Goal: Task Accomplishment & Management: Use online tool/utility

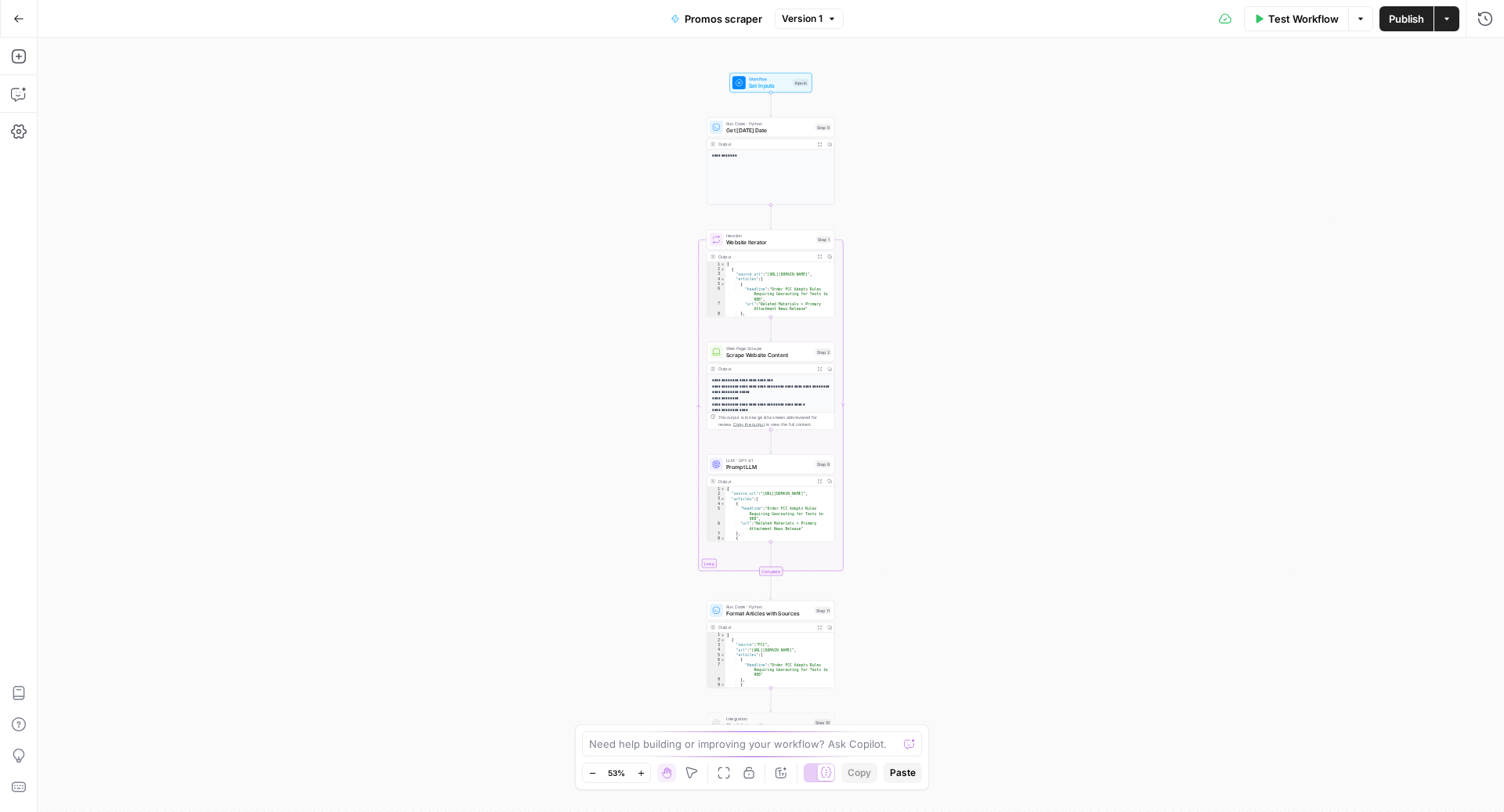
click at [24, 15] on button "Go Back" at bounding box center [19, 19] width 29 height 28
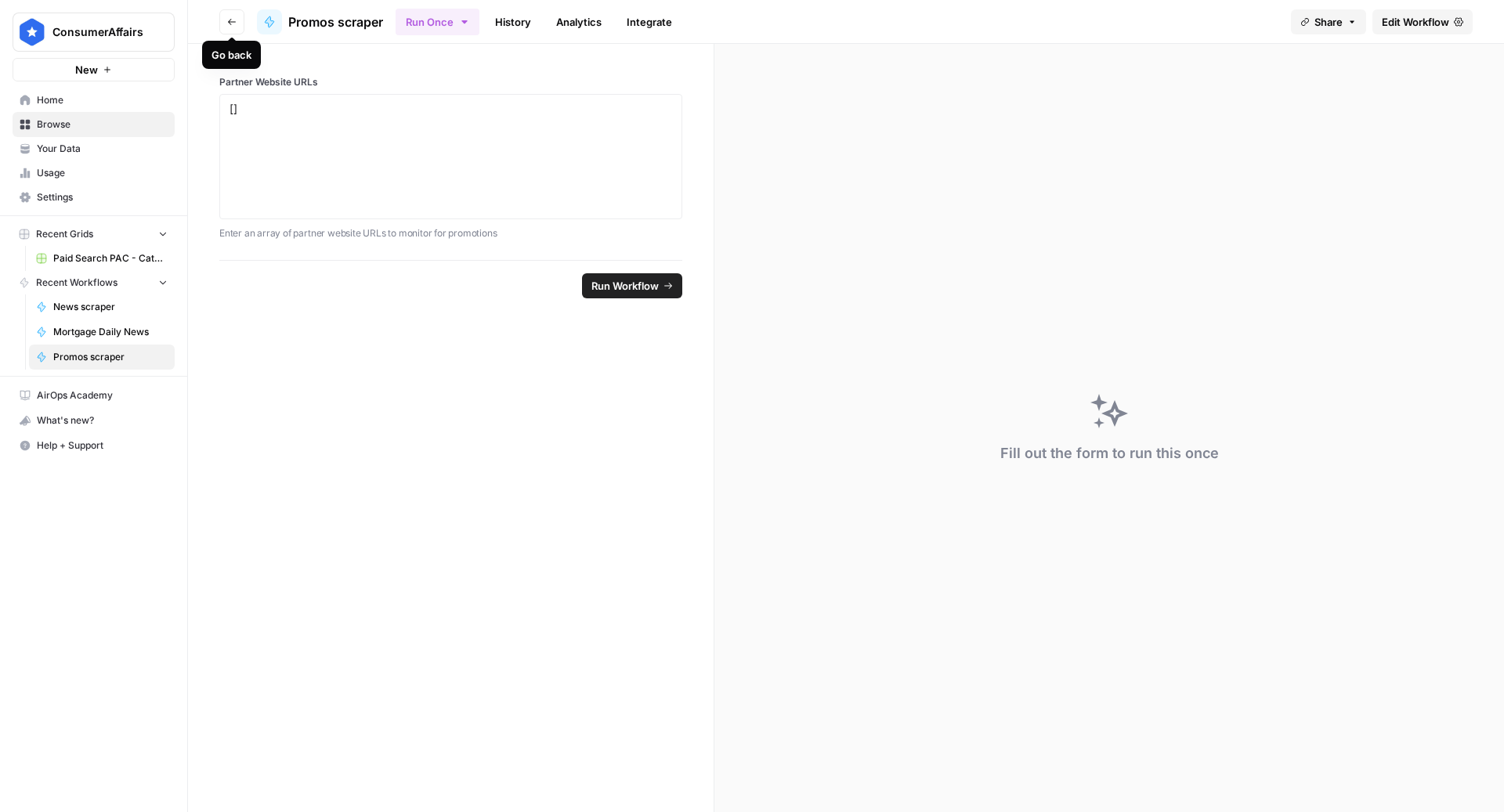
click at [229, 18] on icon "button" at bounding box center [231, 22] width 9 height 9
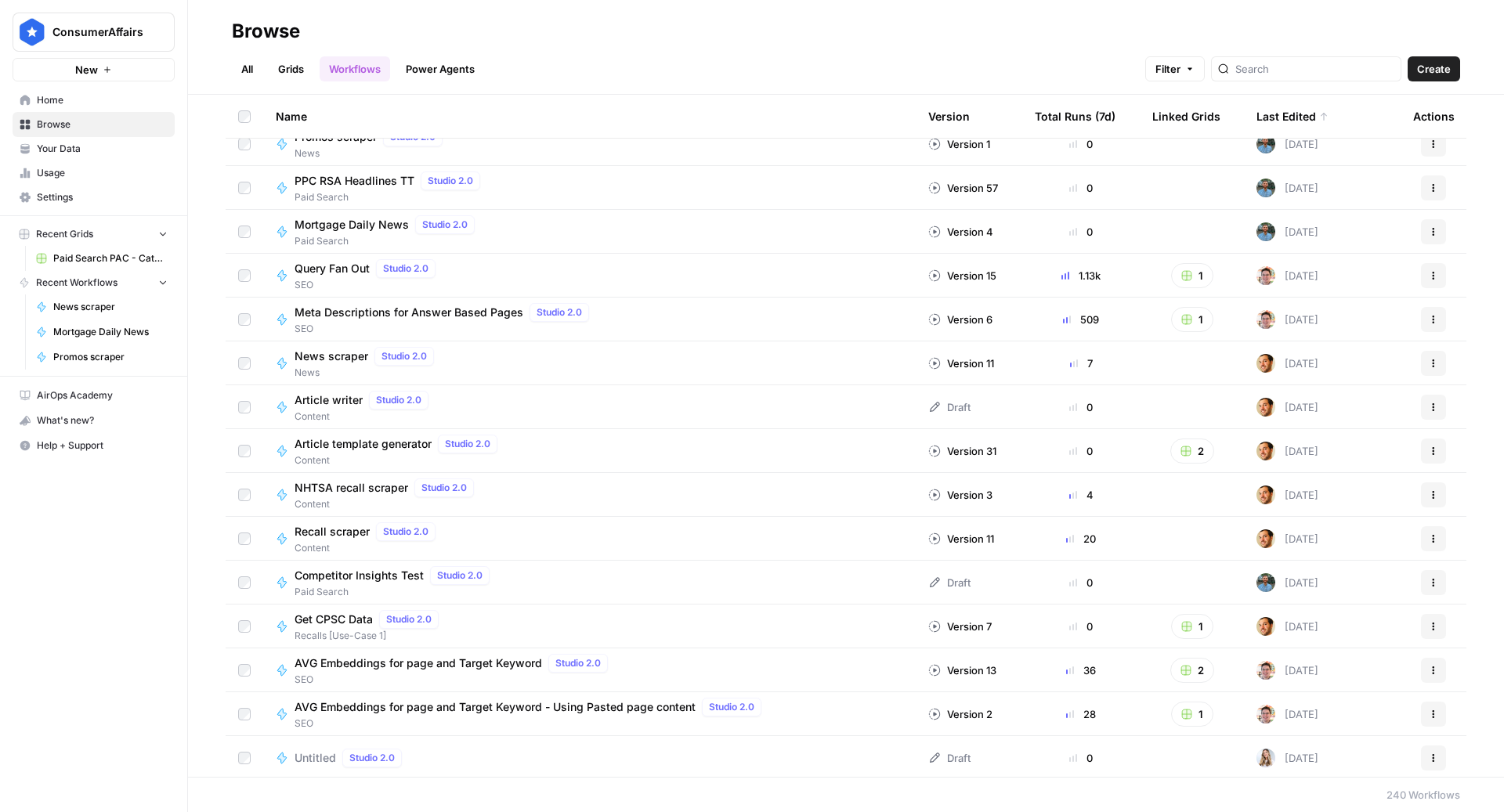
scroll to position [329, 0]
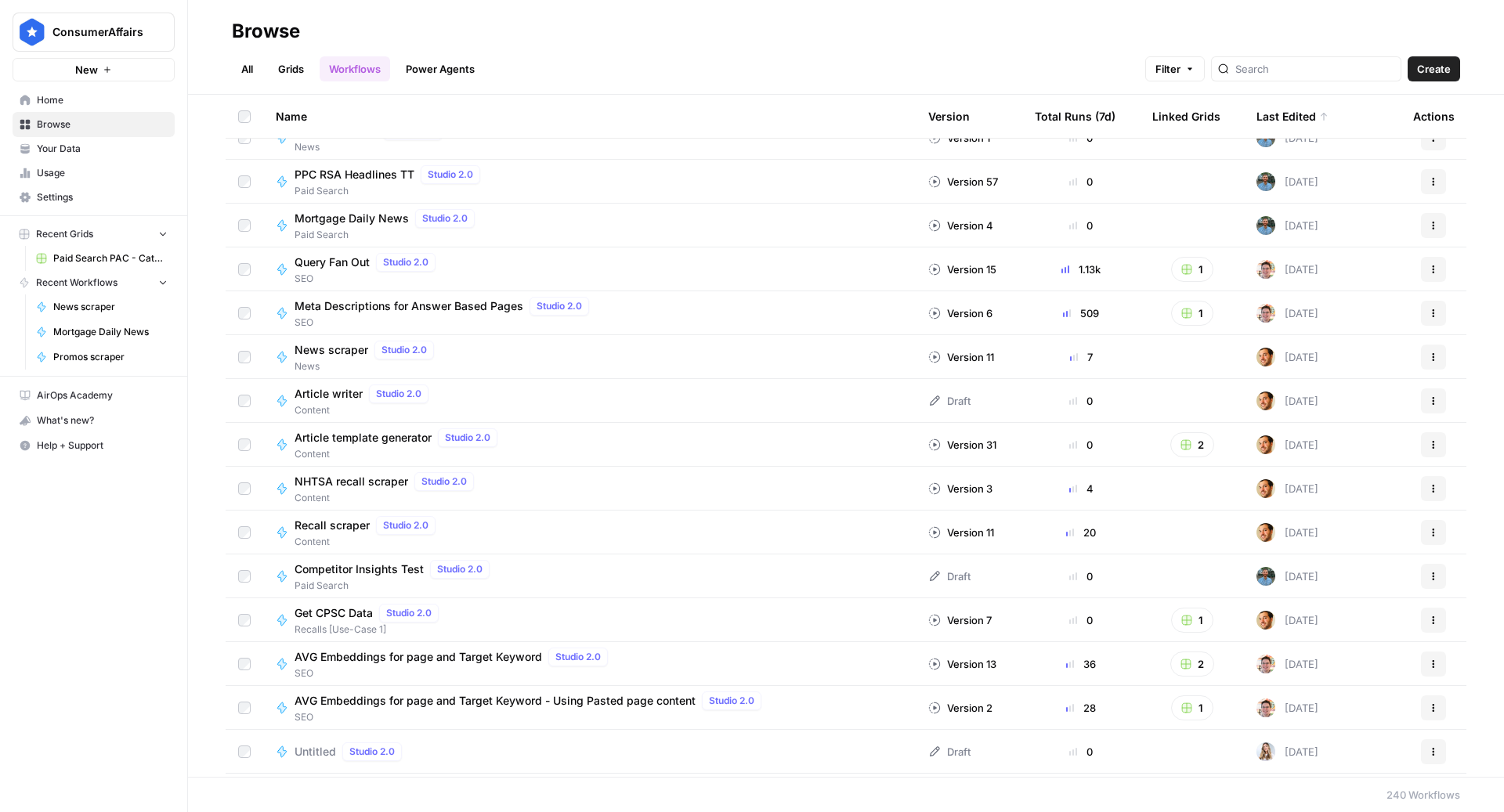
click at [314, 345] on span "News scraper" at bounding box center [331, 349] width 74 height 16
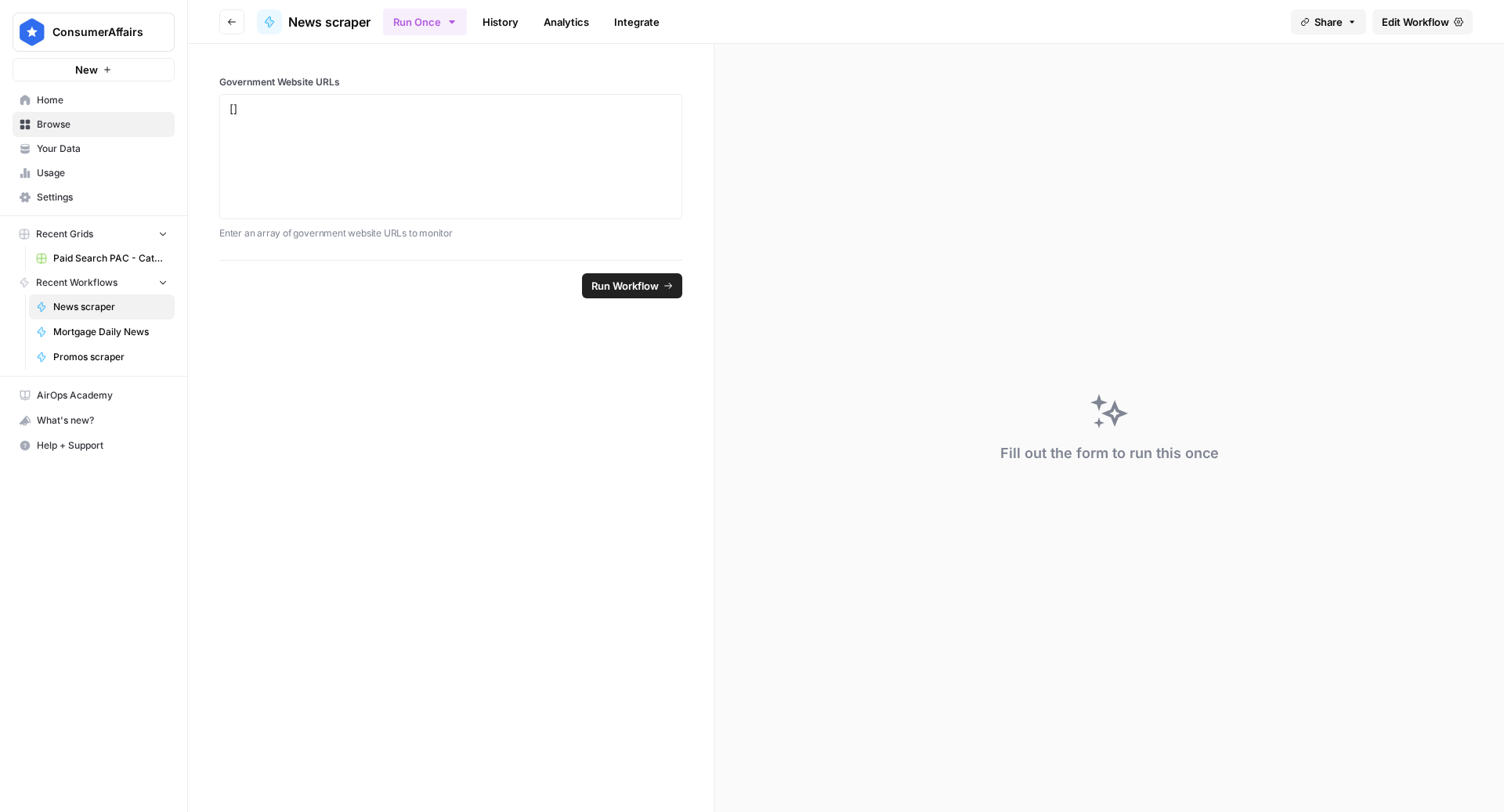
click at [1444, 19] on span "Edit Workflow" at bounding box center [1415, 22] width 67 height 16
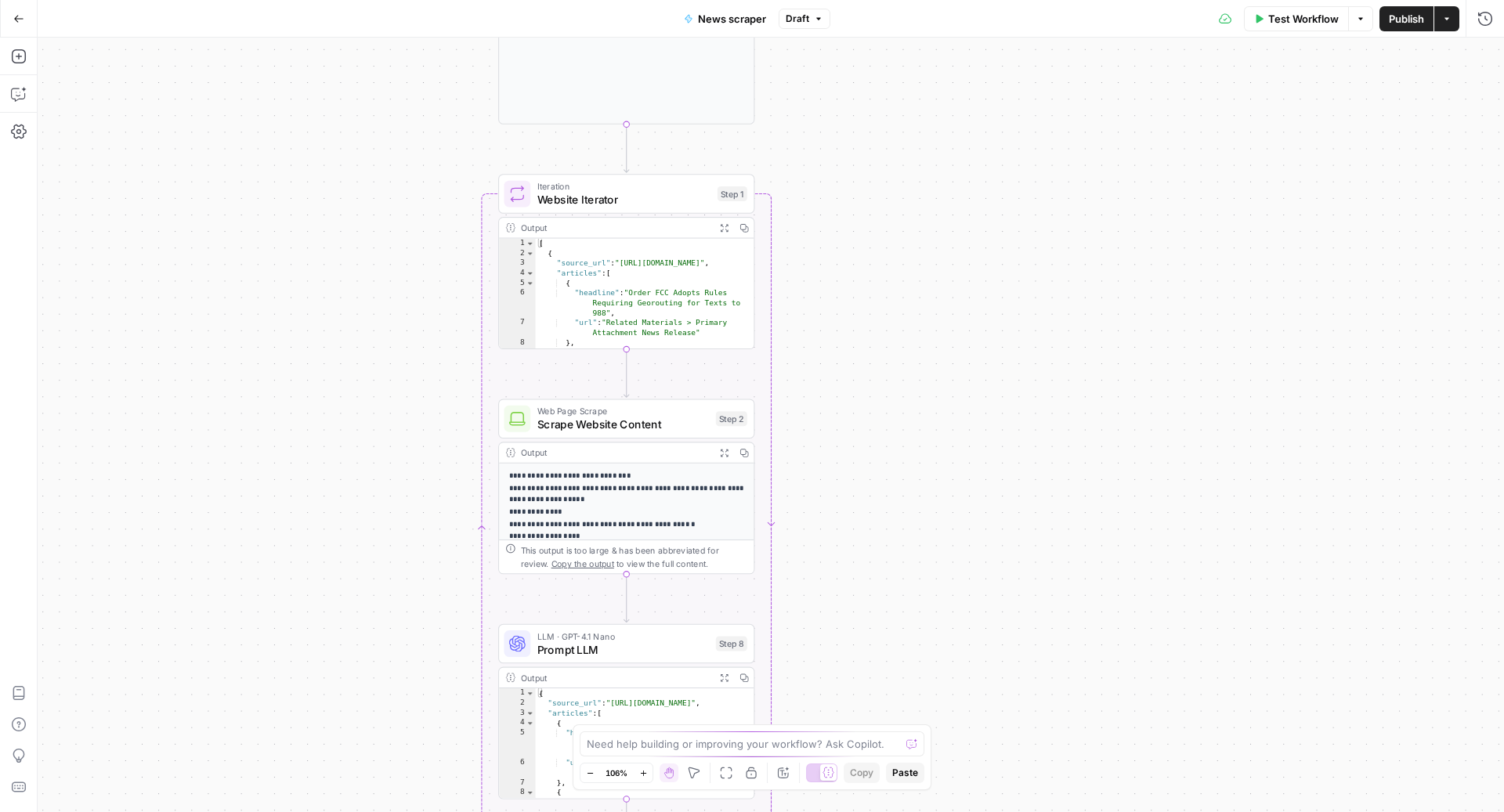
click at [614, 422] on span "Scrape Website Content" at bounding box center [624, 425] width 173 height 17
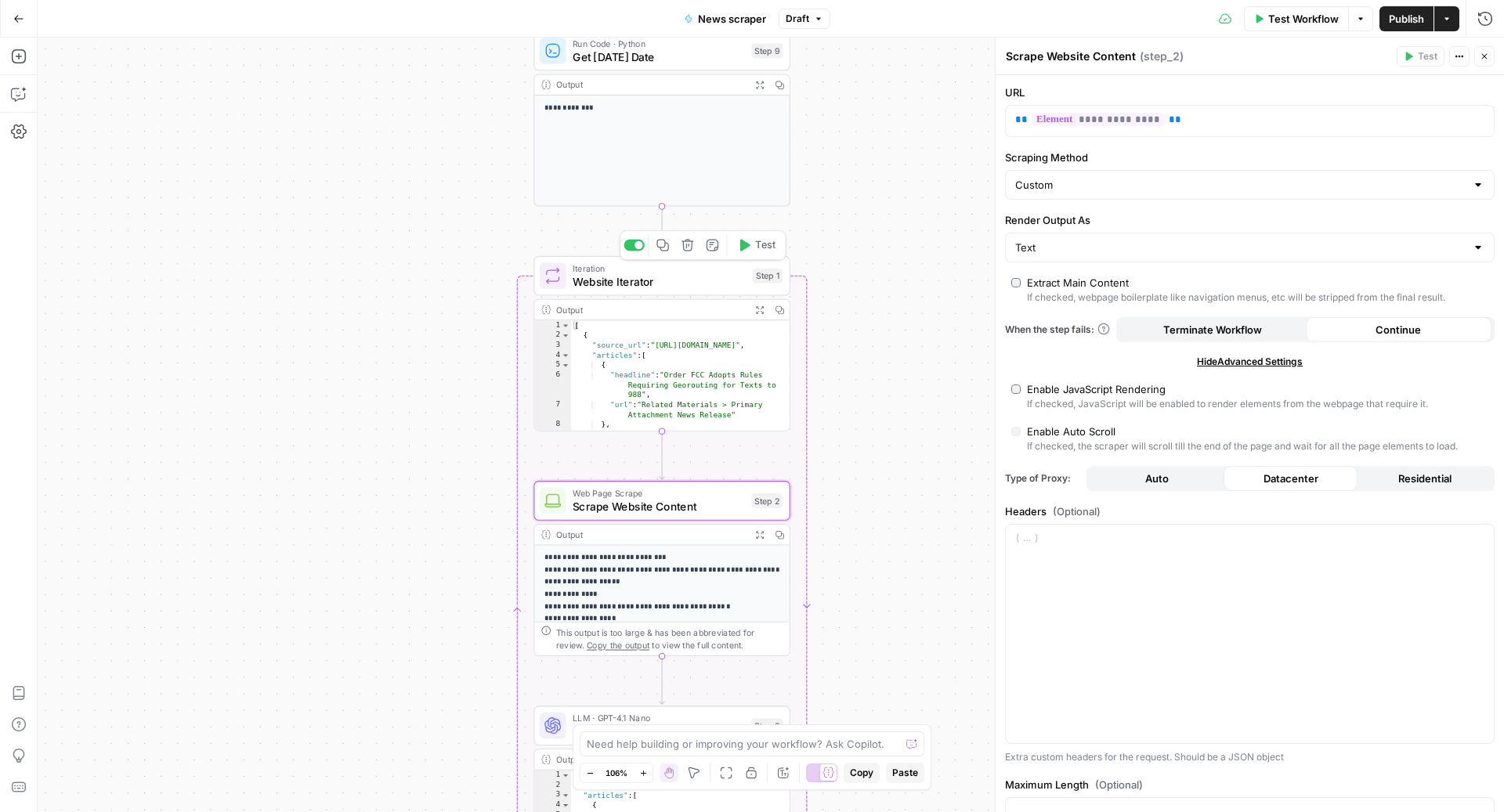
click at [638, 280] on span "Website Iterator" at bounding box center [659, 282] width 174 height 17
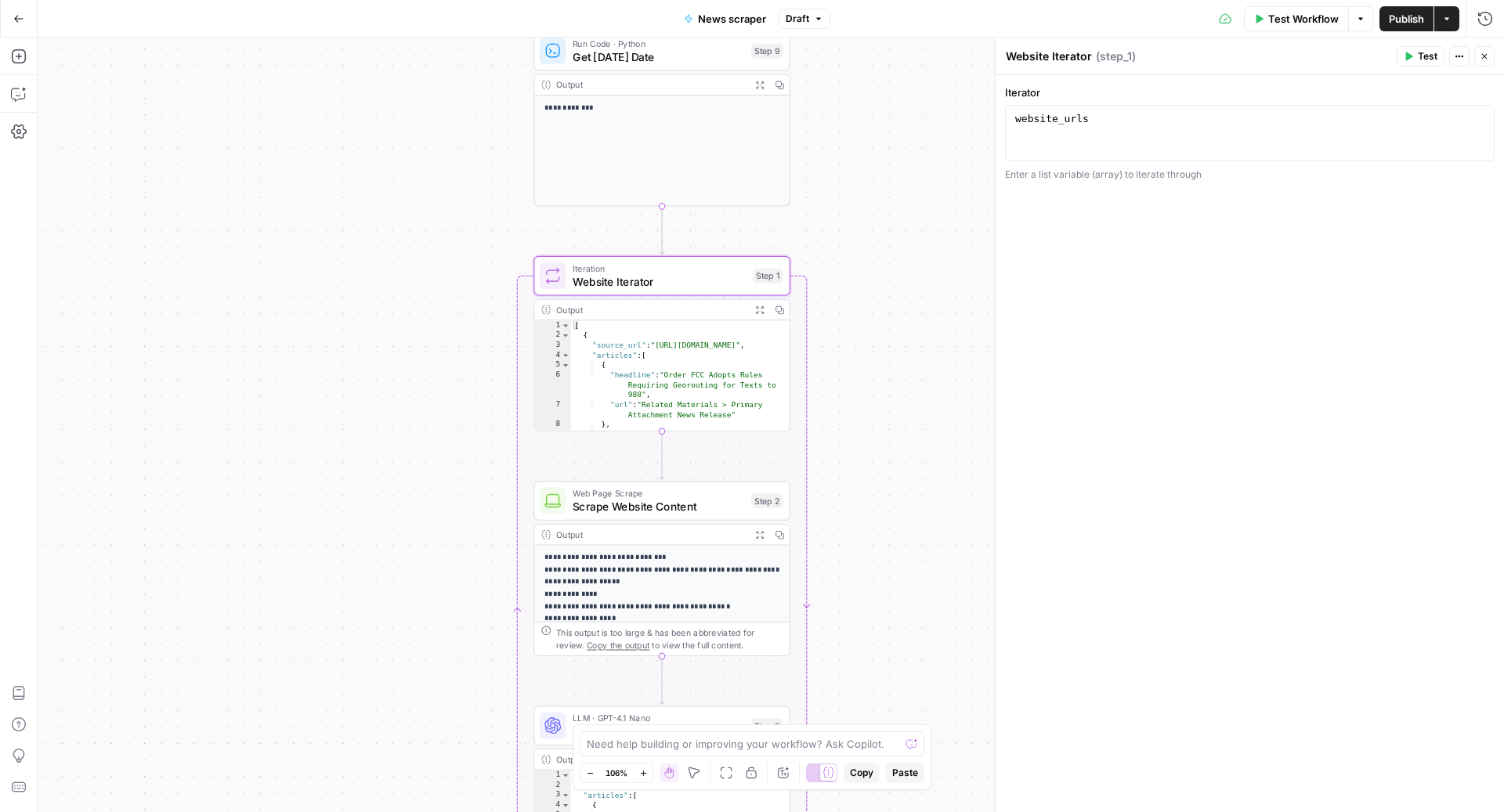
drag, startPoint x: 1478, startPoint y: 122, endPoint x: 1303, endPoint y: 178, distance: 183.7
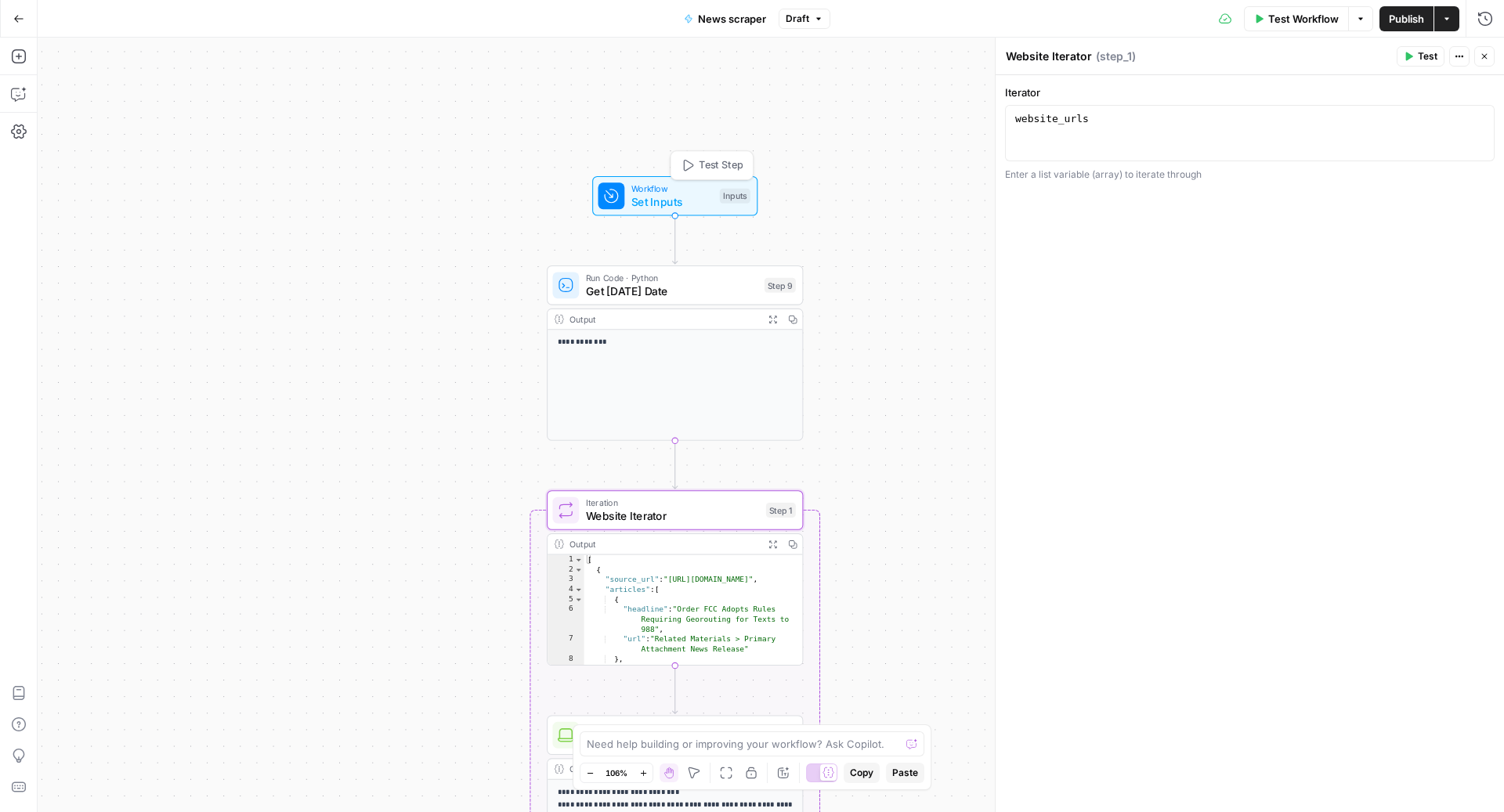
click at [674, 196] on span "Set Inputs" at bounding box center [672, 202] width 82 height 17
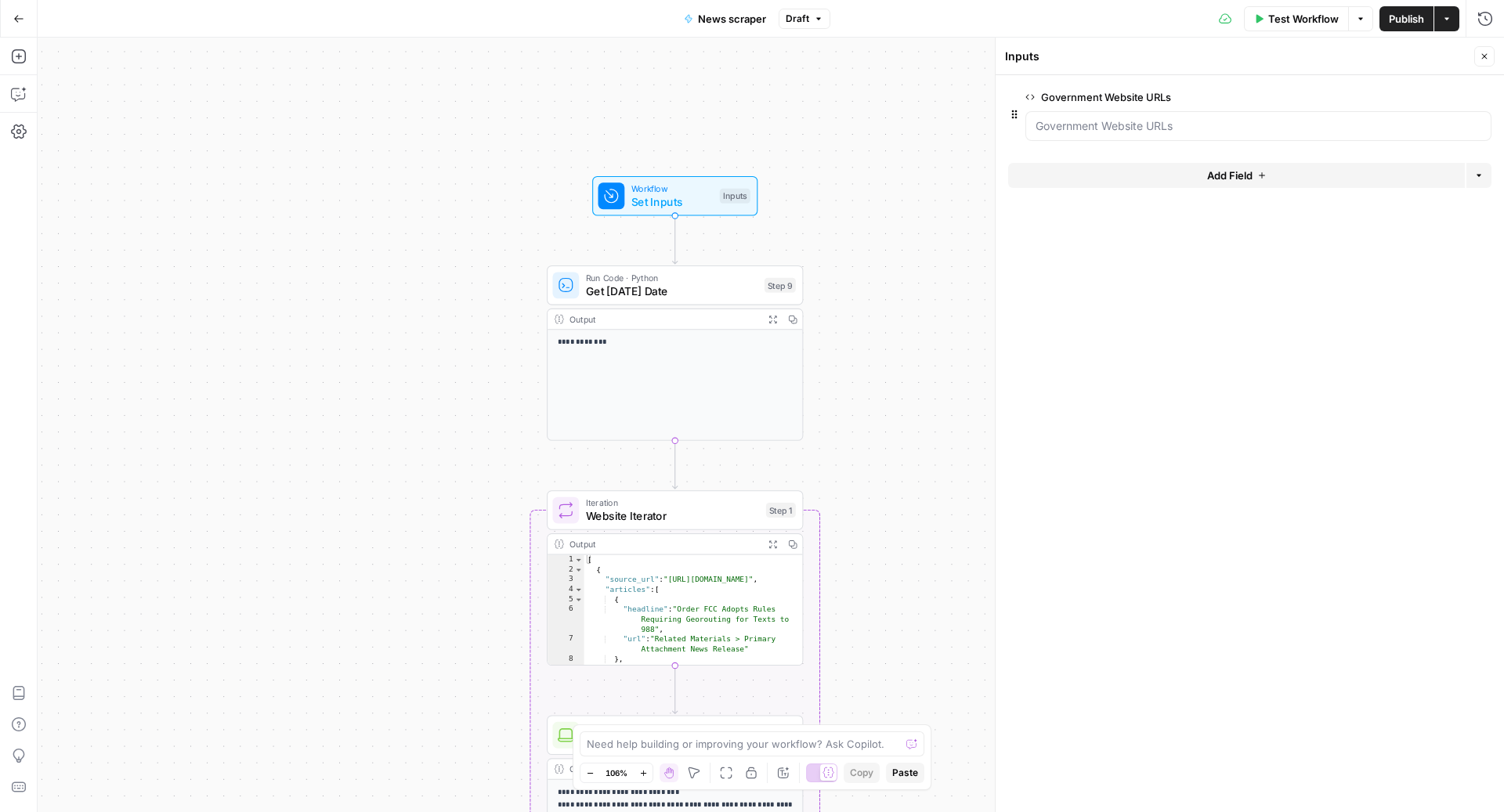
click at [1433, 96] on span "edit field" at bounding box center [1432, 96] width 34 height 13
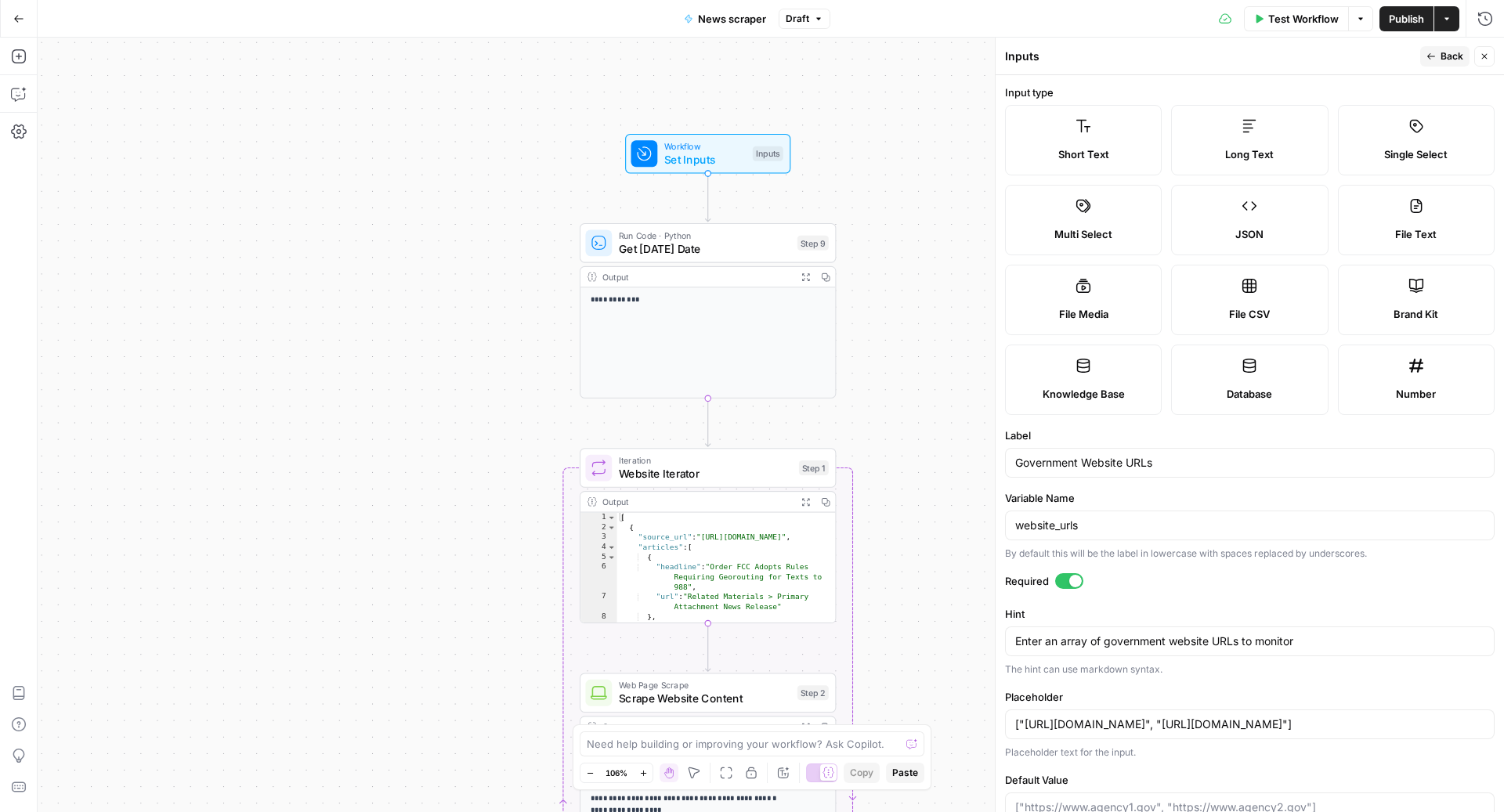
scroll to position [68, 0]
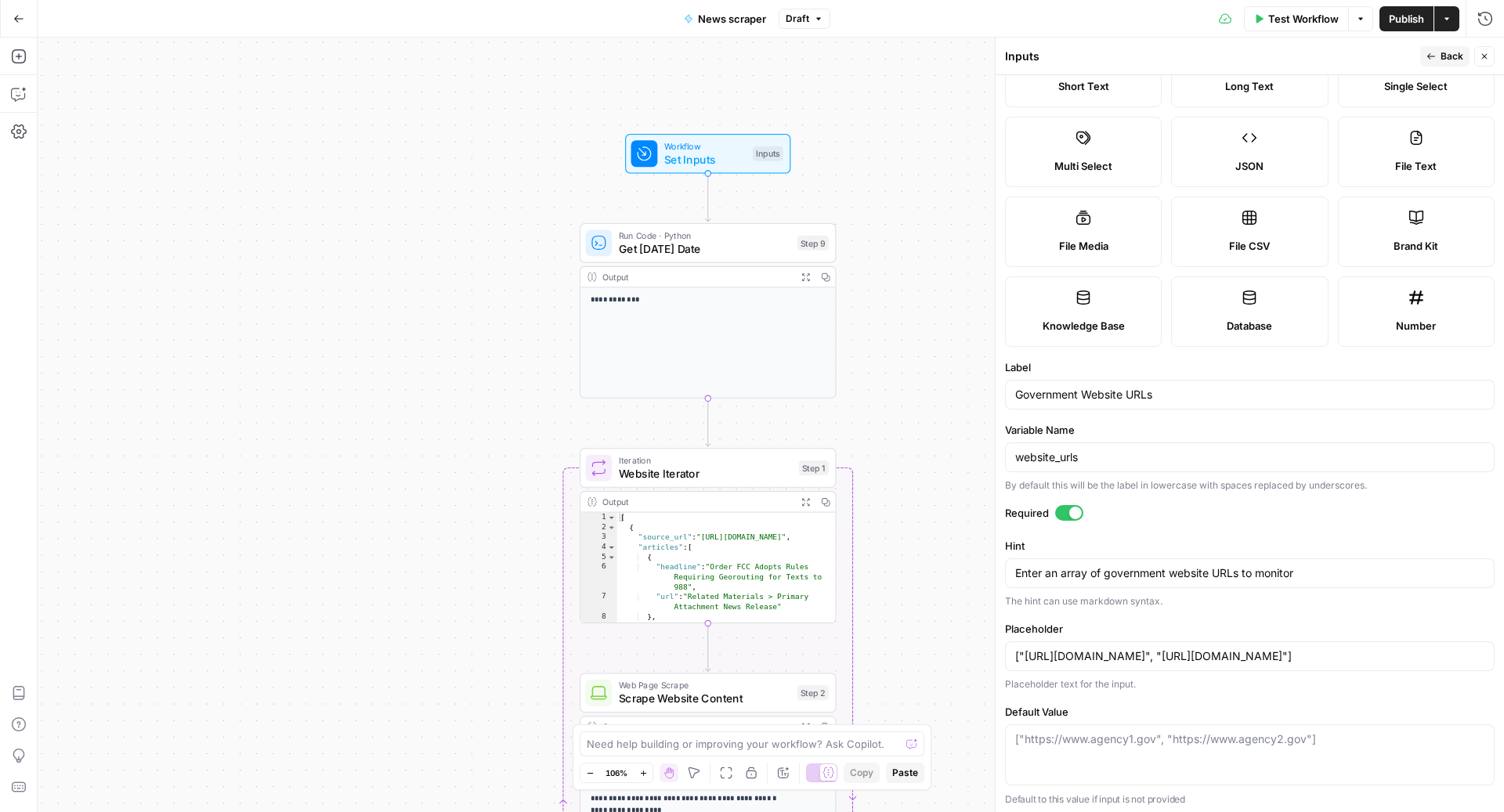
click at [21, 16] on icon "button" at bounding box center [18, 18] width 11 height 11
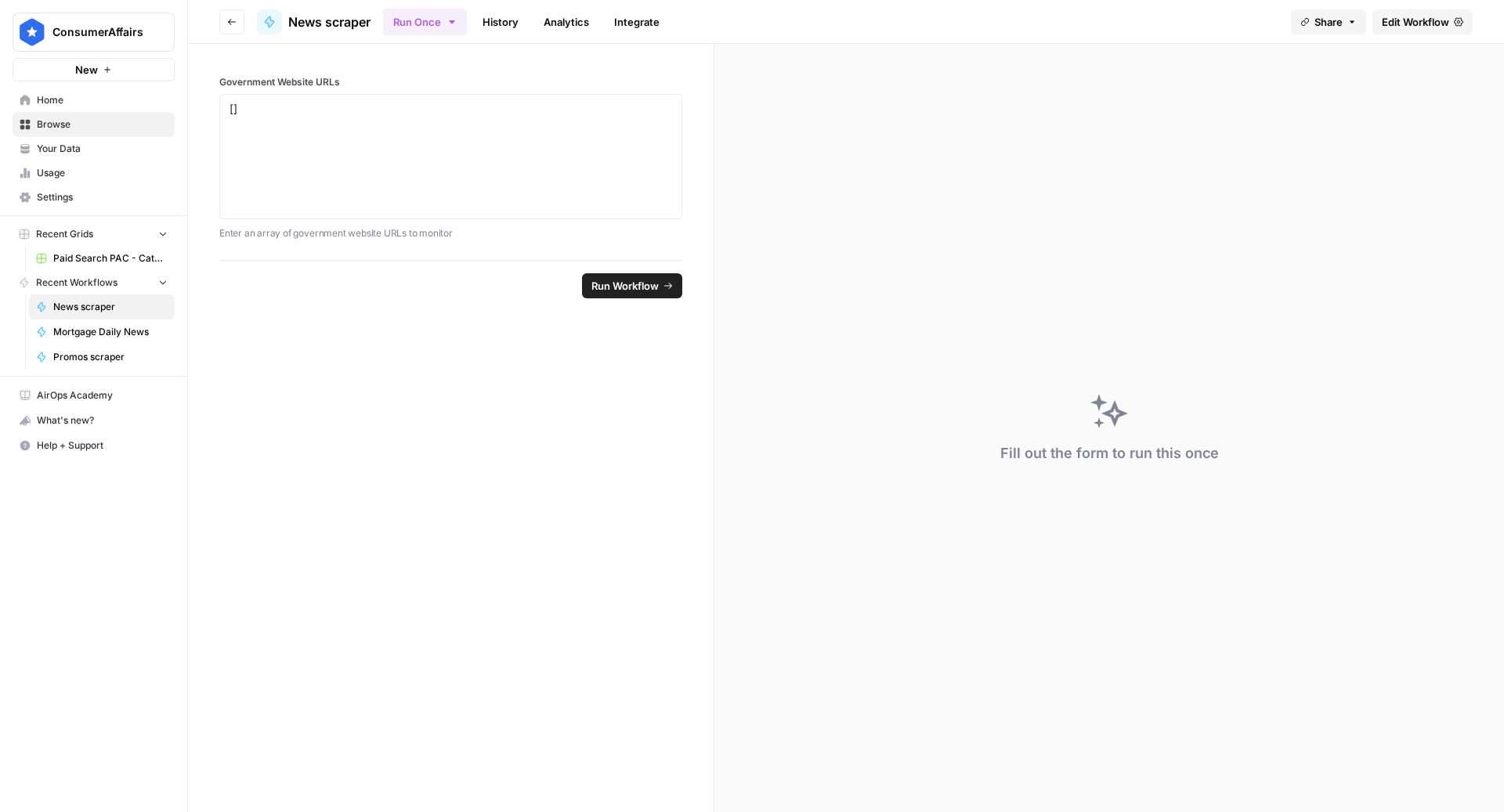
click at [226, 17] on button "Go back" at bounding box center [232, 22] width 25 height 25
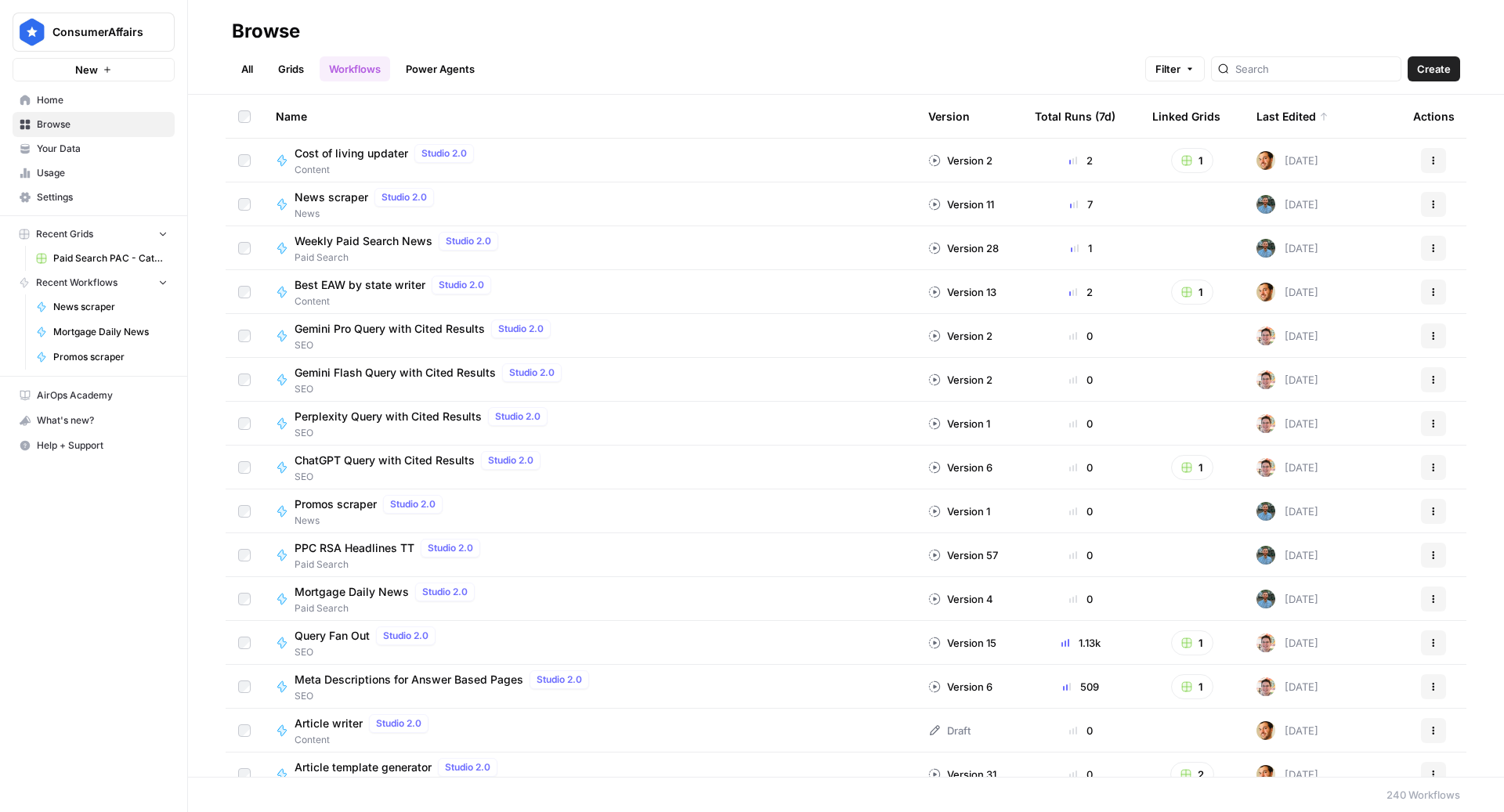
click at [578, 202] on div "News scraper Studio 2.0 News" at bounding box center [589, 204] width 627 height 33
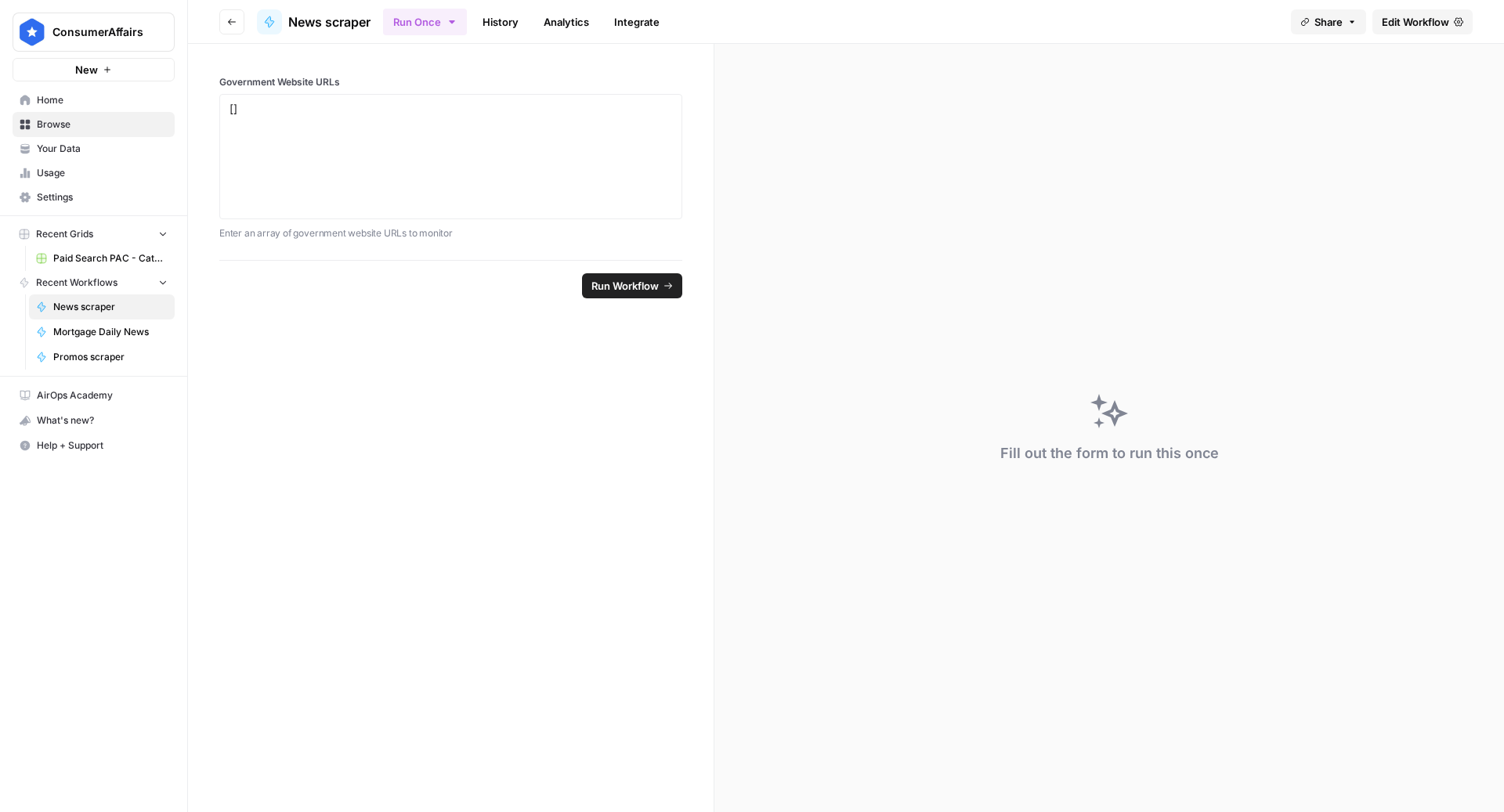
click at [1428, 23] on span "Edit Workflow" at bounding box center [1415, 22] width 67 height 16
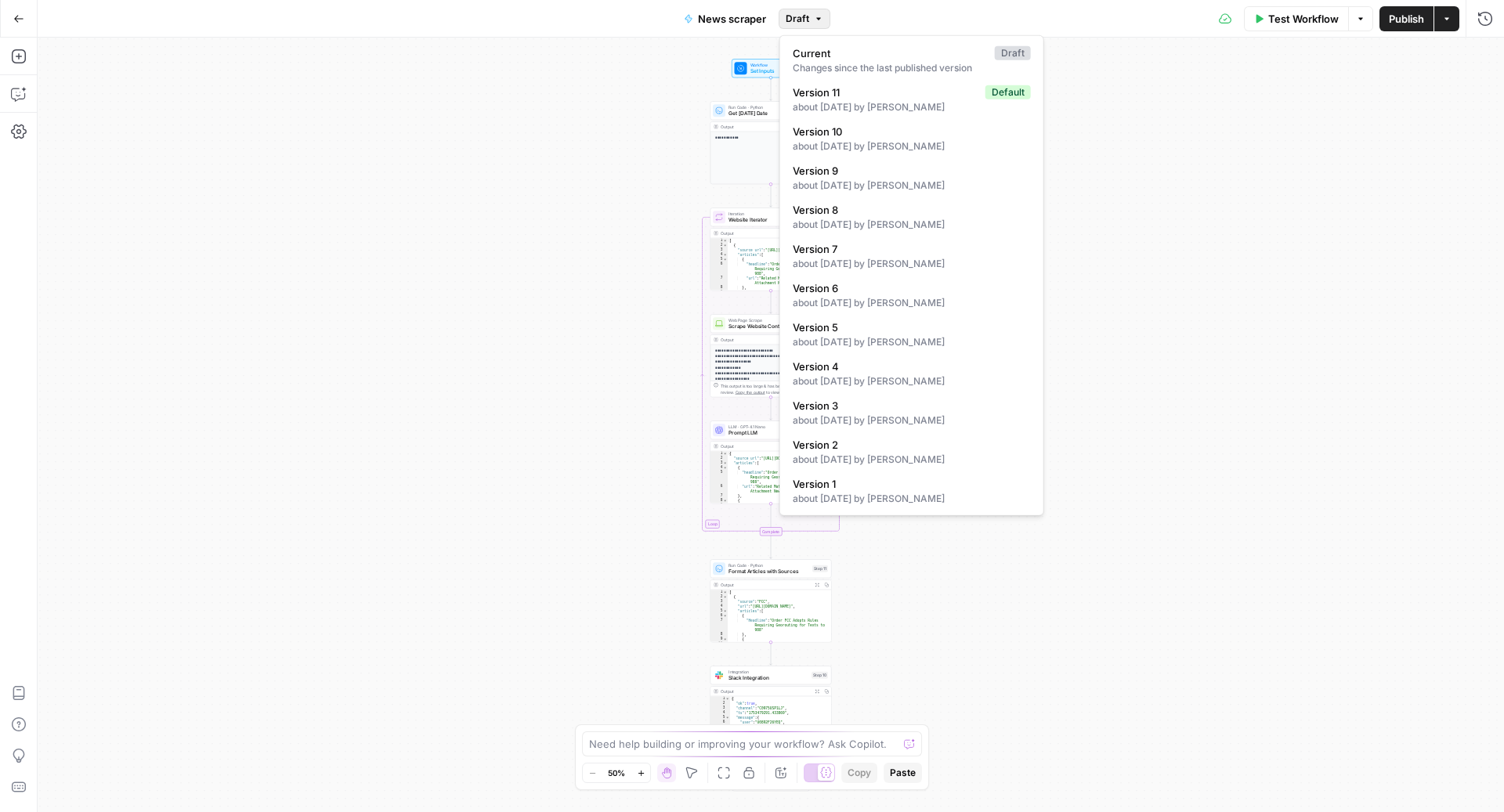
click at [820, 20] on icon "button" at bounding box center [818, 18] width 9 height 9
click at [520, 158] on div "**********" at bounding box center [770, 425] width 1466 height 774
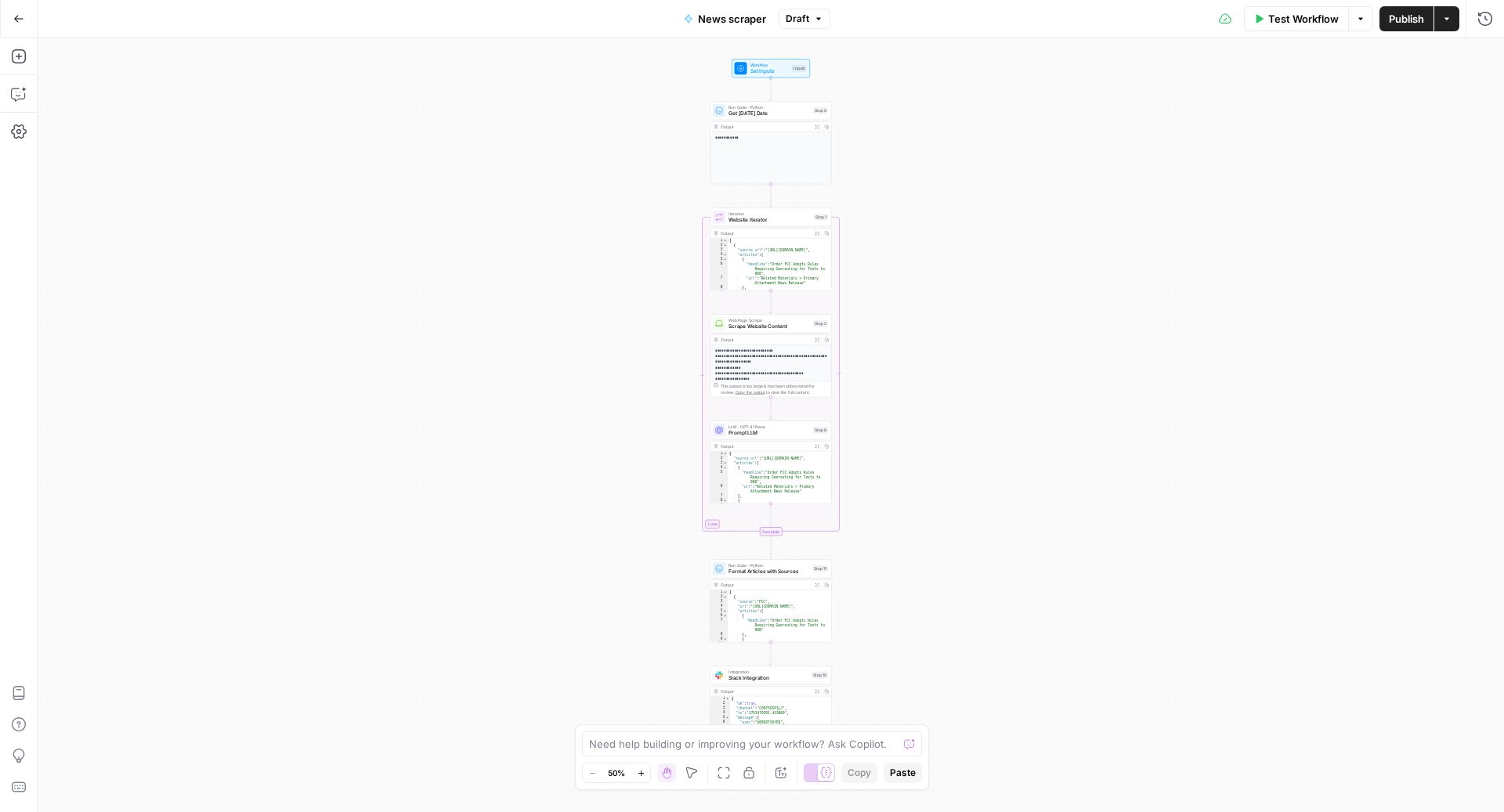
click at [16, 18] on icon "button" at bounding box center [18, 18] width 9 height 7
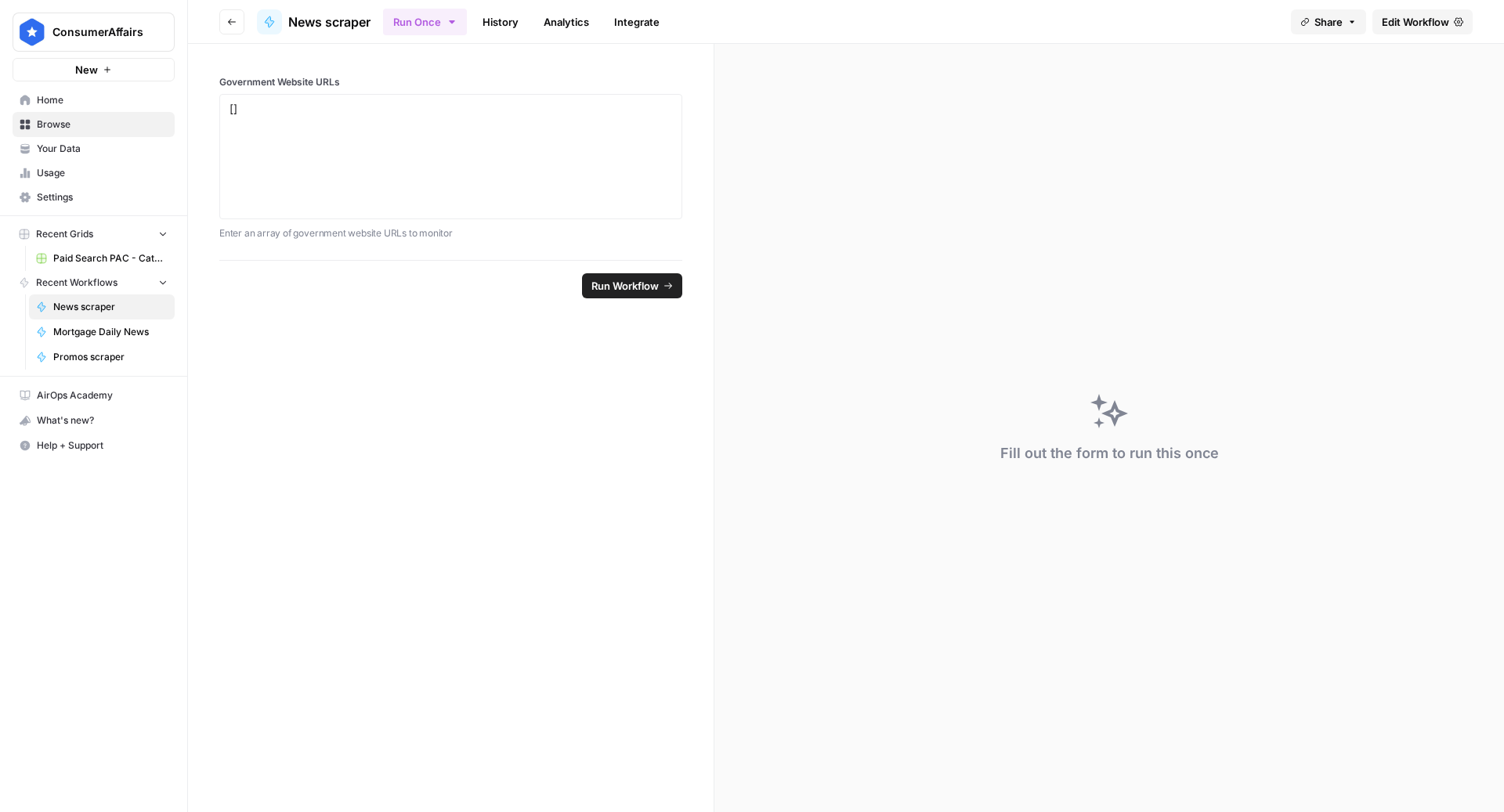
click at [63, 172] on span "Usage" at bounding box center [102, 173] width 131 height 14
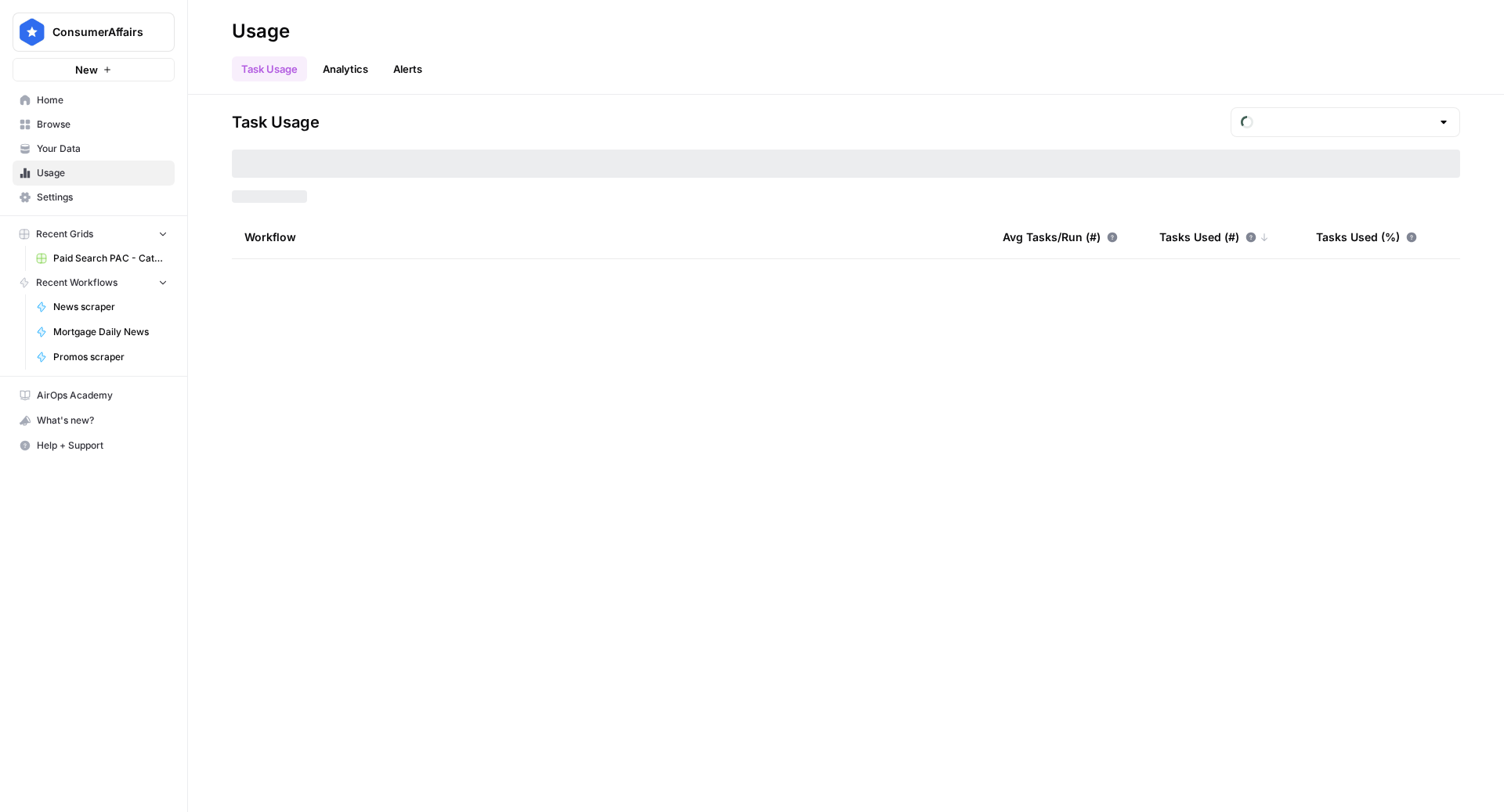
type input "August Tasks"
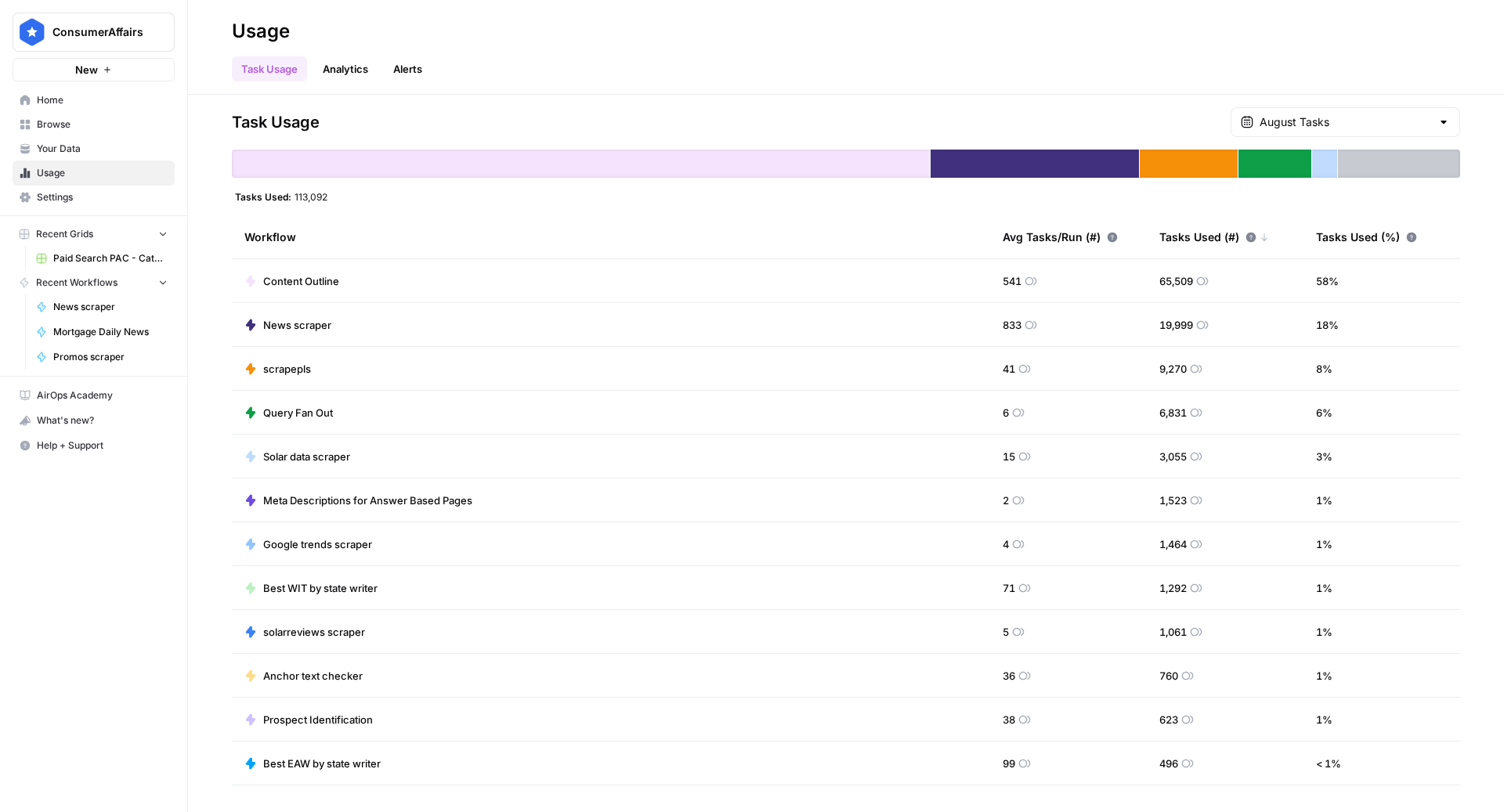
click at [477, 328] on td "News scraper" at bounding box center [611, 324] width 758 height 43
click at [301, 333] on td "News scraper" at bounding box center [611, 324] width 758 height 43
click at [301, 331] on td "News scraper" at bounding box center [611, 324] width 758 height 43
click at [92, 147] on span "Your Data" at bounding box center [102, 148] width 131 height 14
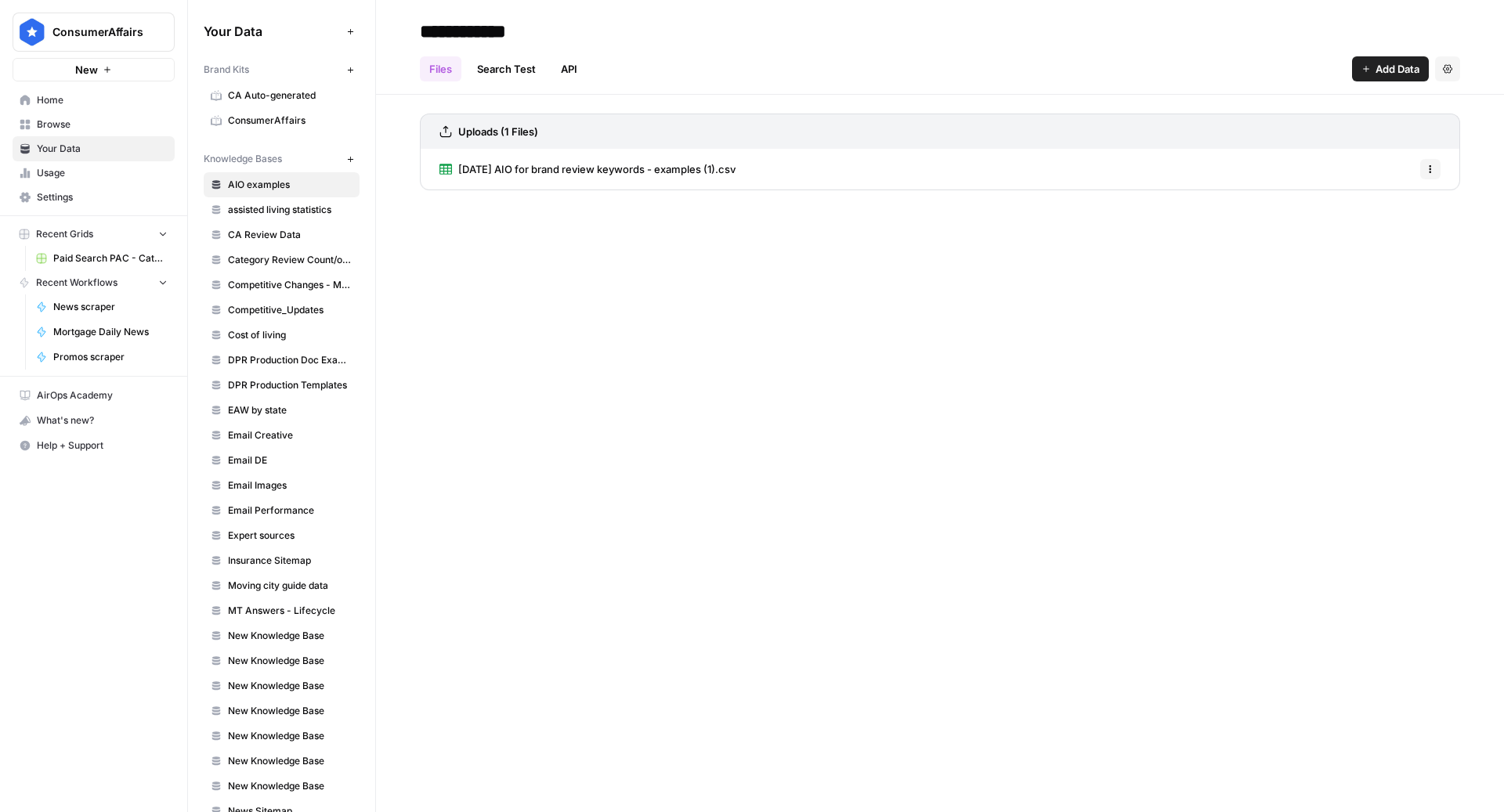
click at [89, 129] on span "Browse" at bounding box center [102, 124] width 131 height 14
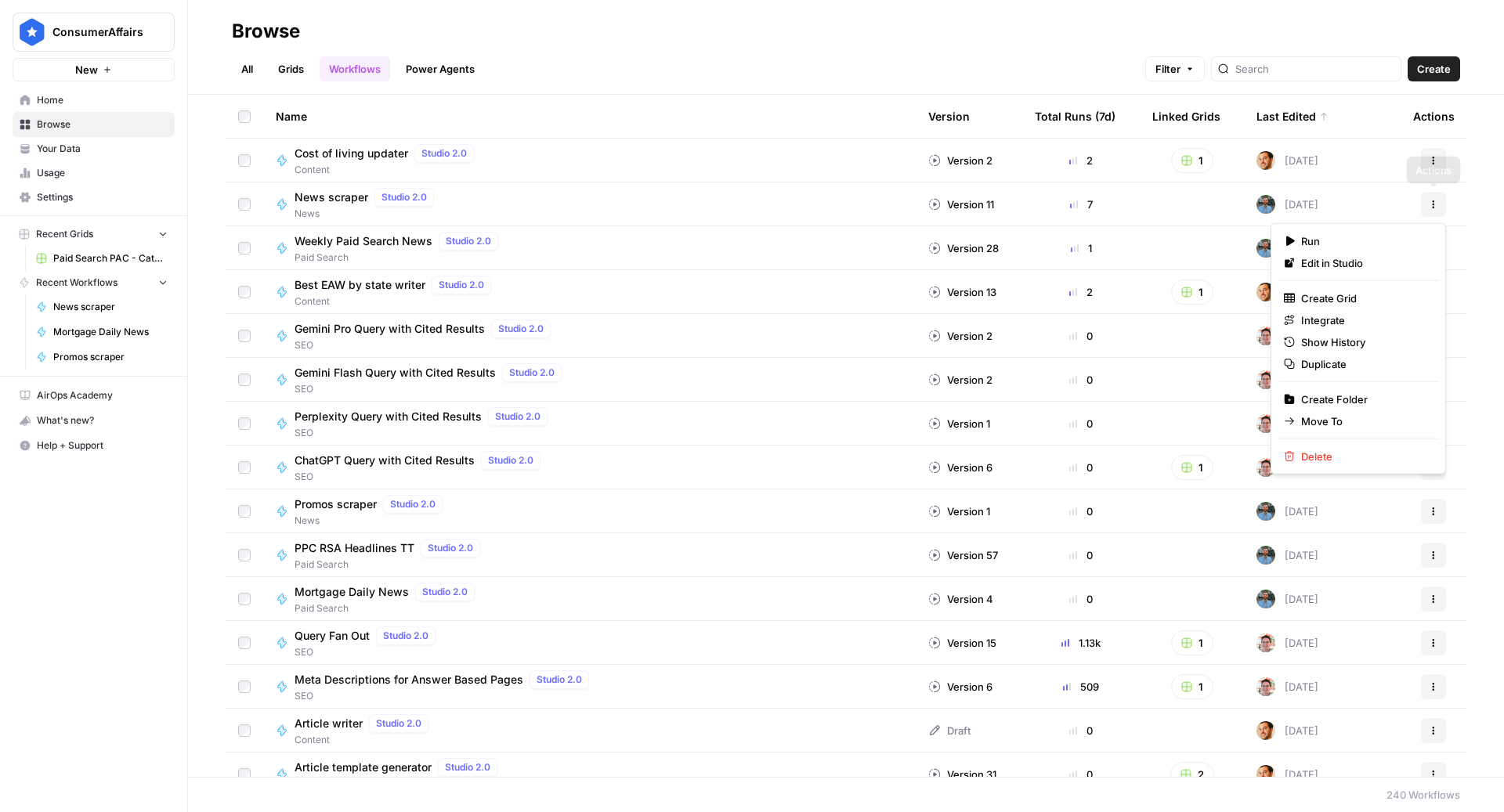
click at [1442, 204] on button "Actions" at bounding box center [1434, 204] width 25 height 25
click at [1356, 344] on span "Show History" at bounding box center [1364, 342] width 126 height 16
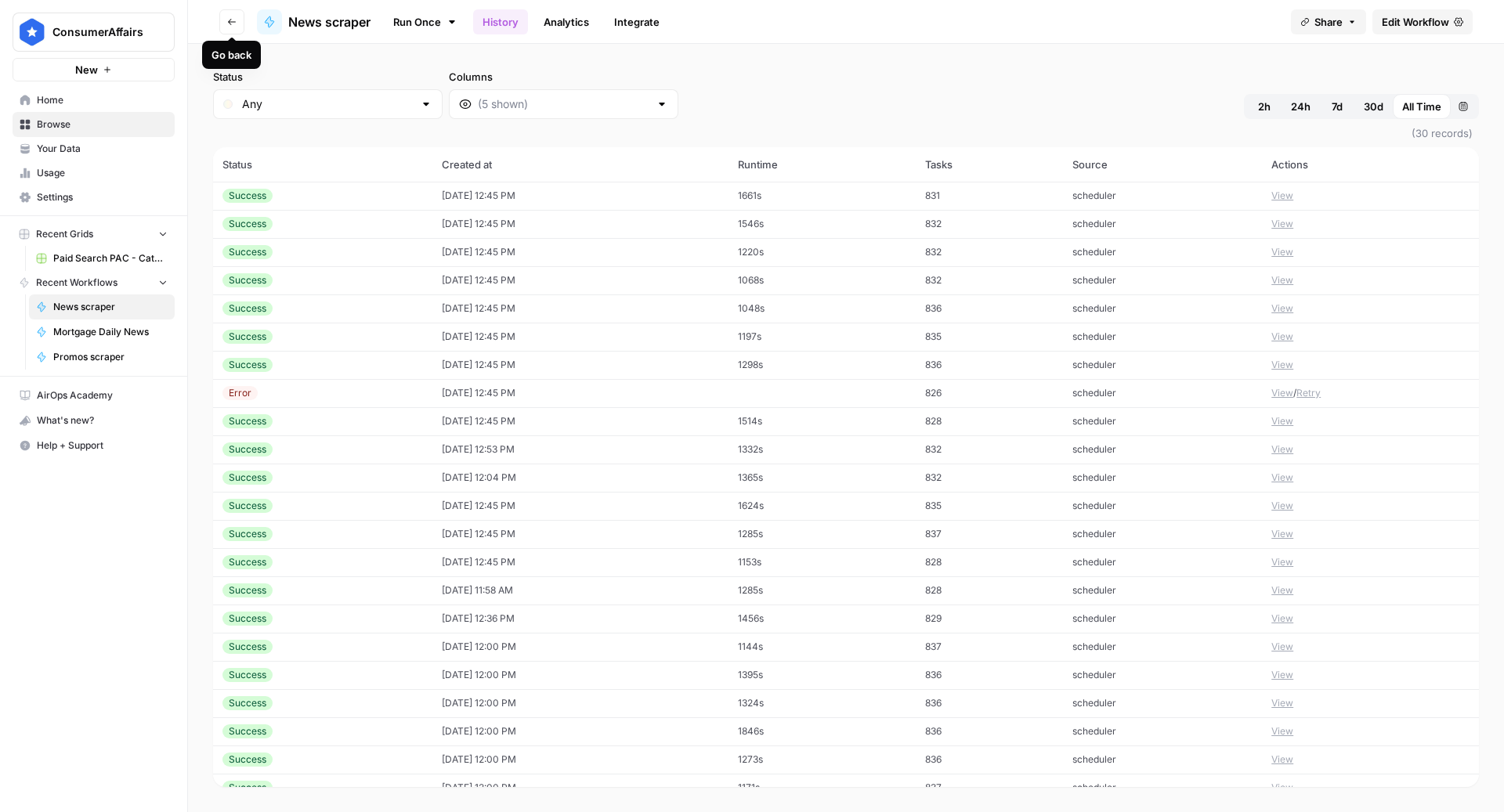
click at [230, 23] on icon "button" at bounding box center [231, 21] width 8 height 6
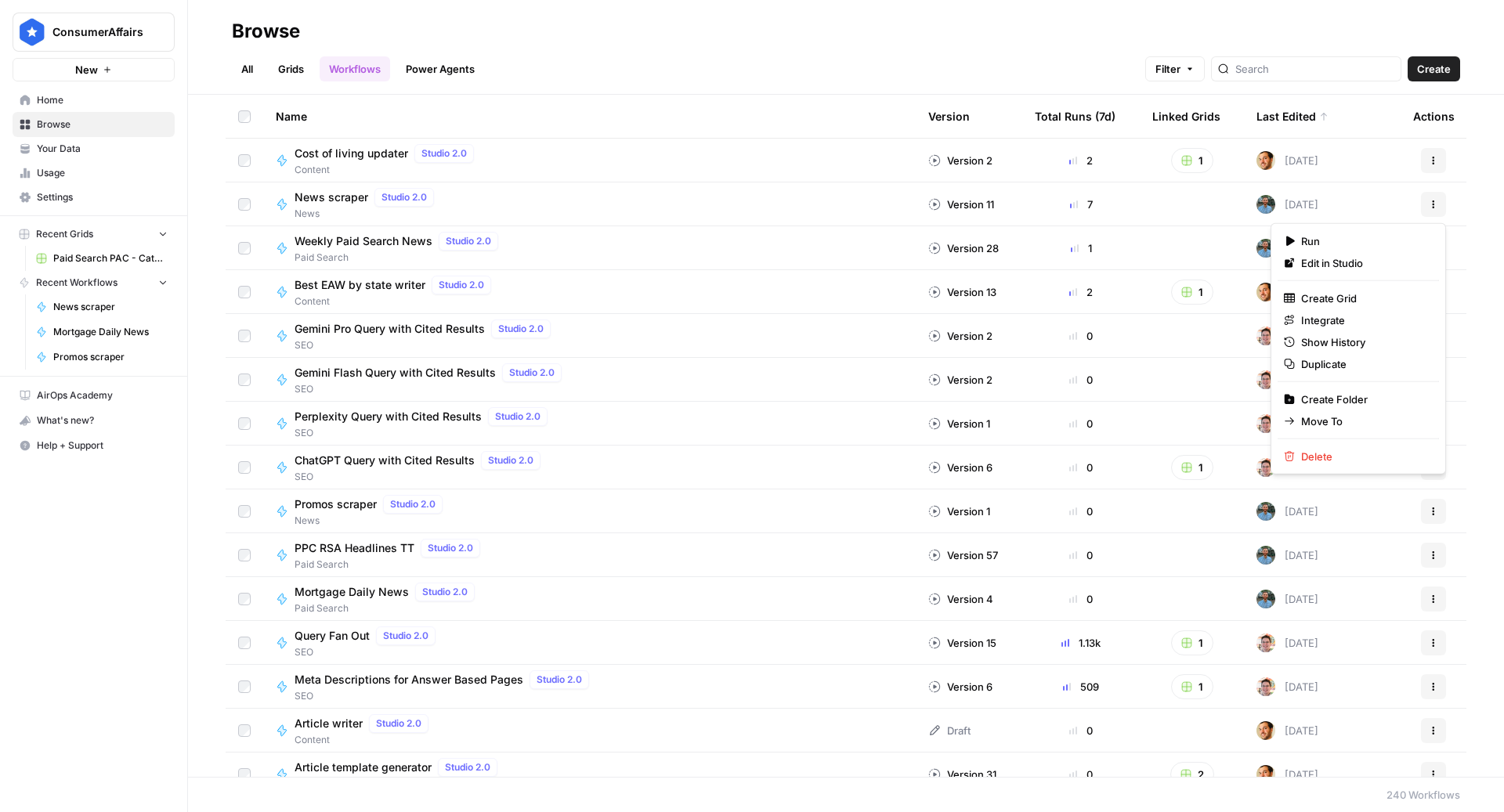
click at [1439, 199] on button "Actions" at bounding box center [1434, 204] width 25 height 25
click at [1337, 359] on span "Duplicate" at bounding box center [1364, 364] width 126 height 16
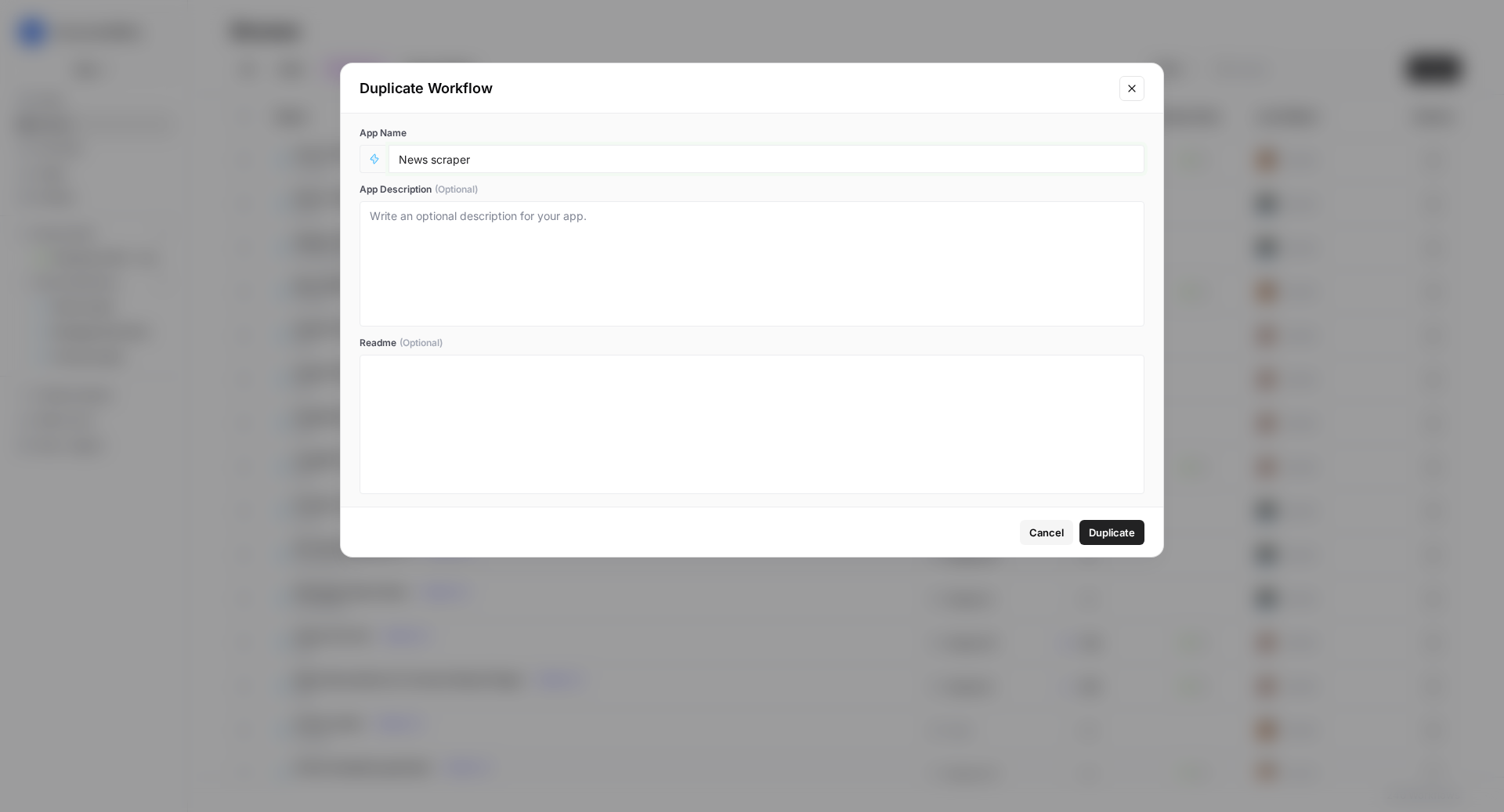
click at [625, 153] on input "News scraper" at bounding box center [766, 158] width 735 height 14
click at [408, 162] on input "News scraper" at bounding box center [766, 158] width 735 height 14
click at [517, 157] on input "Promo scraper" at bounding box center [766, 158] width 735 height 14
click at [687, 160] on input "Promo scraper - Paid Search (copied from Matt's workflow)" at bounding box center [766, 158] width 735 height 14
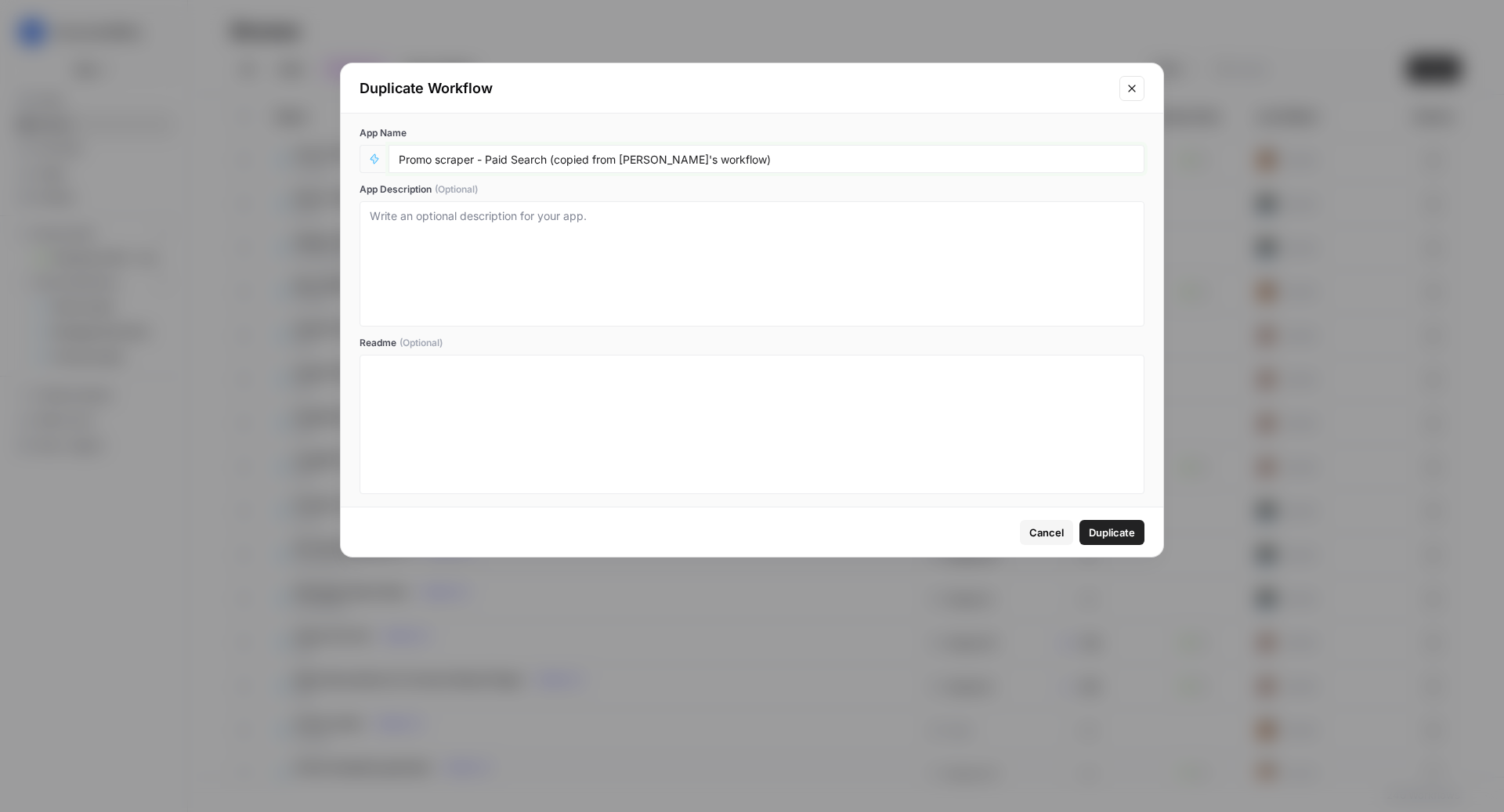
click at [687, 160] on input "Promo scraper - Paid Search (copied from Matt's workflow)" at bounding box center [766, 158] width 735 height 14
drag, startPoint x: 702, startPoint y: 163, endPoint x: 472, endPoint y: 160, distance: 230.0
click at [472, 160] on input "Promo scraper - Paid Search (copied from)" at bounding box center [766, 158] width 735 height 14
drag, startPoint x: 1107, startPoint y: 531, endPoint x: 760, endPoint y: 237, distance: 454.8
click at [760, 237] on div "Duplicate Workflow App Name Promo scraper II App Description (Optional) Readme …" at bounding box center [752, 310] width 824 height 495
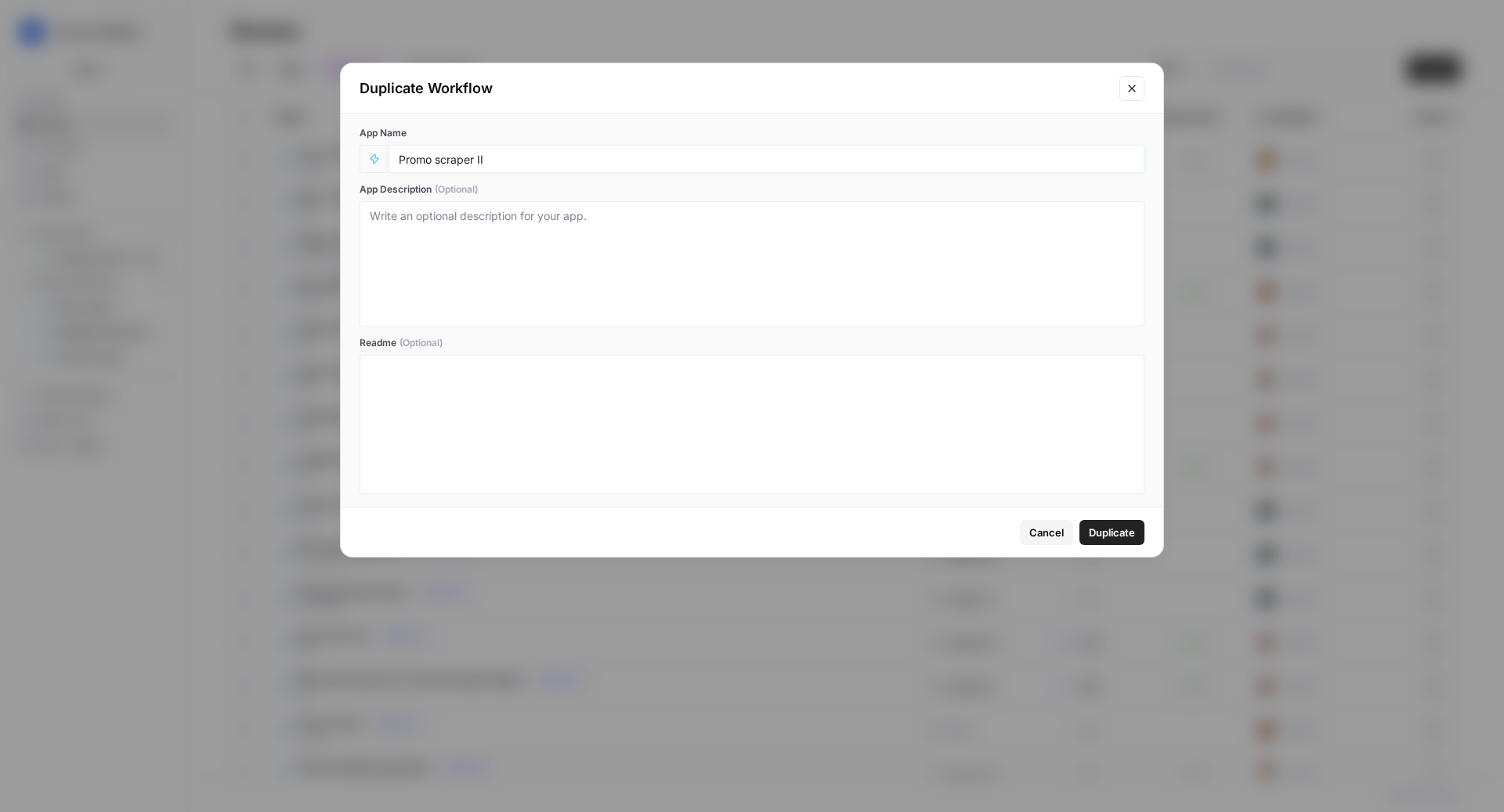
click at [721, 160] on input "Promo scraper II" at bounding box center [766, 158] width 735 height 14
type input "Promo scraper II"
click at [1113, 531] on span "Duplicate" at bounding box center [1112, 532] width 46 height 16
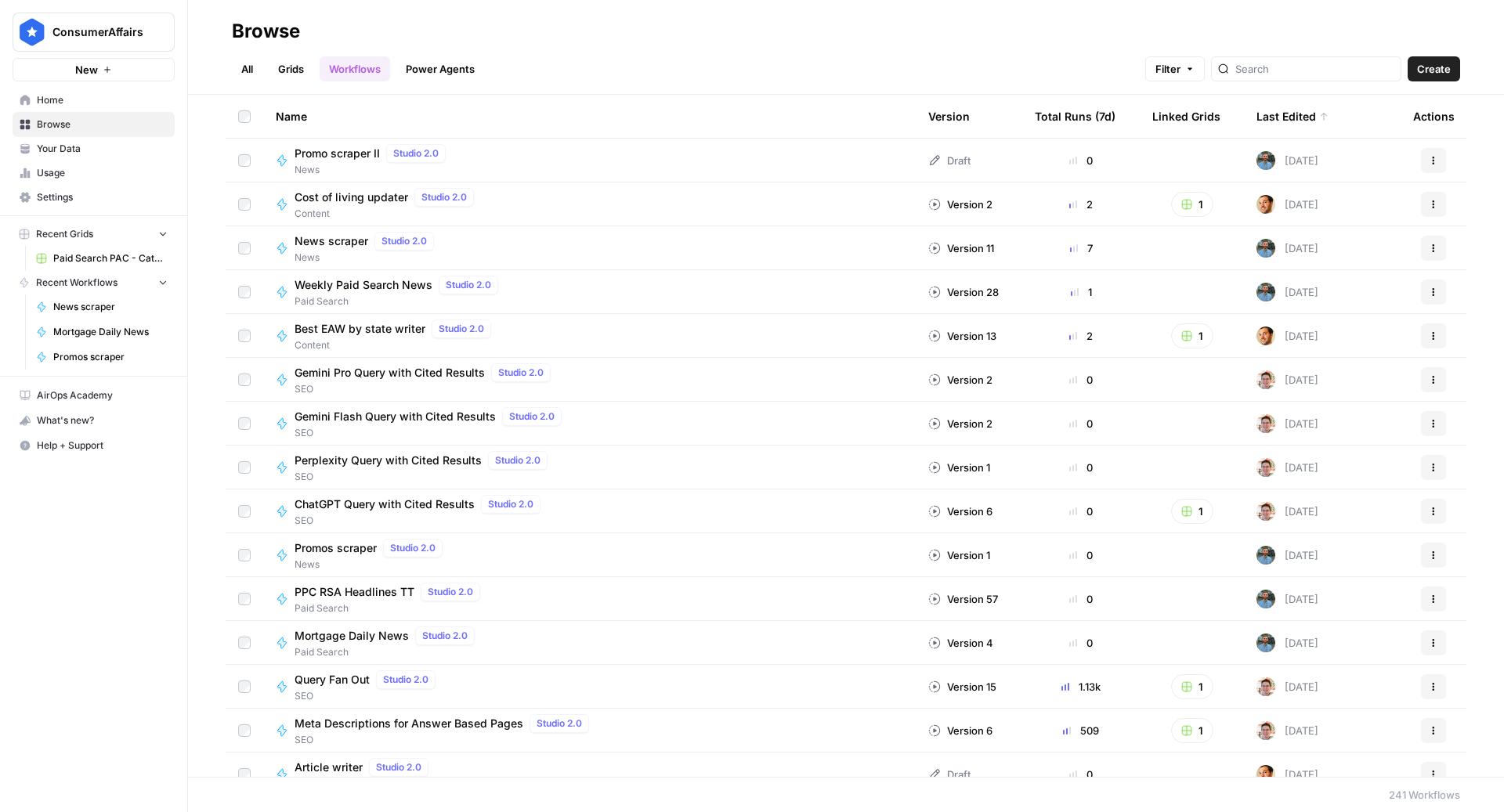
click at [665, 54] on div "All Grids Workflows Power Agents Filter Create" at bounding box center [846, 62] width 1228 height 38
click at [698, 158] on div "Promo scraper II Studio 2.0 News" at bounding box center [589, 160] width 627 height 33
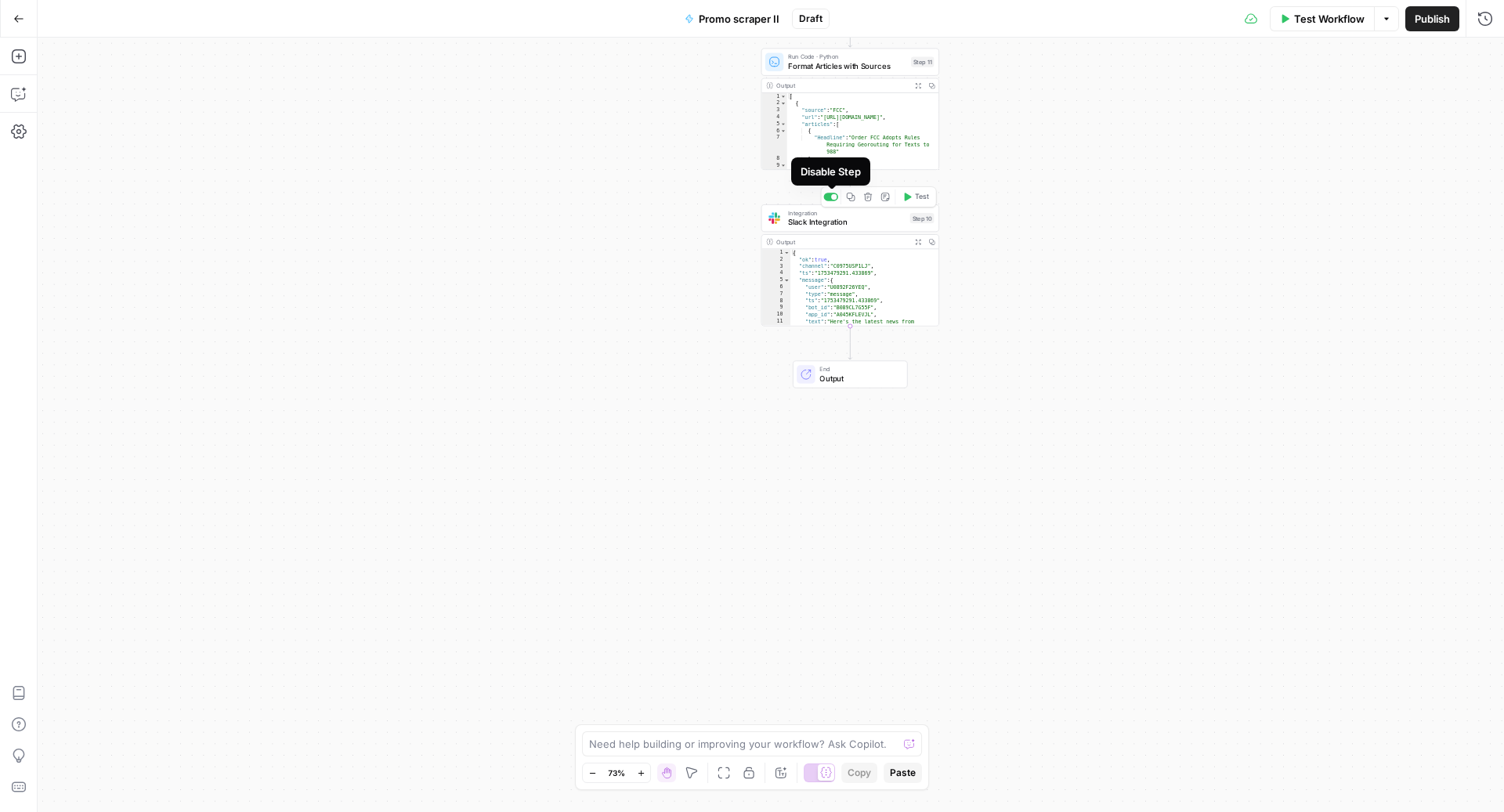
click at [832, 198] on div at bounding box center [833, 197] width 6 height 6
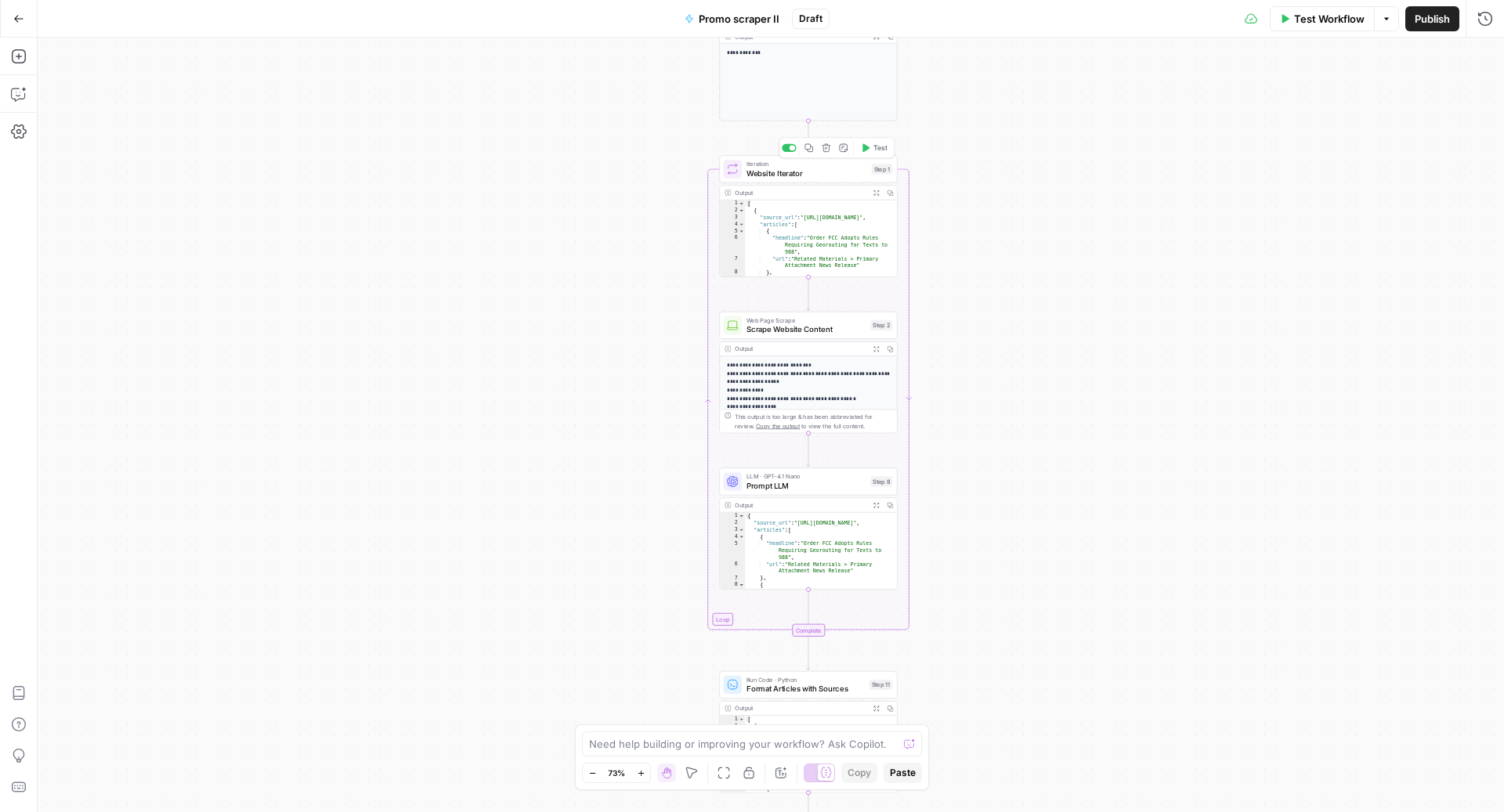
click at [820, 176] on span "Website Iterator" at bounding box center [806, 173] width 121 height 12
type textarea "**********"
click at [1056, 117] on div "website_urls" at bounding box center [1250, 147] width 476 height 70
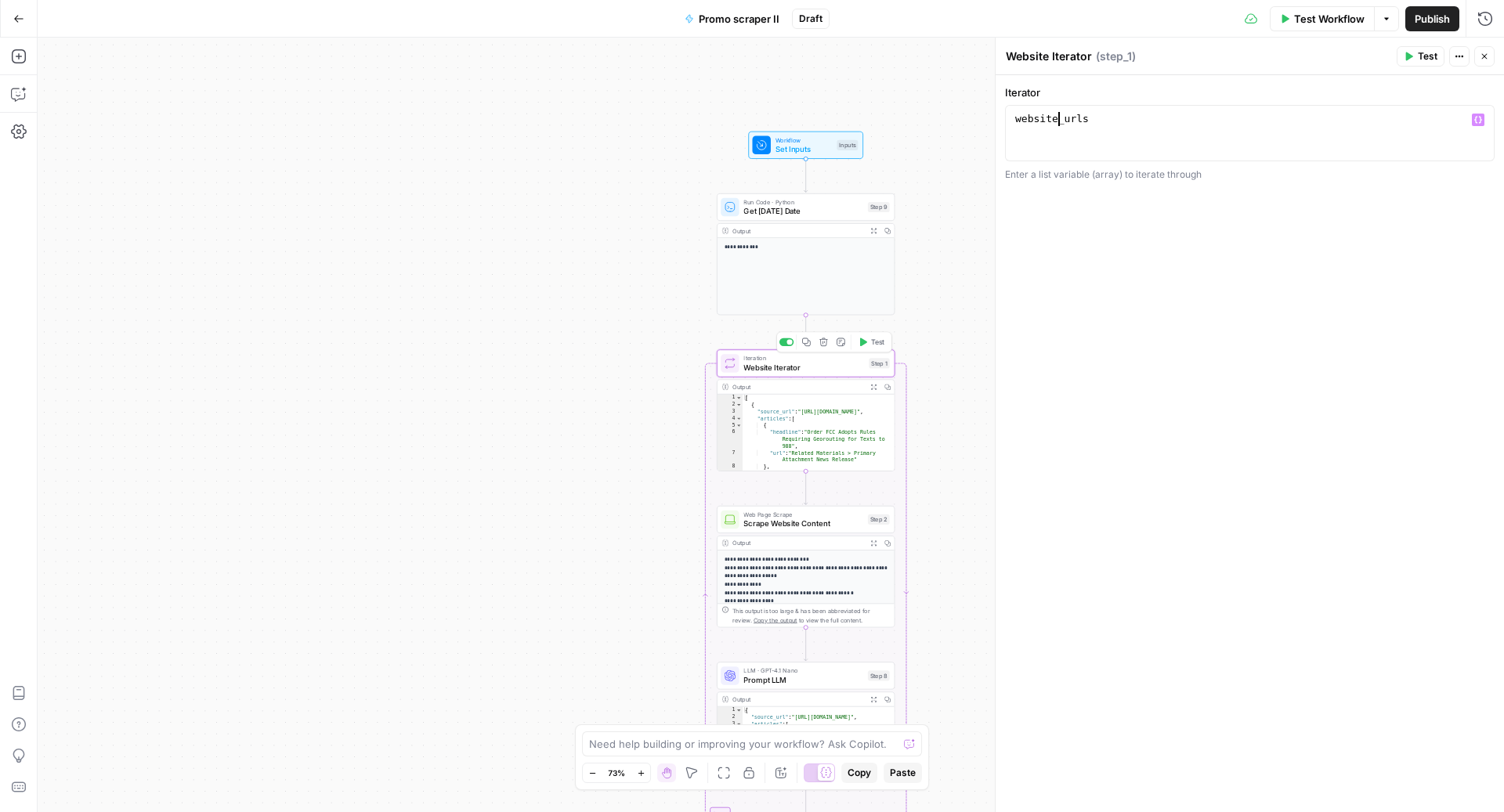
click at [755, 365] on span "Website Iterator" at bounding box center [804, 368] width 121 height 12
click at [782, 139] on span "Workflow" at bounding box center [804, 140] width 57 height 9
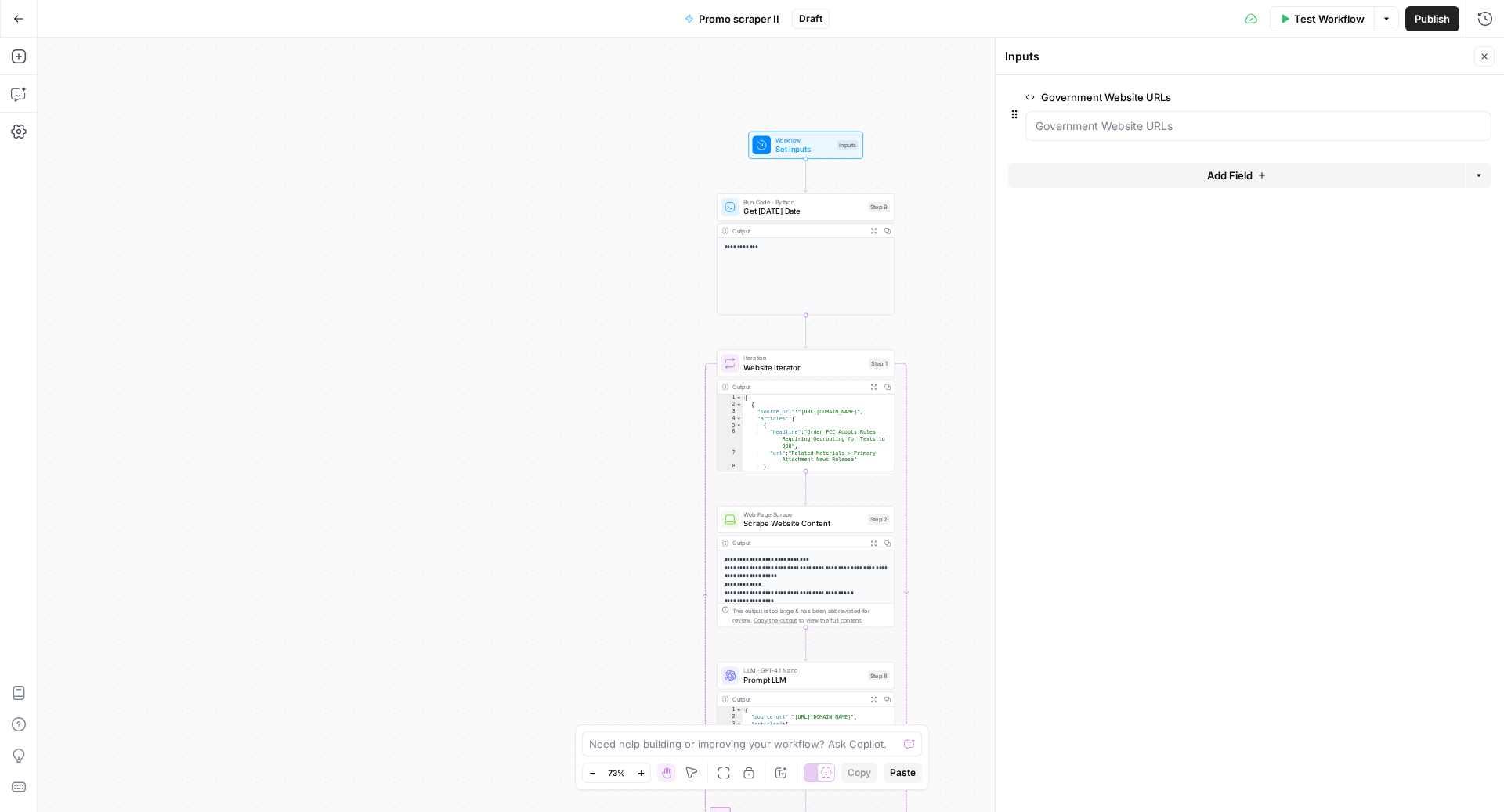
click at [1428, 99] on span "edit field" at bounding box center [1432, 96] width 34 height 13
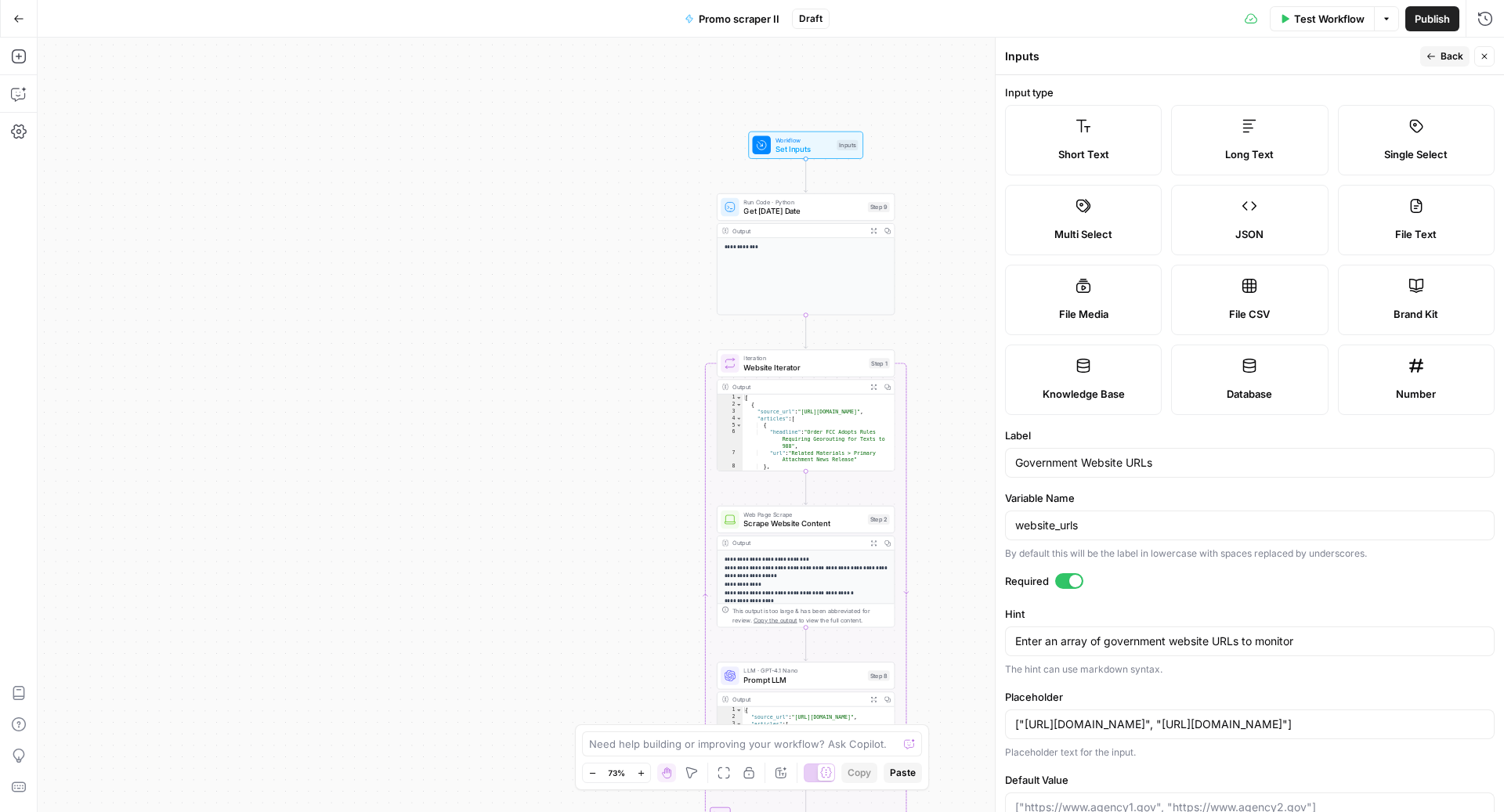
scroll to position [68, 0]
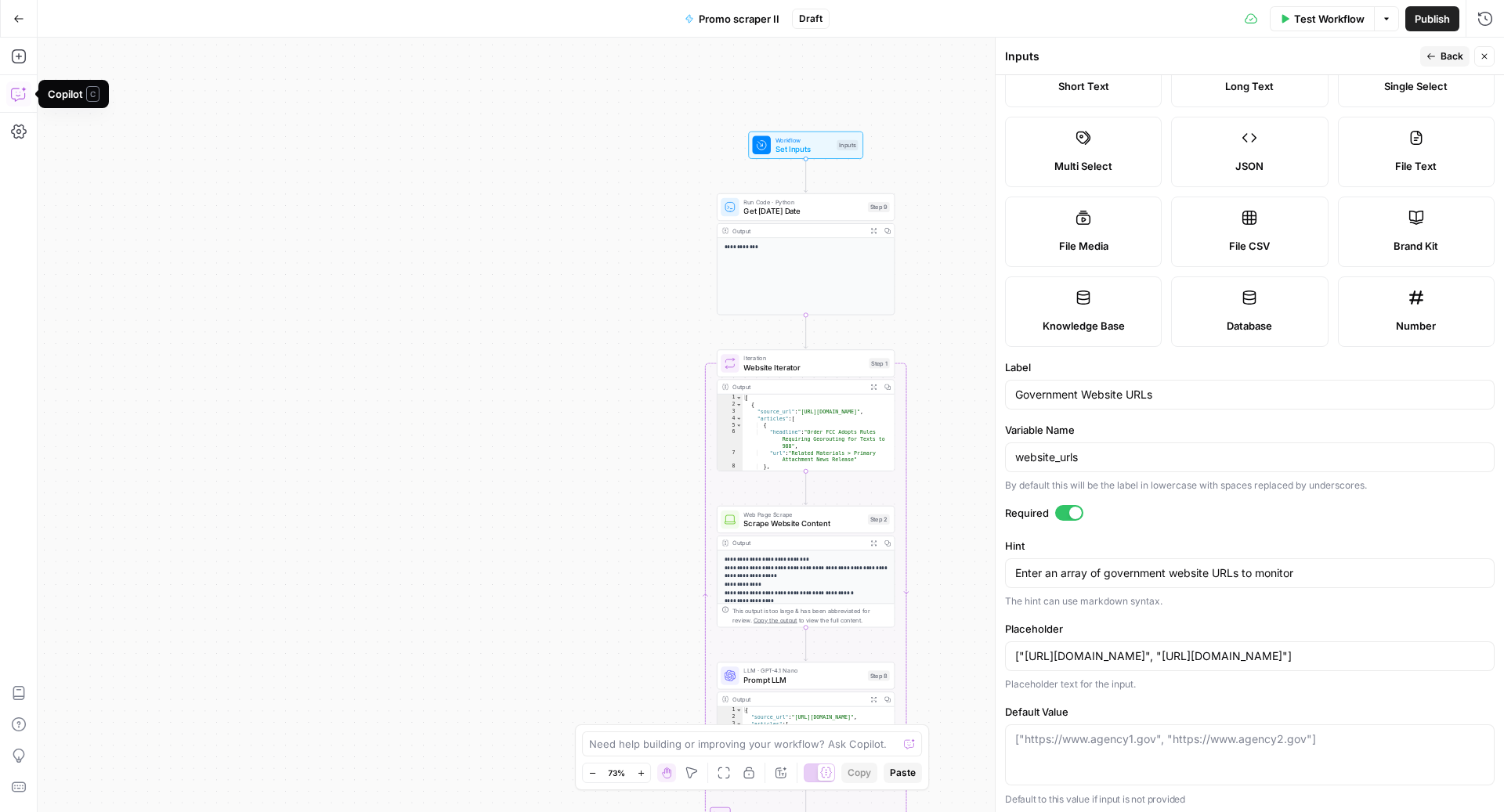
click at [19, 98] on icon "button" at bounding box center [18, 94] width 16 height 16
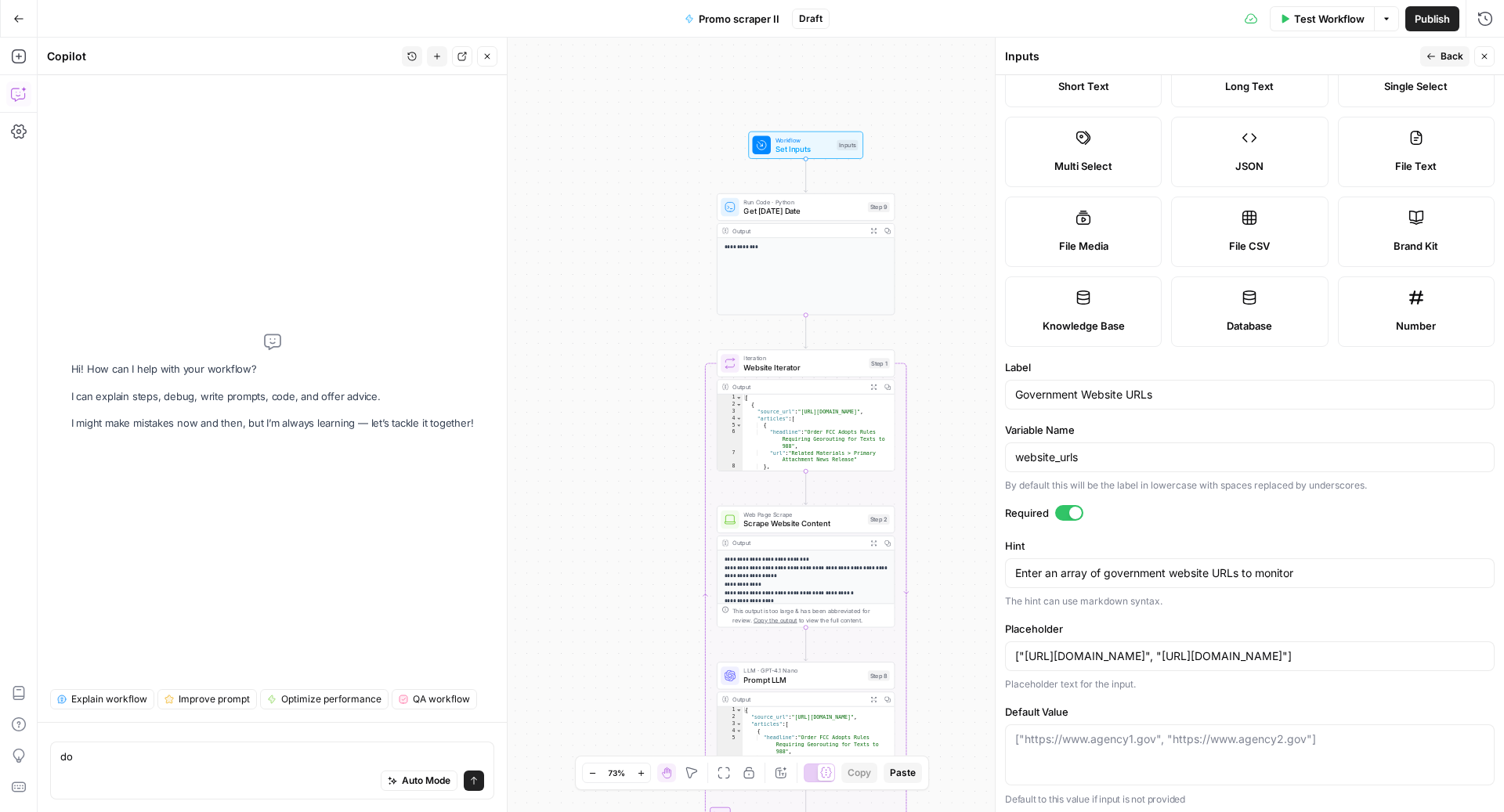
type textarea "d"
type textarea "how does the label, hint and placeholder work?"
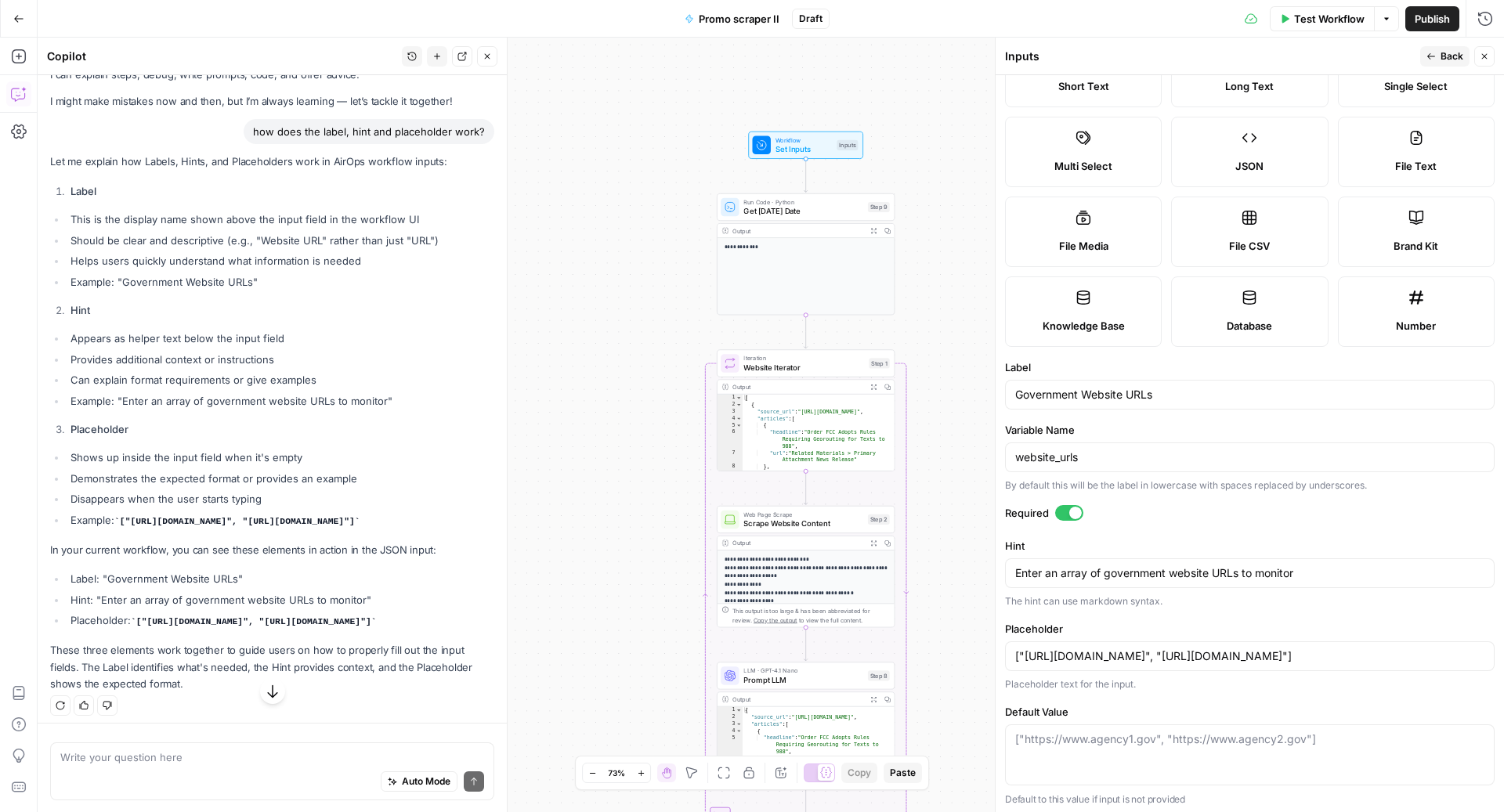
scroll to position [52, 0]
click at [137, 768] on div "Auto Mode Send" at bounding box center [272, 781] width 423 height 34
type textarea "what is variable name"
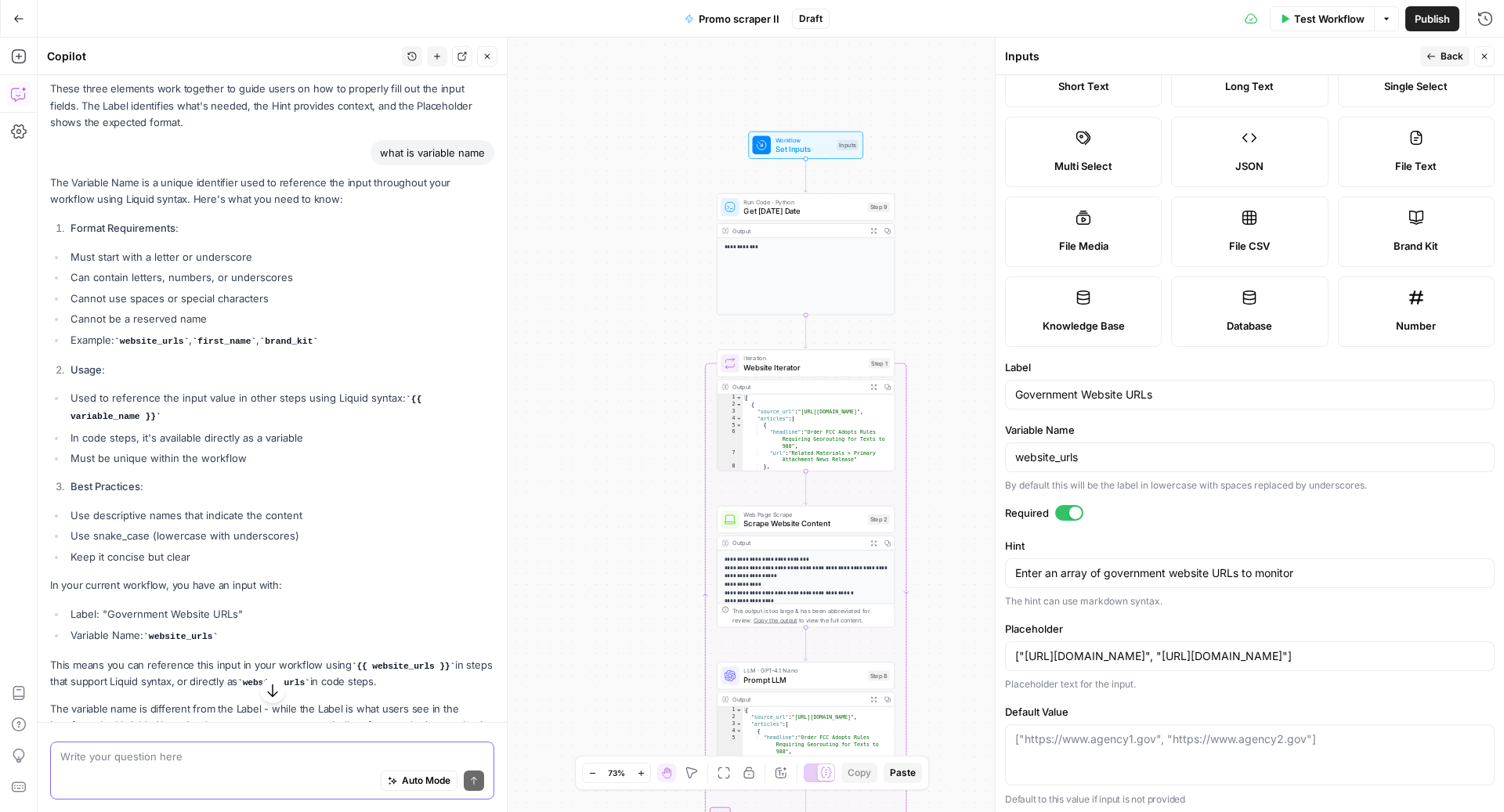
scroll to position [612, 0]
click at [794, 521] on span "Scrape Website Content" at bounding box center [803, 524] width 120 height 12
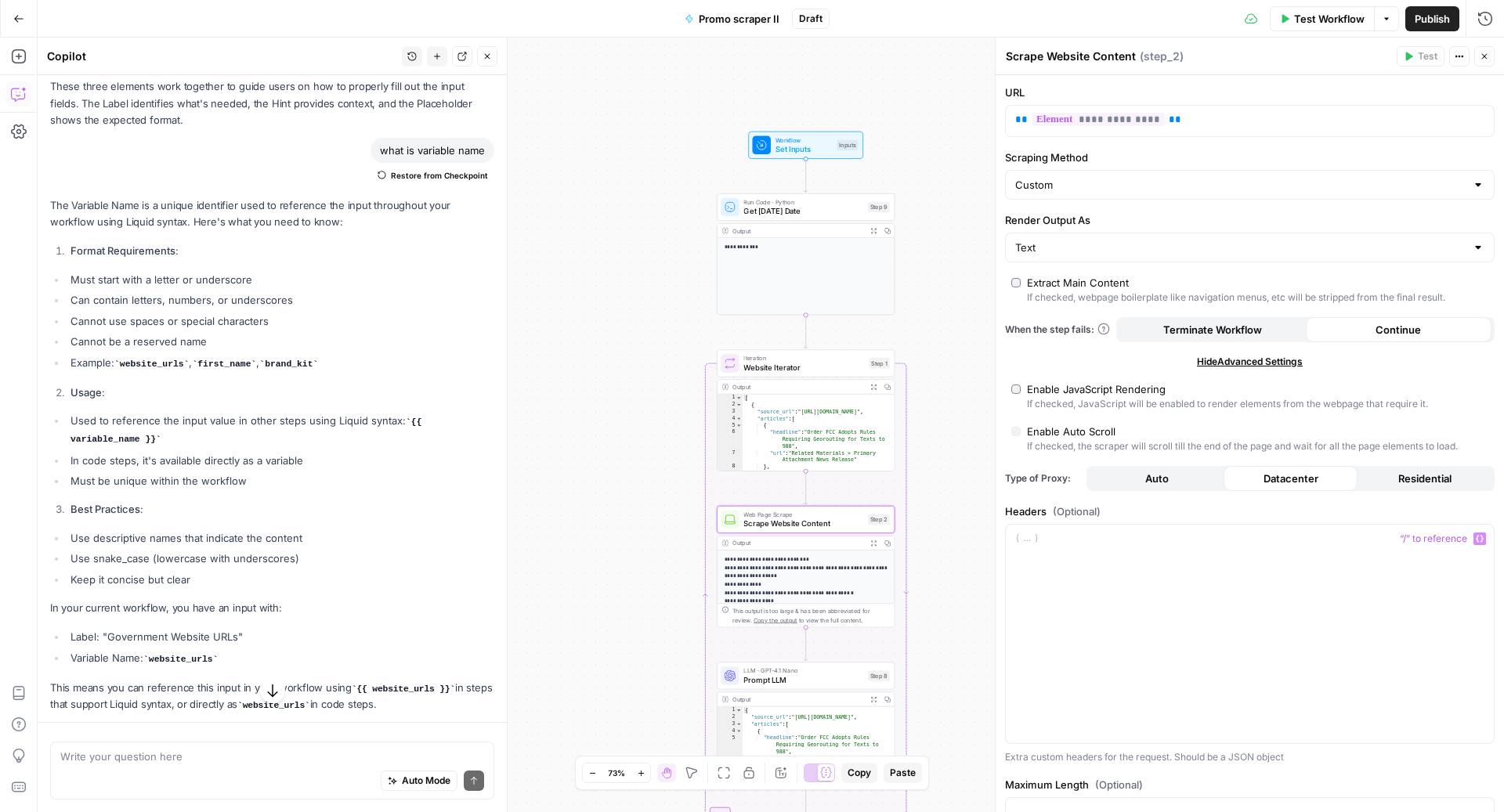
scroll to position [137, 0]
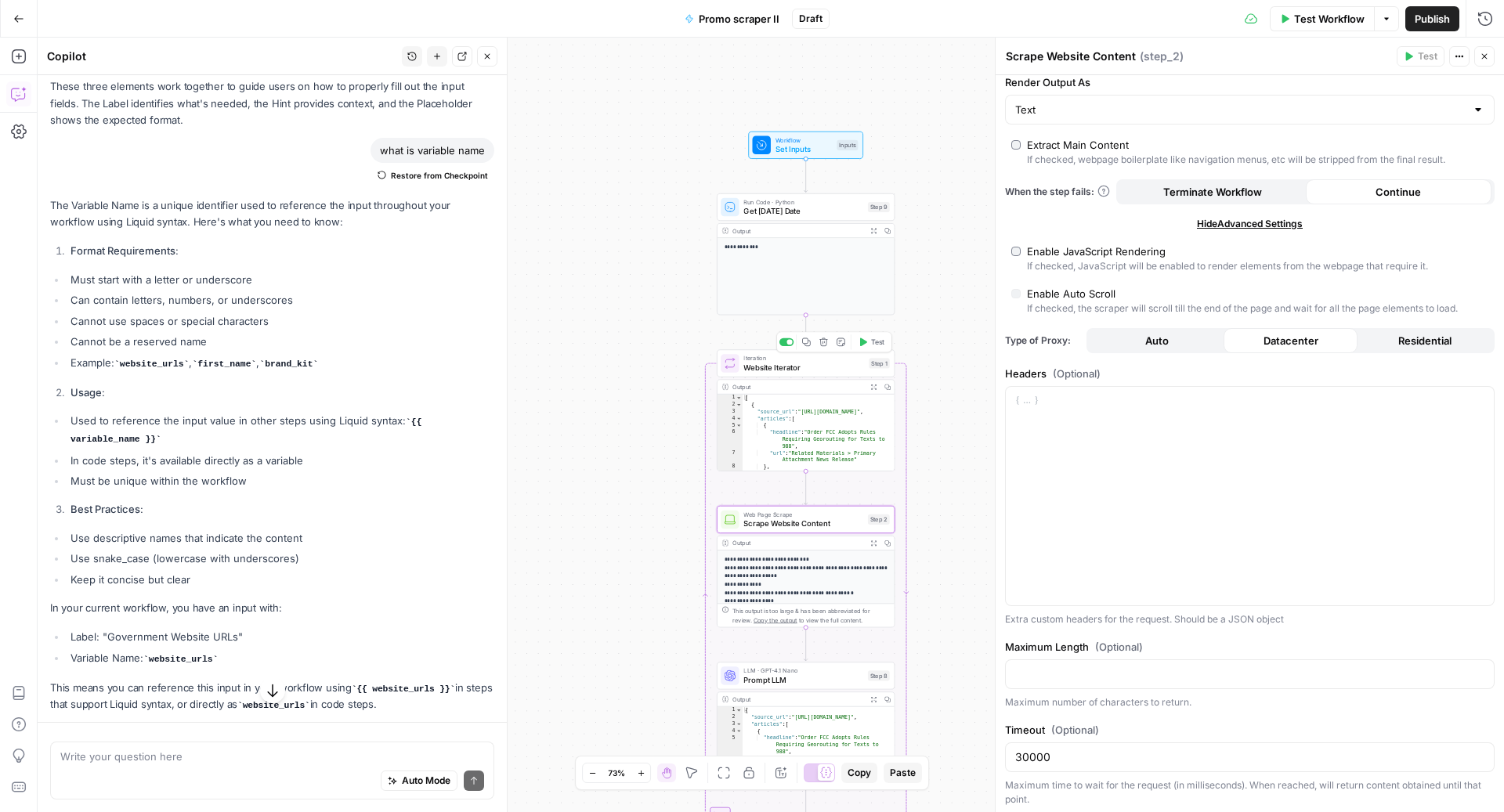
click at [781, 365] on span "Website Iterator" at bounding box center [804, 368] width 121 height 12
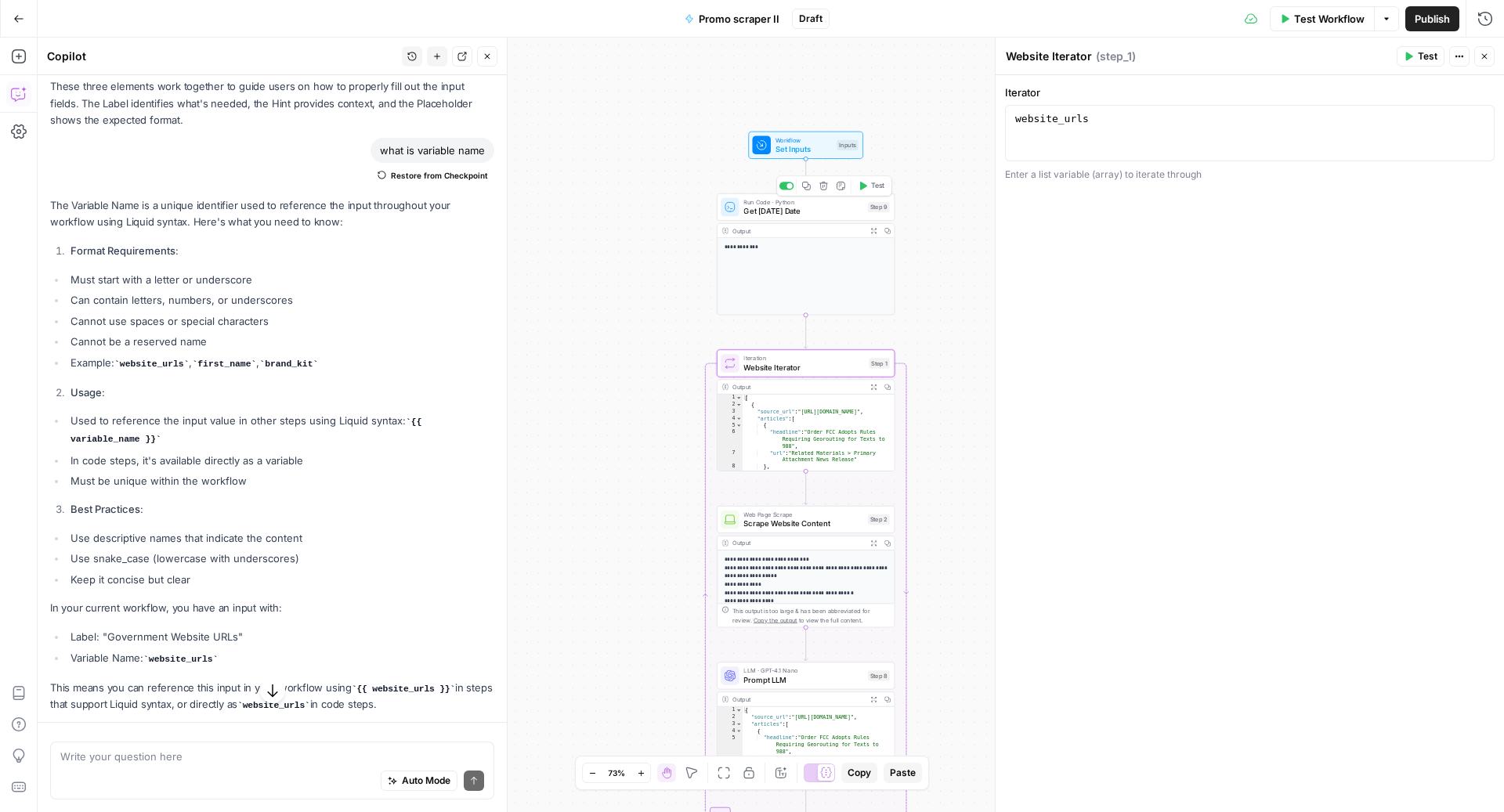
click at [758, 211] on span "Get [DATE] Date" at bounding box center [803, 211] width 120 height 12
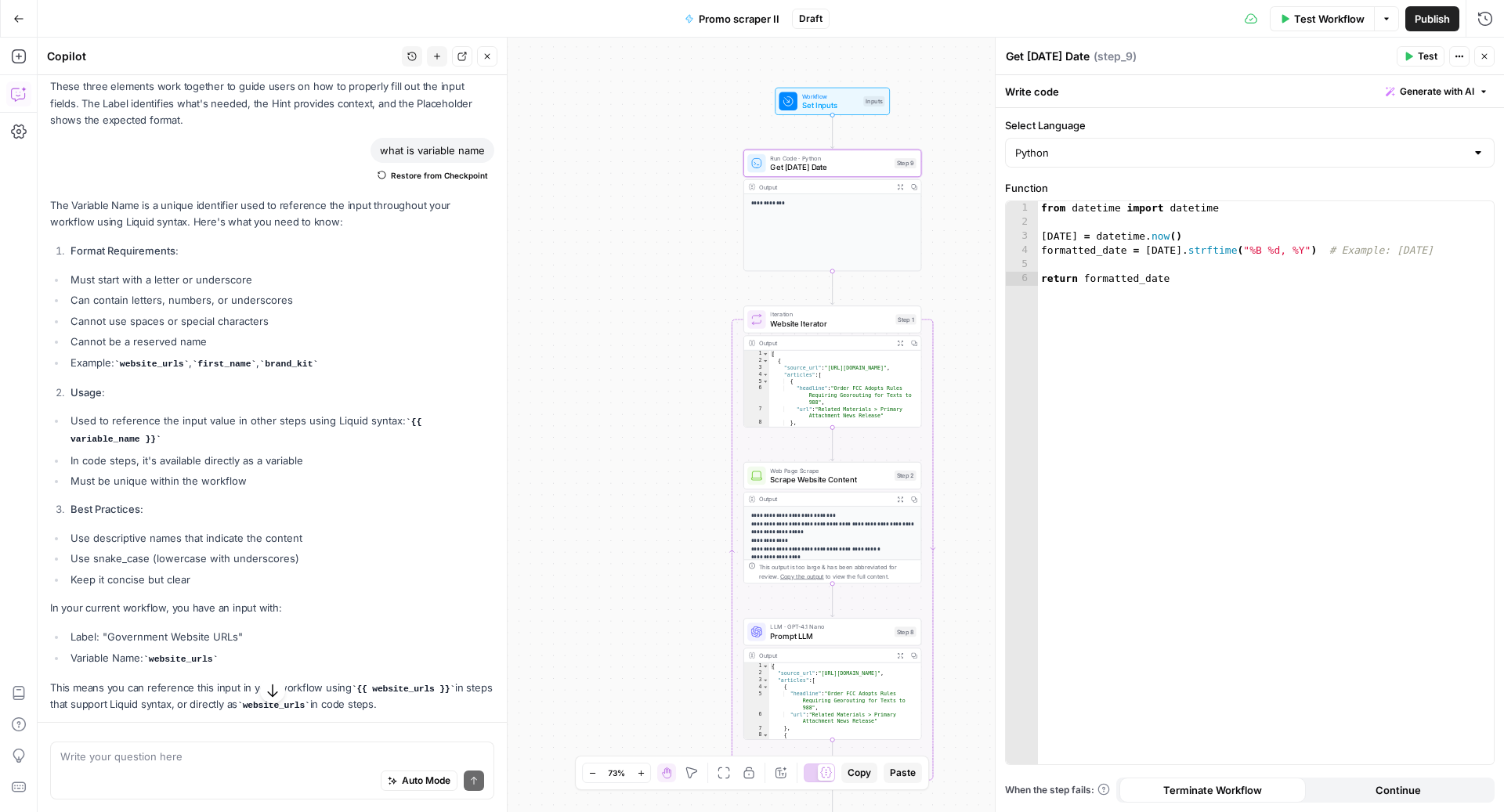
scroll to position [717, 0]
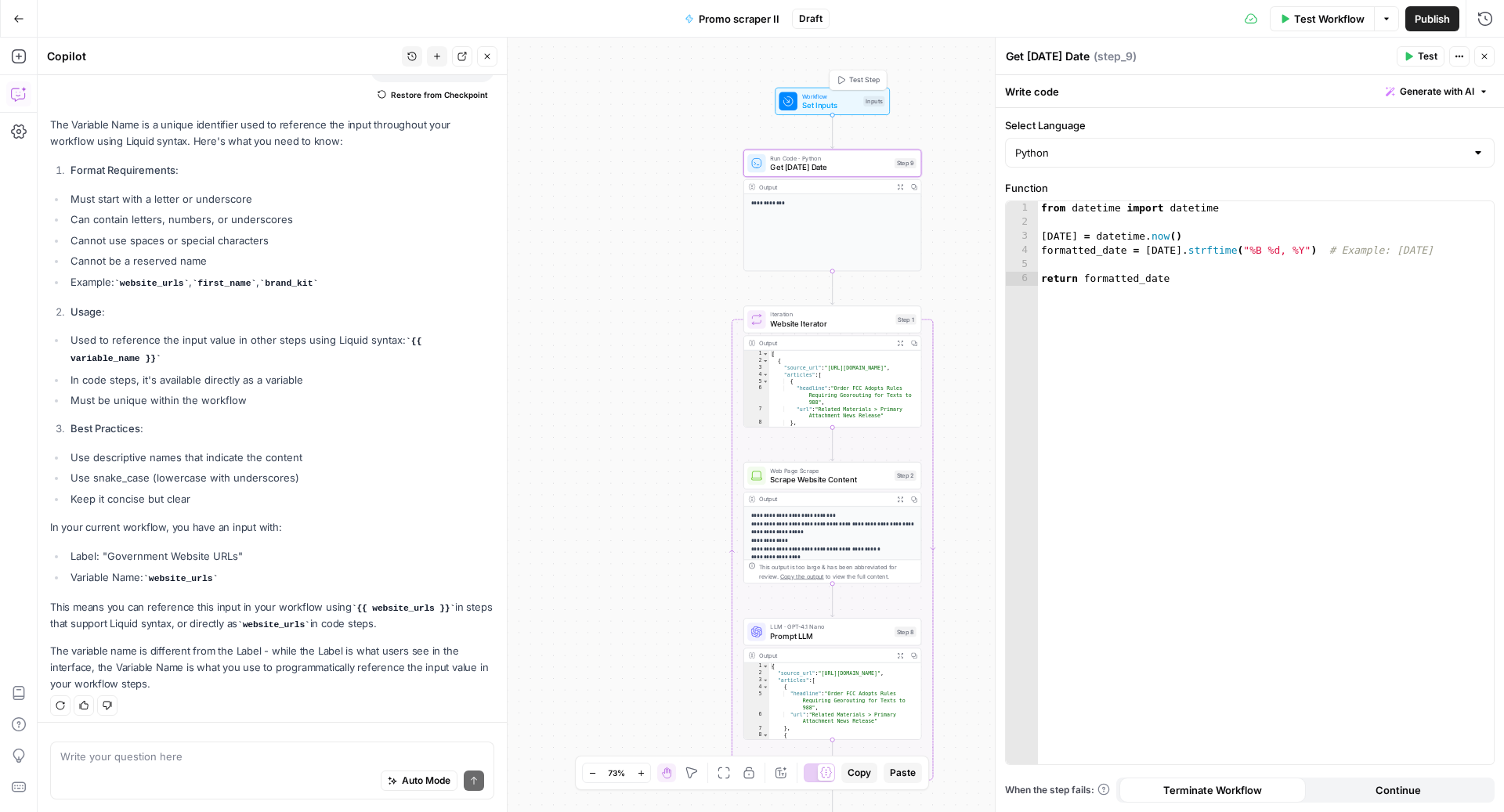
click at [808, 97] on span "Workflow" at bounding box center [831, 96] width 57 height 9
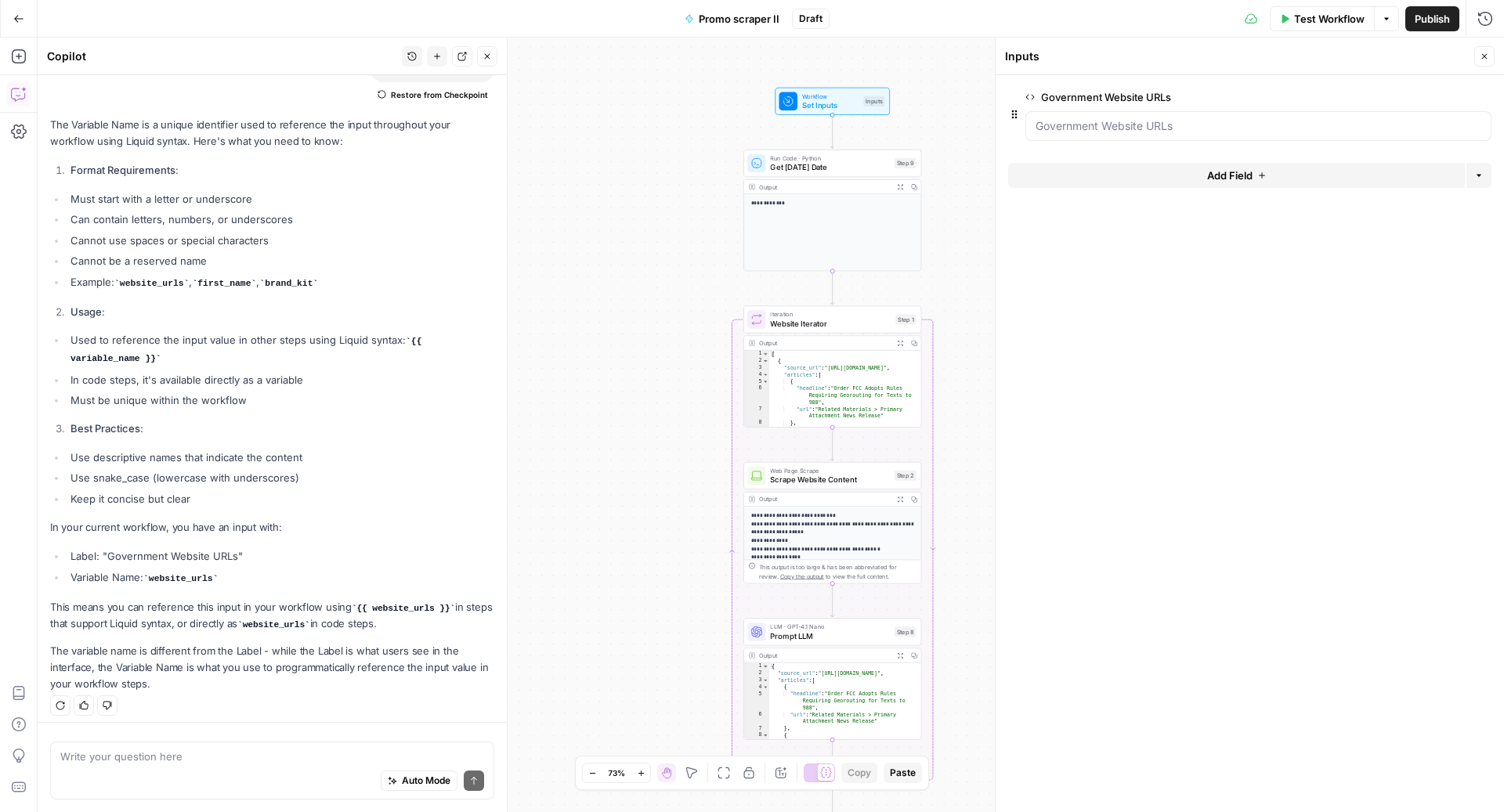
click at [1449, 91] on span "edit field" at bounding box center [1432, 96] width 34 height 13
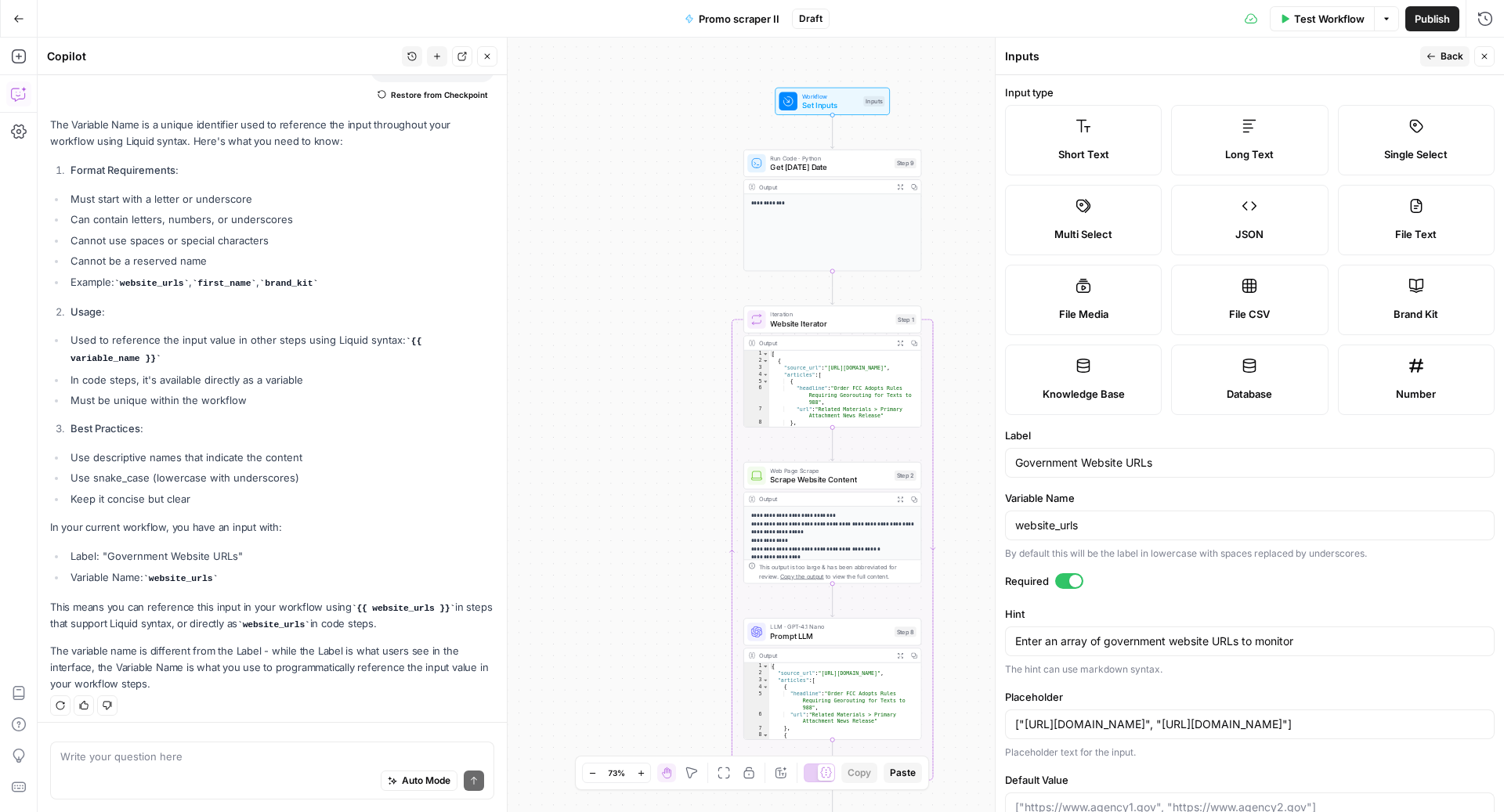
scroll to position [68, 0]
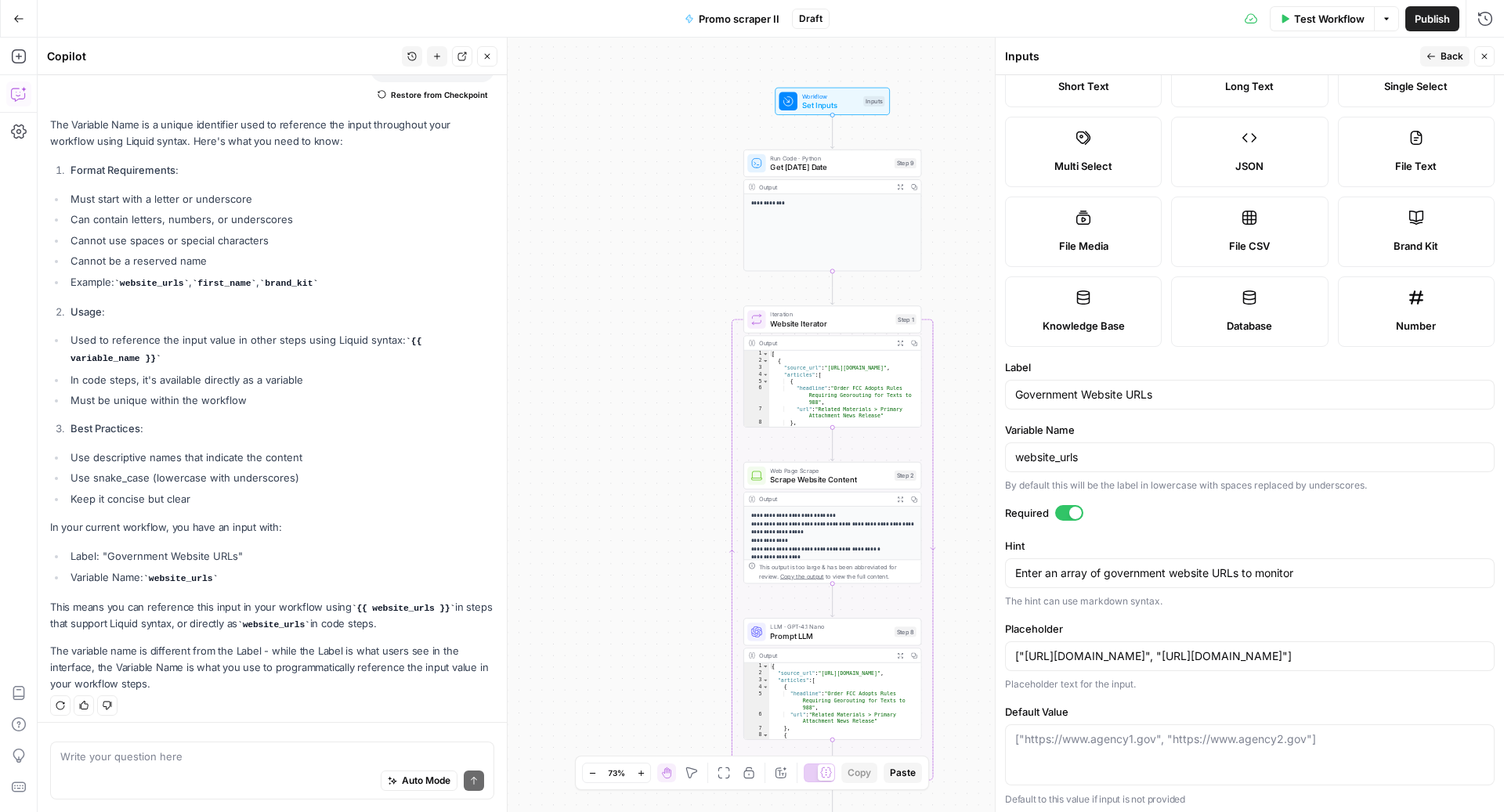
click at [224, 747] on div "Write your question here Auto Mode Send" at bounding box center [272, 770] width 444 height 58
type textarea "o"
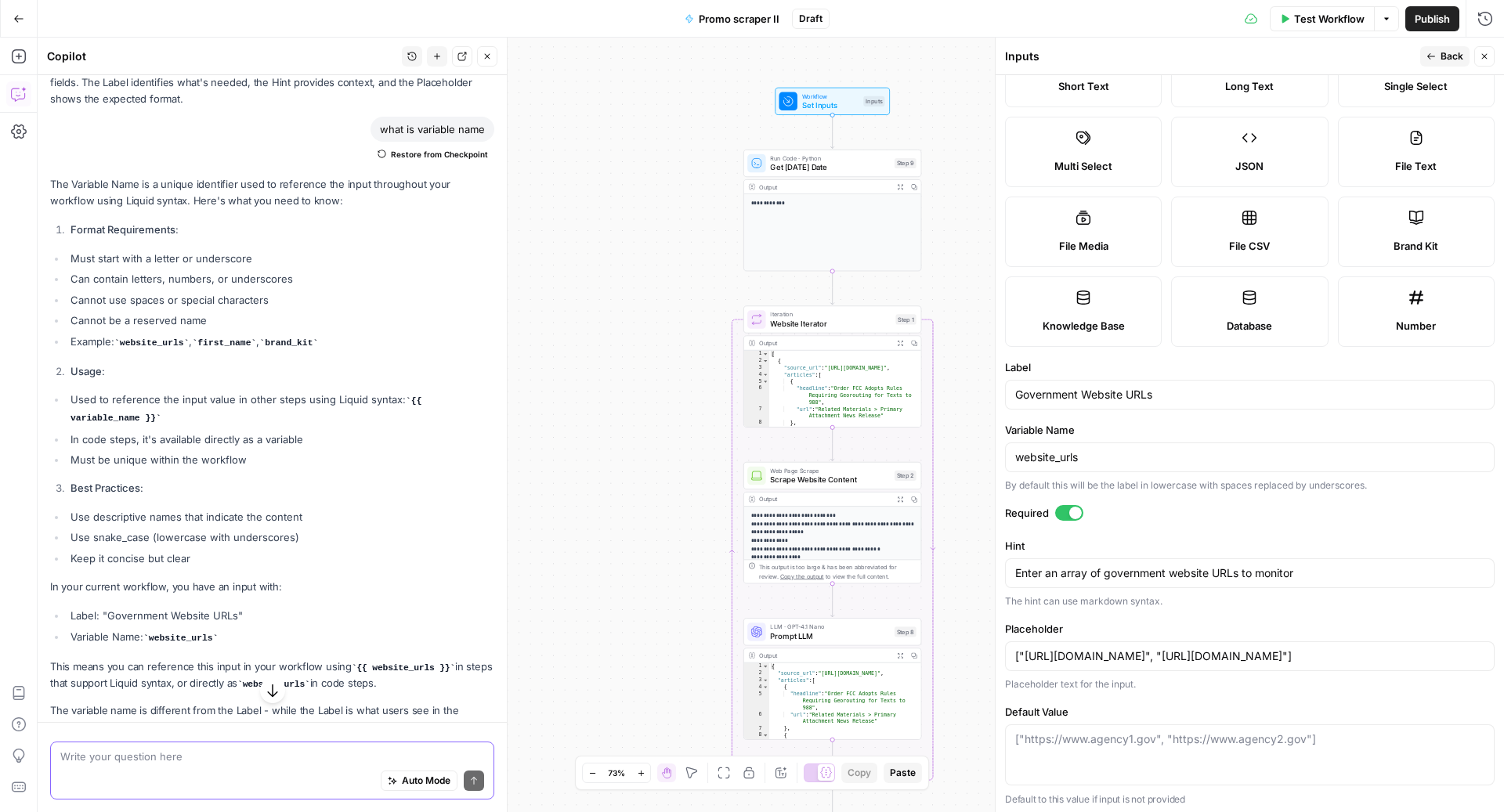
scroll to position [717, 0]
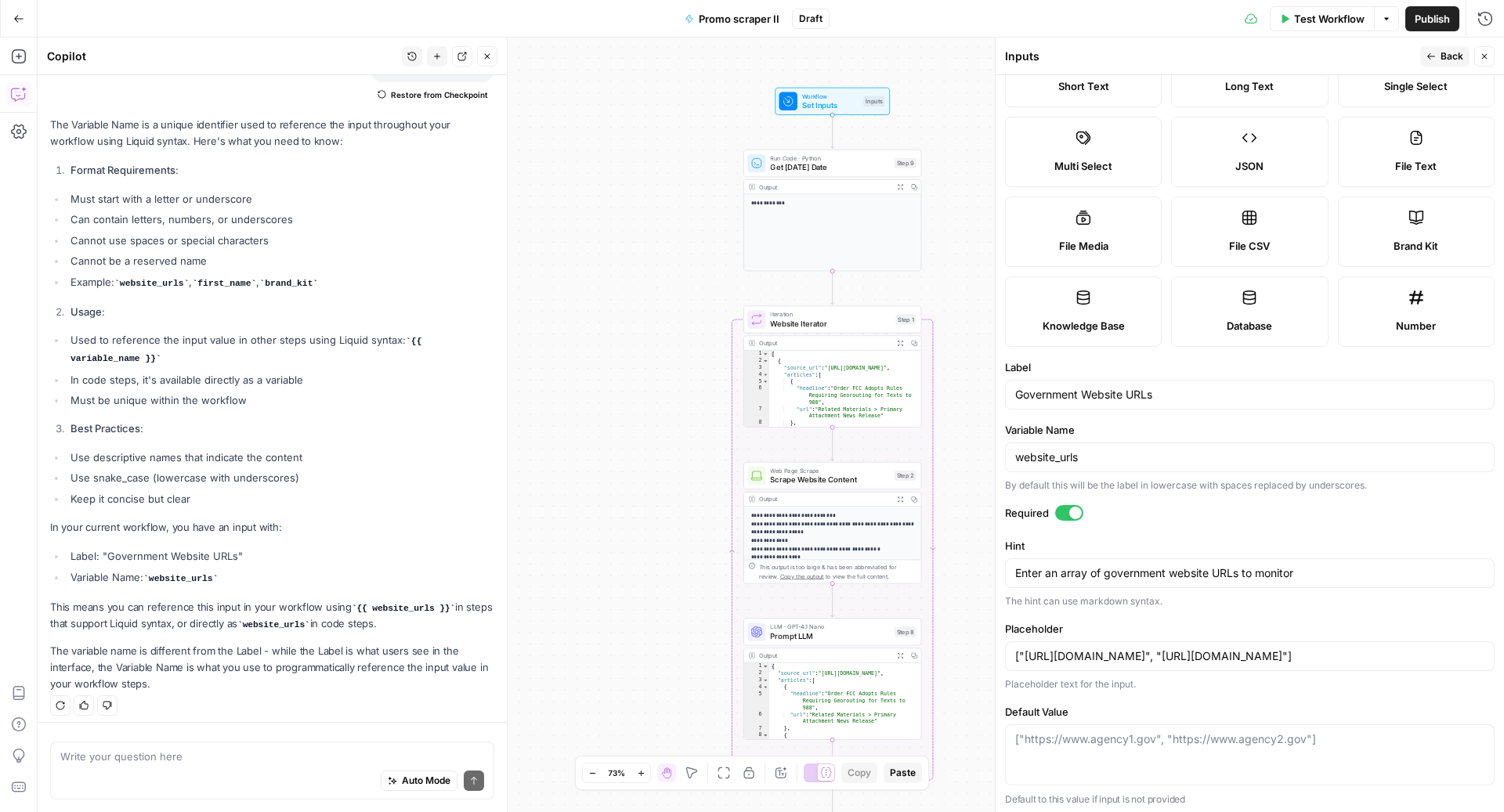
click at [143, 340] on li "Used to reference the input value in other steps using Liquid syntax: {{ variab…" at bounding box center [280, 349] width 428 height 34
click at [156, 375] on li "In code steps, it's available directly as a variable" at bounding box center [280, 380] width 428 height 16
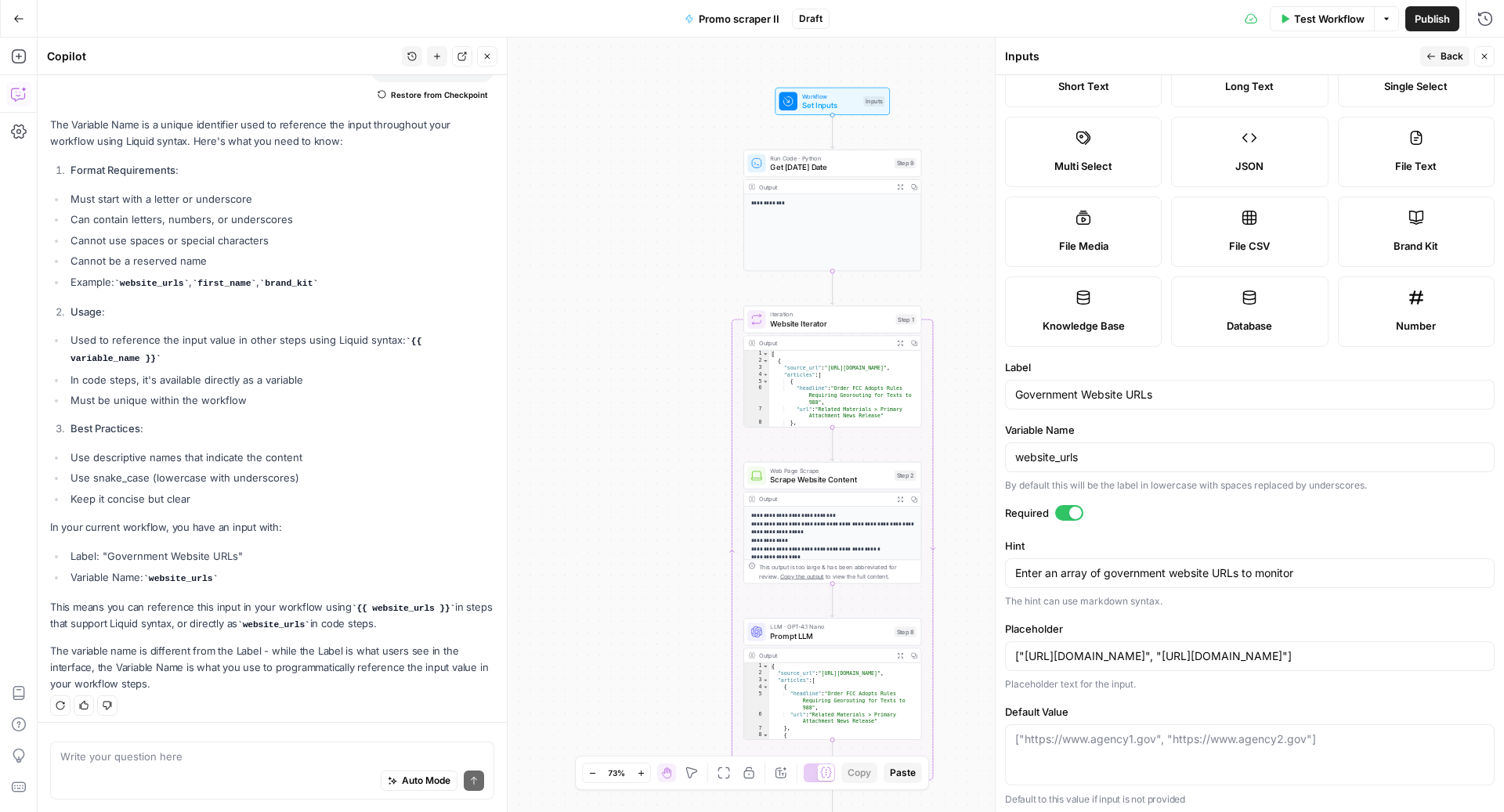
click at [156, 375] on li "In code steps, it's available directly as a variable" at bounding box center [280, 380] width 428 height 16
click at [156, 392] on li "Must be unique within the workflow" at bounding box center [280, 400] width 428 height 16
click at [140, 766] on div "Auto Mode Send" at bounding box center [272, 781] width 423 height 34
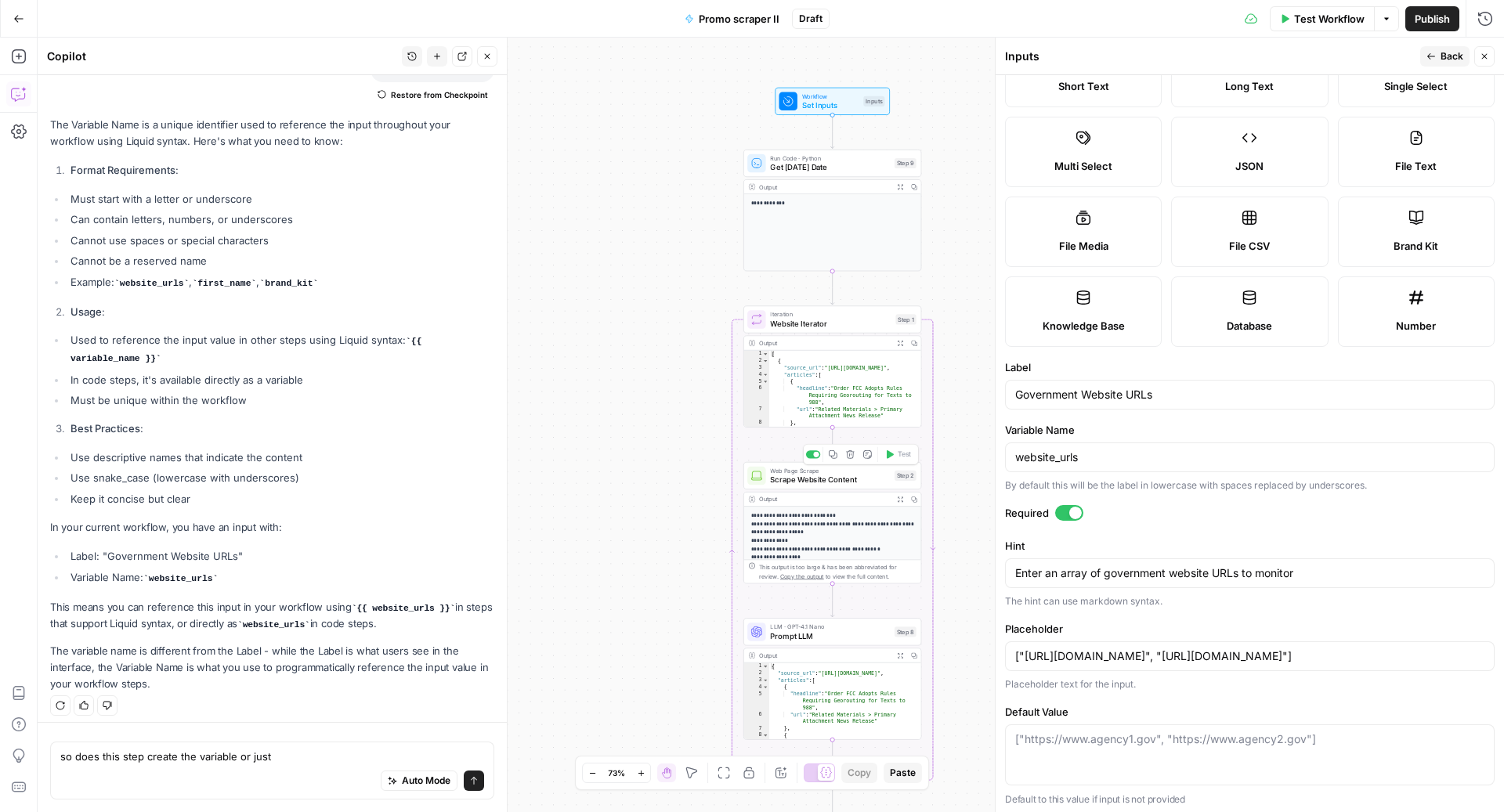
click at [800, 477] on span "Scrape Website Content" at bounding box center [829, 479] width 120 height 12
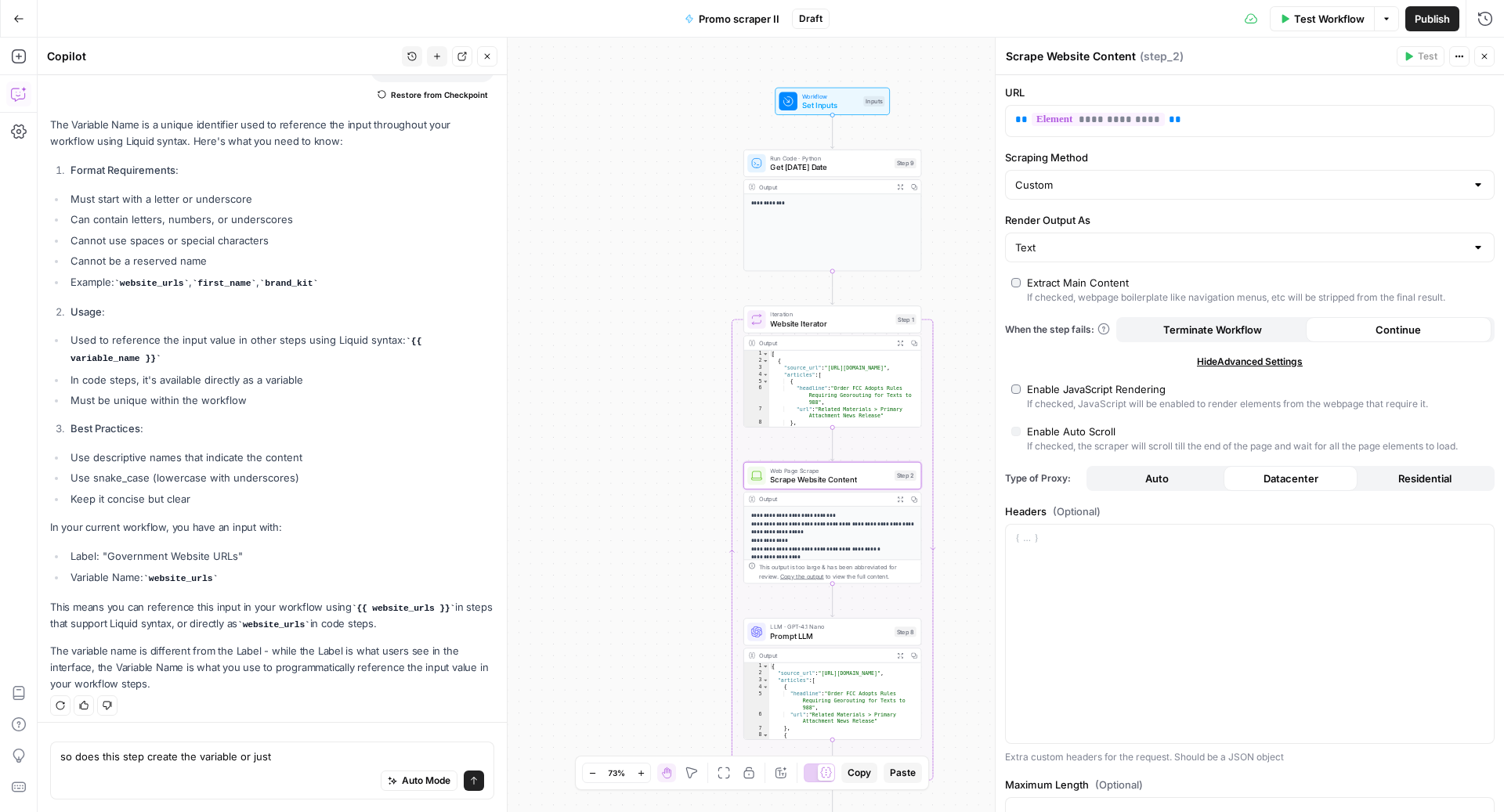
click at [316, 773] on div "Auto Mode Send" at bounding box center [272, 781] width 423 height 34
click at [287, 756] on textarea "so does this step create the variable or just" at bounding box center [272, 756] width 423 height 16
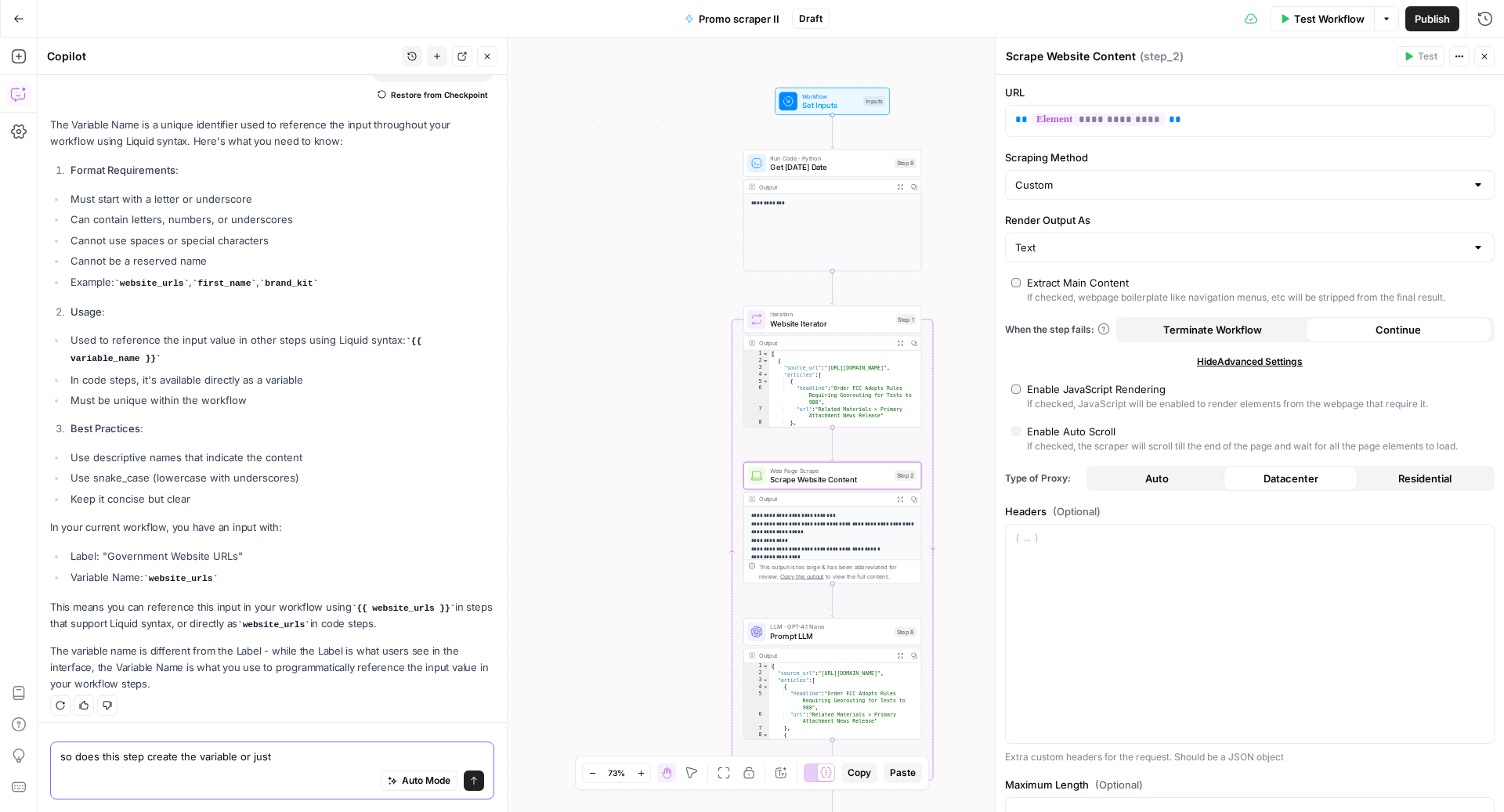
click at [287, 756] on textarea "so does this step create the variable or just" at bounding box center [272, 756] width 423 height 16
click at [901, 344] on icon "button" at bounding box center [900, 343] width 6 height 6
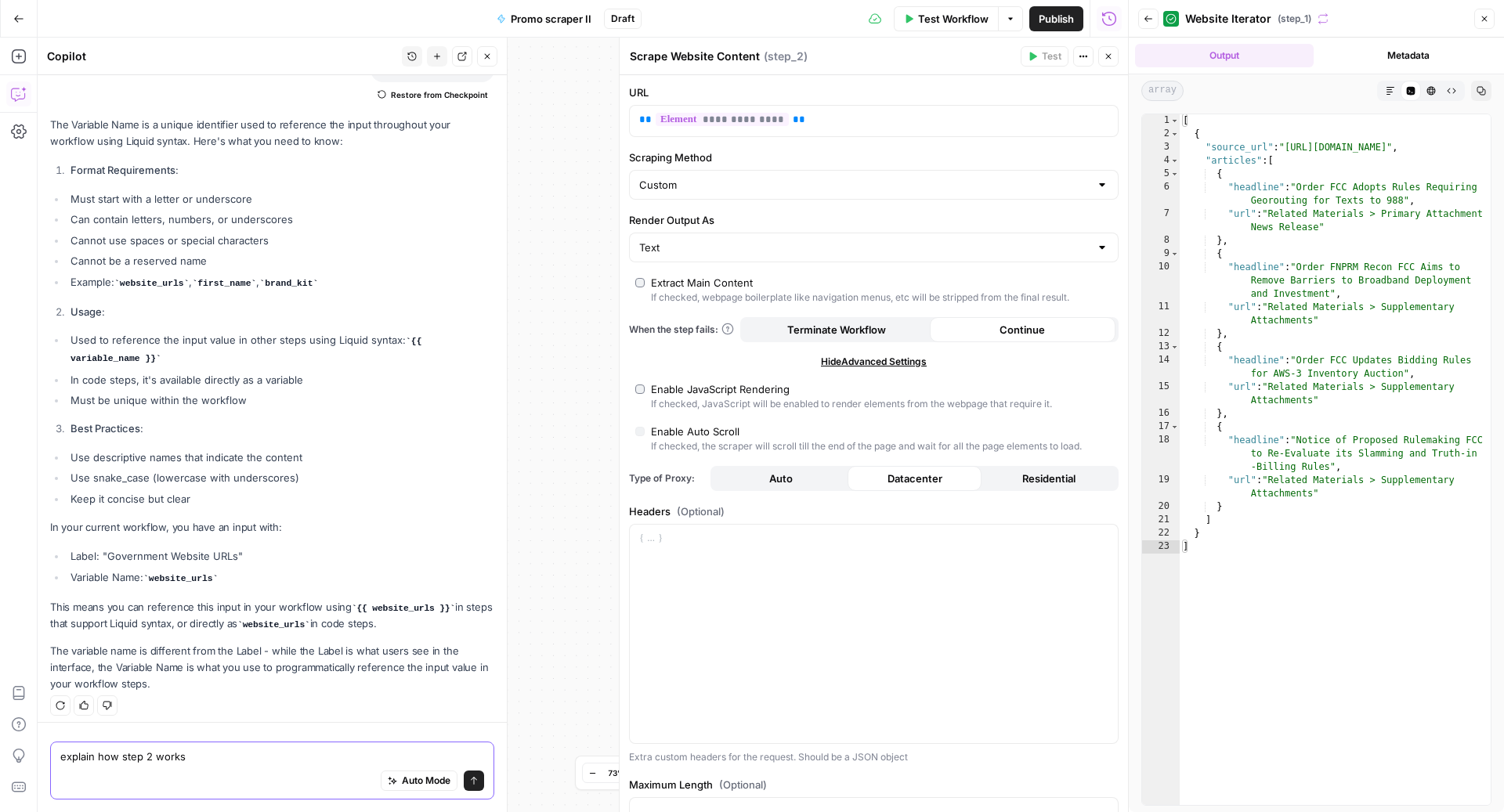
click at [260, 763] on textarea "explain how step 2 works" at bounding box center [272, 756] width 423 height 16
drag, startPoint x: 227, startPoint y: 758, endPoint x: 154, endPoint y: 758, distance: 73.0
click at [154, 758] on textarea "explain how step 2 works." at bounding box center [272, 756] width 423 height 16
type textarea "explain how step 2 chose [DOMAIN_NAME] as the source url"
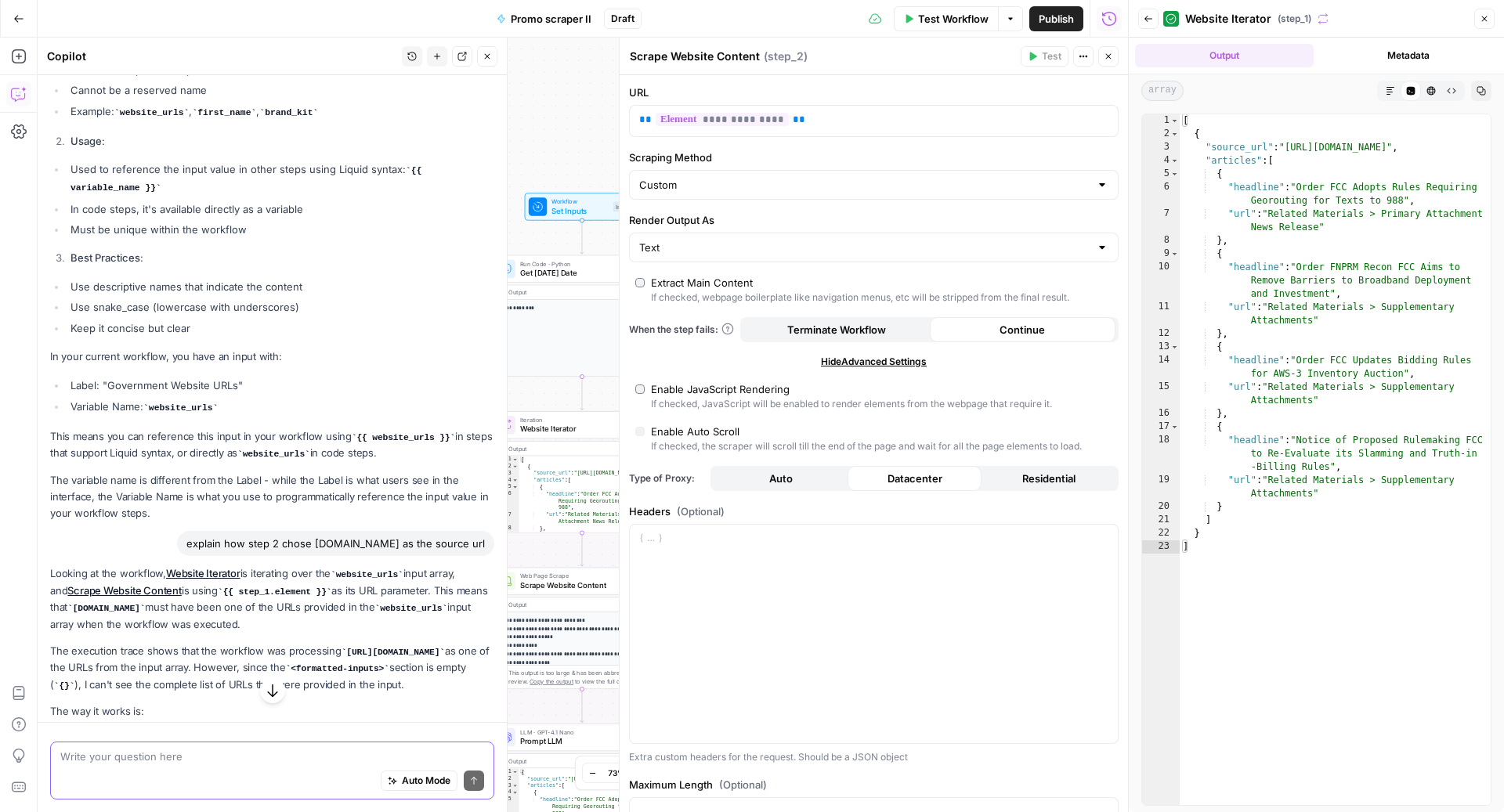
scroll to position [1110, 0]
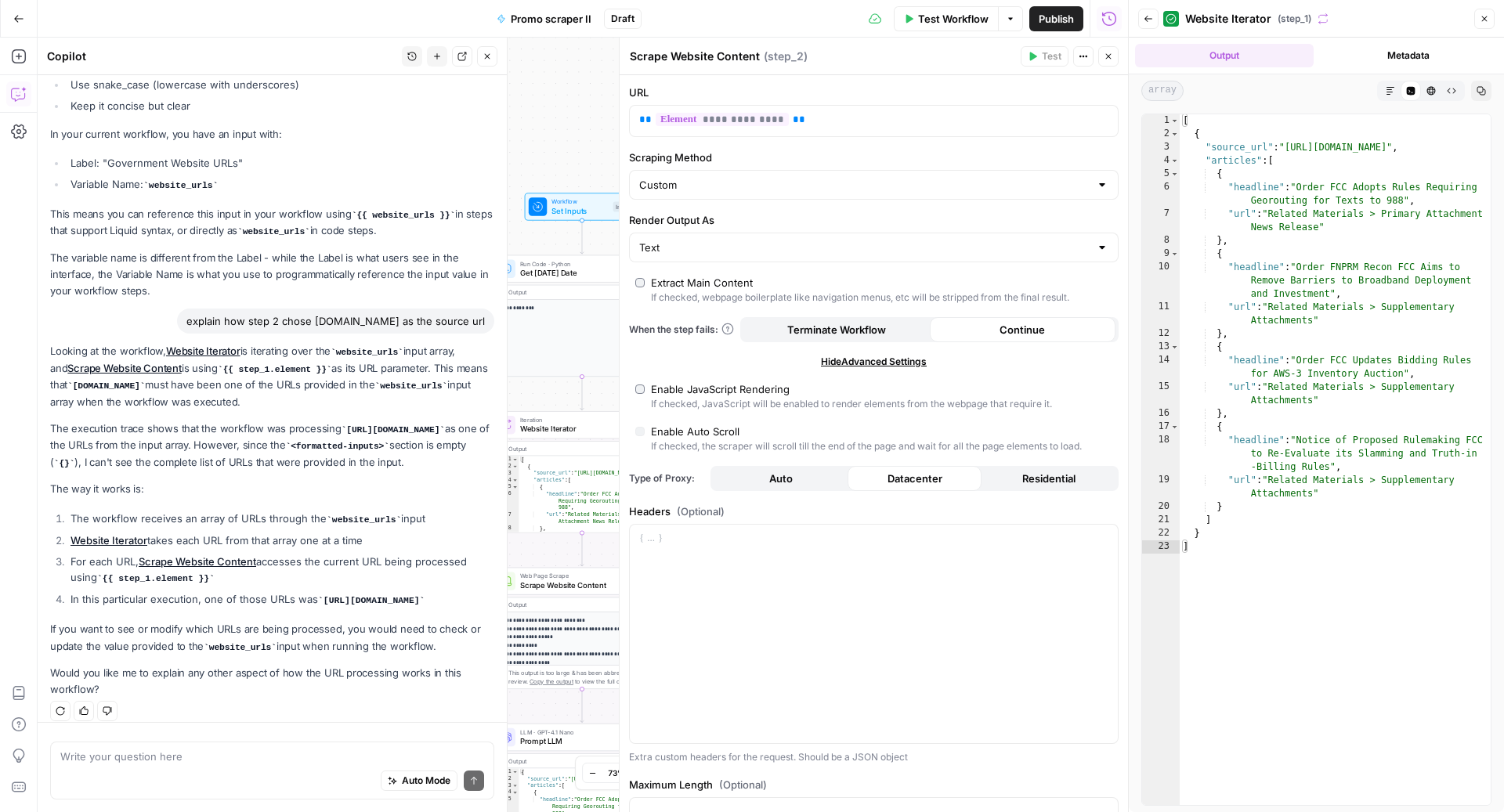
click at [281, 435] on p "The execution trace shows that the workflow was processing http://www.fcc.gov/ …" at bounding box center [272, 446] width 444 height 50
click at [281, 436] on p "The execution trace shows that the workflow was processing http://www.fcc.gov/ …" at bounding box center [272, 446] width 444 height 50
click at [239, 510] on li "The workflow receives an array of URLs through the website_urls input" at bounding box center [280, 519] width 428 height 18
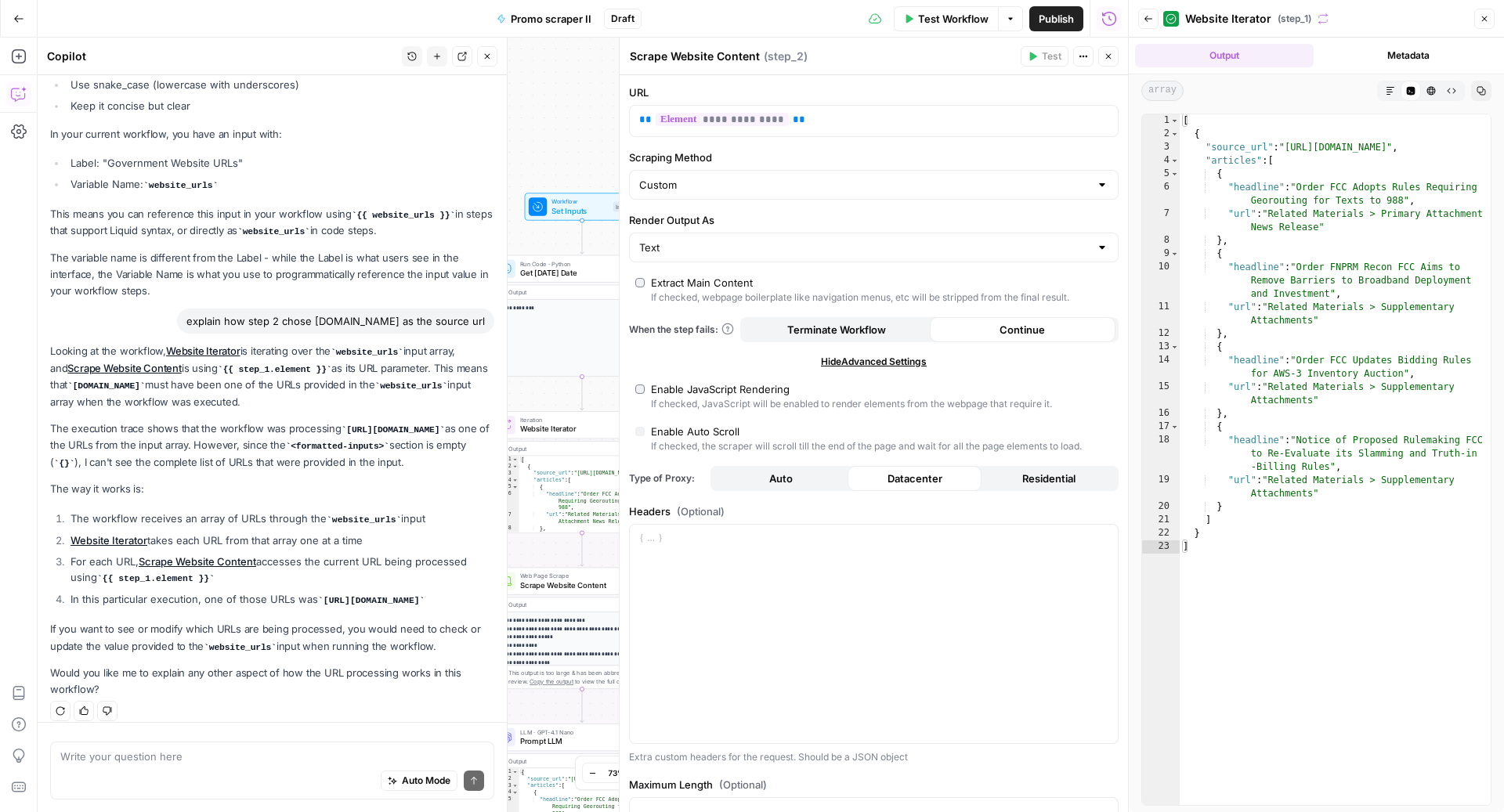
click at [239, 510] on li "The workflow receives an array of URLs through the website_urls input" at bounding box center [280, 519] width 428 height 18
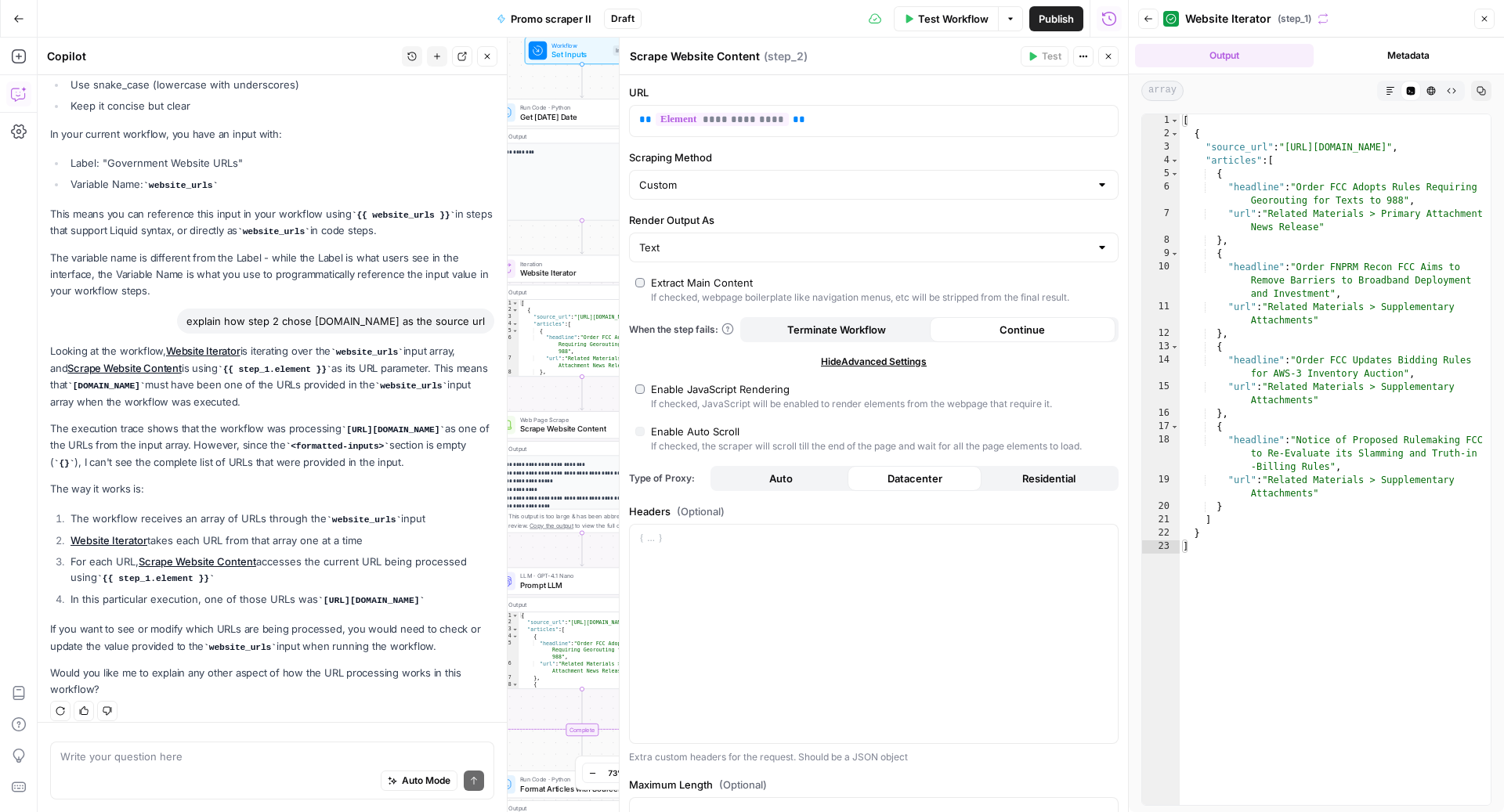
click at [279, 768] on div "Auto Mode Send" at bounding box center [272, 781] width 423 height 34
type textarea "tell me more about the website_url array. Is there a place for variables in air…"
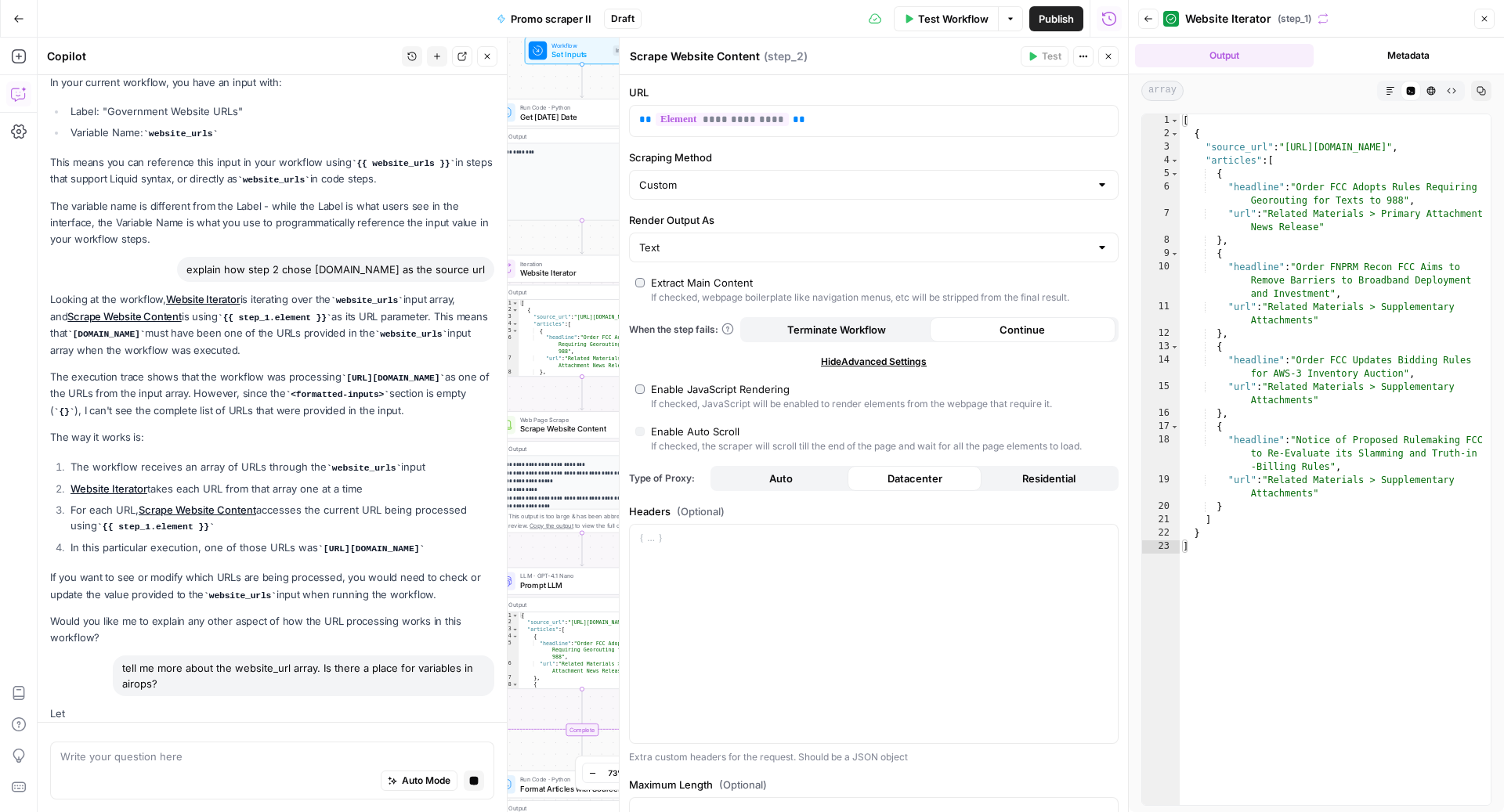
click at [172, 668] on div "tell me more about the website_url array. Is there a place for variables in air…" at bounding box center [303, 675] width 381 height 41
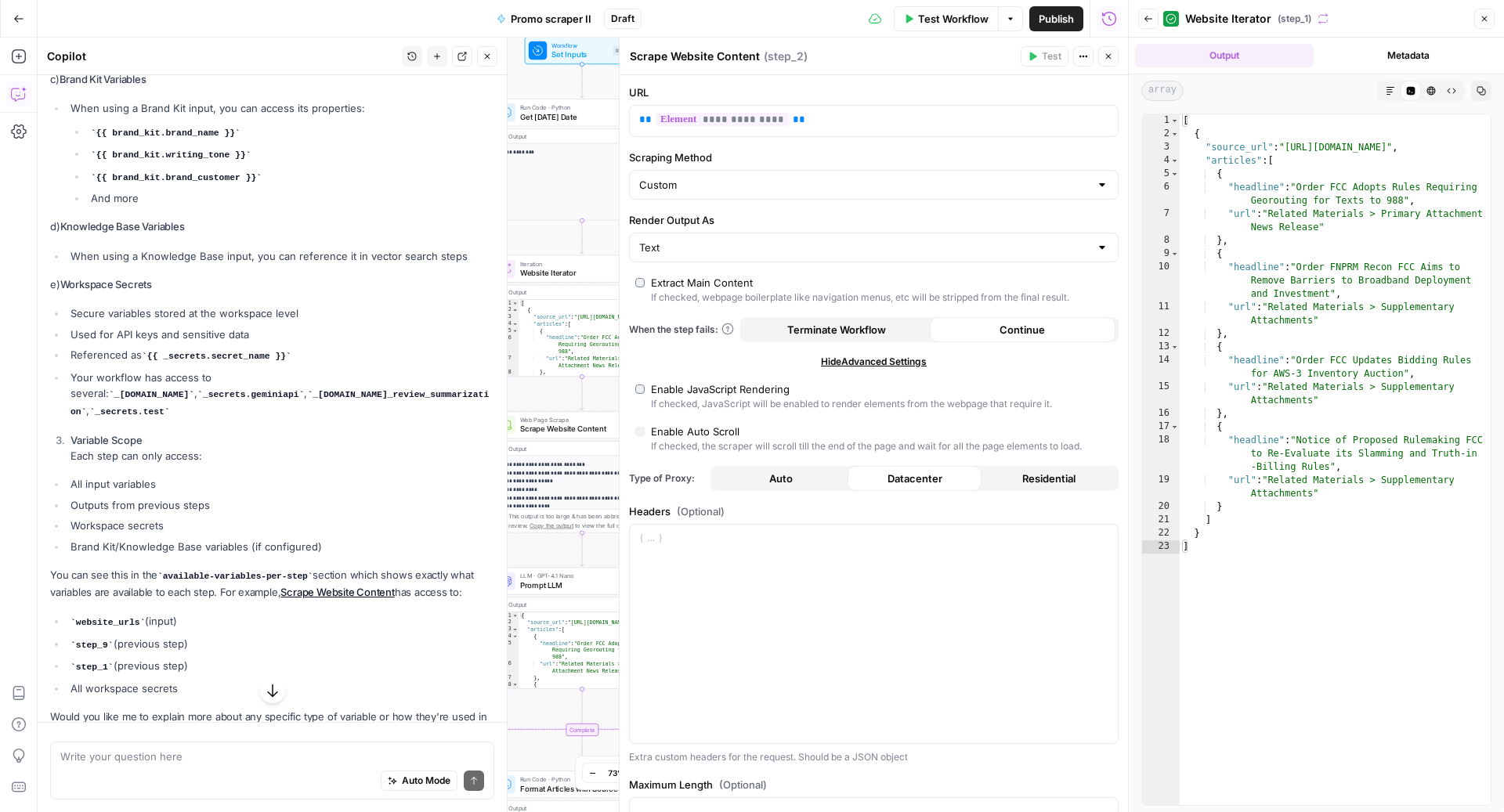
scroll to position [2213, 0]
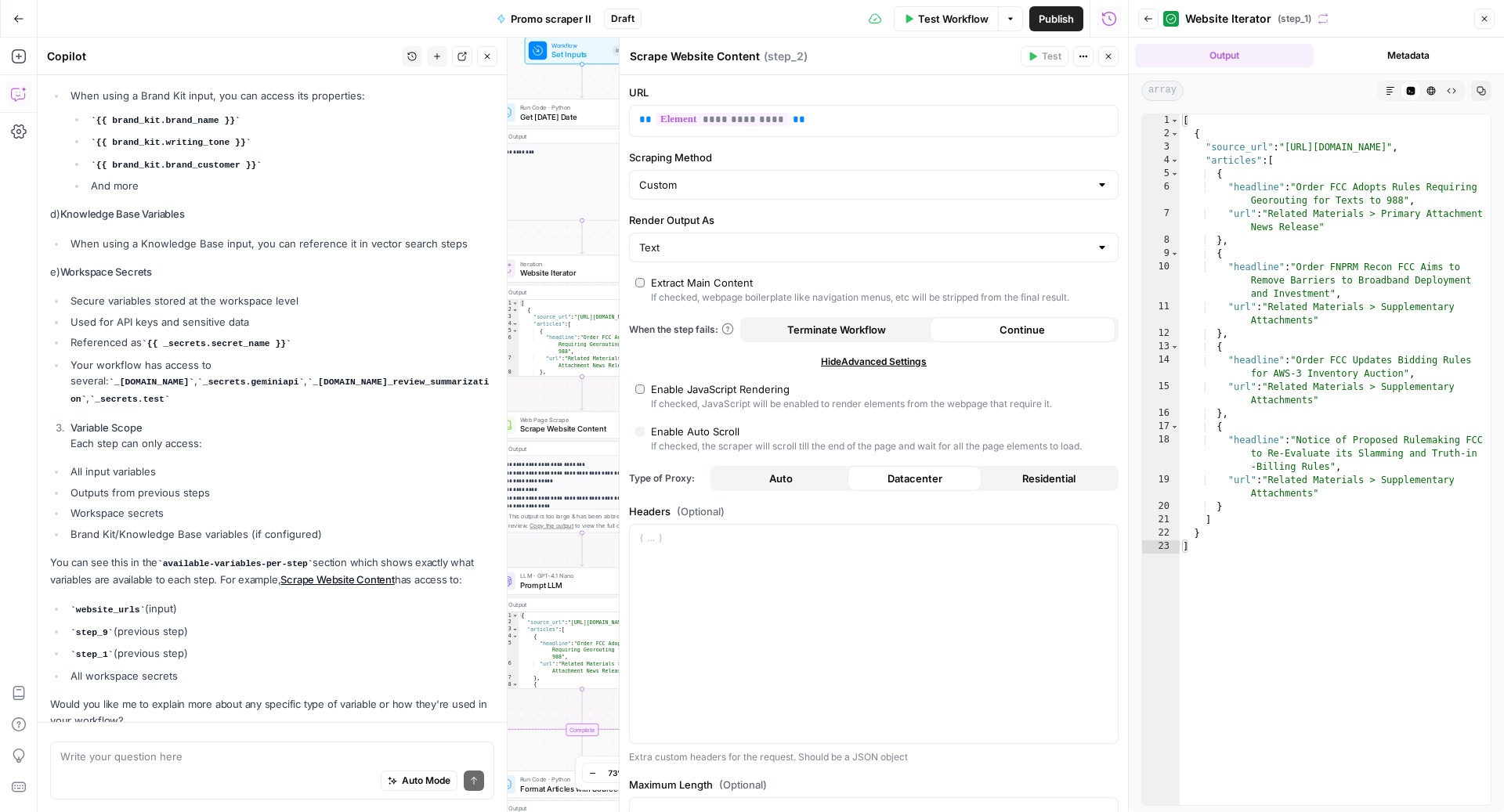
click at [194, 555] on p "You can see this in the available-variables-per-step section which shows exactl…" at bounding box center [272, 572] width 444 height 34
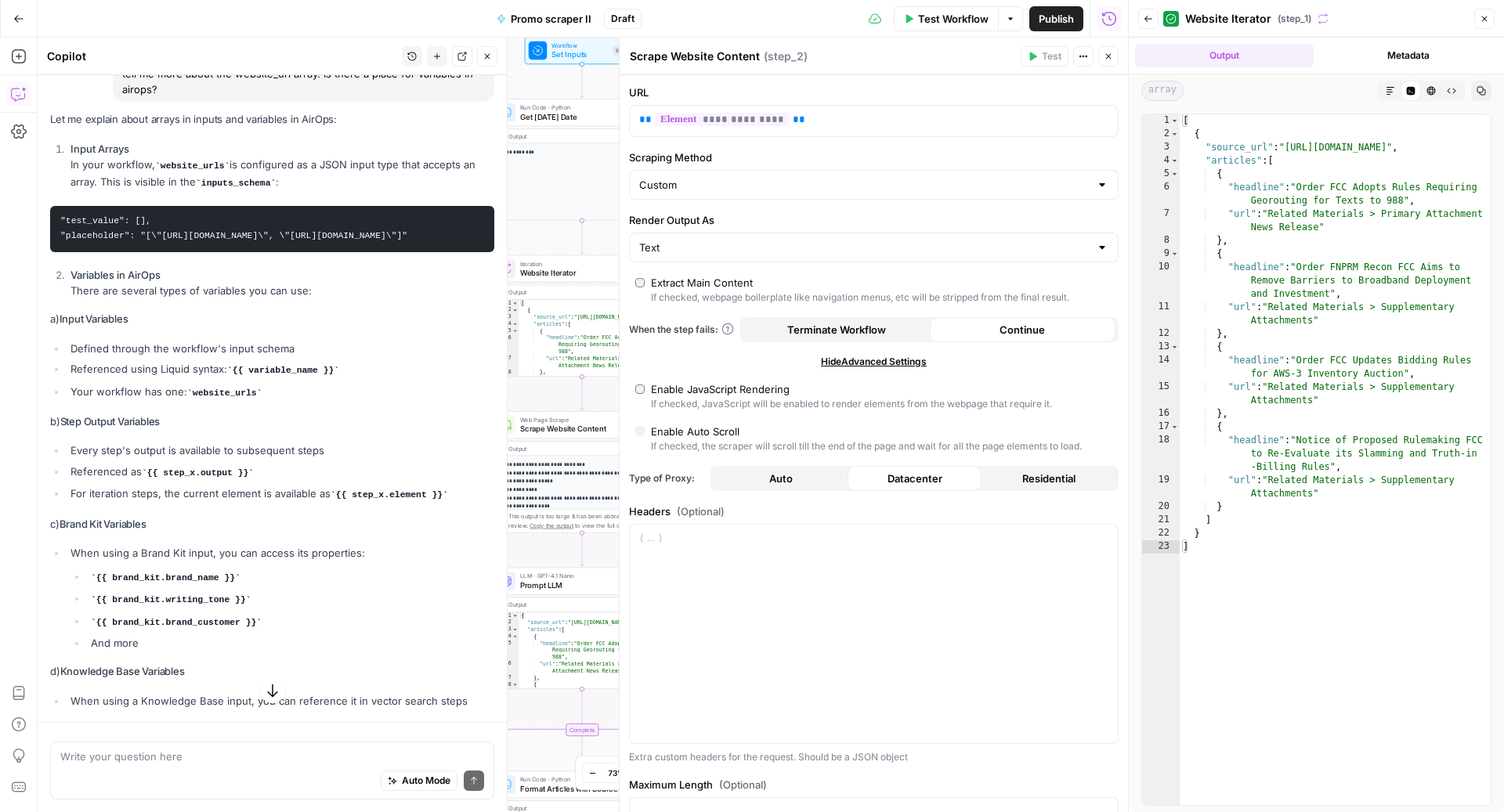
scroll to position [1765, 0]
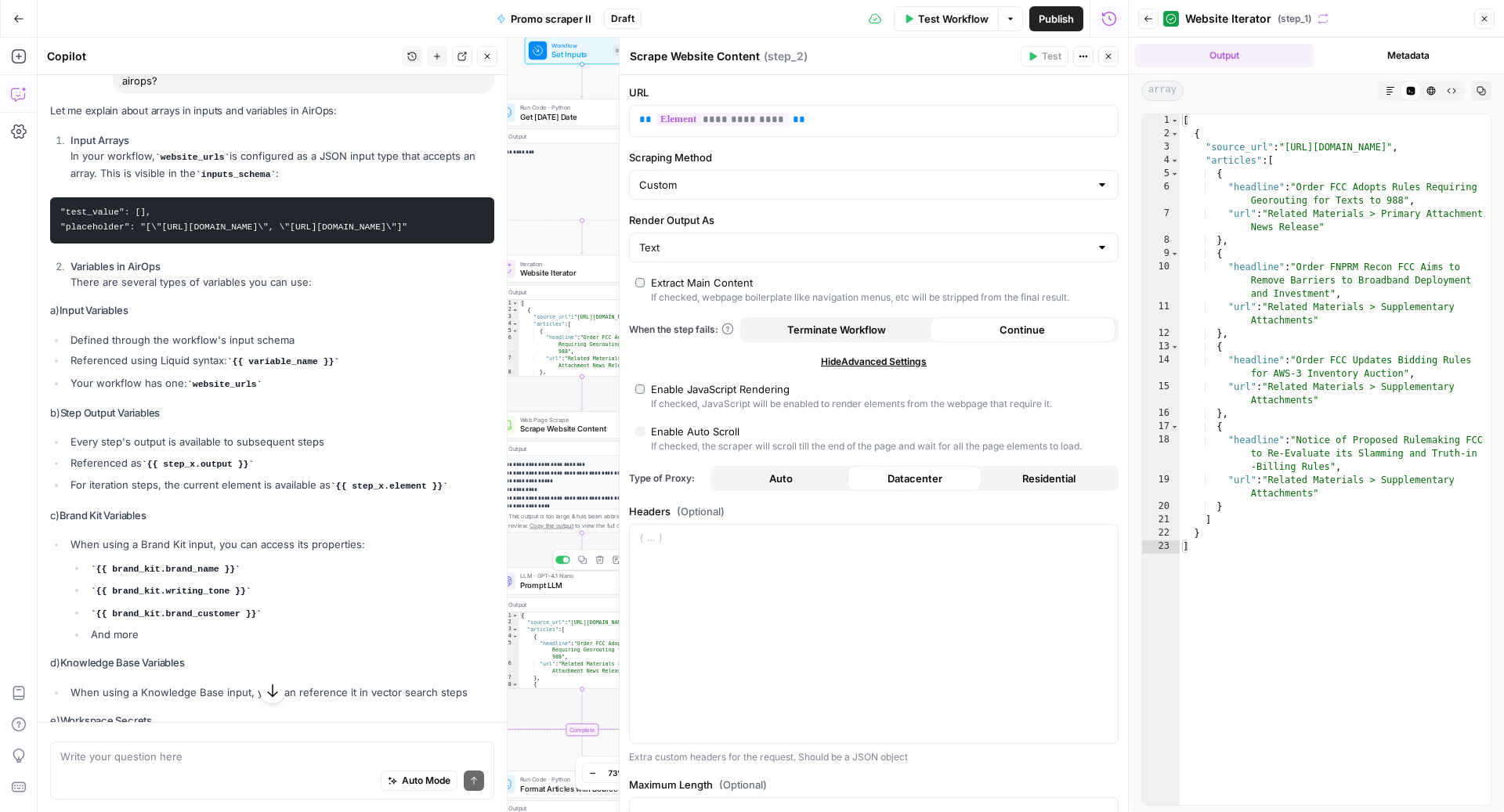
click at [542, 582] on span "Prompt LLM" at bounding box center [579, 585] width 120 height 12
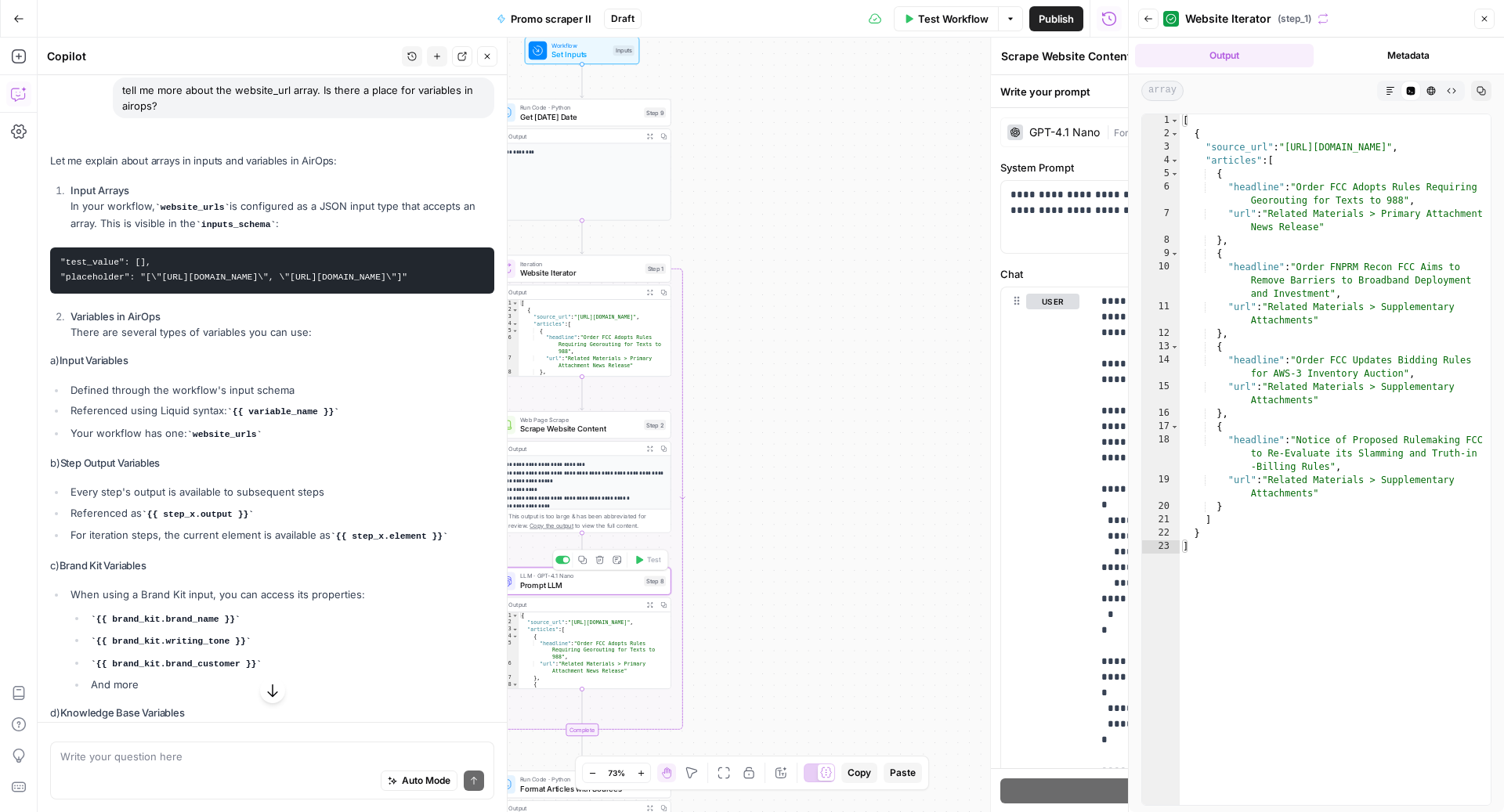
type textarea "Prompt LLM"
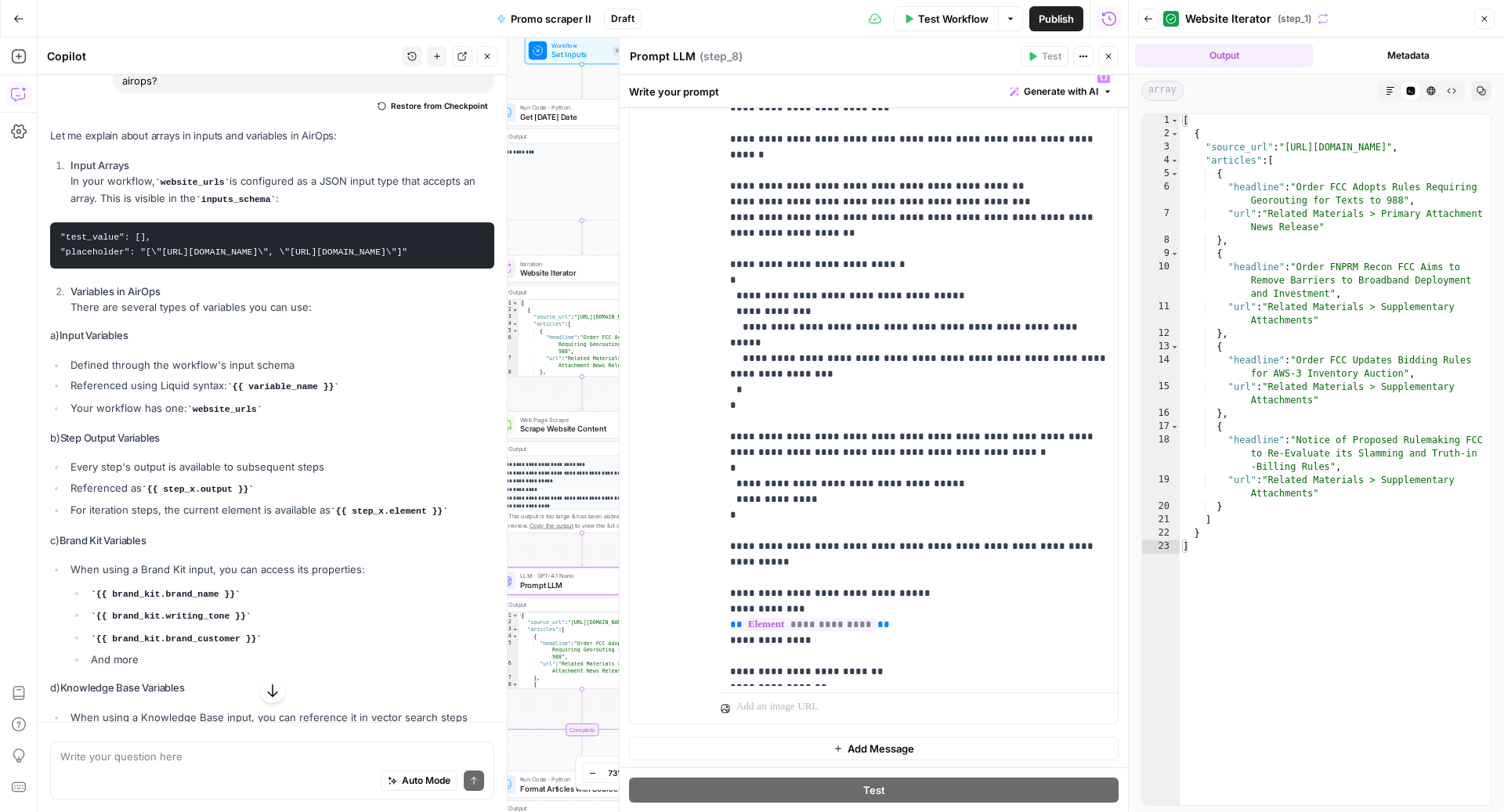
scroll to position [0, 0]
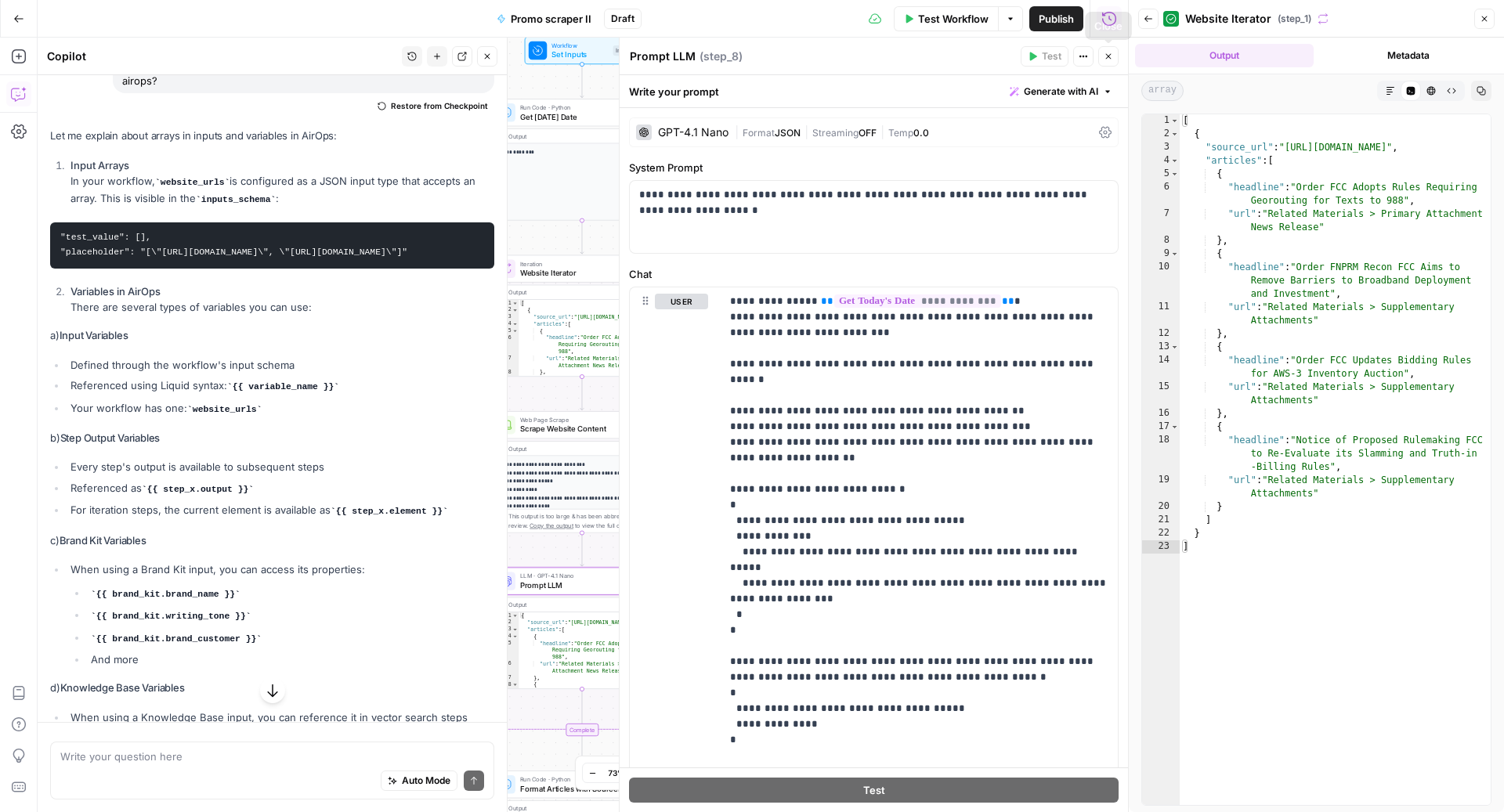
click at [1104, 52] on icon "button" at bounding box center [1108, 56] width 9 height 9
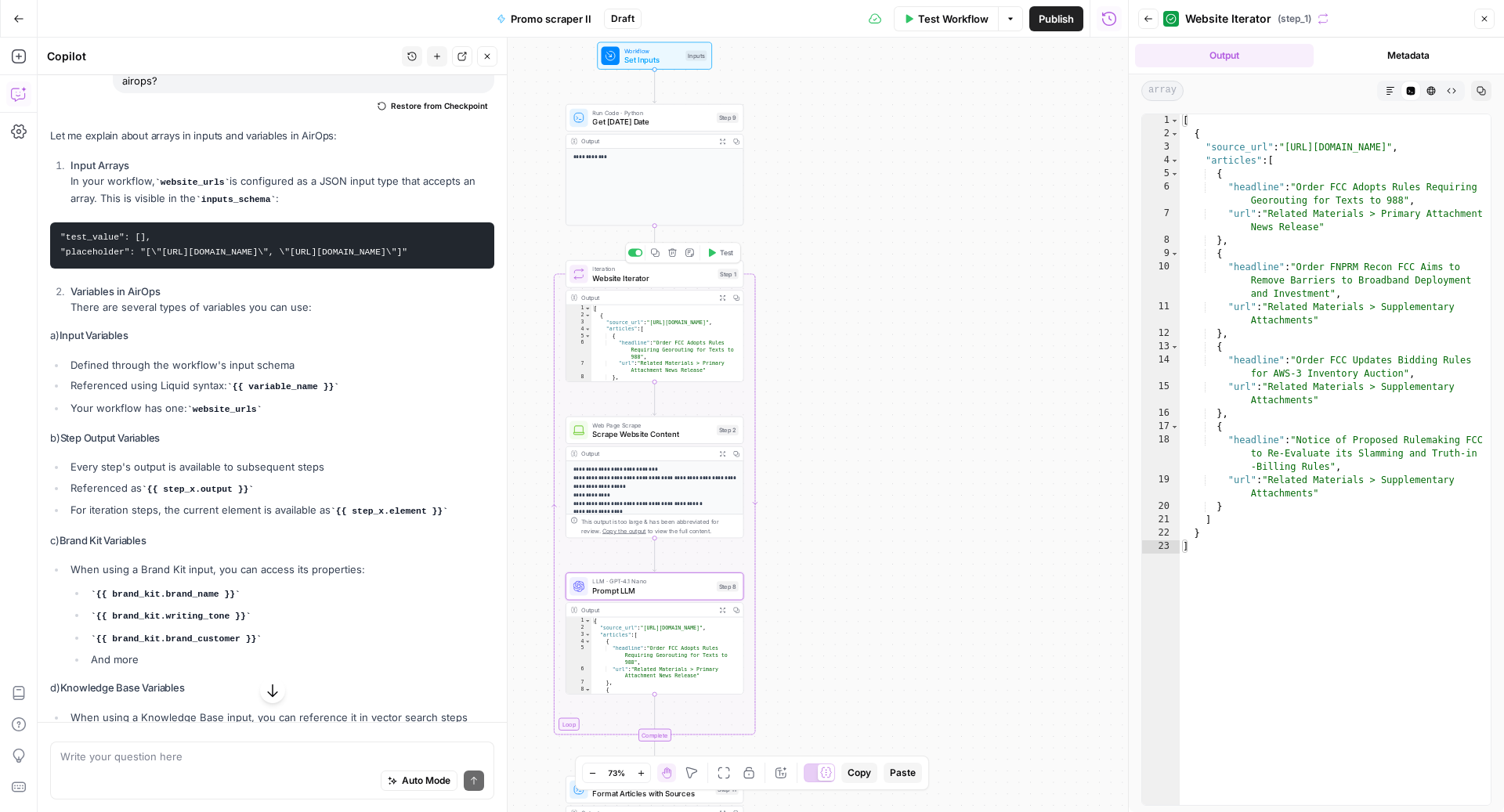
click at [638, 281] on span "Website Iterator" at bounding box center [652, 278] width 121 height 12
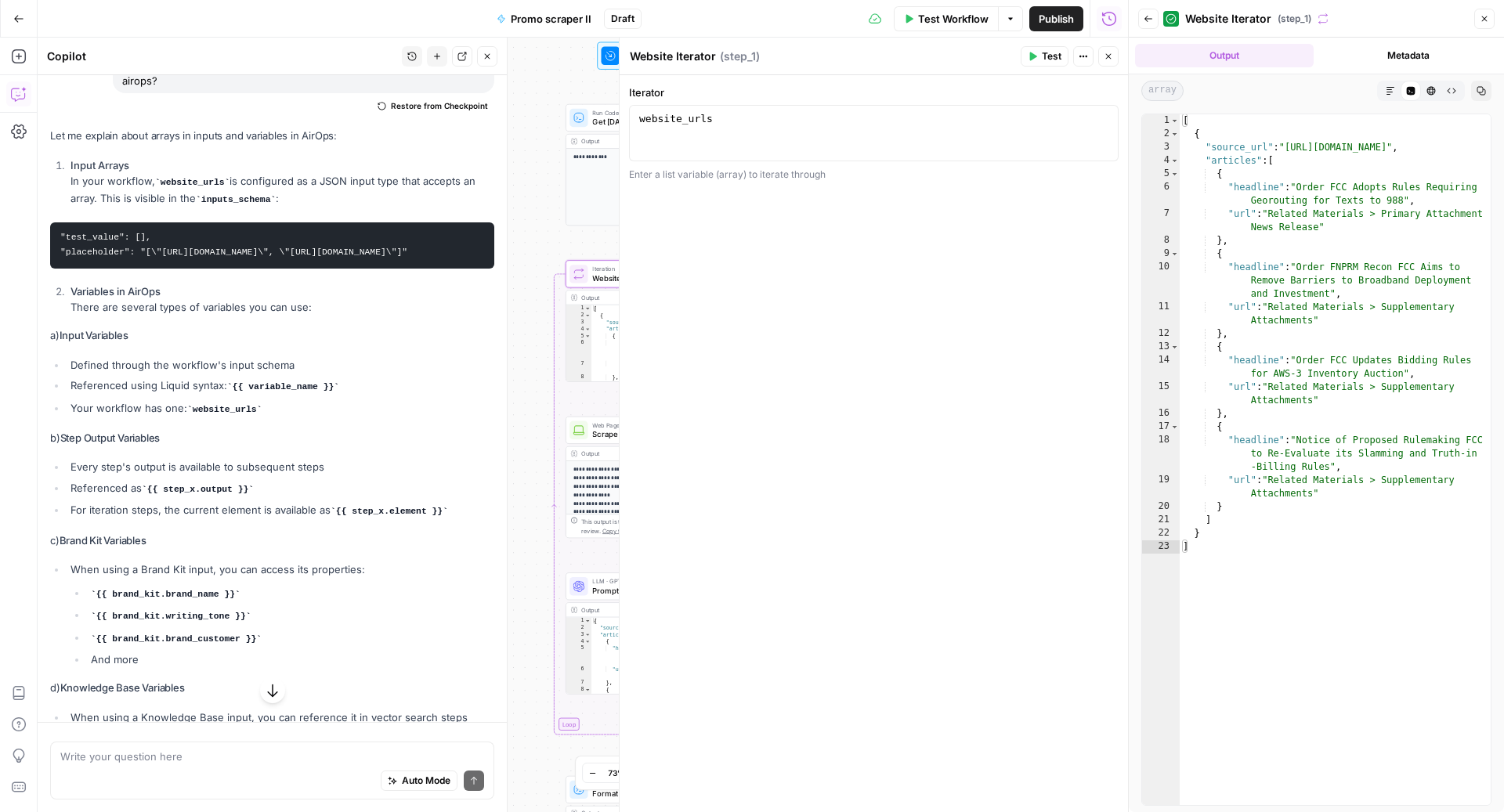
click at [1408, 49] on button "Metadata" at bounding box center [1408, 55] width 179 height 23
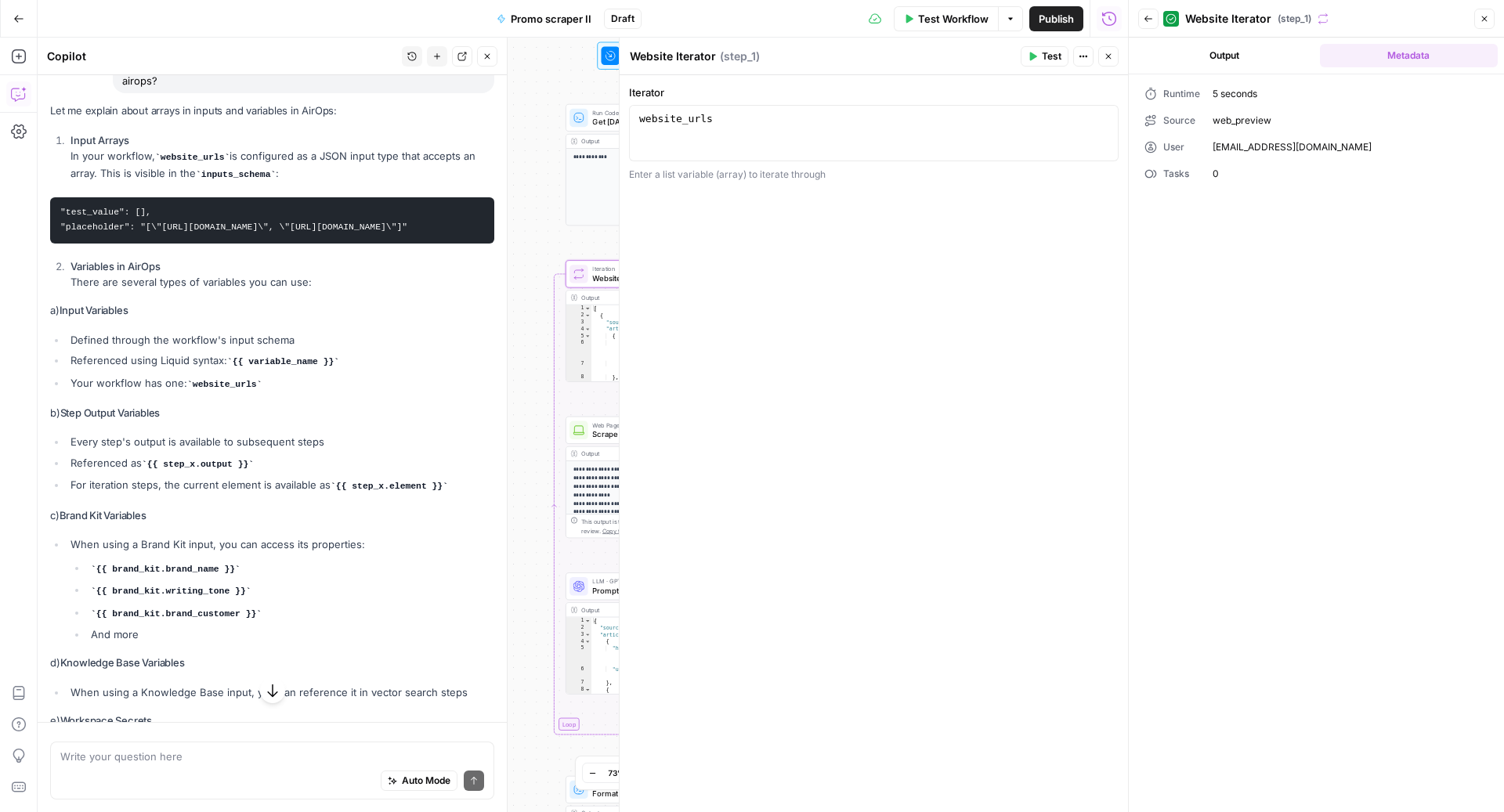
click at [1114, 57] on button "Close" at bounding box center [1108, 56] width 20 height 20
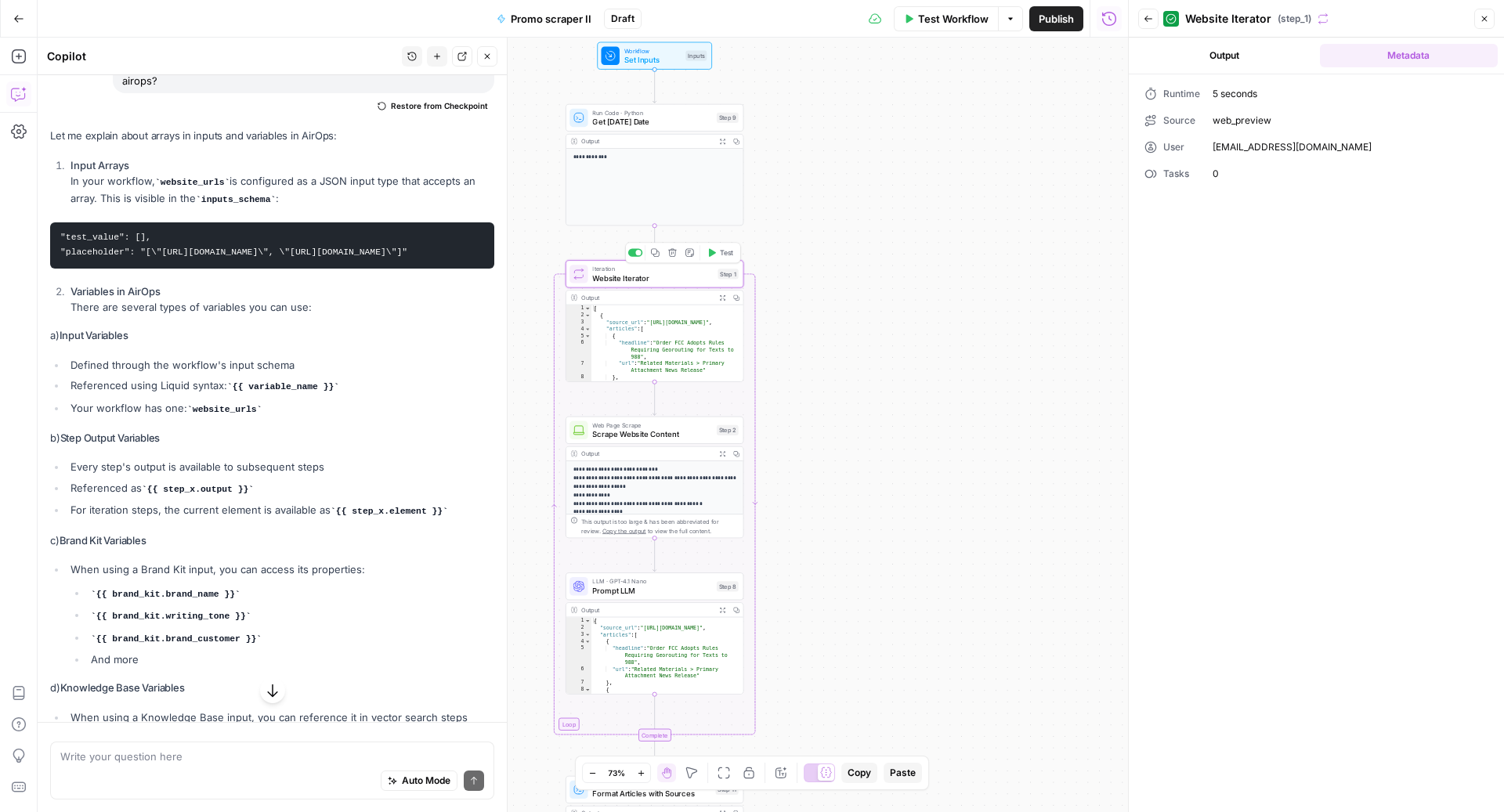
click at [639, 279] on span "Website Iterator" at bounding box center [652, 278] width 121 height 12
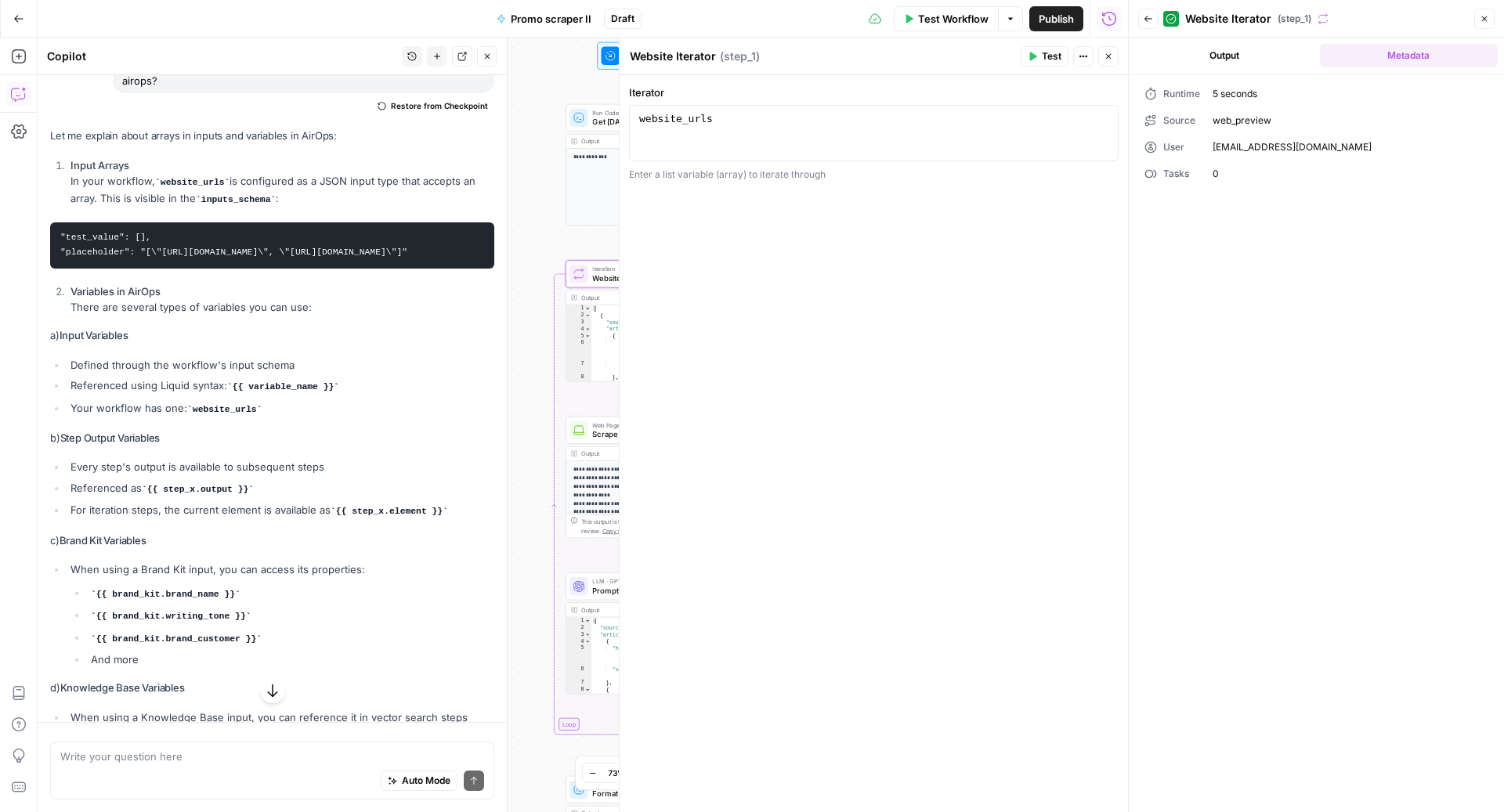
click at [1107, 18] on icon "button" at bounding box center [1109, 18] width 16 height 16
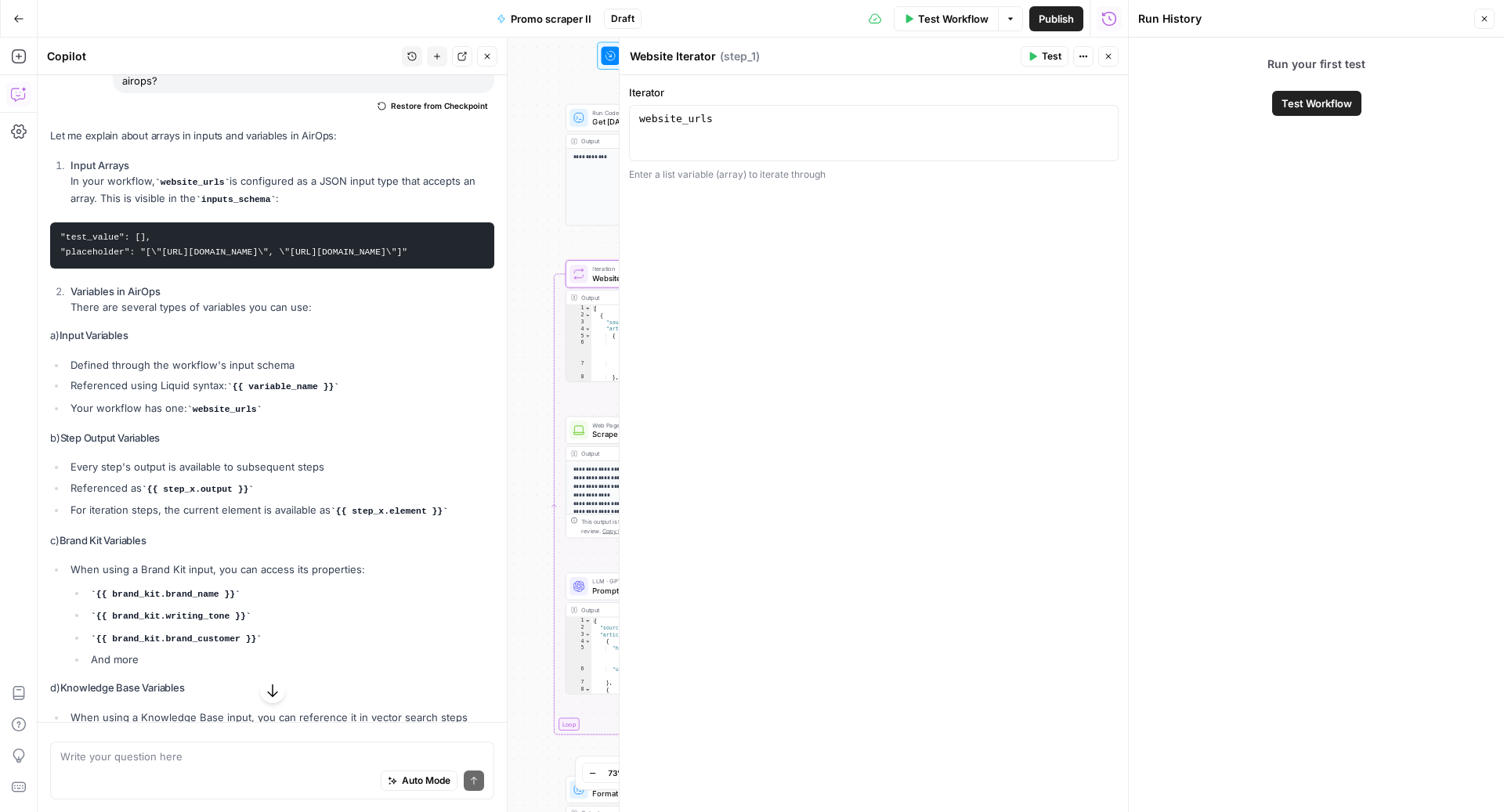
click at [1485, 16] on icon "button" at bounding box center [1484, 18] width 9 height 9
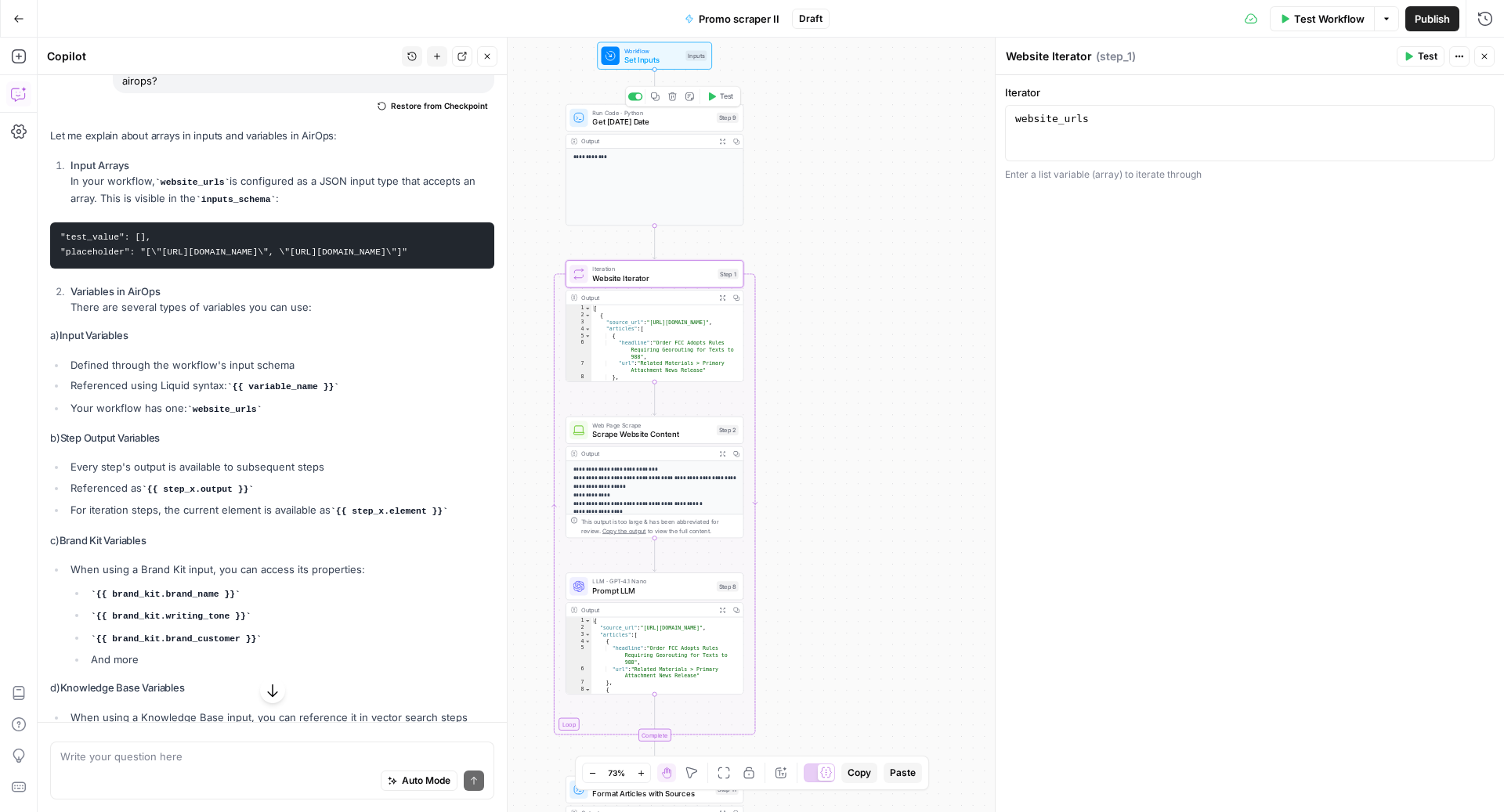
click at [636, 117] on span "Get [DATE] Date" at bounding box center [651, 122] width 120 height 12
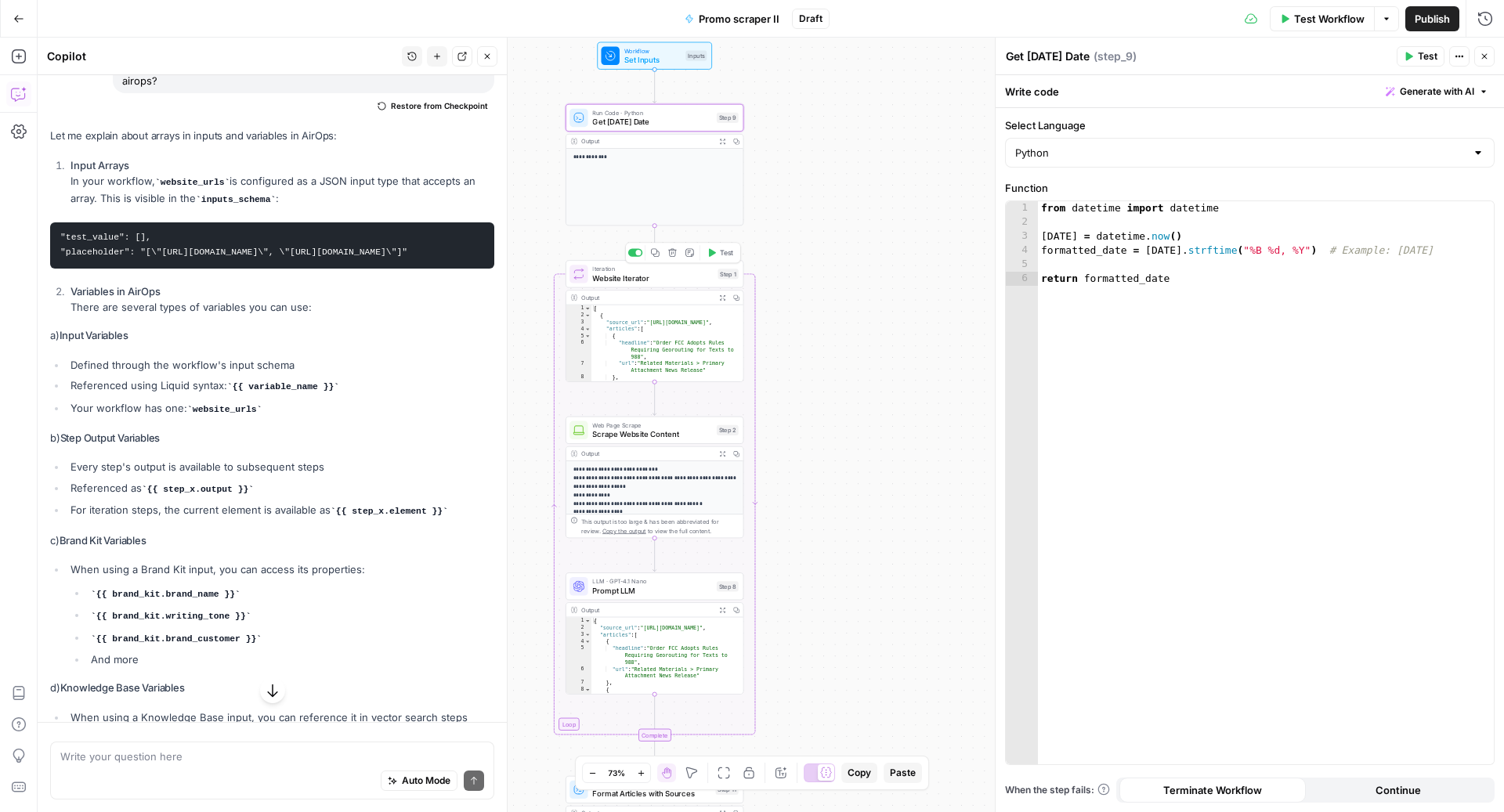
click at [639, 272] on span "Website Iterator" at bounding box center [652, 278] width 121 height 12
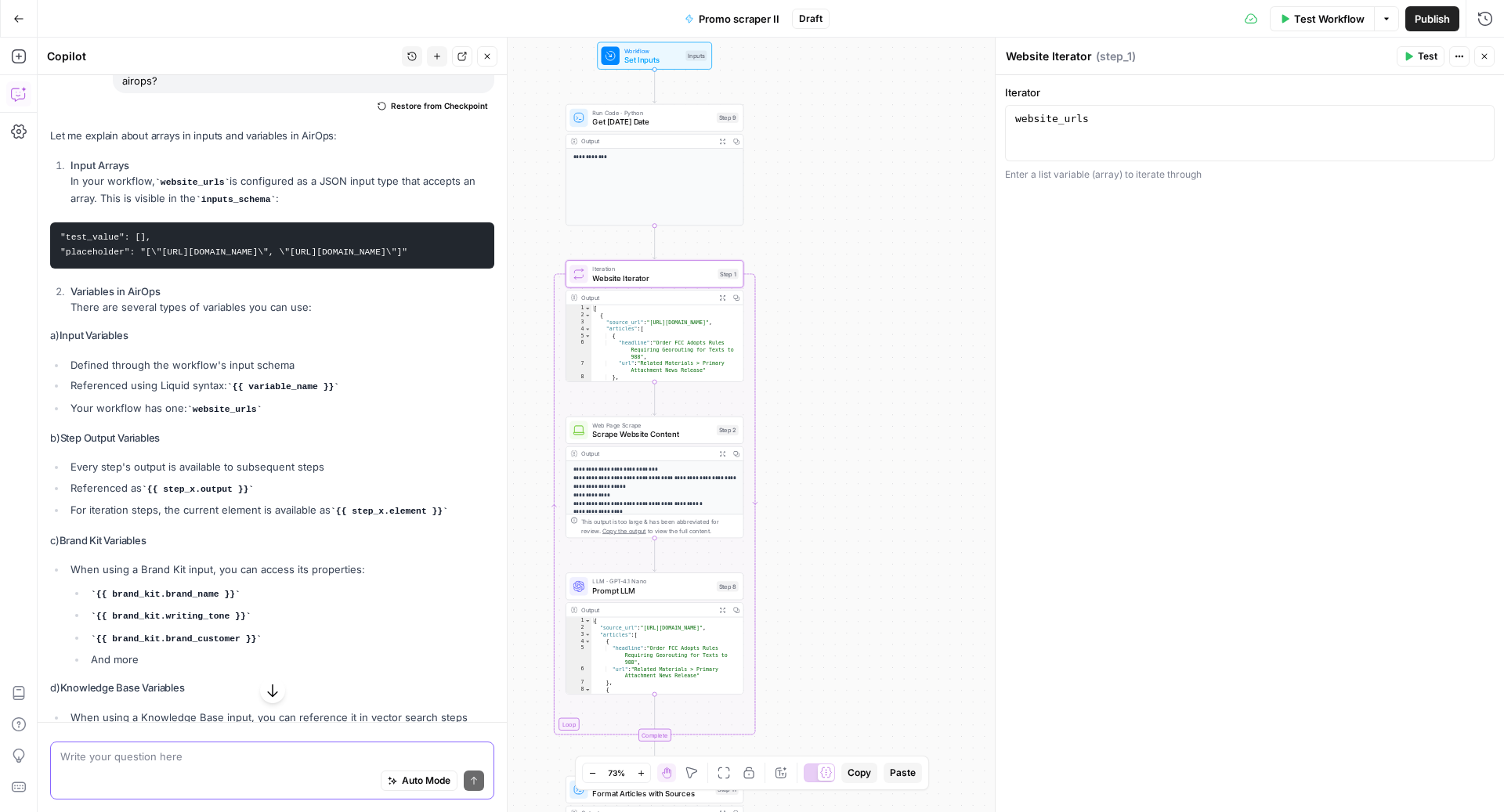
click at [86, 758] on textarea at bounding box center [272, 756] width 423 height 16
type textarea "so why does step 1 say website_urls if that hasnt been defined yet with array i…"
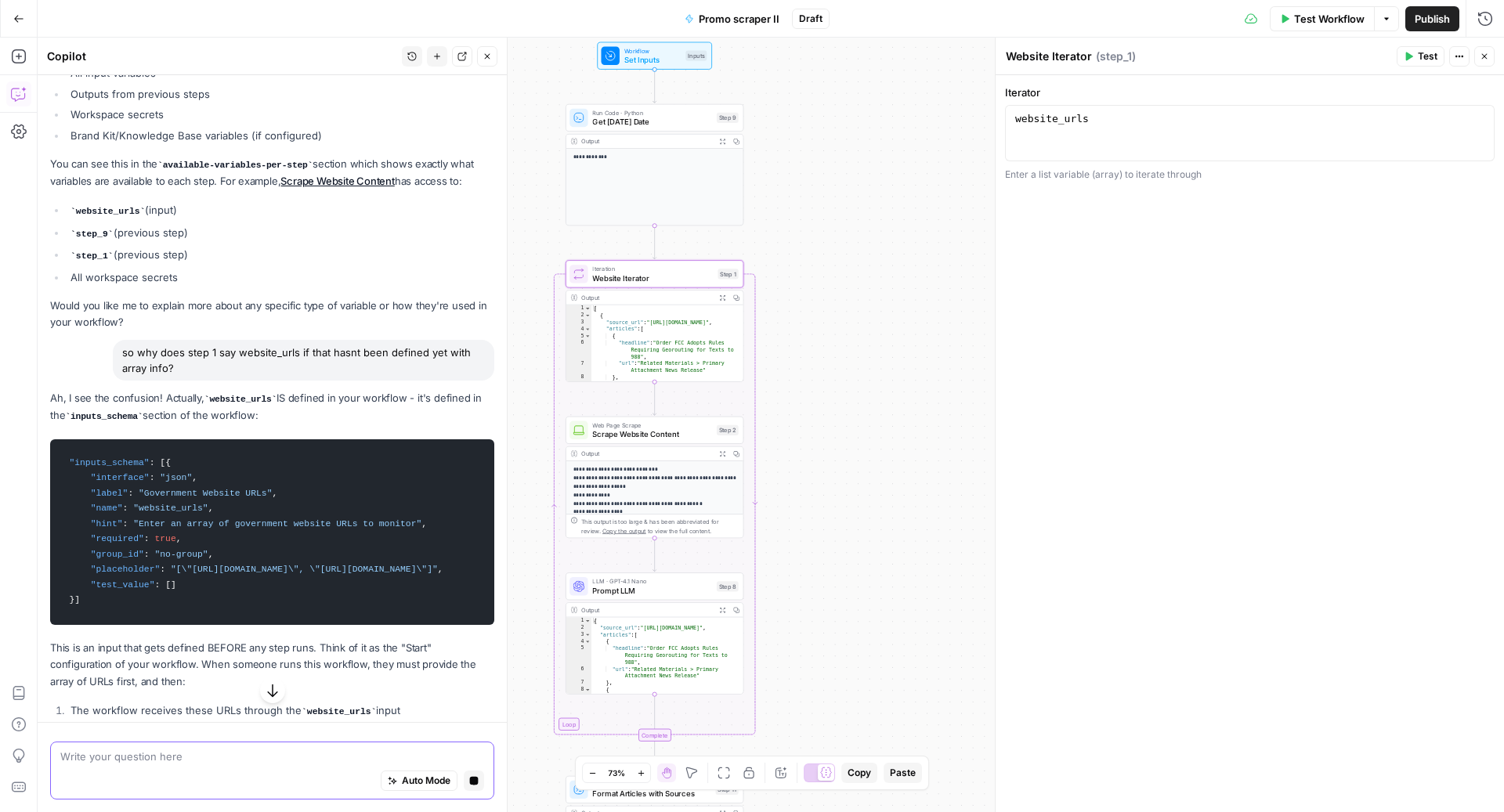
scroll to position [2662, 0]
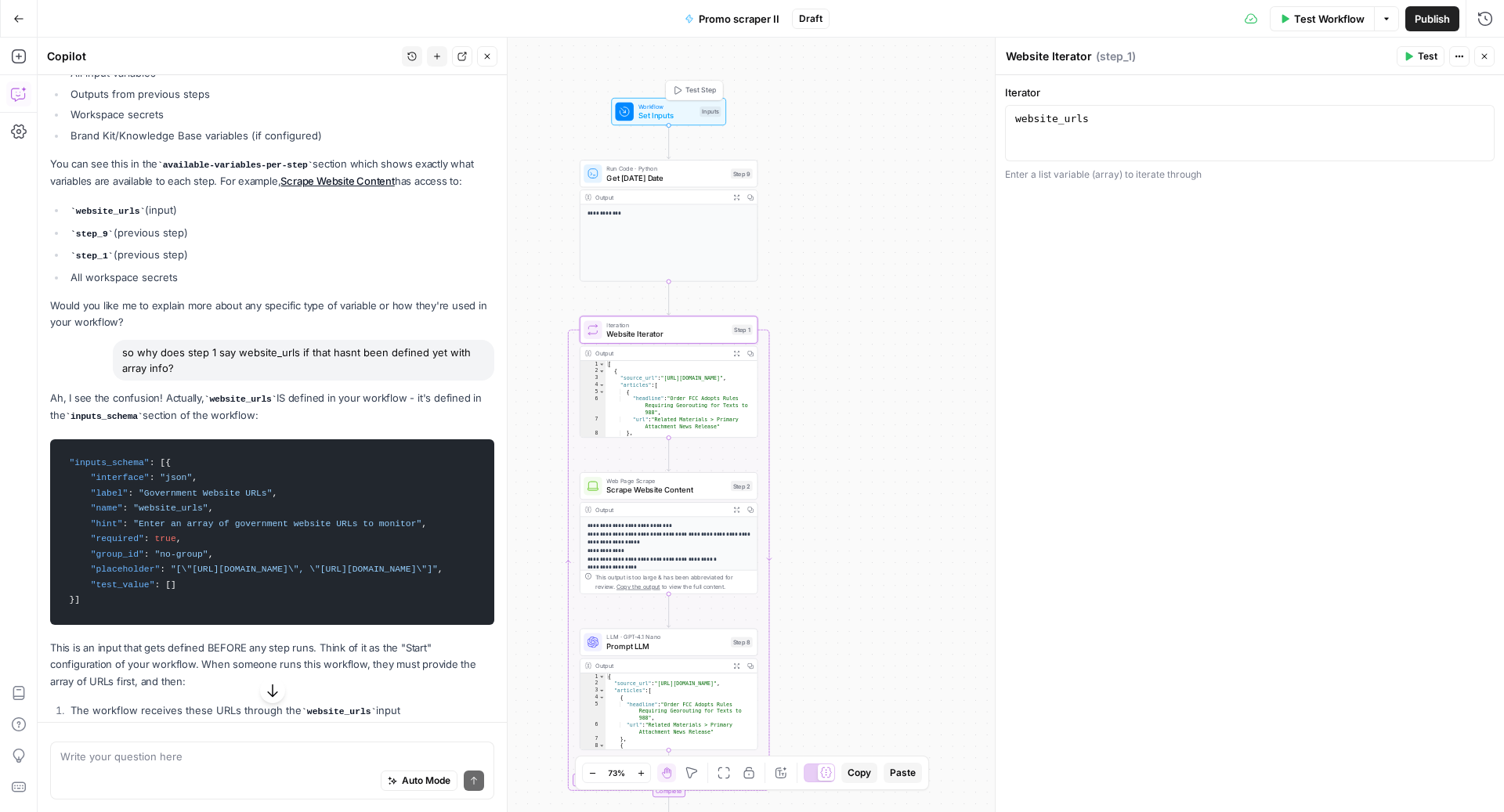
click at [669, 104] on span "Workflow" at bounding box center [667, 106] width 57 height 9
click at [1438, 96] on span "edit field" at bounding box center [1432, 96] width 34 height 13
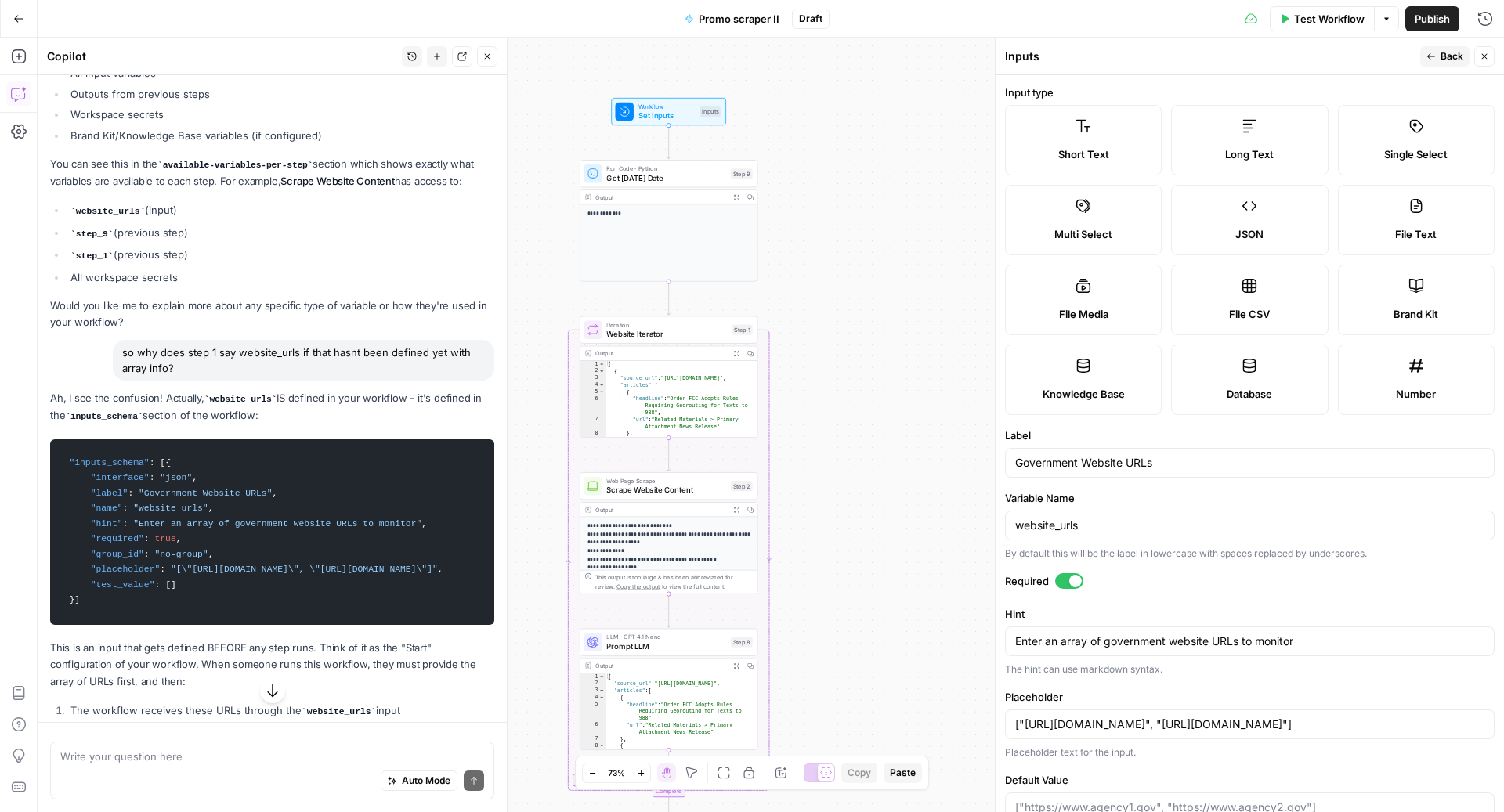
scroll to position [68, 0]
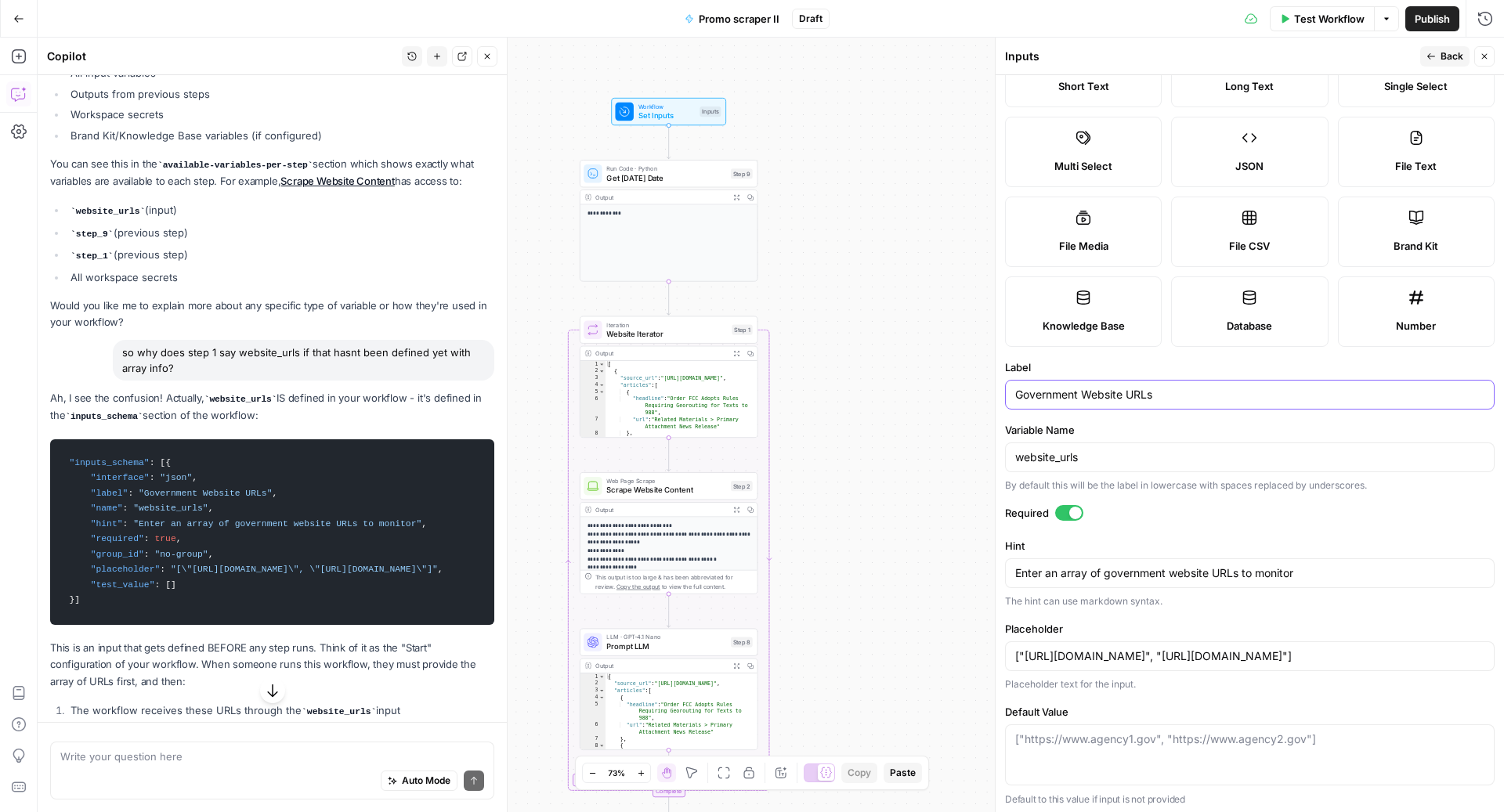
click at [1103, 390] on input "Government Website URLs" at bounding box center [1250, 395] width 469 height 16
click at [1045, 462] on input "website_urls" at bounding box center [1250, 457] width 469 height 16
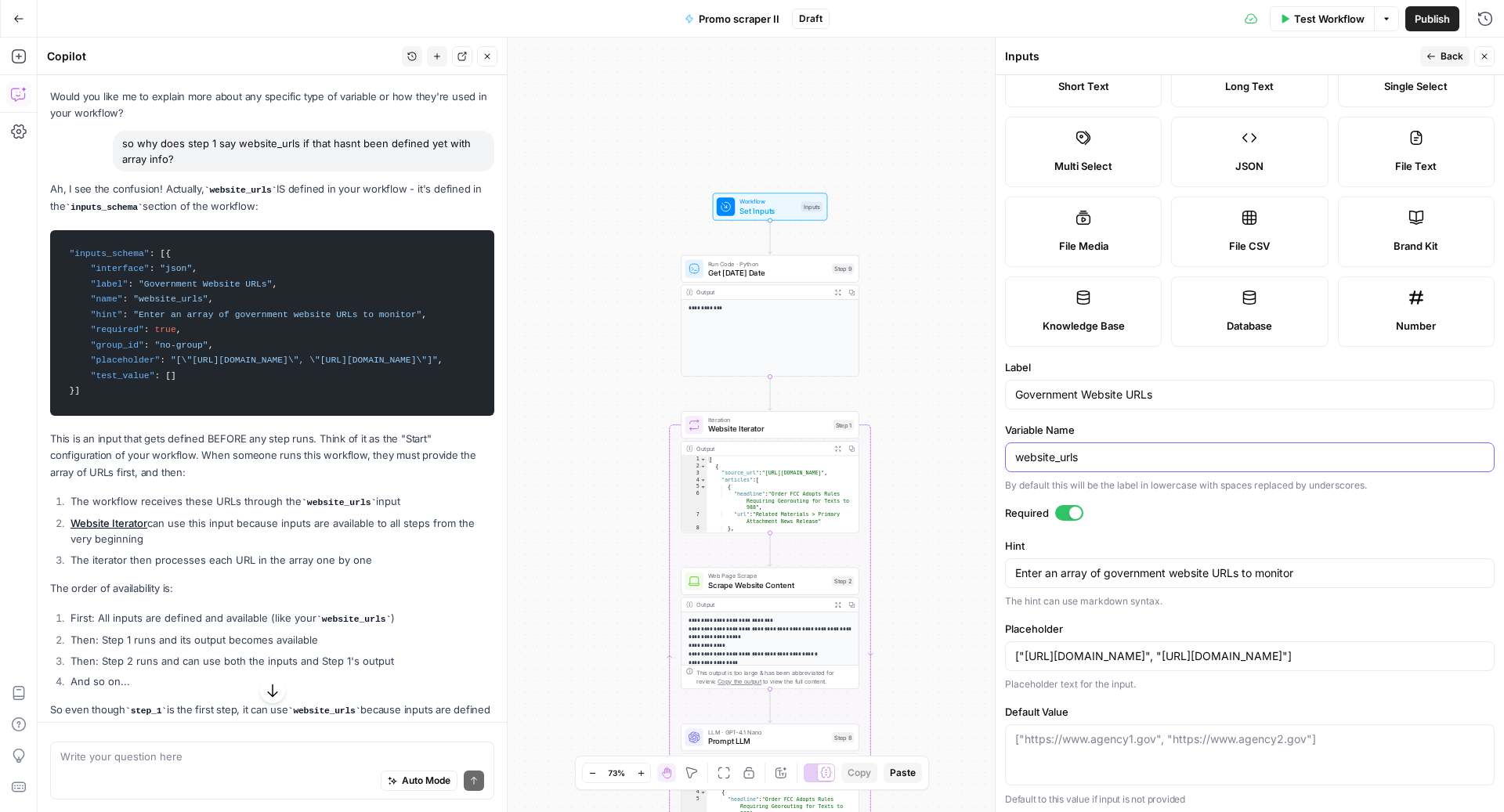
scroll to position [2891, 0]
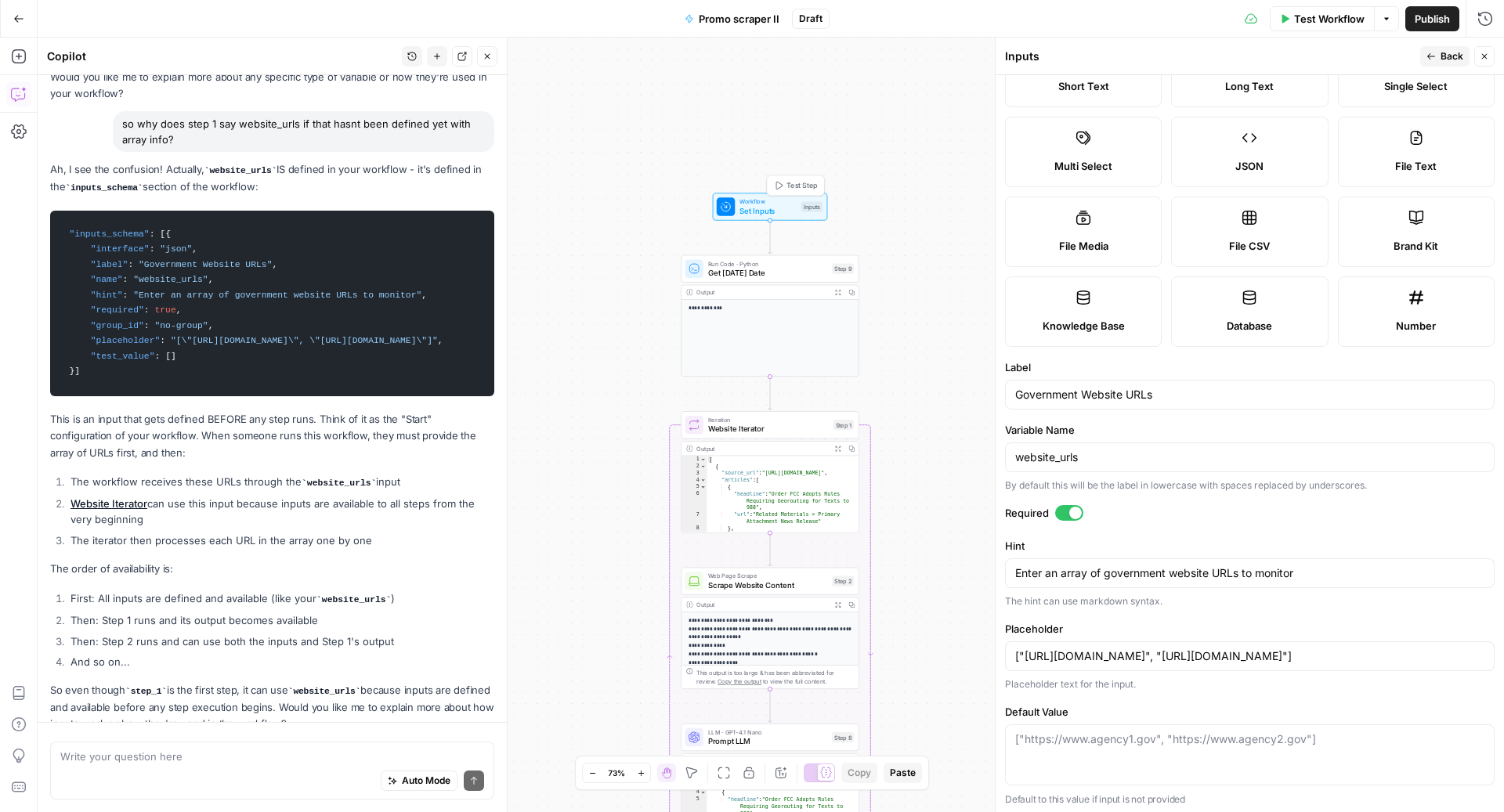
click at [764, 205] on span "Set Inputs" at bounding box center [768, 211] width 57 height 12
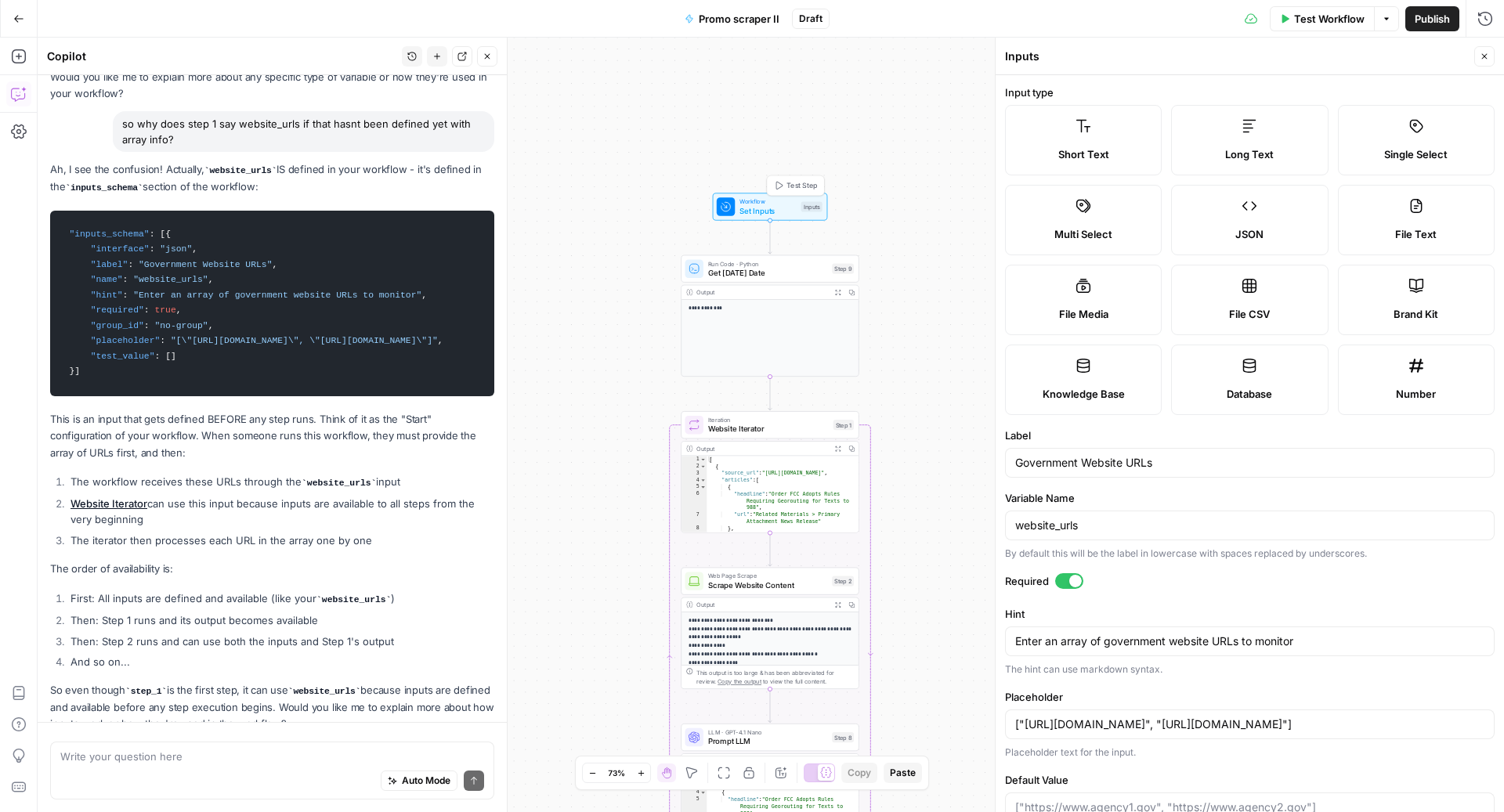
click at [765, 199] on span "Workflow" at bounding box center [768, 201] width 57 height 9
click at [1484, 59] on icon "button" at bounding box center [1484, 56] width 9 height 9
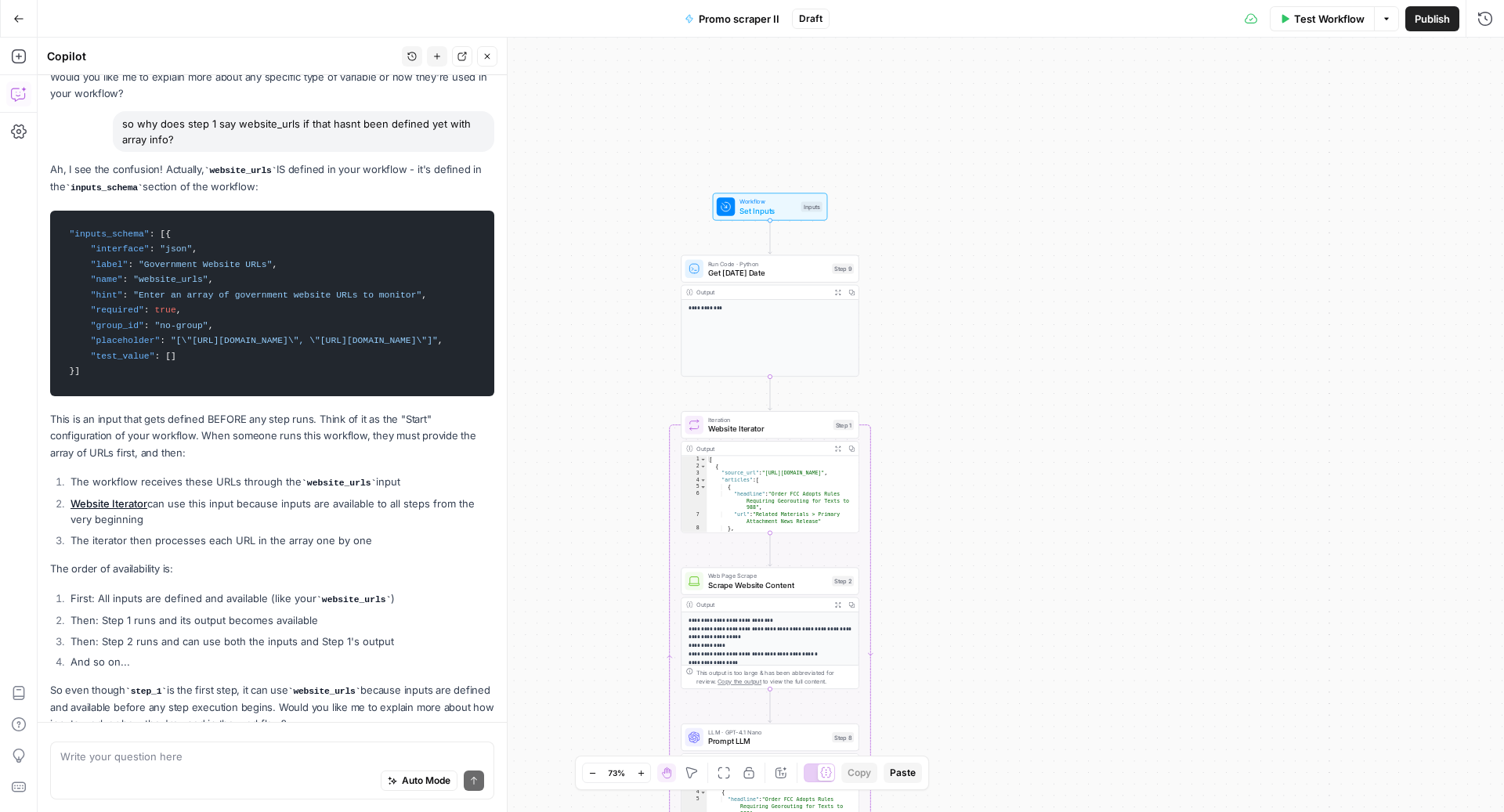
click at [754, 205] on span "Set Inputs" at bounding box center [768, 211] width 57 height 12
click at [1275, 121] on URLs "Government Website URLs" at bounding box center [1258, 126] width 446 height 16
click at [1180, 131] on URLs "Government Website URLs" at bounding box center [1258, 126] width 446 height 16
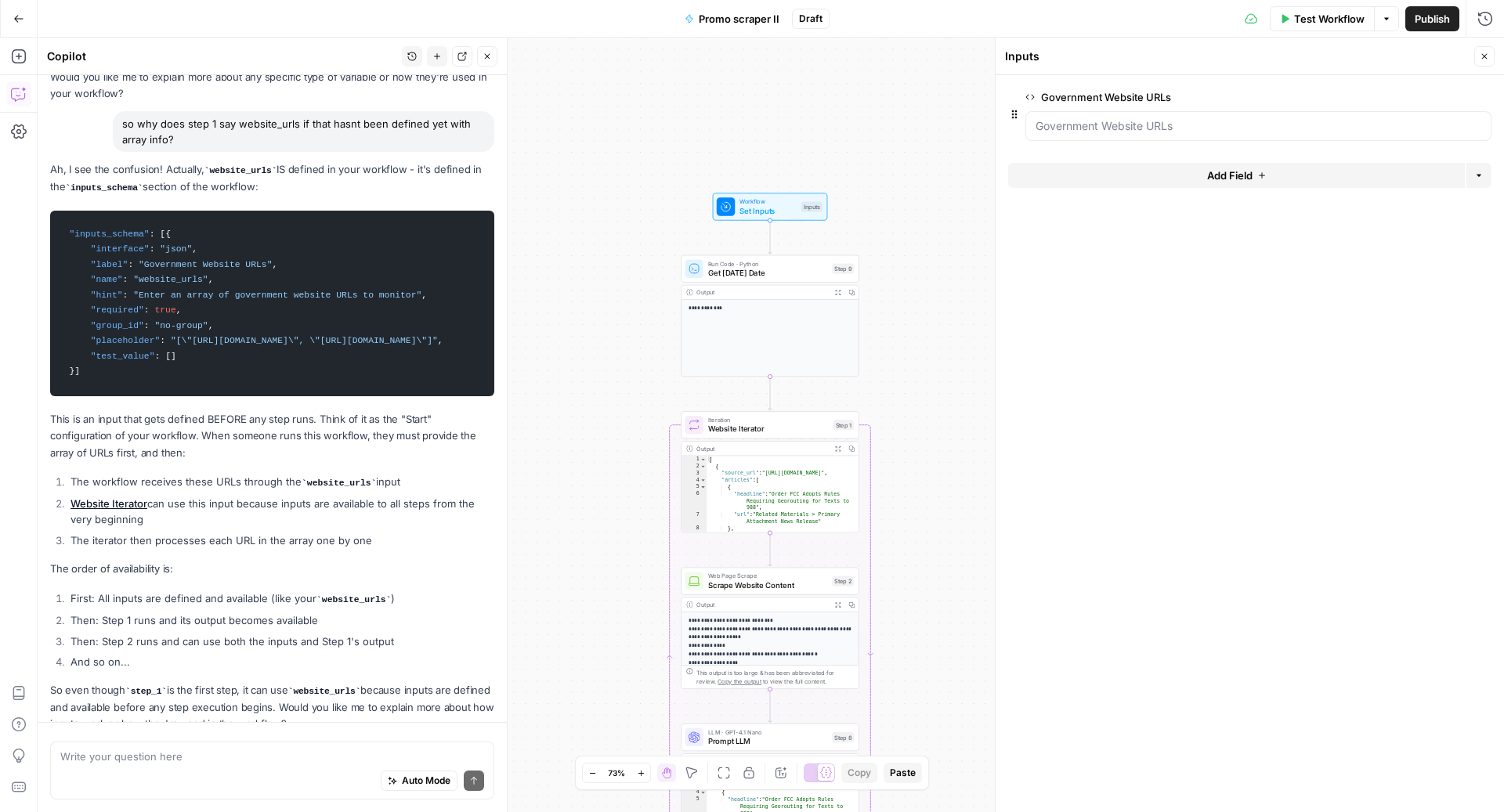
click at [1429, 94] on span "edit field" at bounding box center [1432, 96] width 34 height 13
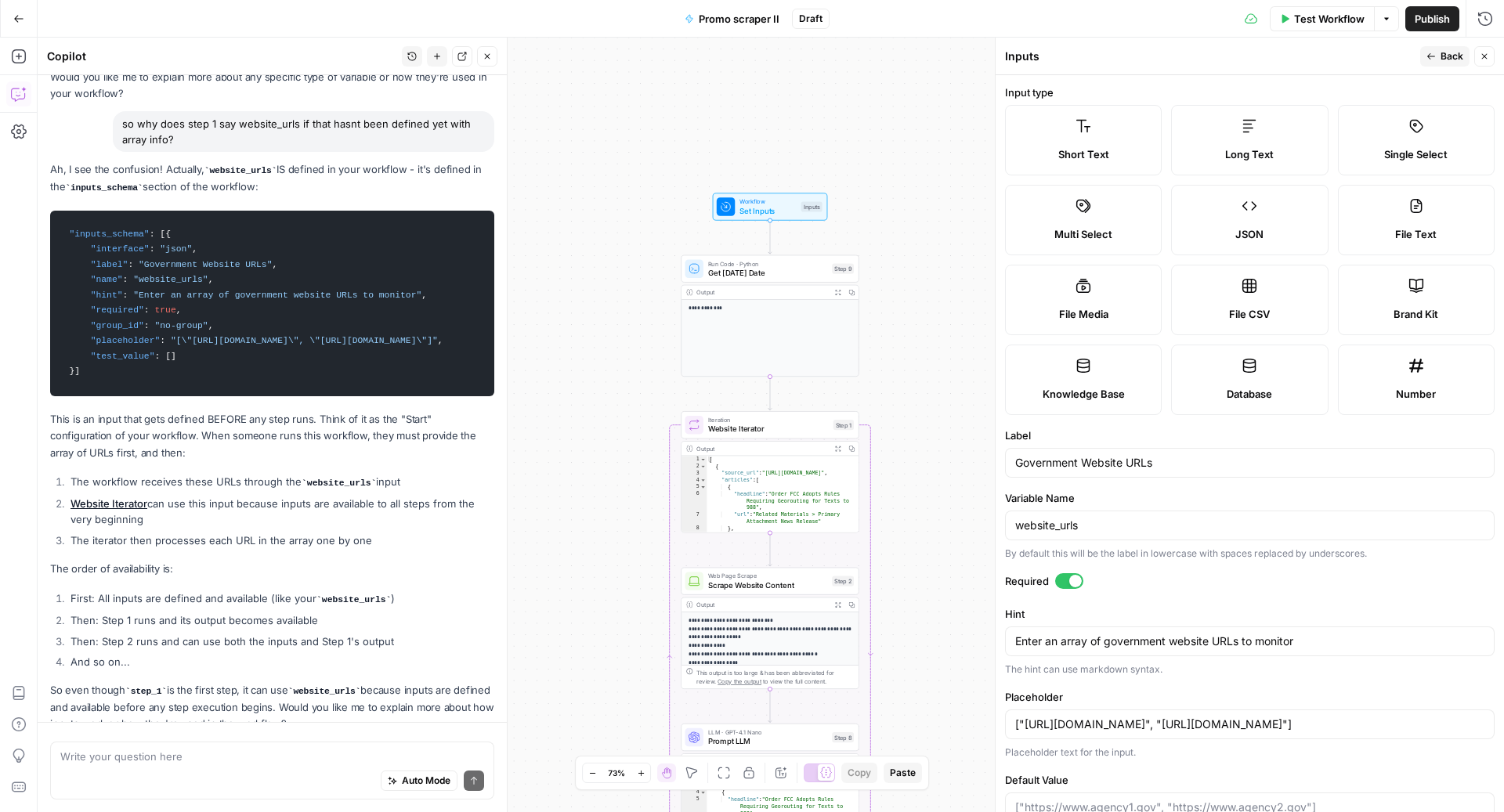
click at [748, 210] on span "Set Inputs" at bounding box center [768, 211] width 57 height 12
click at [1481, 57] on icon "button" at bounding box center [1484, 56] width 9 height 9
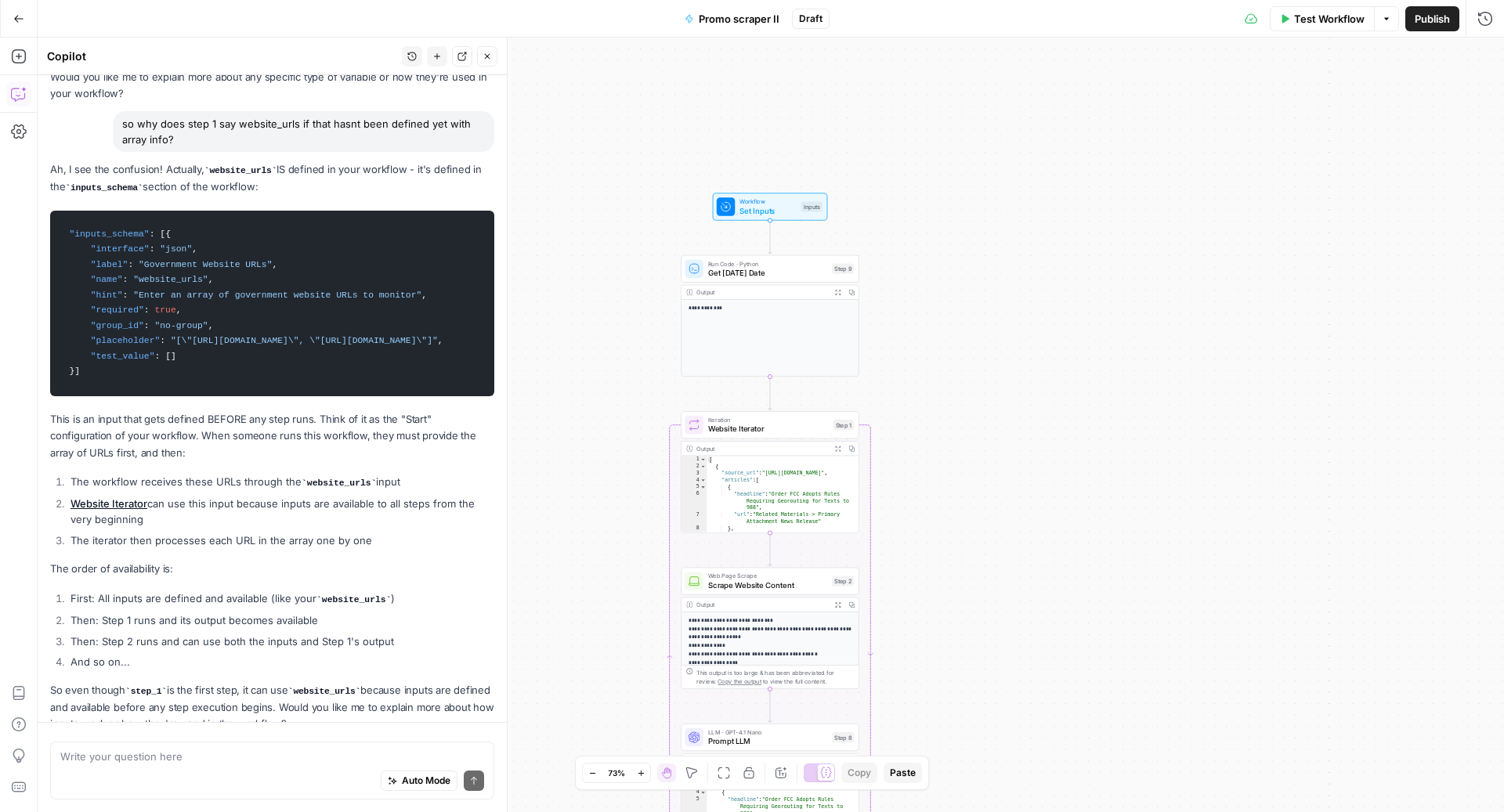
click at [787, 221] on div "**********" at bounding box center [770, 425] width 1466 height 774
click at [781, 201] on span "Workflow" at bounding box center [768, 201] width 57 height 9
click at [1165, 137] on div at bounding box center [1258, 127] width 466 height 30
click at [1151, 127] on URLs "Government Website URLs" at bounding box center [1258, 126] width 446 height 16
click at [1159, 131] on URLs "Government Website URLs" at bounding box center [1258, 126] width 446 height 16
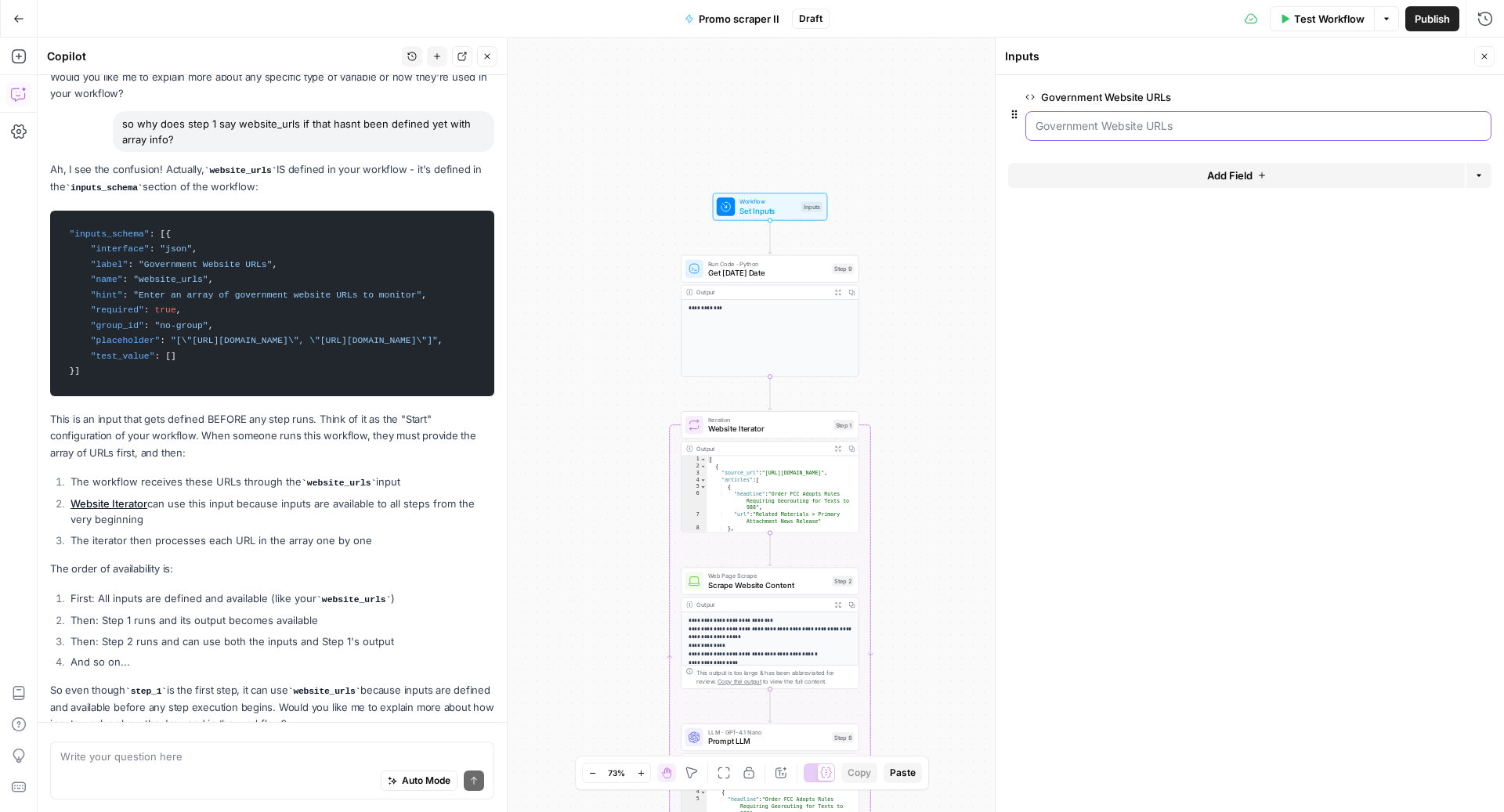
click at [1159, 131] on URLs "Government Website URLs" at bounding box center [1258, 126] width 446 height 16
click at [1319, 18] on span "Test Workflow" at bounding box center [1330, 18] width 70 height 16
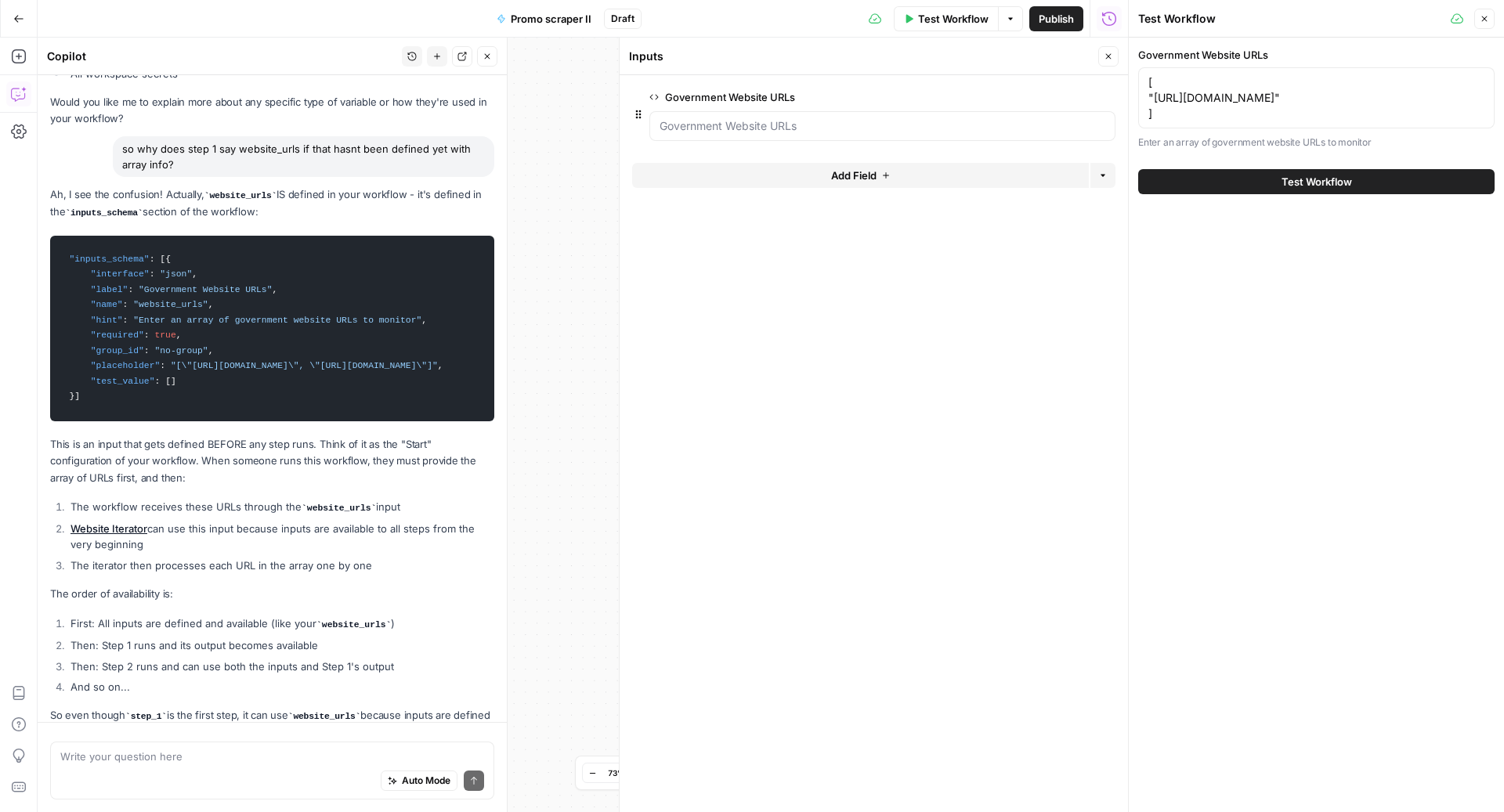
scroll to position [2891, 0]
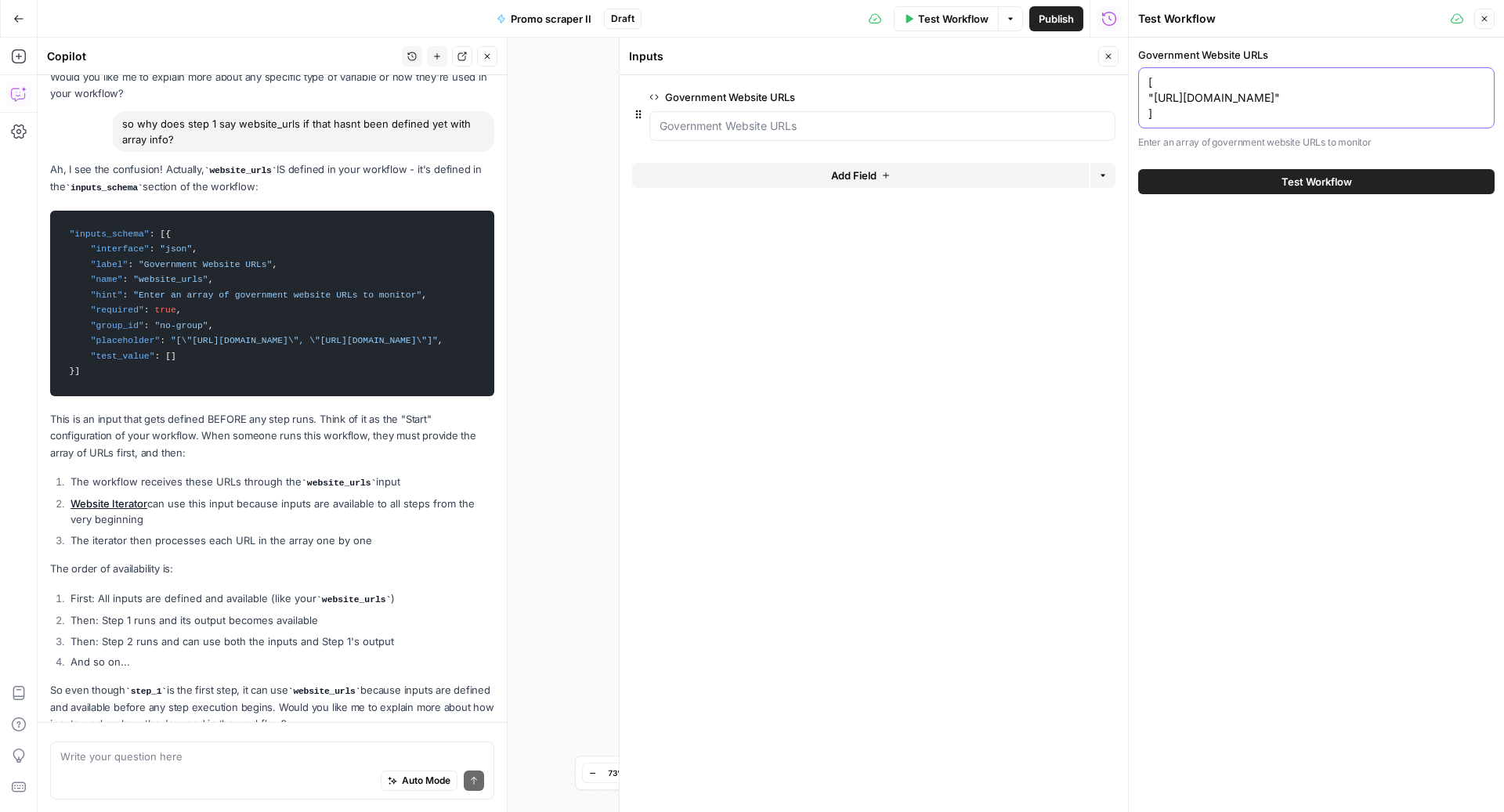
drag, startPoint x: 1280, startPoint y: 101, endPoint x: 1135, endPoint y: 95, distance: 145.1
click at [1135, 95] on div "Test Workflow Close Government Website URLs [ "http://www.fcc.gov/" ] [ "http:/…" at bounding box center [1316, 406] width 376 height 812
paste textarea "endurancewarranty.com carshield.com adt.com"
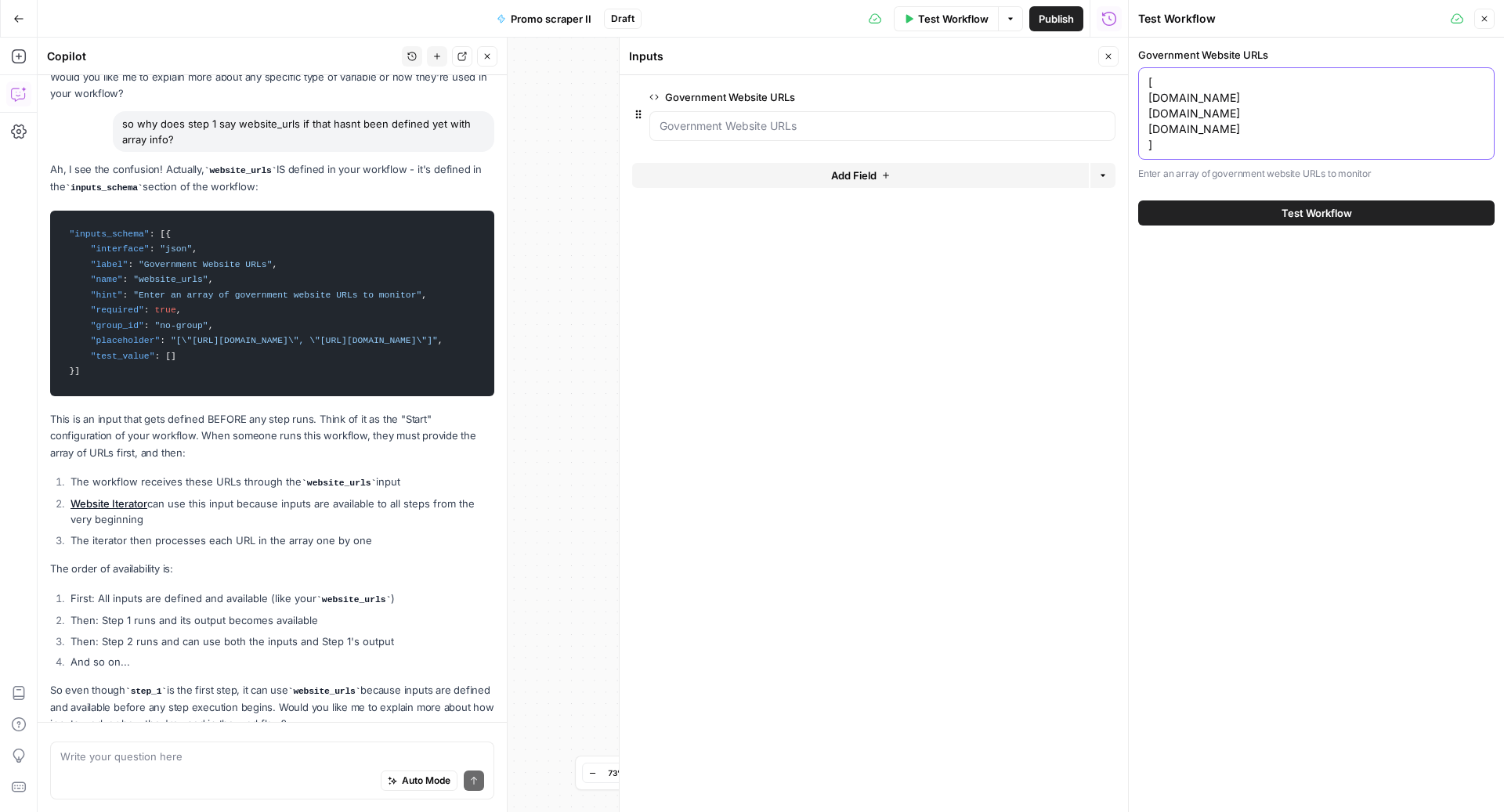
click at [1289, 93] on textarea "[ endurancewarranty.com carshield.com adt.com ]" at bounding box center [1316, 113] width 336 height 78
click at [1144, 96] on div "[ endurancewarranty.com" carshield.com adt.com ] [ endurancewarranty.com" carsh…" at bounding box center [1316, 113] width 356 height 92
click at [1149, 99] on textarea "[ endurancewarranty.com" carshield.com adt.com ]" at bounding box center [1316, 113] width 336 height 78
click at [1149, 116] on textarea "[ "endurancewarranty.com" carshield.com adt.com ]" at bounding box center [1316, 113] width 336 height 78
click at [1224, 116] on textarea "[ "endurancewarranty.com" "carshield.com adt.com ]" at bounding box center [1316, 113] width 336 height 78
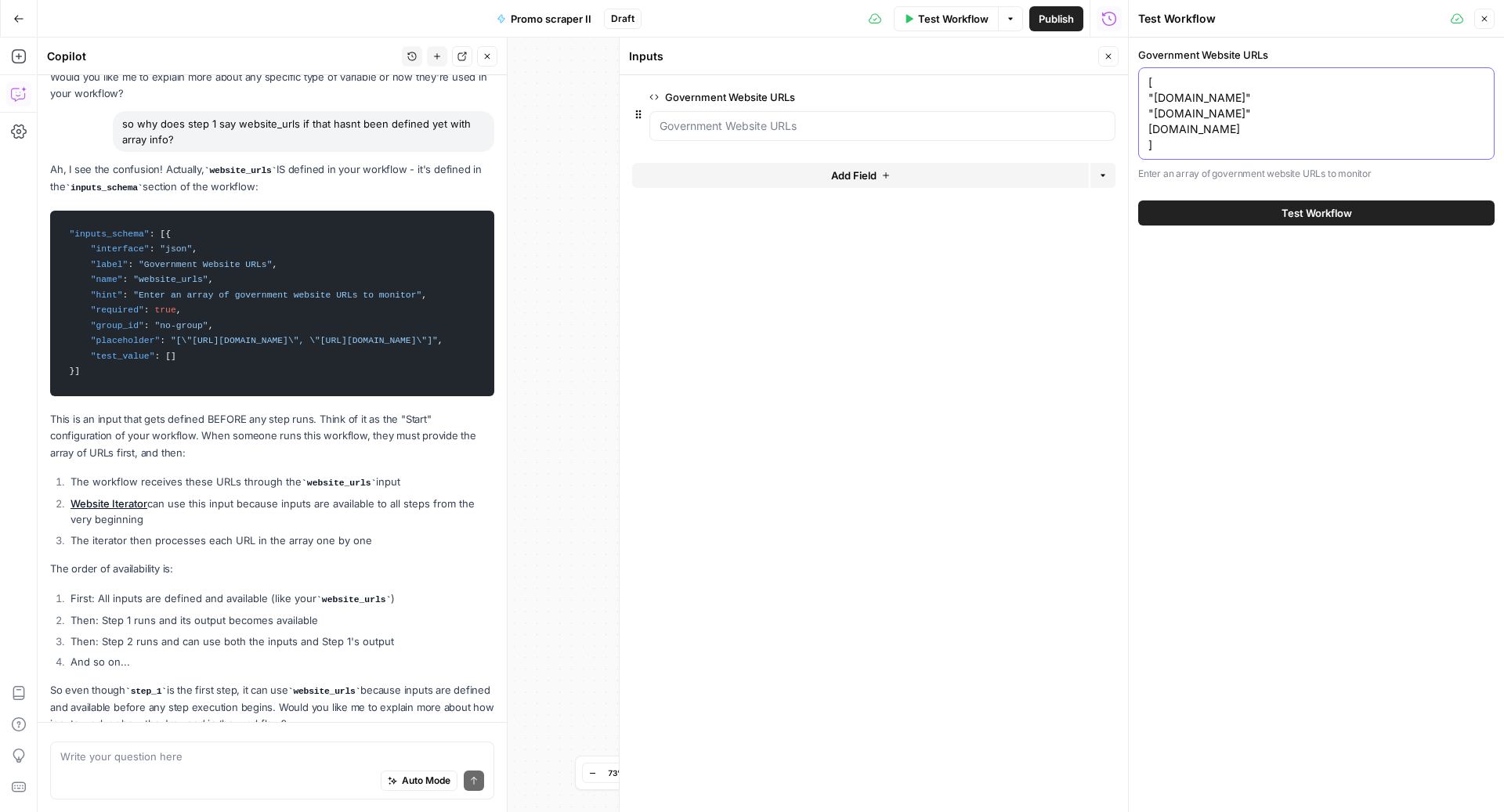
click at [1200, 131] on textarea "[ "endurancewarranty.com" "carshield.com" adt.com ]" at bounding box center [1316, 113] width 336 height 78
click at [1149, 132] on textarea "[ "endurancewarranty.com" "carshield.com" adt.com" ]" at bounding box center [1316, 113] width 336 height 78
type textarea "[ "[DOMAIN_NAME]" "[DOMAIN_NAME]" "[DOMAIN_NAME]" ]"
click at [918, 130] on URLs "Government Website URLs" at bounding box center [883, 126] width 446 height 16
click at [806, 127] on URLs "Government Website URLs" at bounding box center [883, 126] width 446 height 16
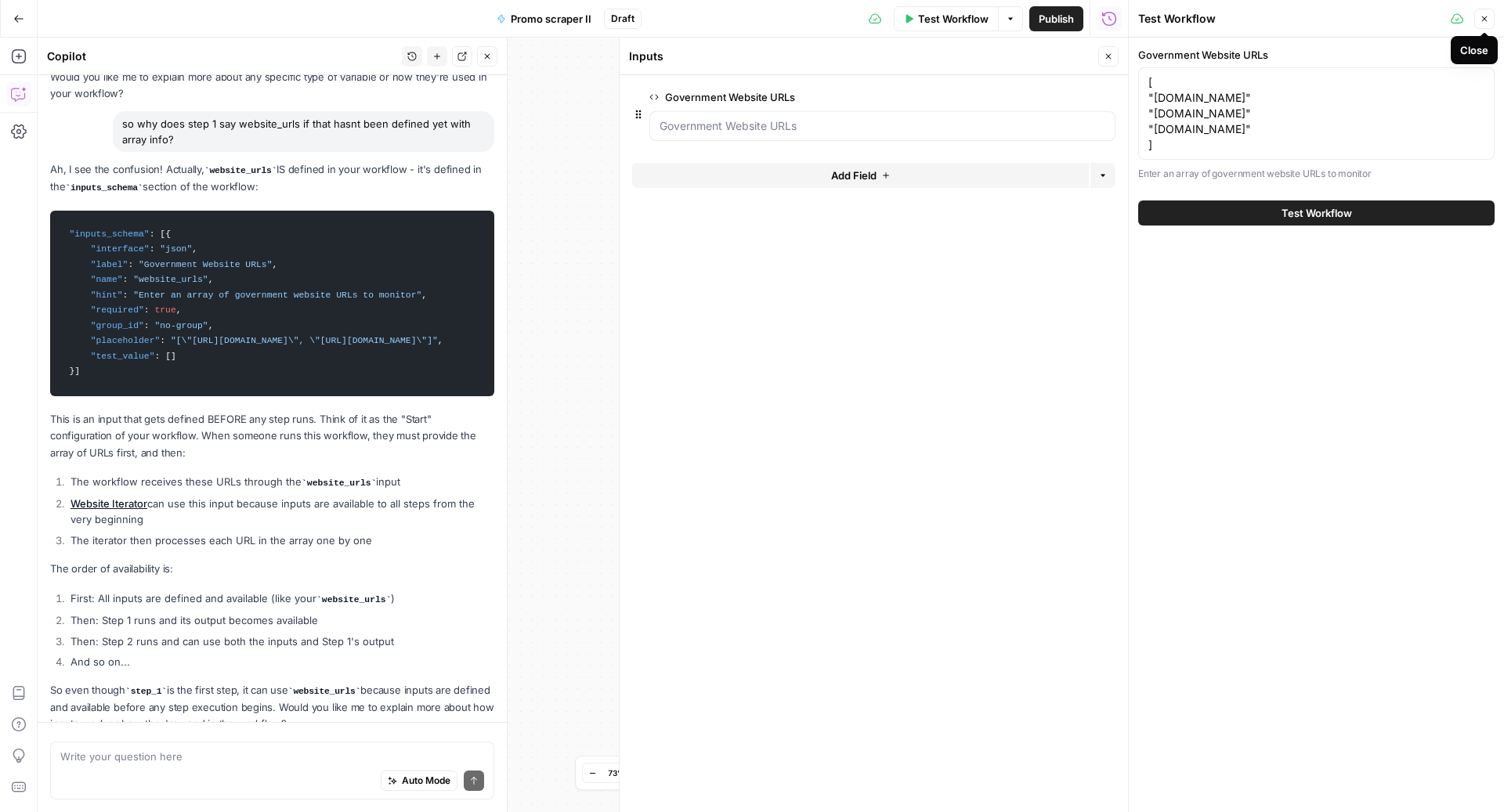
click at [1489, 15] on button "Close" at bounding box center [1484, 18] width 20 height 20
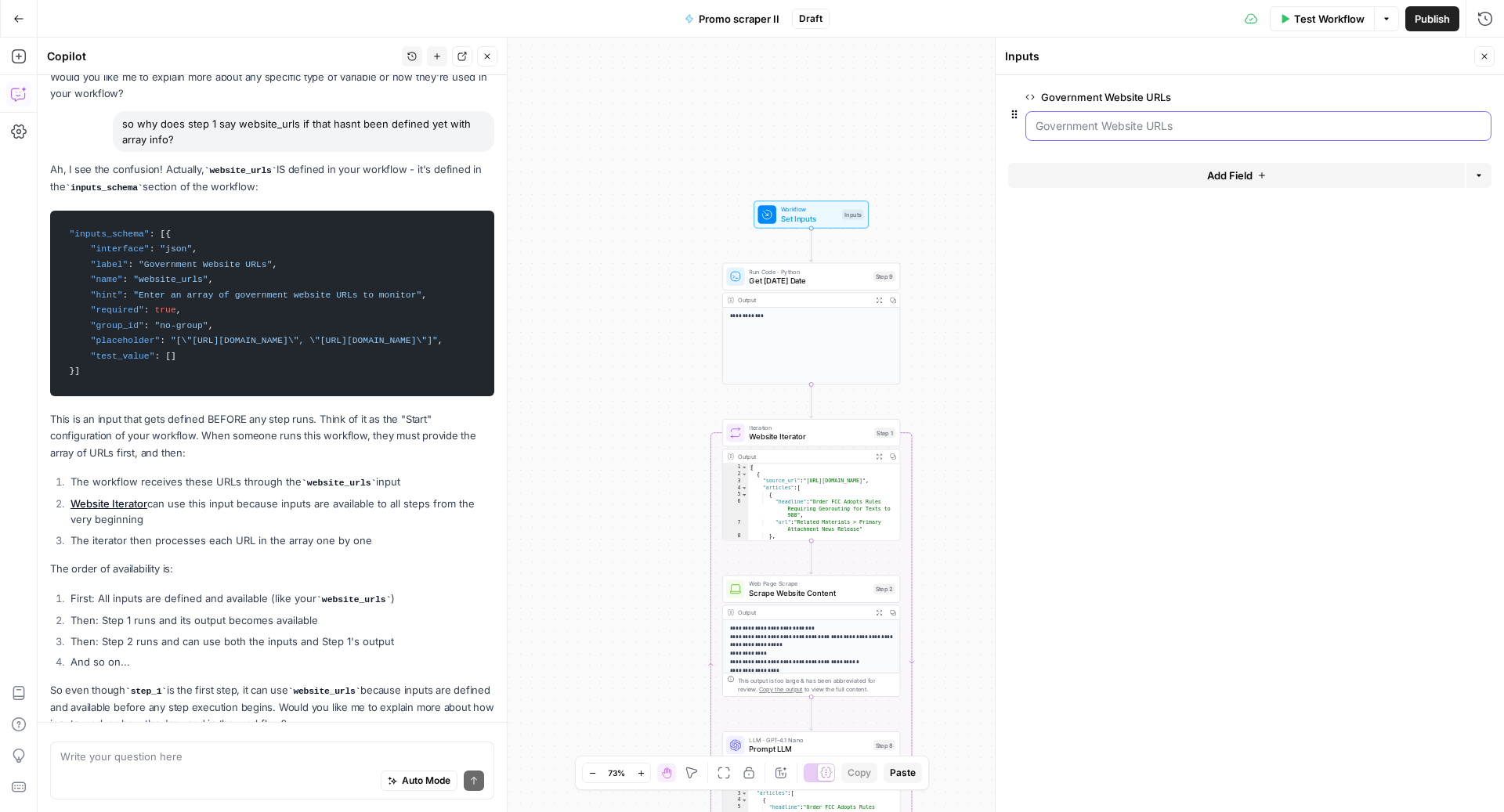
click at [1391, 122] on URLs "Government Website URLs" at bounding box center [1258, 126] width 446 height 16
click at [1315, 18] on span "Test Workflow" at bounding box center [1330, 18] width 70 height 16
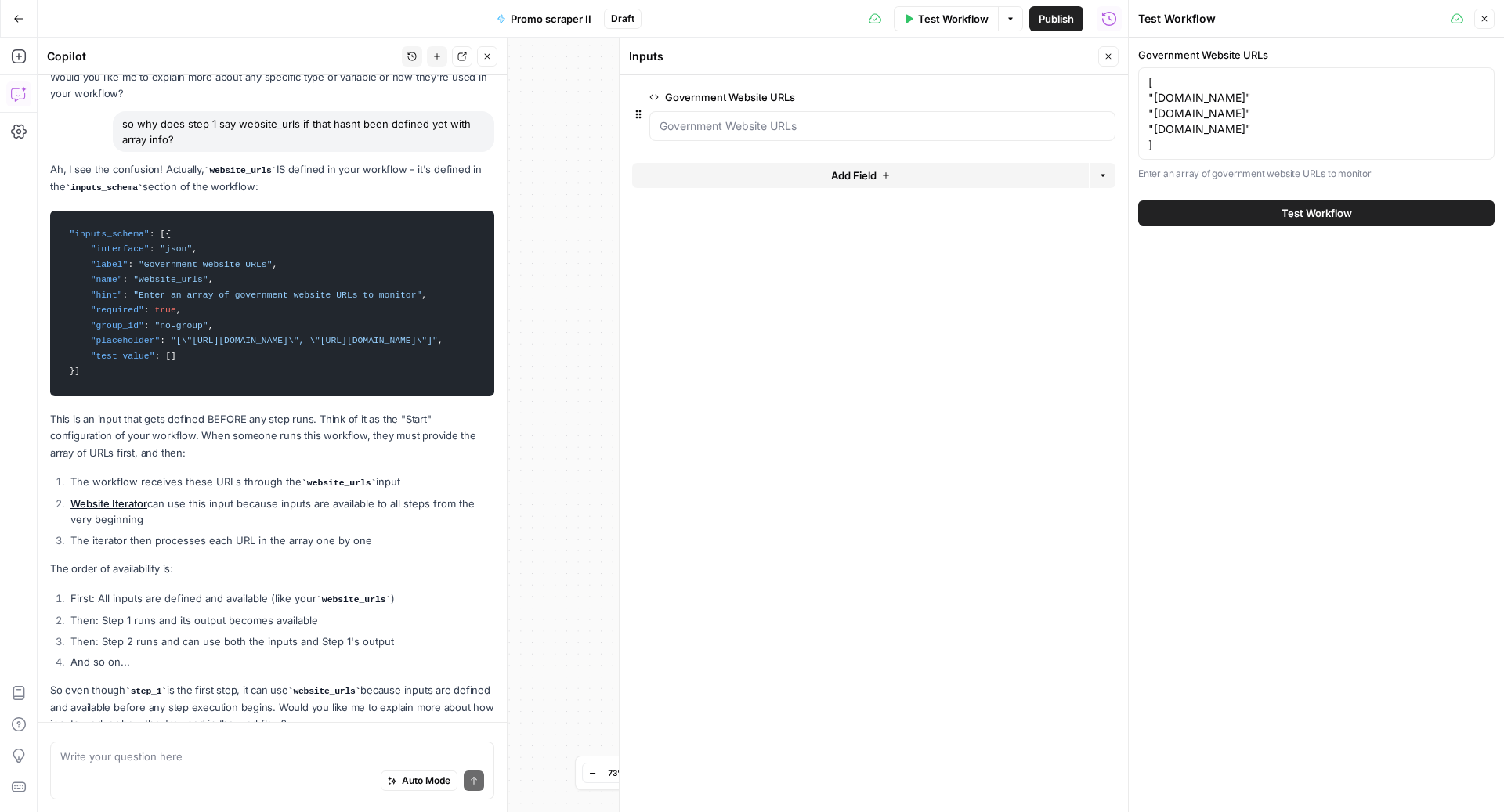
click at [1108, 63] on button "Close" at bounding box center [1108, 56] width 20 height 20
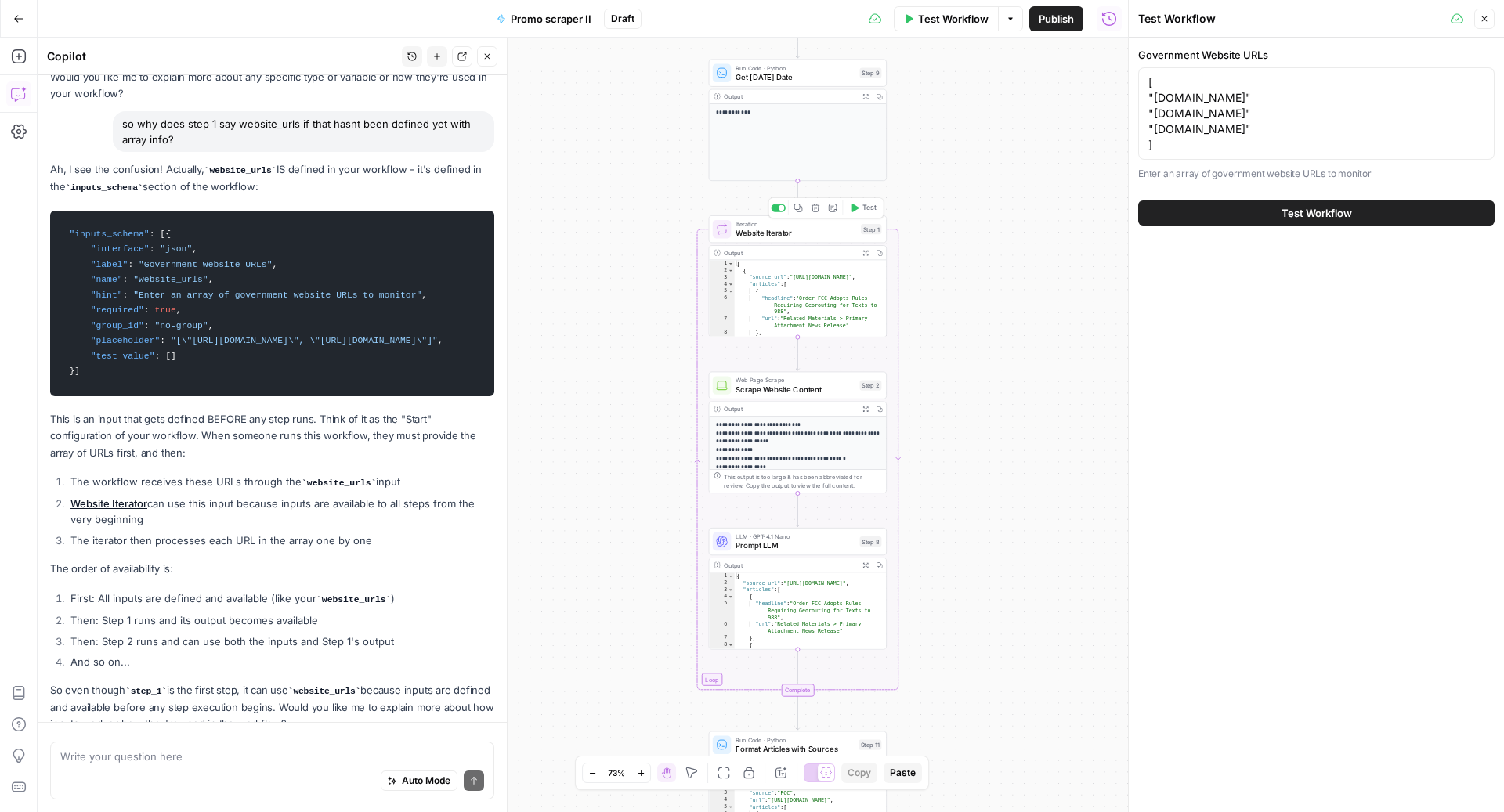
click at [774, 226] on span "Iteration" at bounding box center [796, 224] width 121 height 9
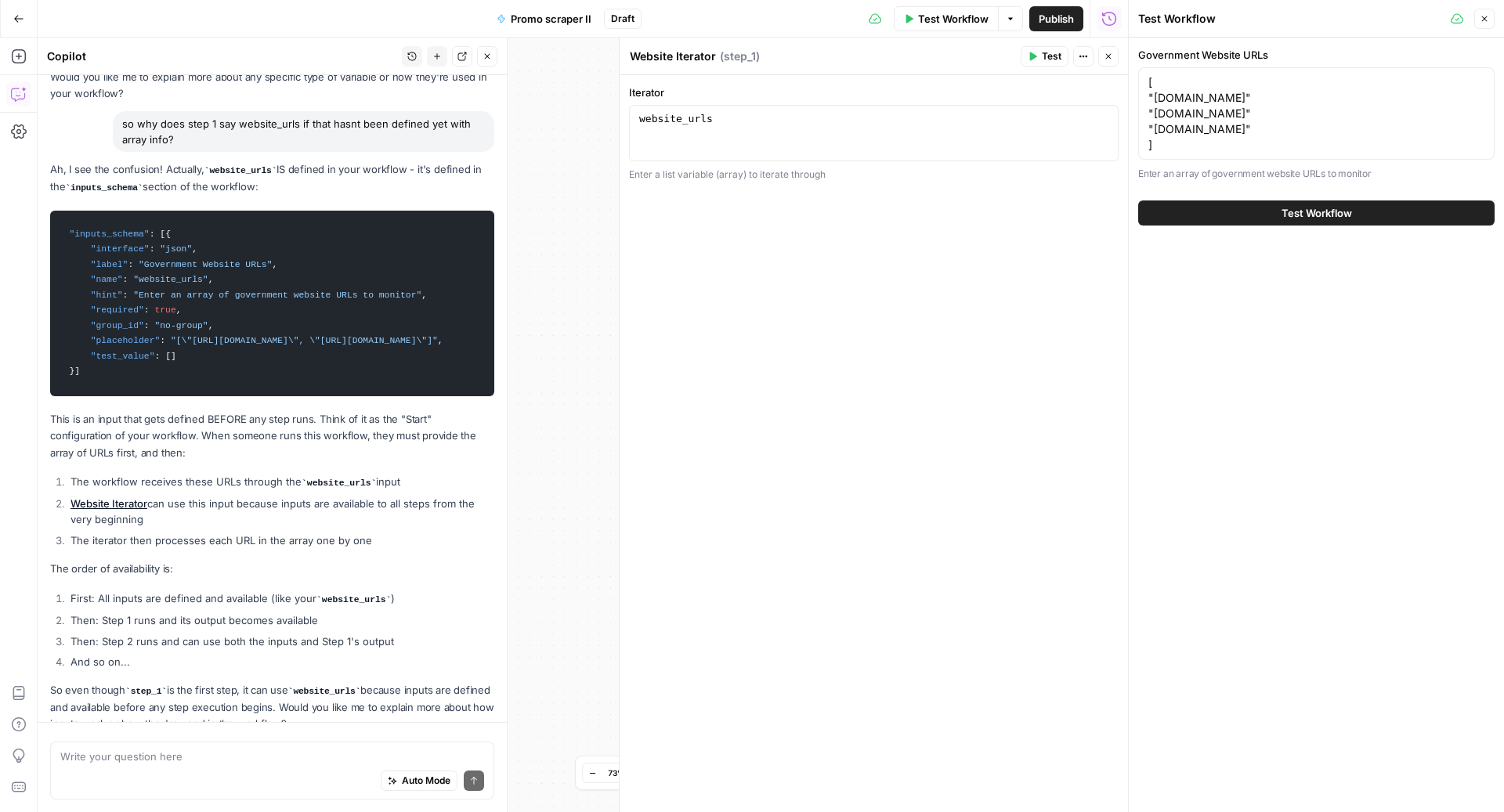
click at [1110, 53] on icon "button" at bounding box center [1108, 56] width 9 height 9
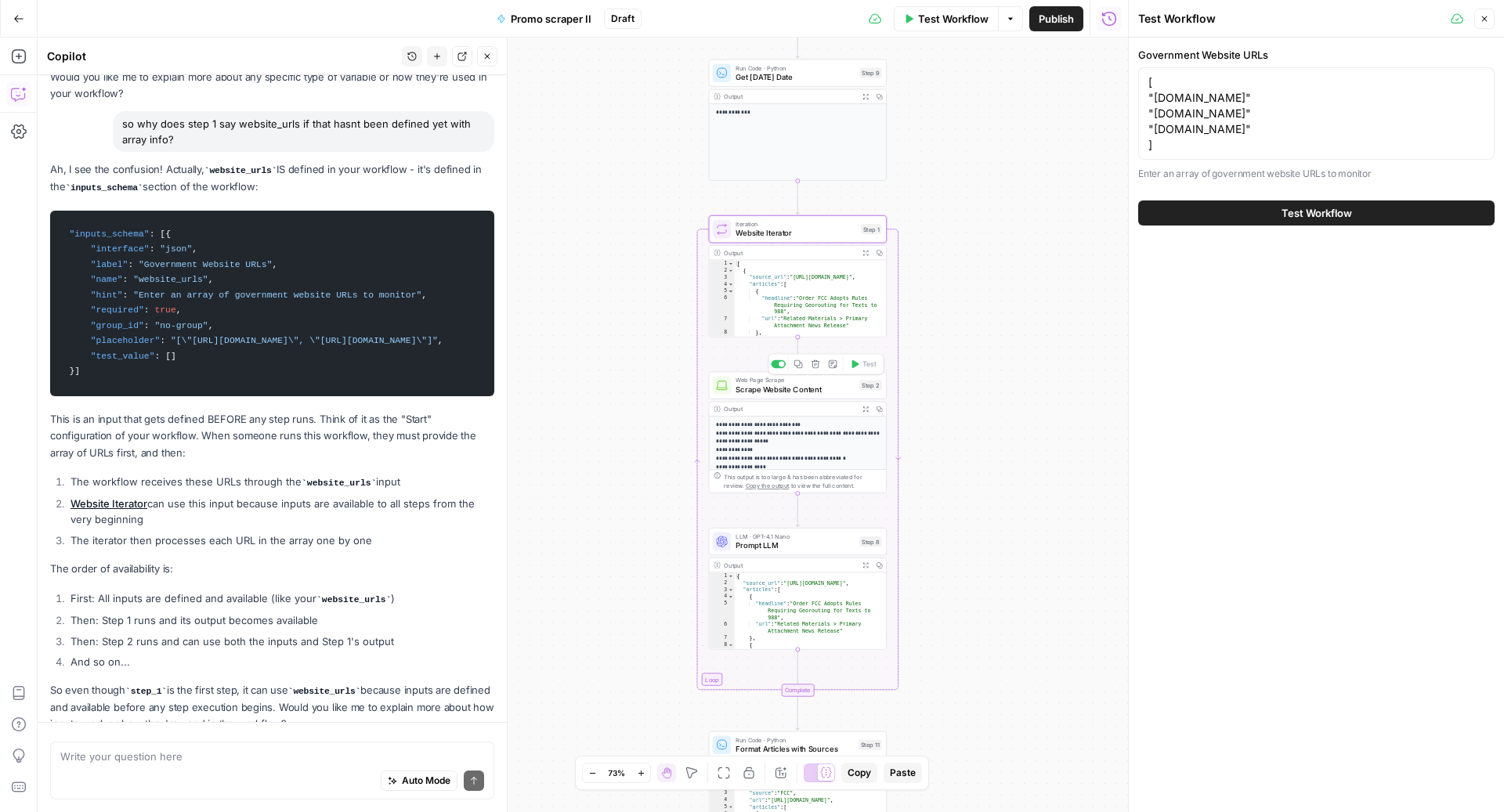
click at [772, 393] on span "Scrape Website Content" at bounding box center [795, 390] width 120 height 12
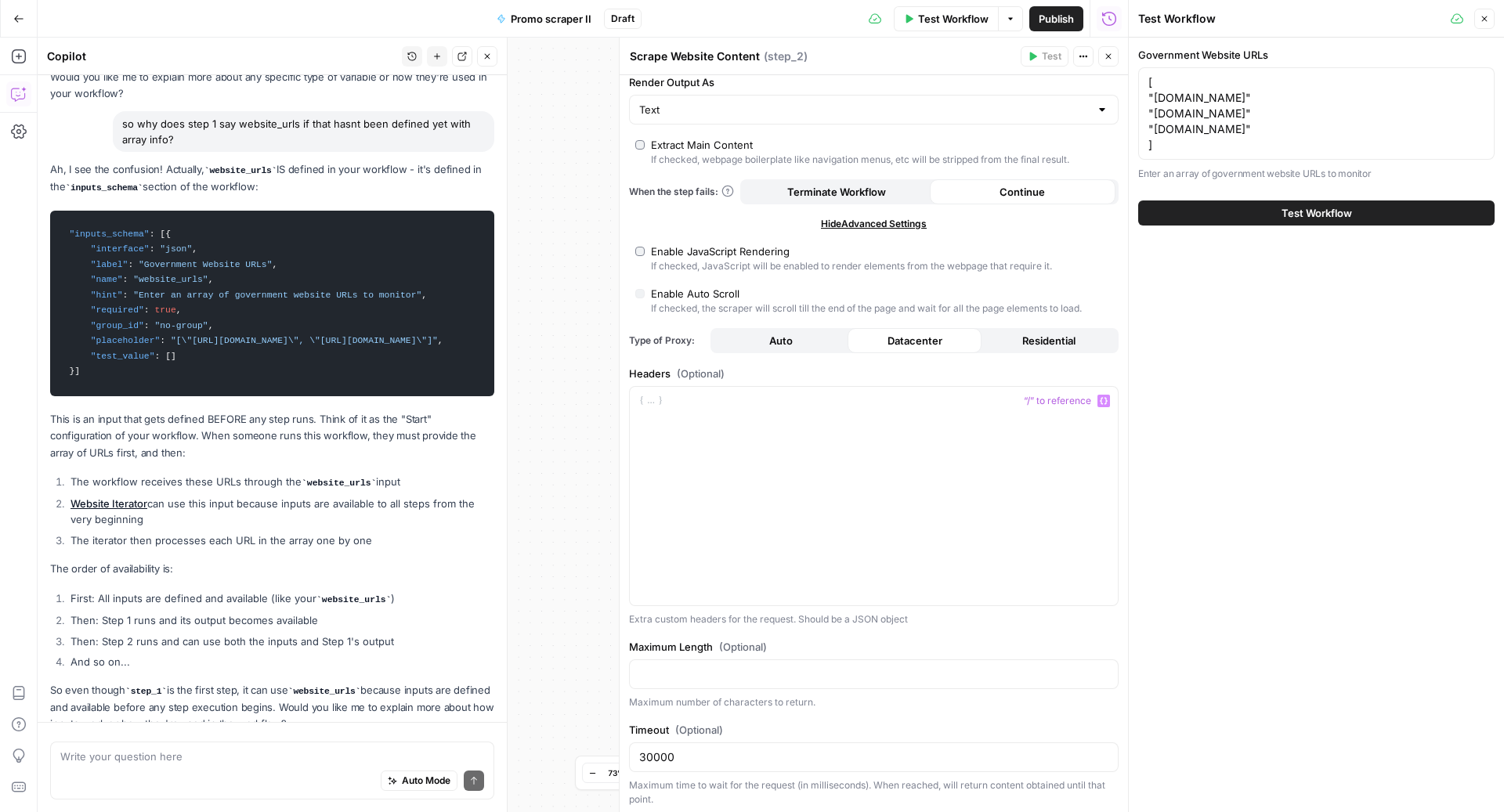
scroll to position [0, 0]
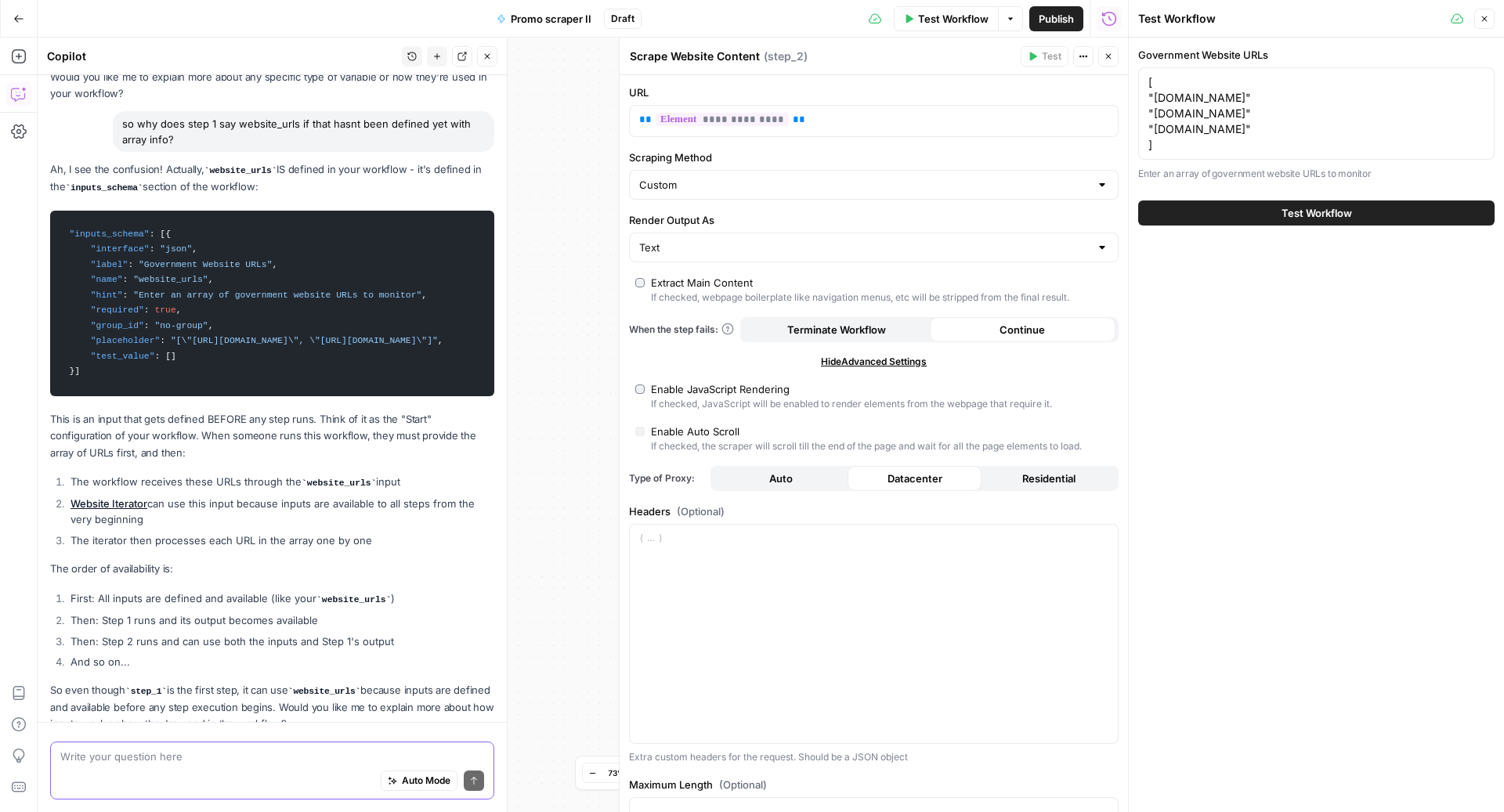
drag, startPoint x: 124, startPoint y: 753, endPoint x: 113, endPoint y: 756, distance: 11.4
click at [113, 753] on textarea at bounding box center [272, 756] width 423 height 16
type textarea "why is scrape proxy set to datacenter? what is a proxy"
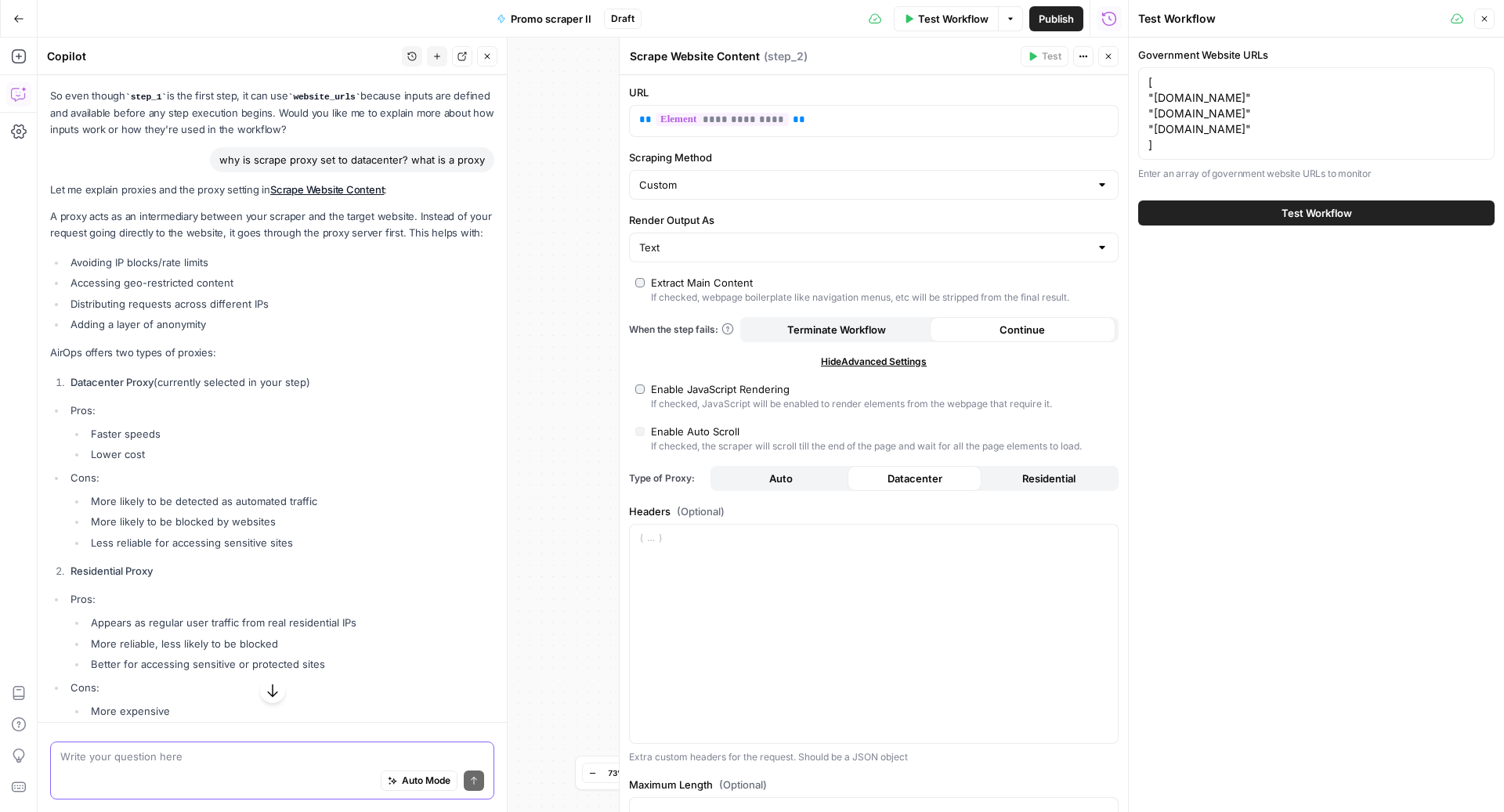
scroll to position [3597, 0]
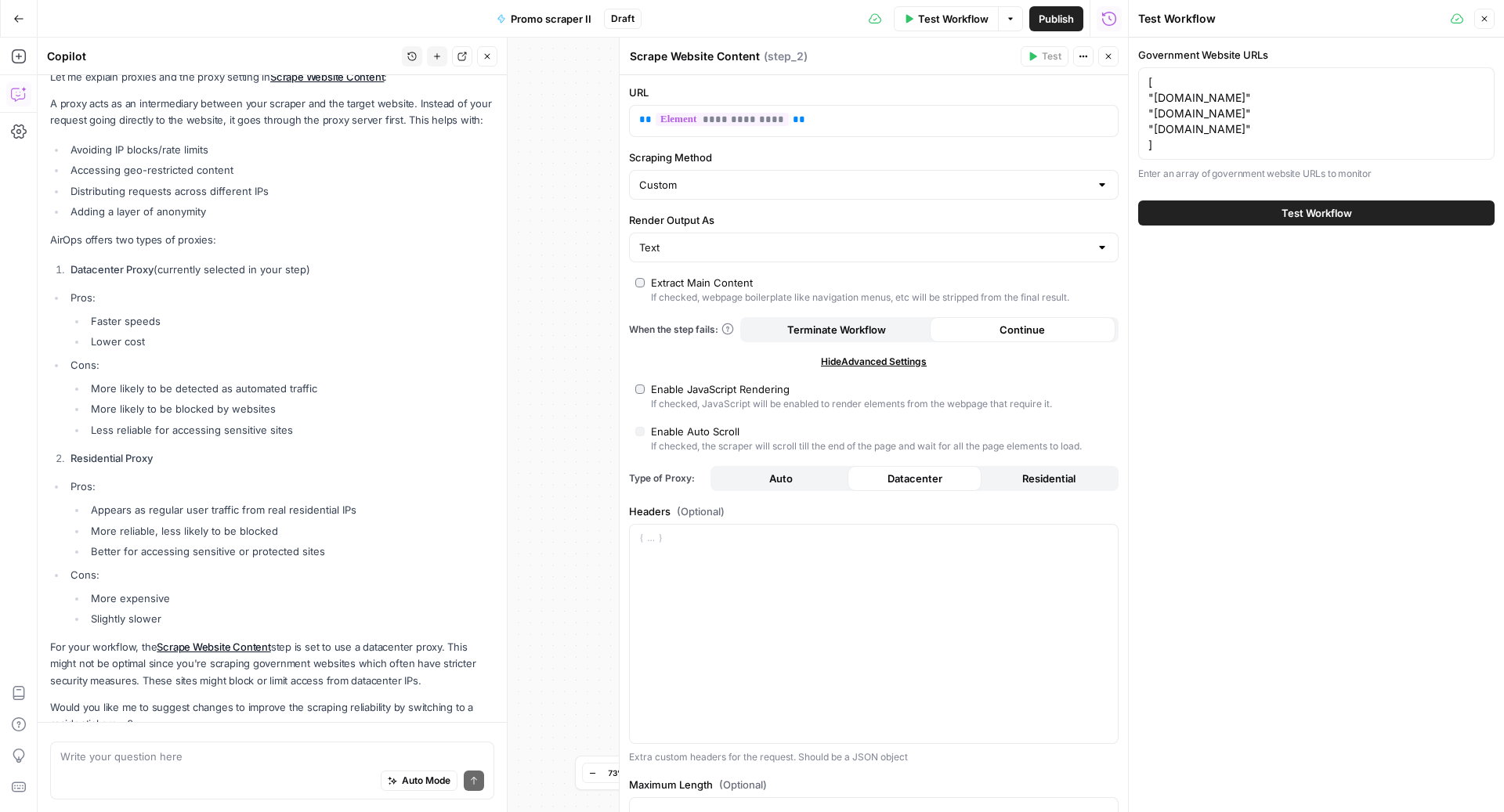
click at [200, 502] on li "Appears as regular user traffic from real residential IPs" at bounding box center [291, 509] width 407 height 16
click at [194, 523] on li "More reliable, less likely to be blocked" at bounding box center [291, 530] width 407 height 16
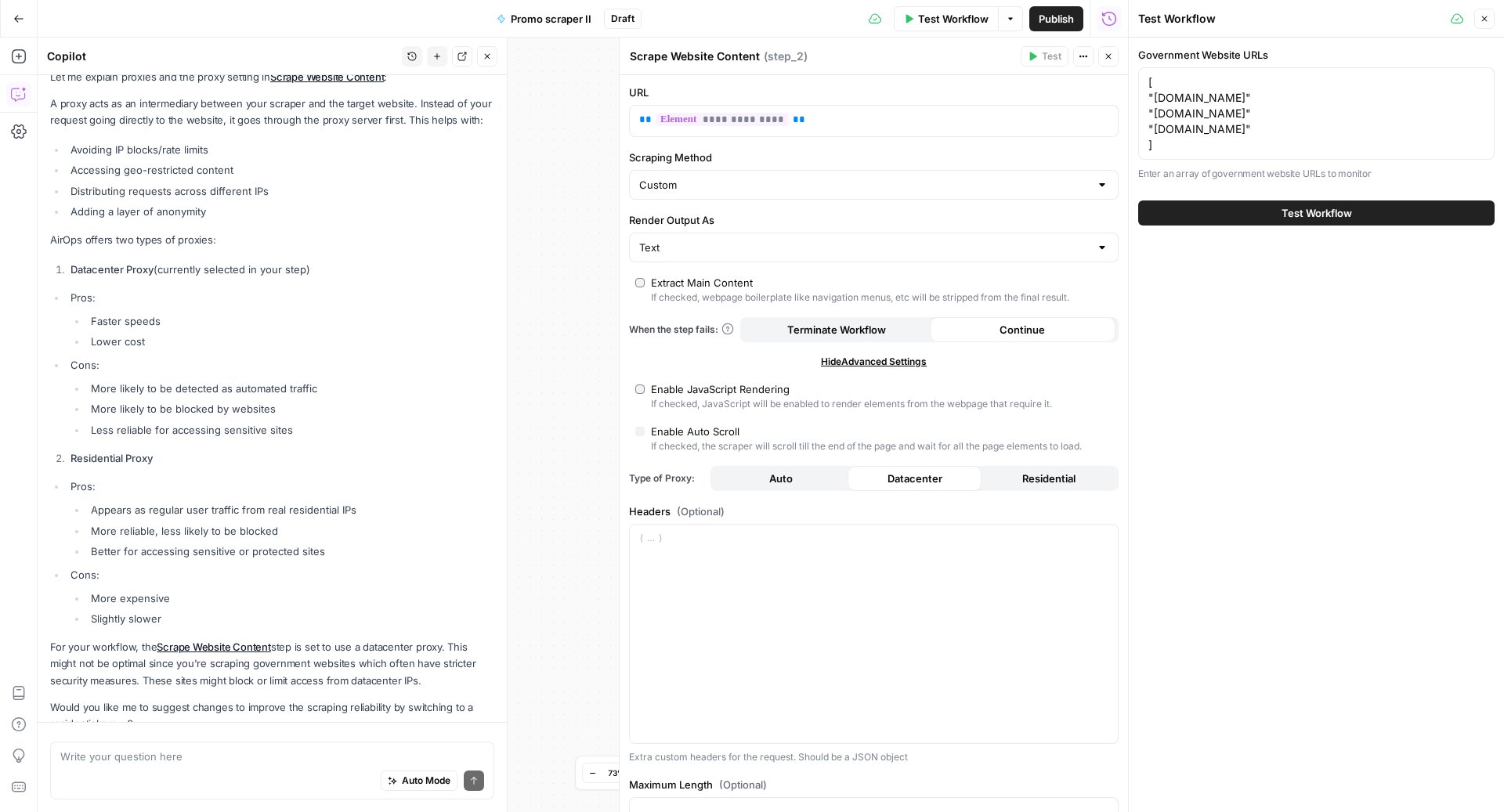
click at [194, 523] on li "More reliable, less likely to be blocked" at bounding box center [291, 530] width 407 height 16
click at [244, 543] on li "Better for accessing sensitive or protected sites" at bounding box center [291, 551] width 407 height 16
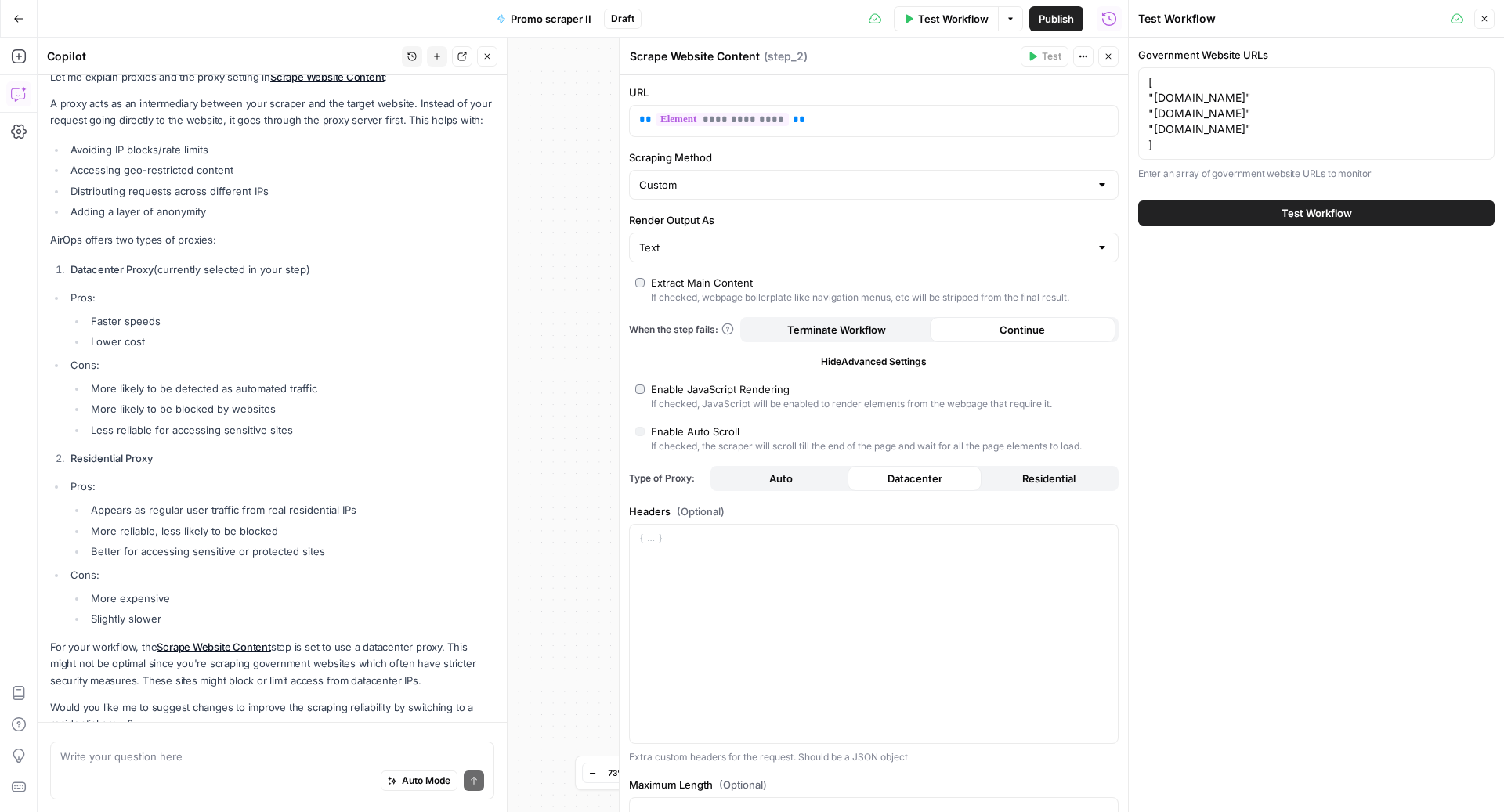
click at [143, 591] on li "More expensive" at bounding box center [291, 598] width 407 height 16
click at [127, 611] on li "Slightly slower" at bounding box center [291, 618] width 407 height 16
click at [127, 611] on li "Slightly slower" at bounding box center [291, 618] width 407 height 16
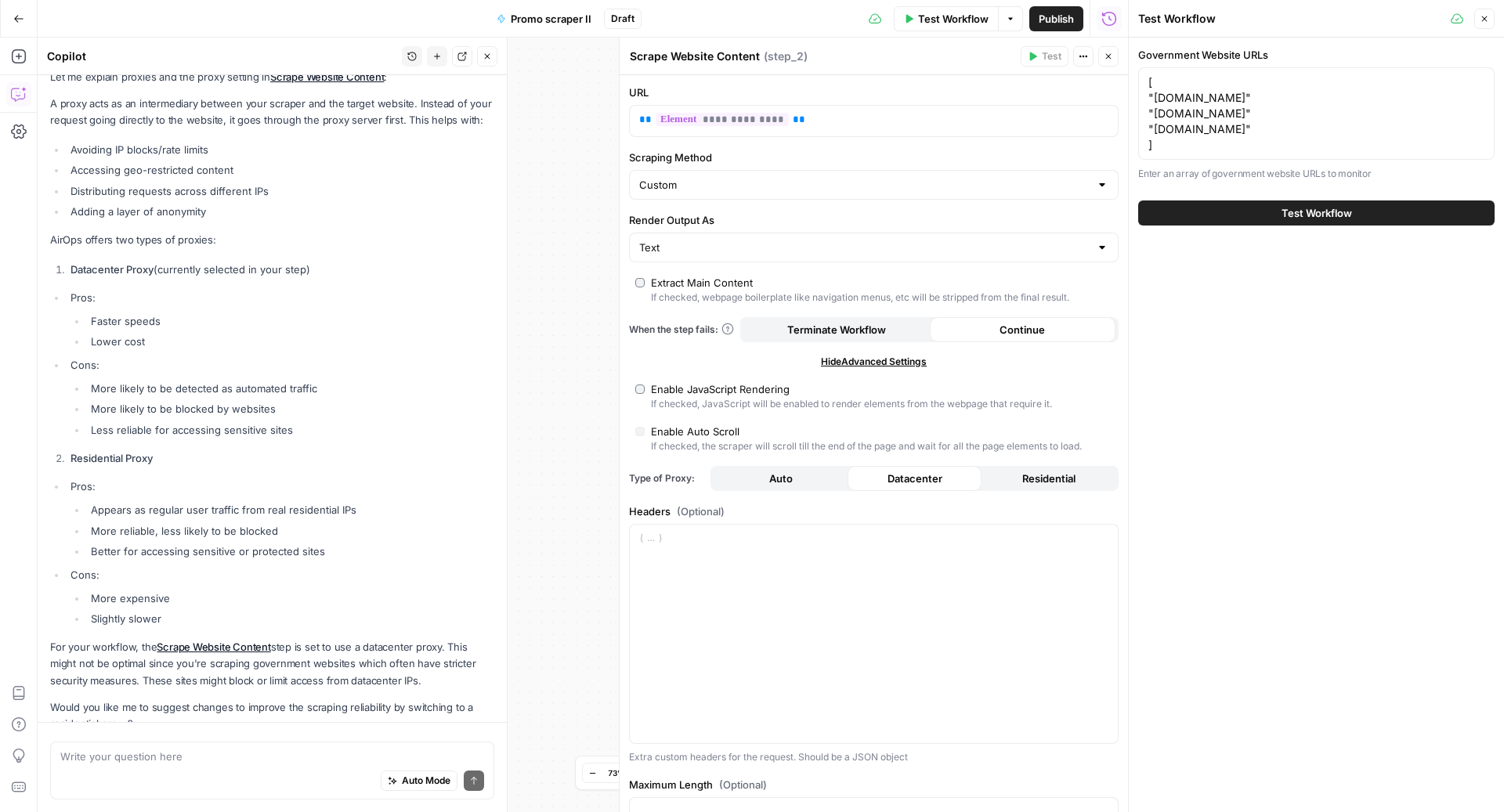
click at [127, 611] on li "Slightly slower" at bounding box center [291, 618] width 407 height 16
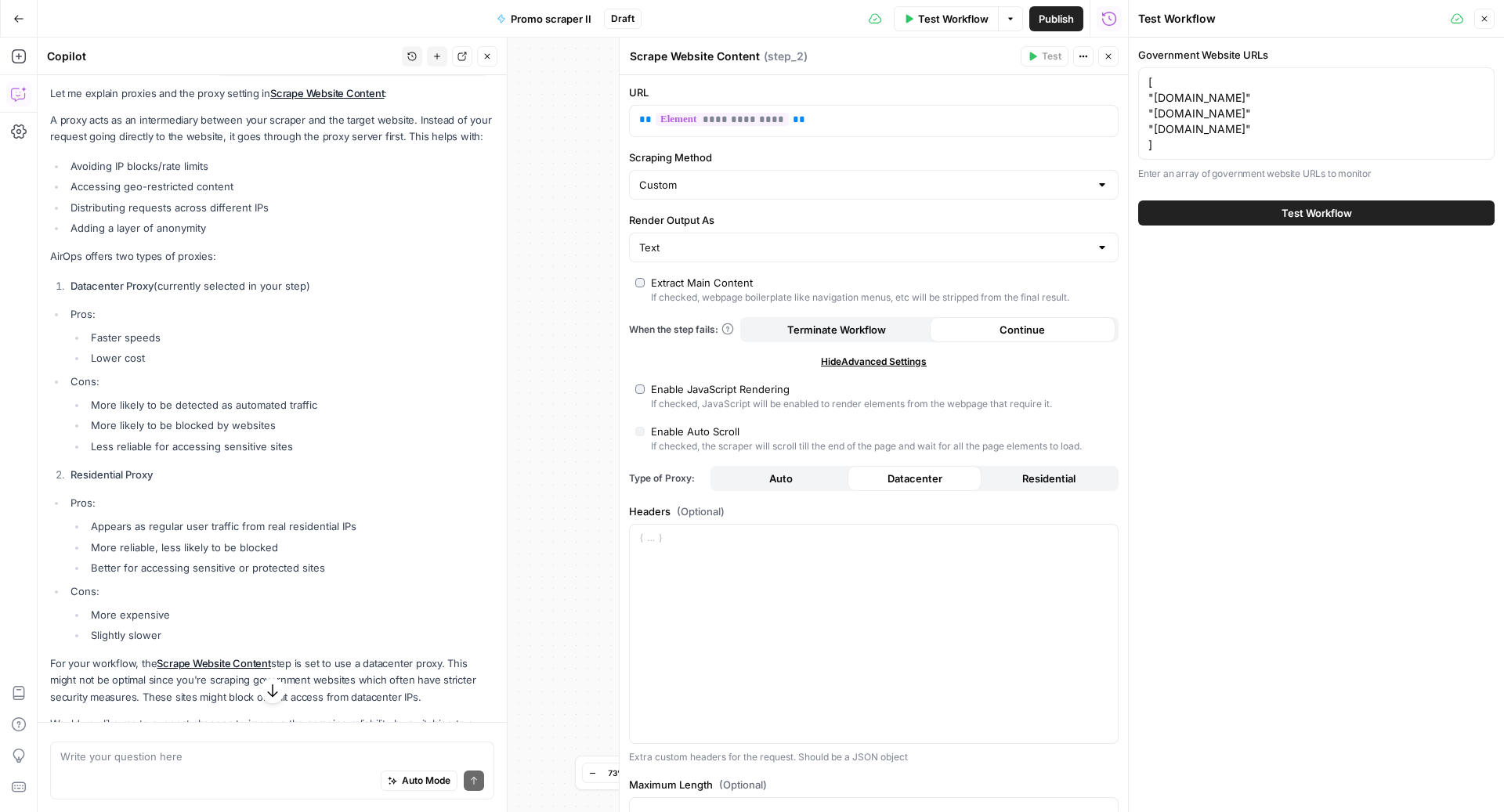
click at [137, 350] on li "Lower cost" at bounding box center [291, 358] width 407 height 16
click at [106, 763] on textarea at bounding box center [272, 756] width 423 height 16
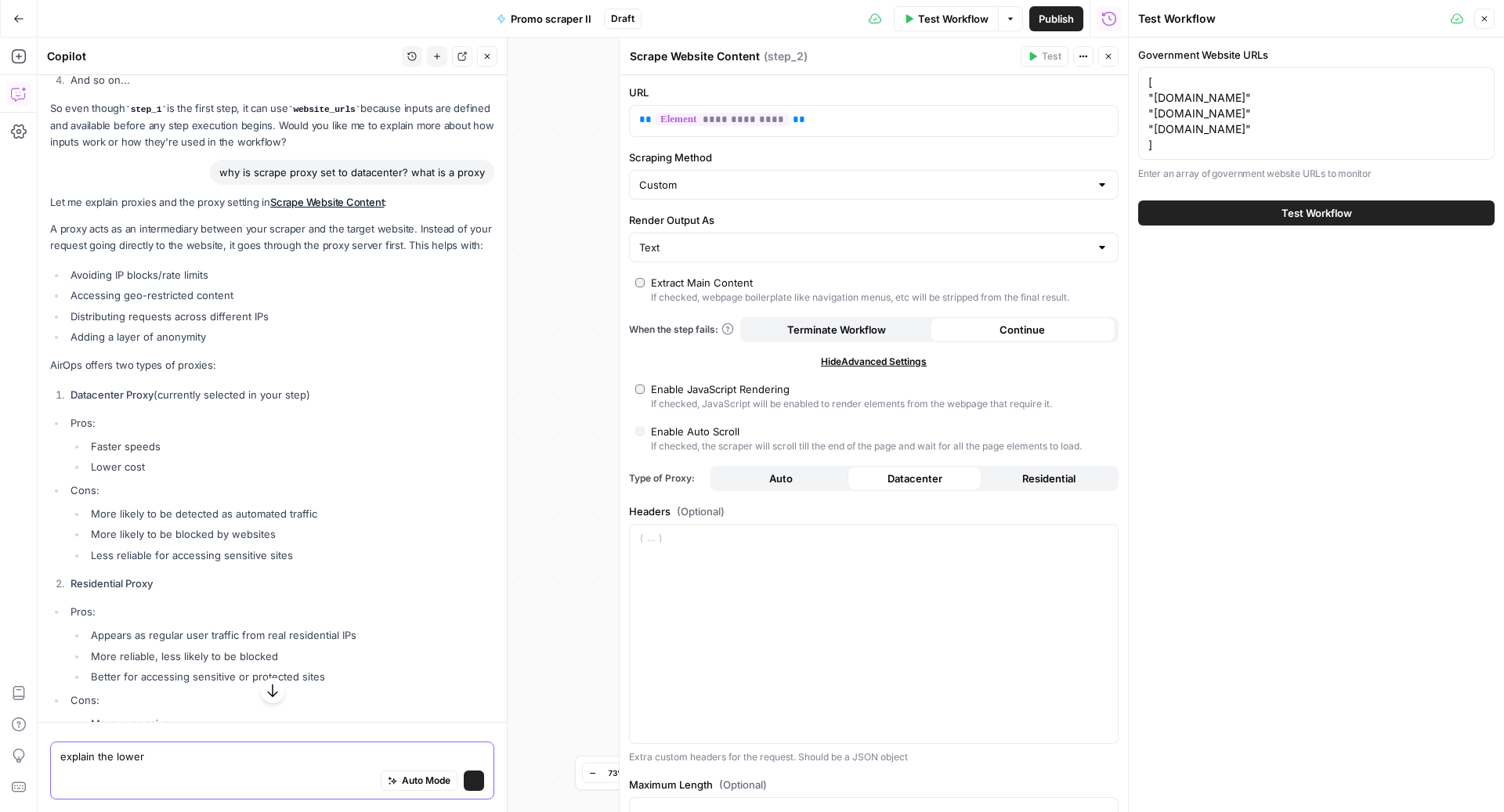
scroll to position [3597, 0]
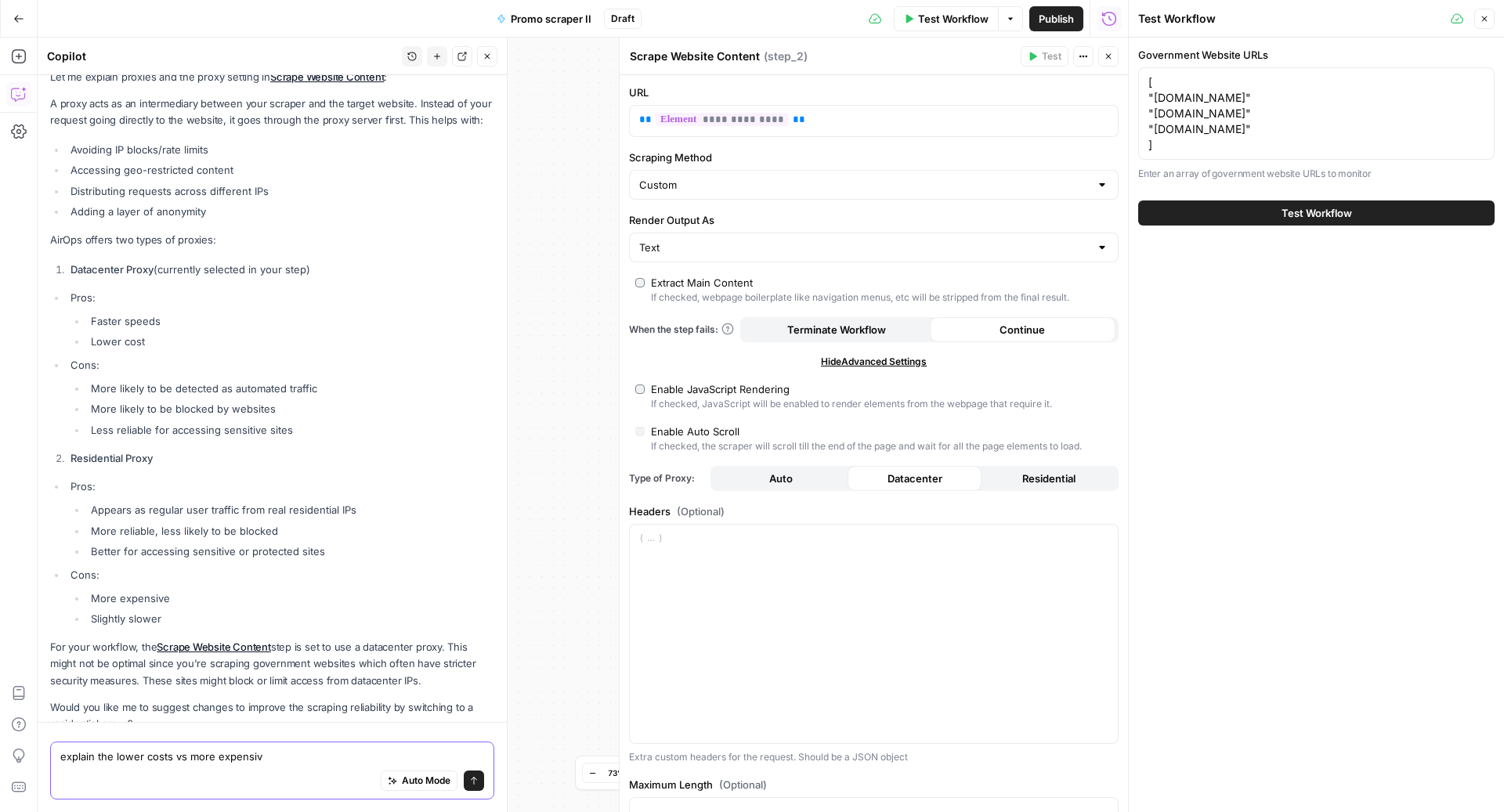
type textarea "explain the lower costs vs more expensive"
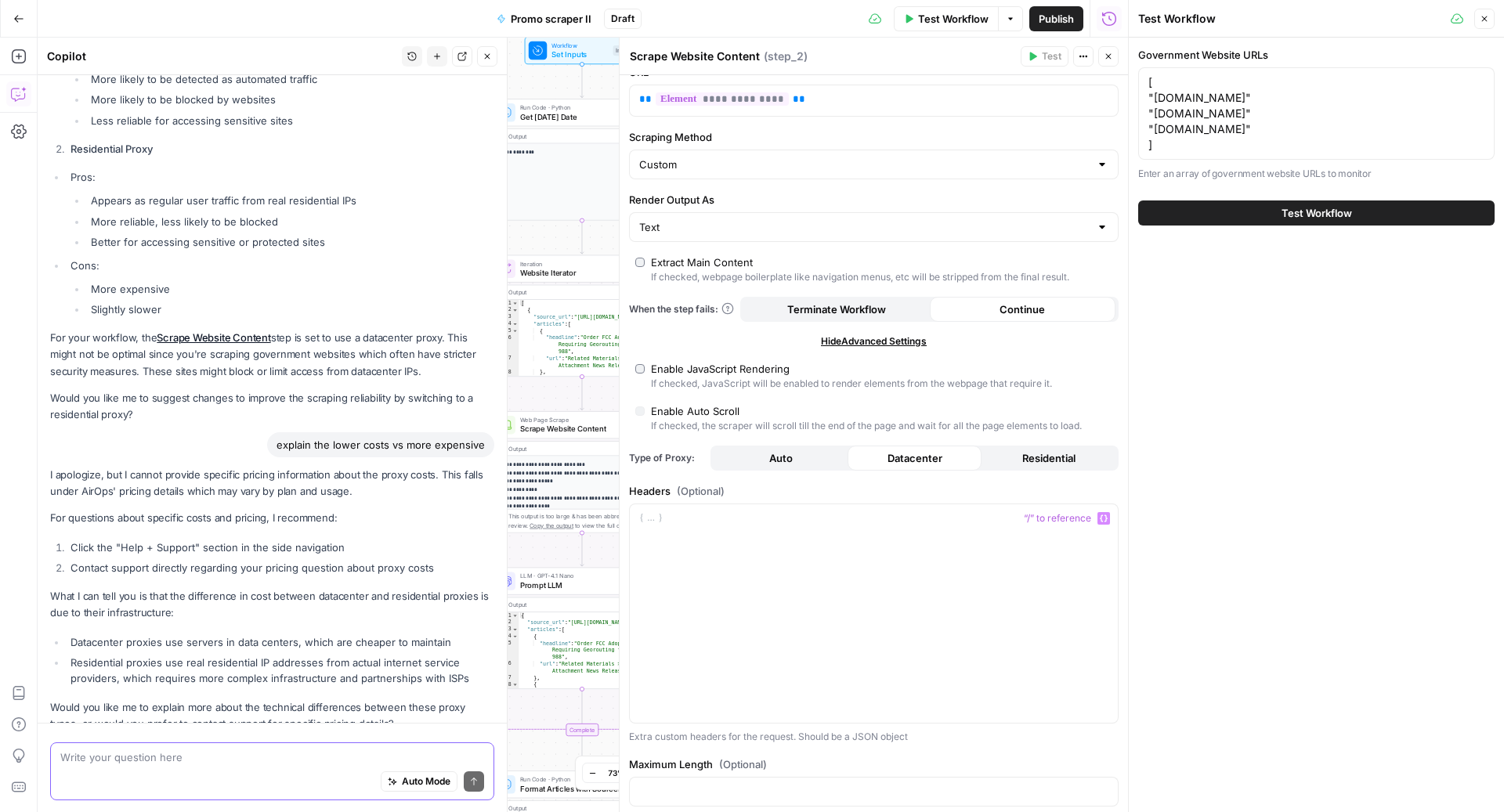
scroll to position [0, 0]
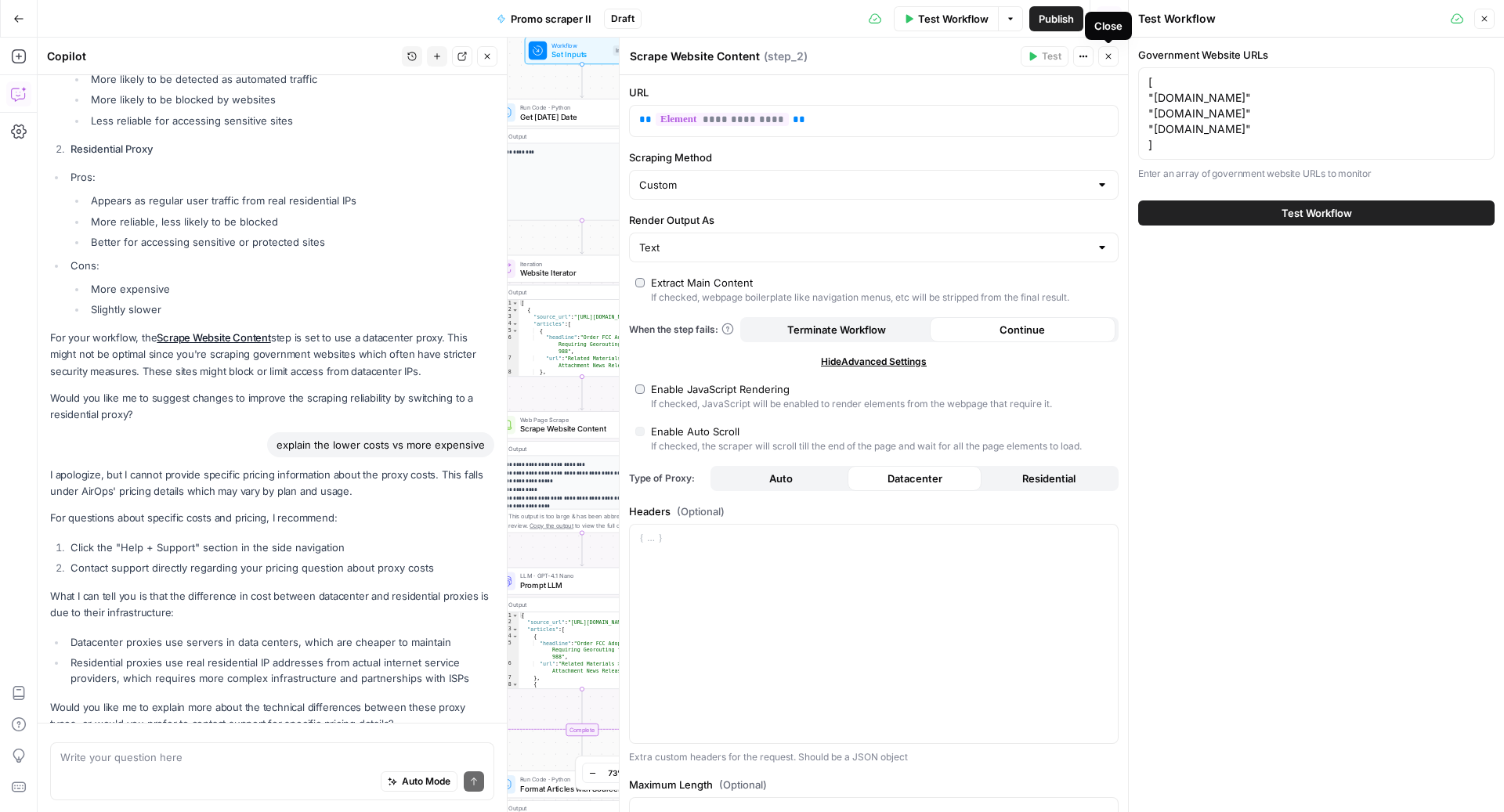
click at [1112, 59] on icon "button" at bounding box center [1108, 56] width 9 height 9
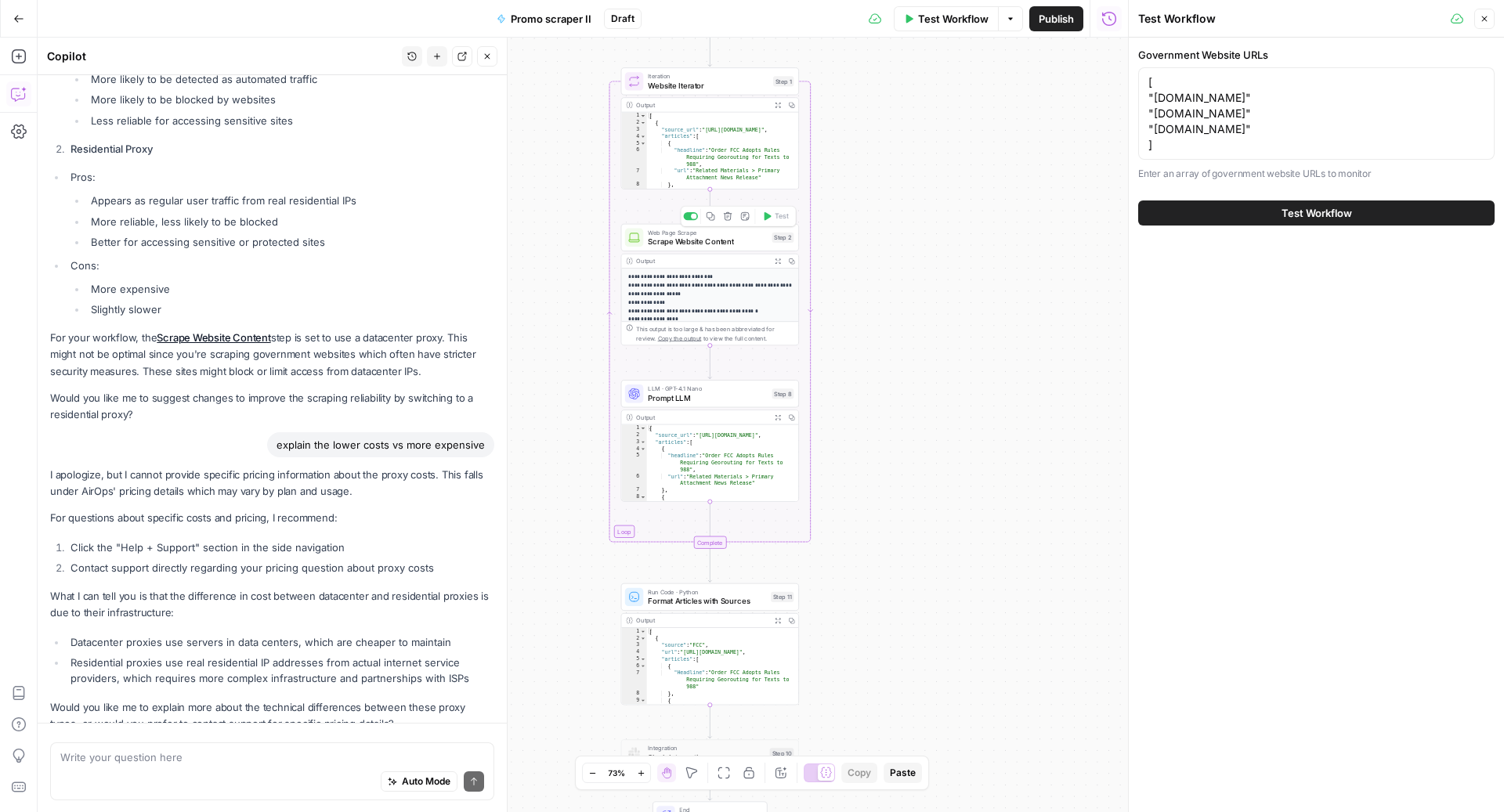
click at [720, 240] on span "Scrape Website Content" at bounding box center [708, 241] width 120 height 12
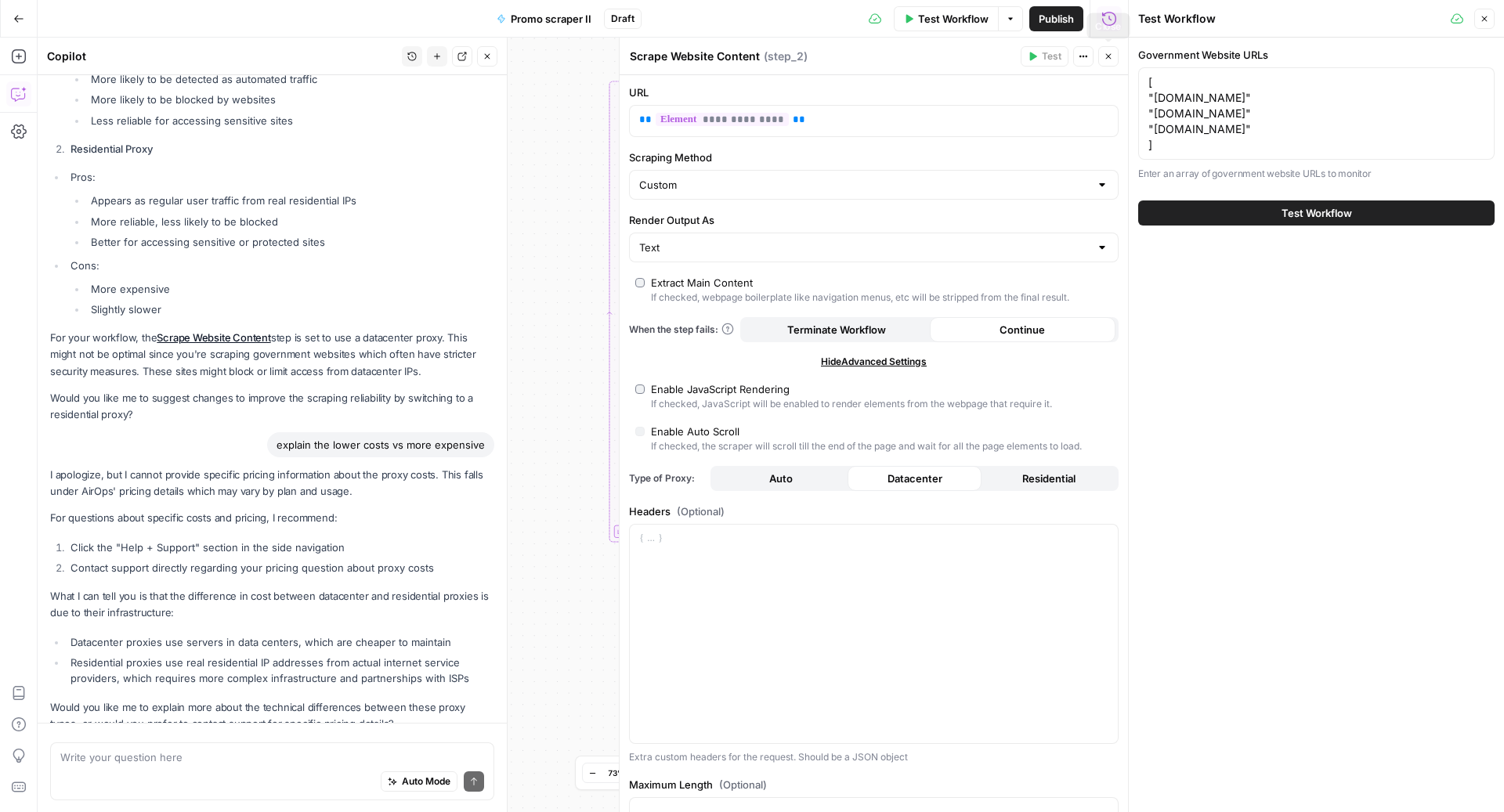
click at [1104, 58] on icon "button" at bounding box center [1108, 56] width 9 height 9
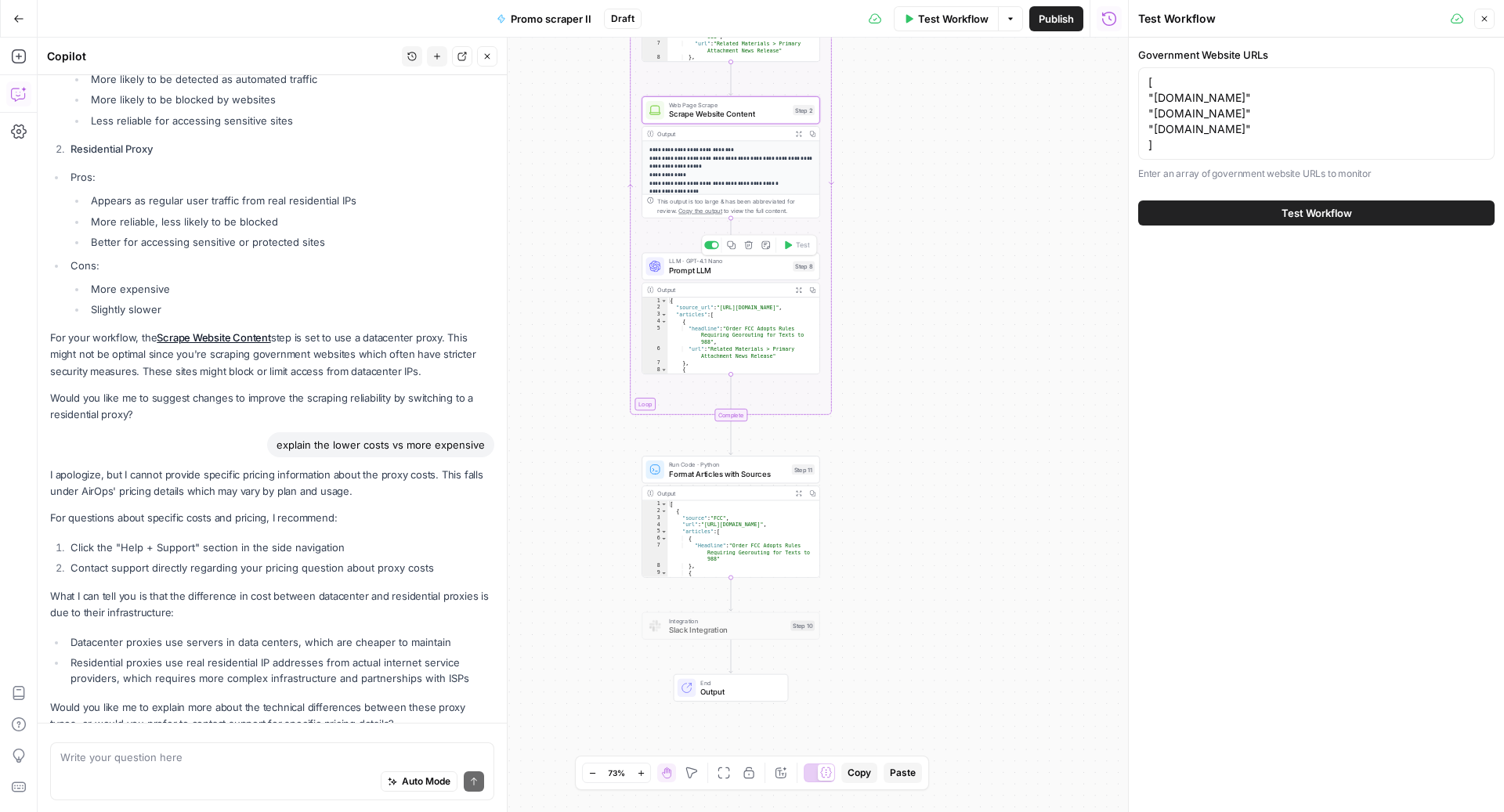
click at [745, 268] on span "Prompt LLM" at bounding box center [729, 271] width 120 height 12
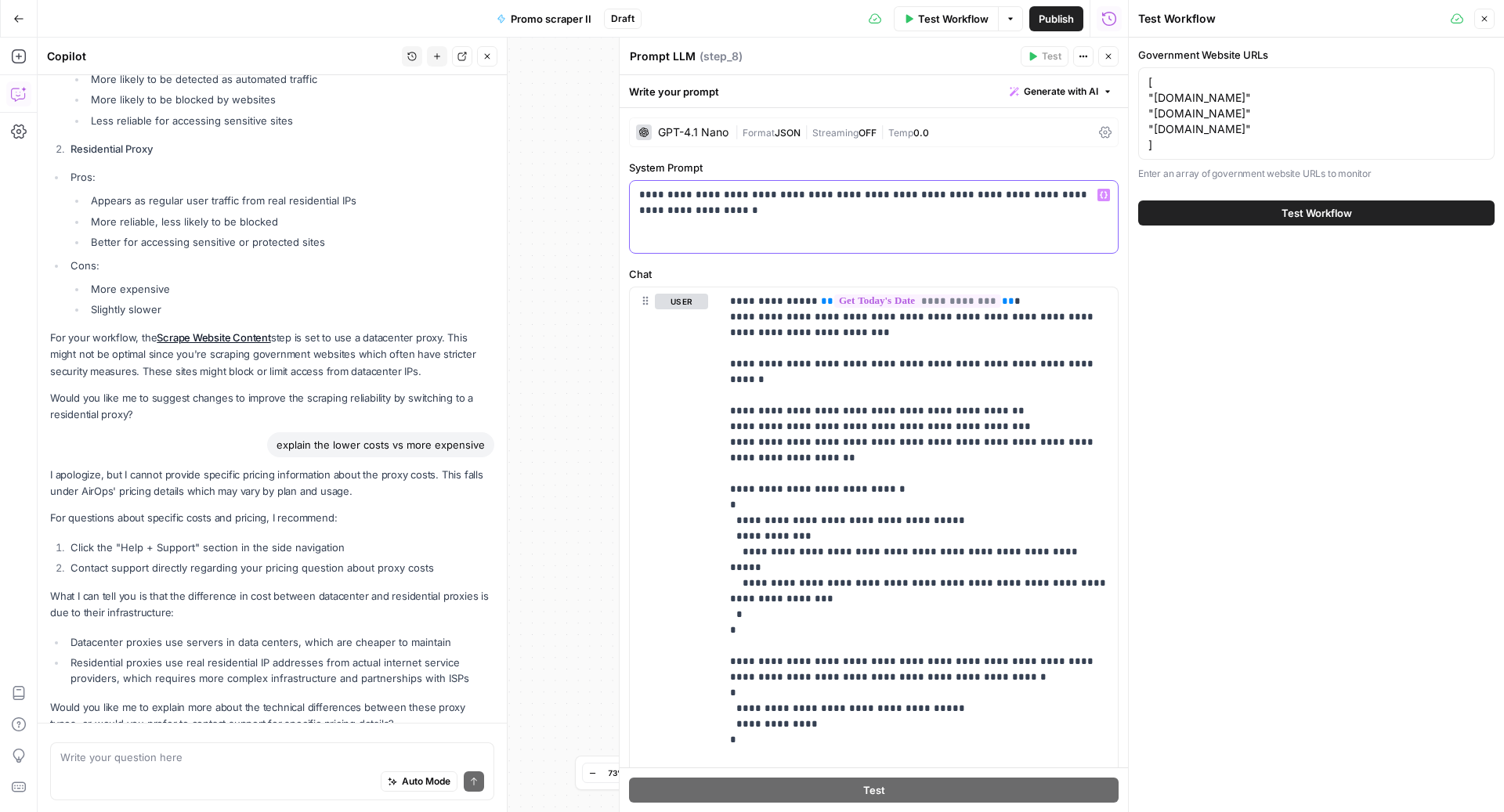
click at [740, 199] on p "**********" at bounding box center [874, 202] width 470 height 31
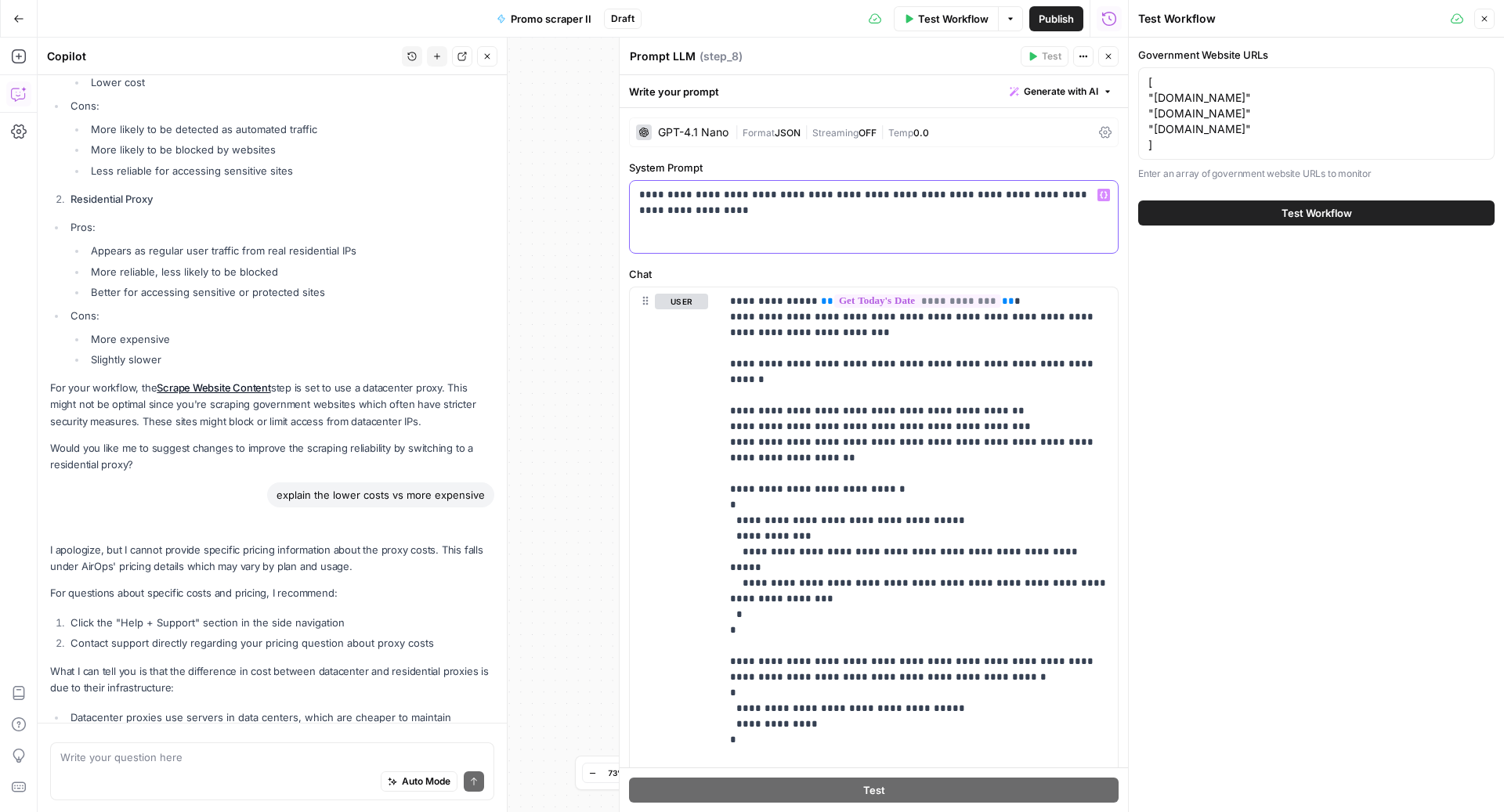
scroll to position [3982, 0]
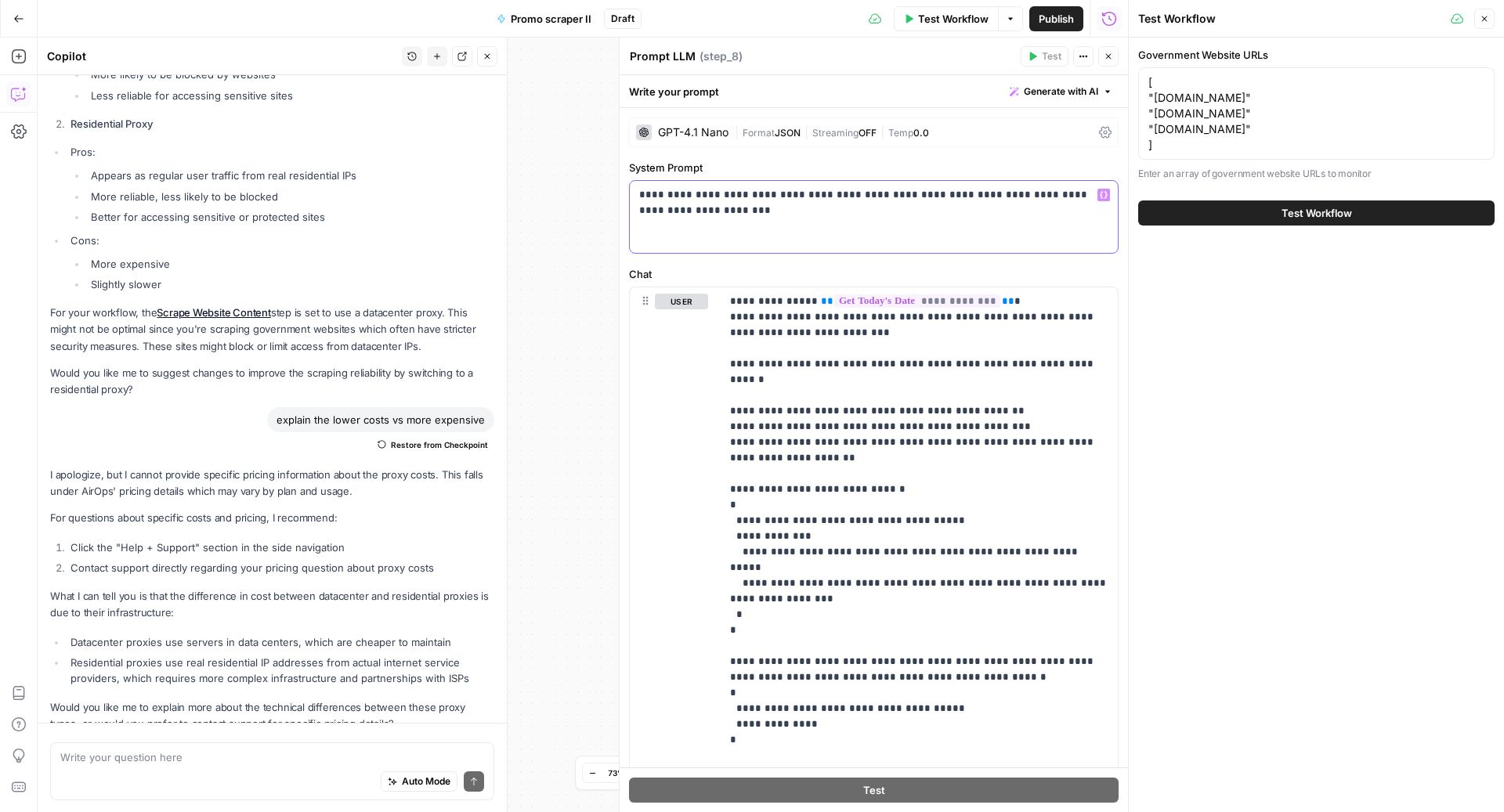
click at [676, 213] on p "**********" at bounding box center [874, 202] width 470 height 31
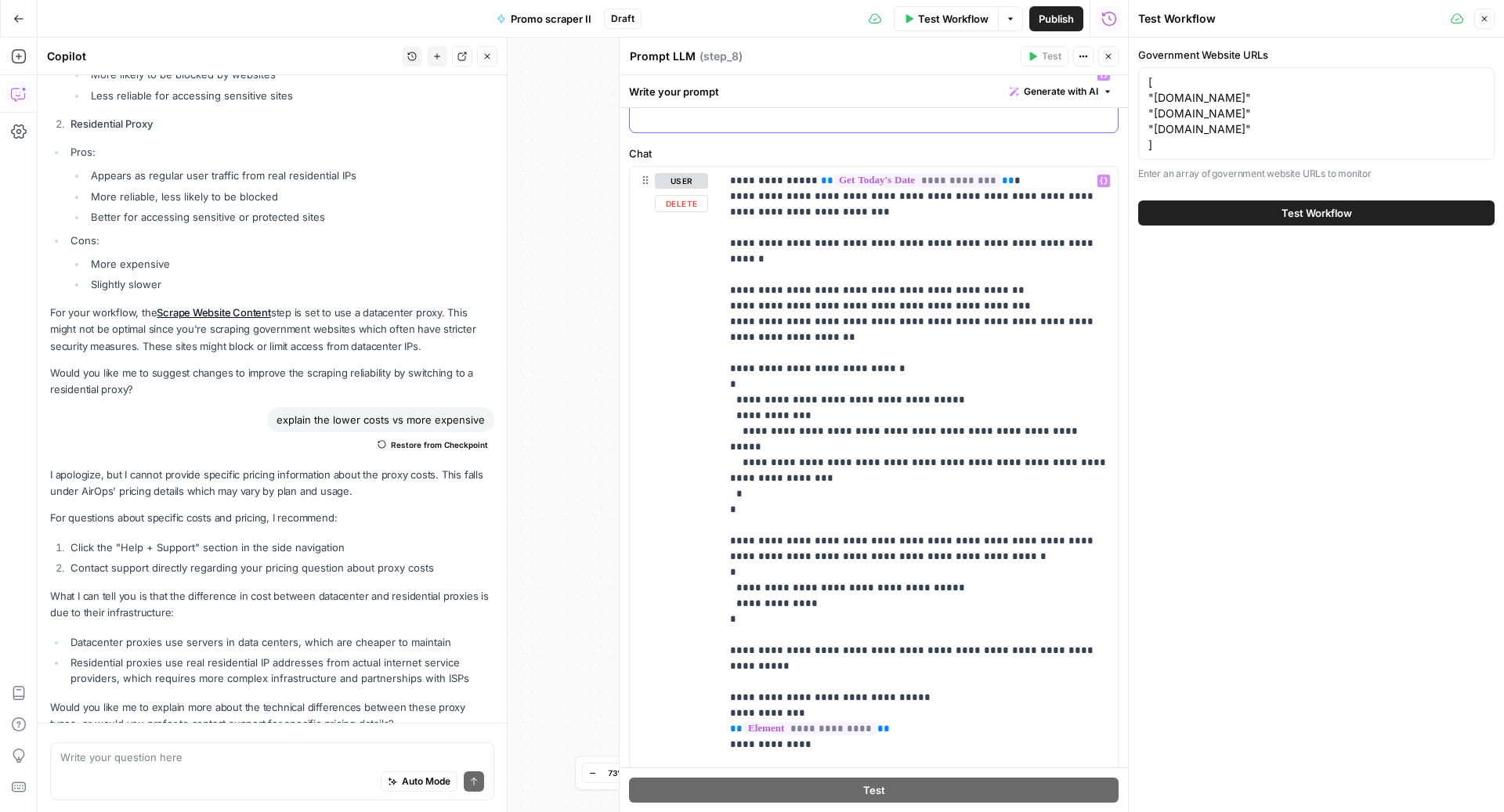
scroll to position [101, 0]
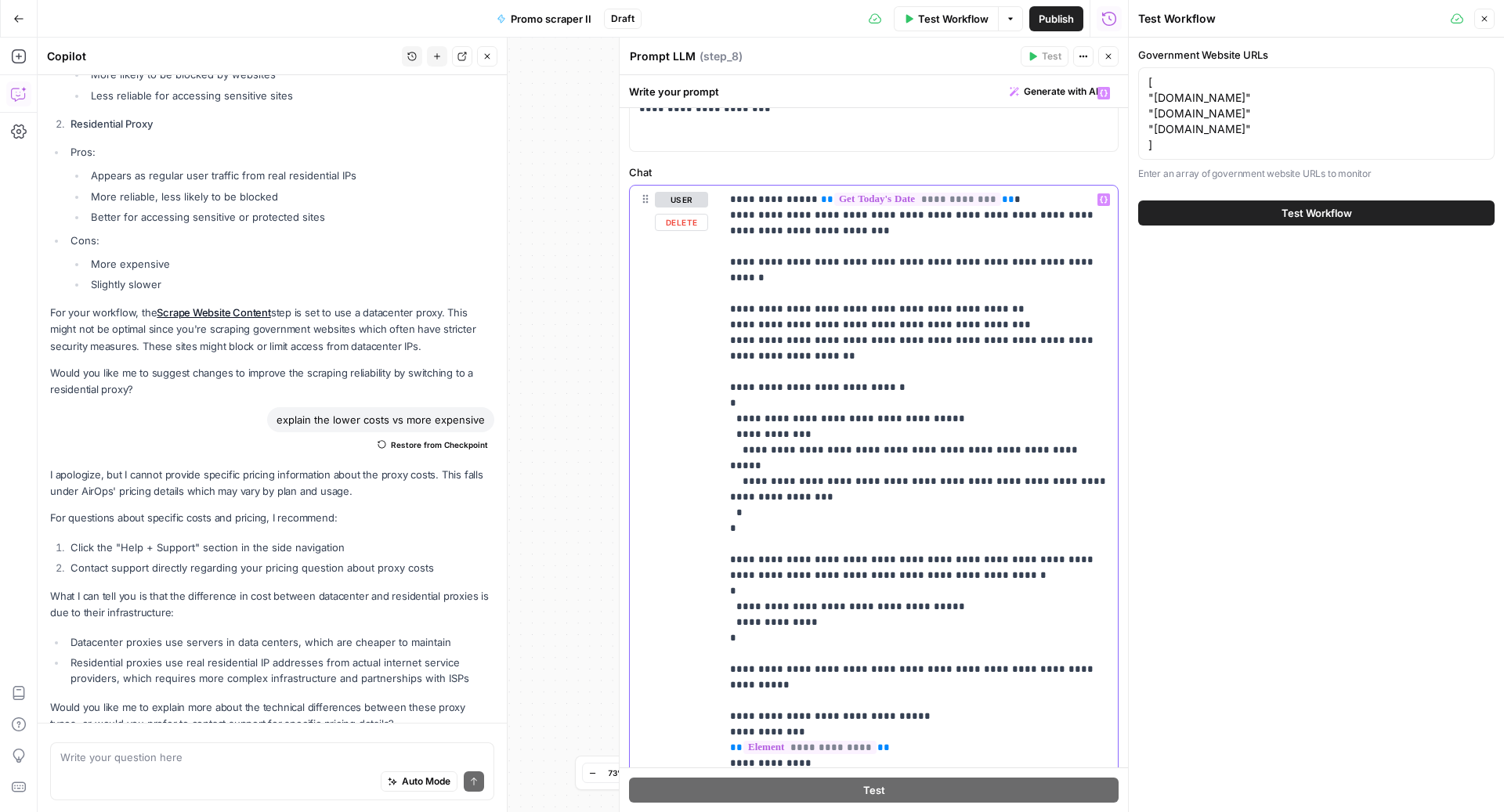
click at [790, 263] on p "**********" at bounding box center [920, 497] width 379 height 611
click at [889, 292] on p "**********" at bounding box center [920, 497] width 379 height 611
drag, startPoint x: 1046, startPoint y: 216, endPoint x: 983, endPoint y: 220, distance: 63.1
click at [983, 220] on p "**********" at bounding box center [920, 497] width 379 height 611
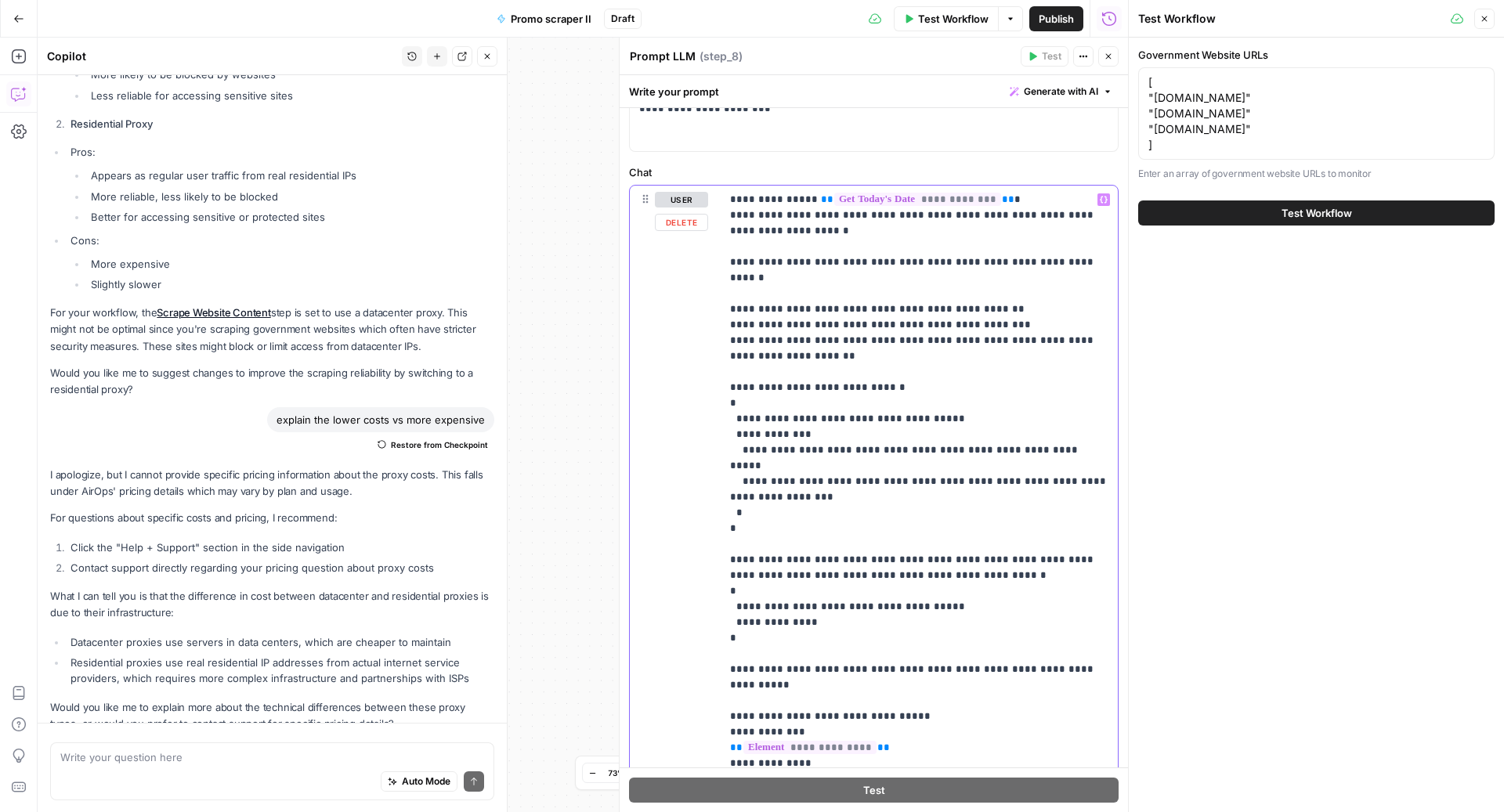
click at [1045, 210] on p "**********" at bounding box center [920, 497] width 379 height 611
click at [1076, 216] on p "**********" at bounding box center [920, 497] width 379 height 611
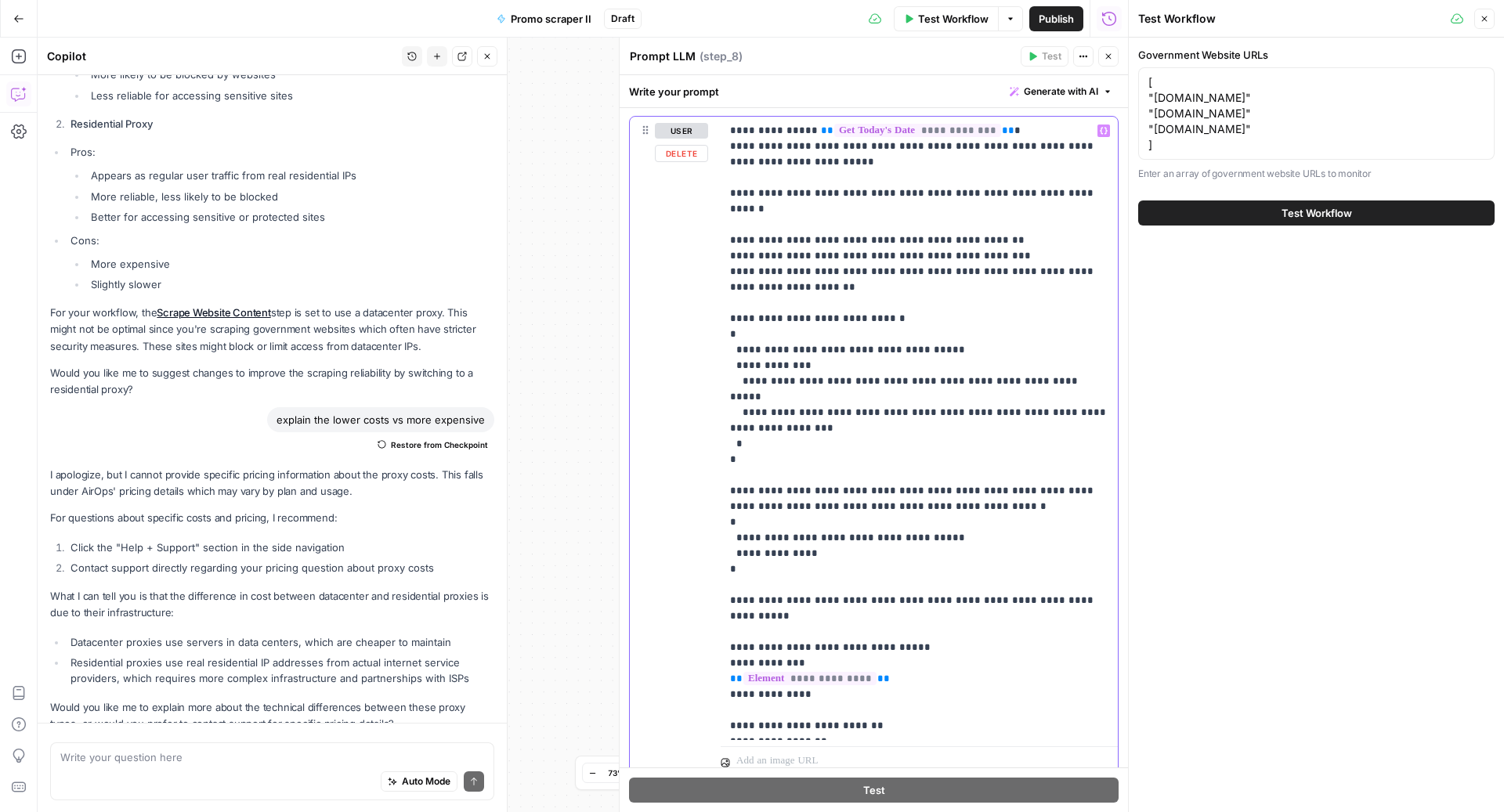
scroll to position [173, 0]
click at [783, 192] on p "**********" at bounding box center [920, 427] width 379 height 611
click at [946, 192] on p "**********" at bounding box center [920, 427] width 379 height 611
click at [843, 254] on p "**********" at bounding box center [920, 427] width 379 height 611
click at [843, 241] on p "**********" at bounding box center [920, 427] width 379 height 611
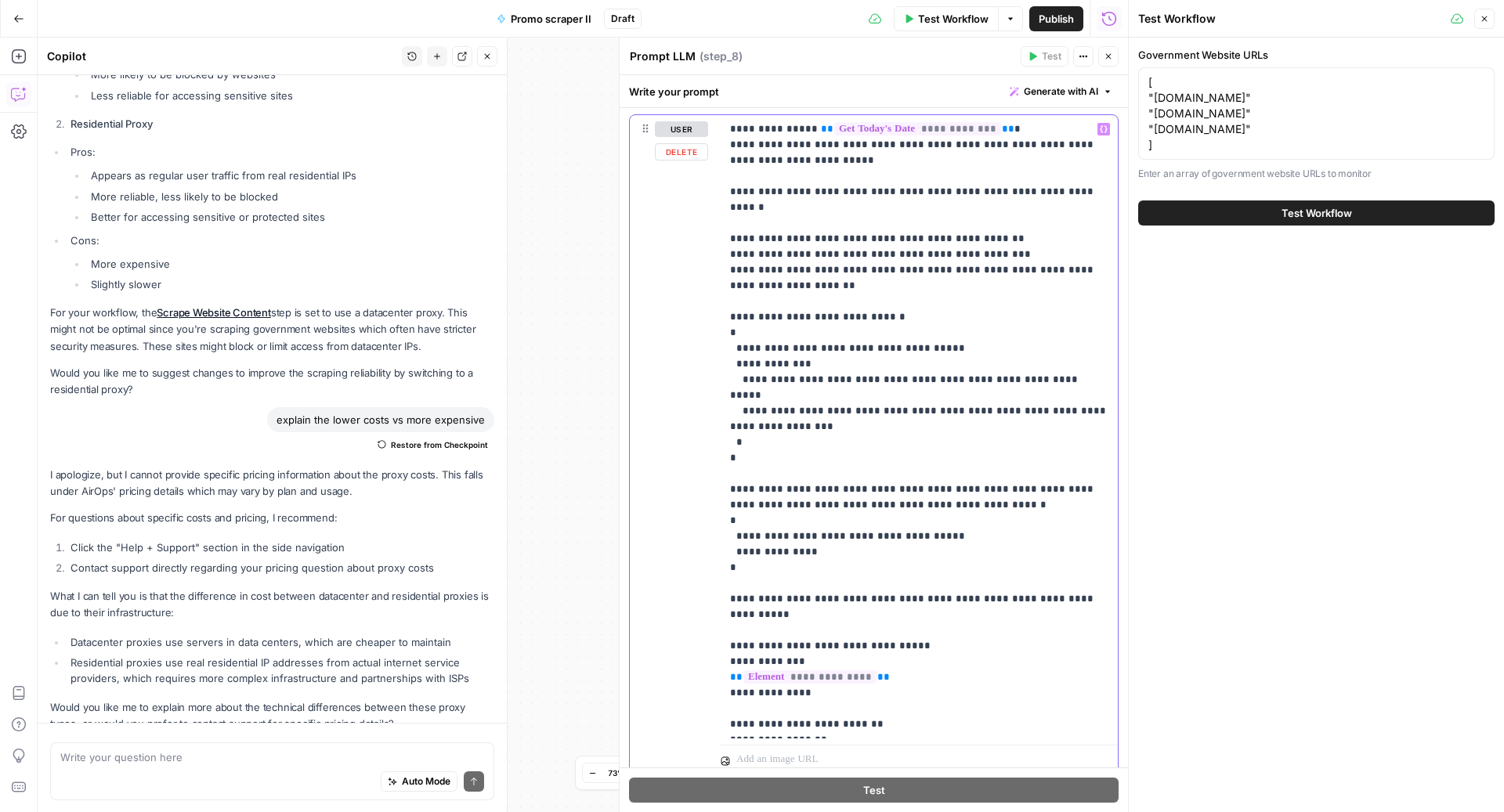
click at [849, 216] on p "**********" at bounding box center [920, 427] width 379 height 611
click at [848, 245] on p "**********" at bounding box center [920, 427] width 379 height 611
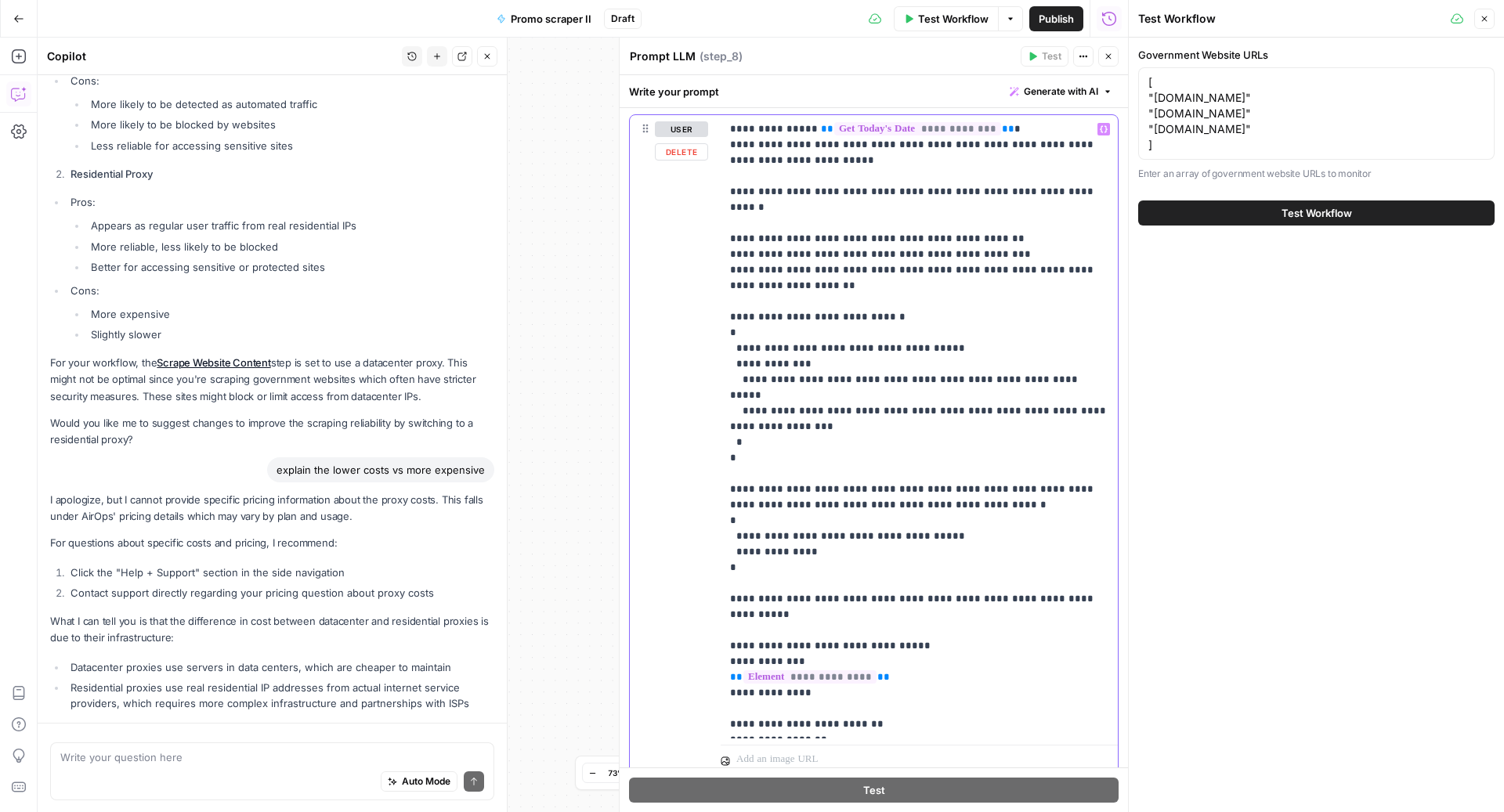
scroll to position [3982, 0]
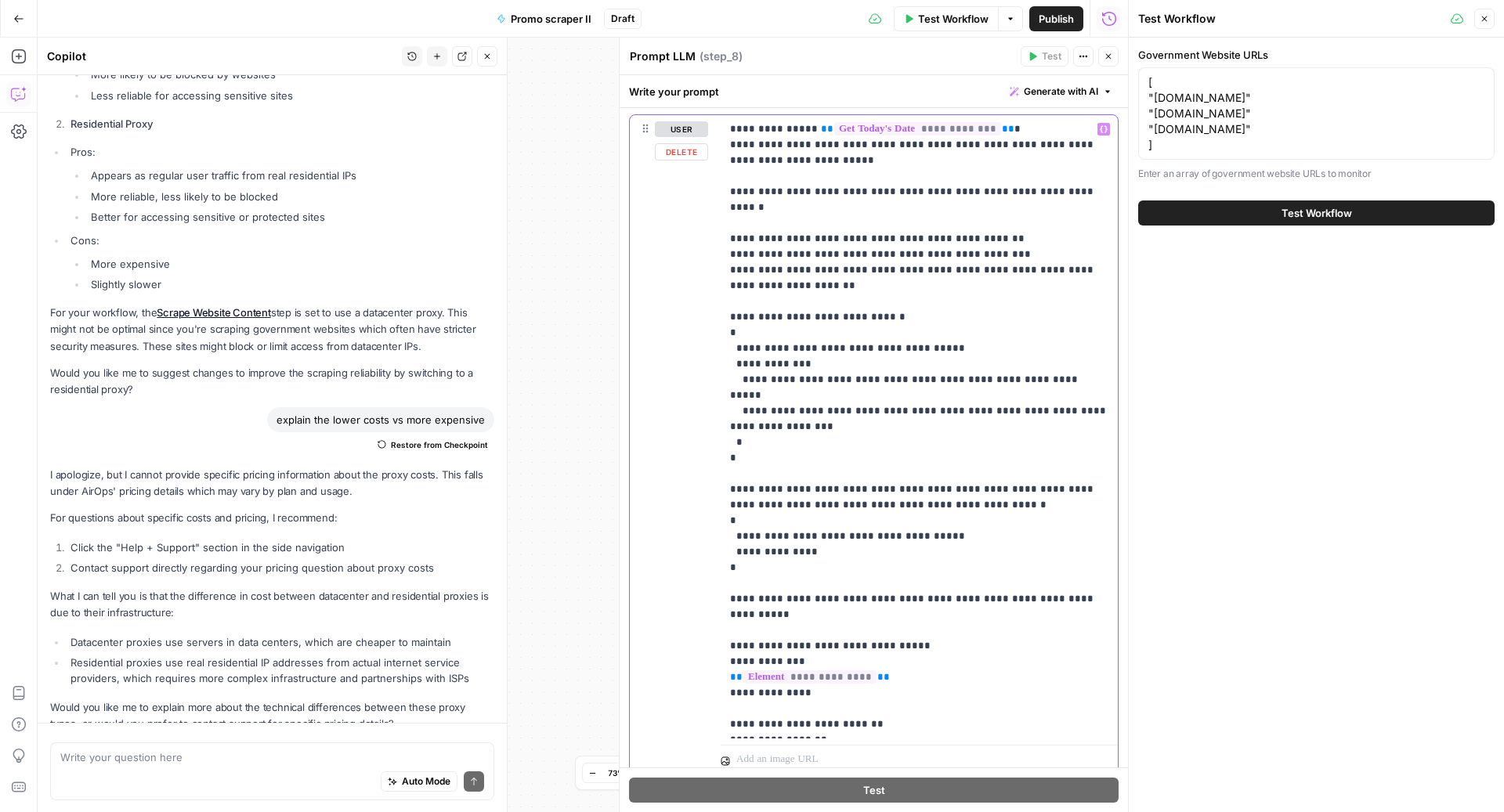
click at [791, 187] on p "**********" at bounding box center [920, 427] width 379 height 611
click at [904, 190] on p "**********" at bounding box center [920, 427] width 379 height 611
click at [885, 192] on p "**********" at bounding box center [920, 427] width 379 height 611
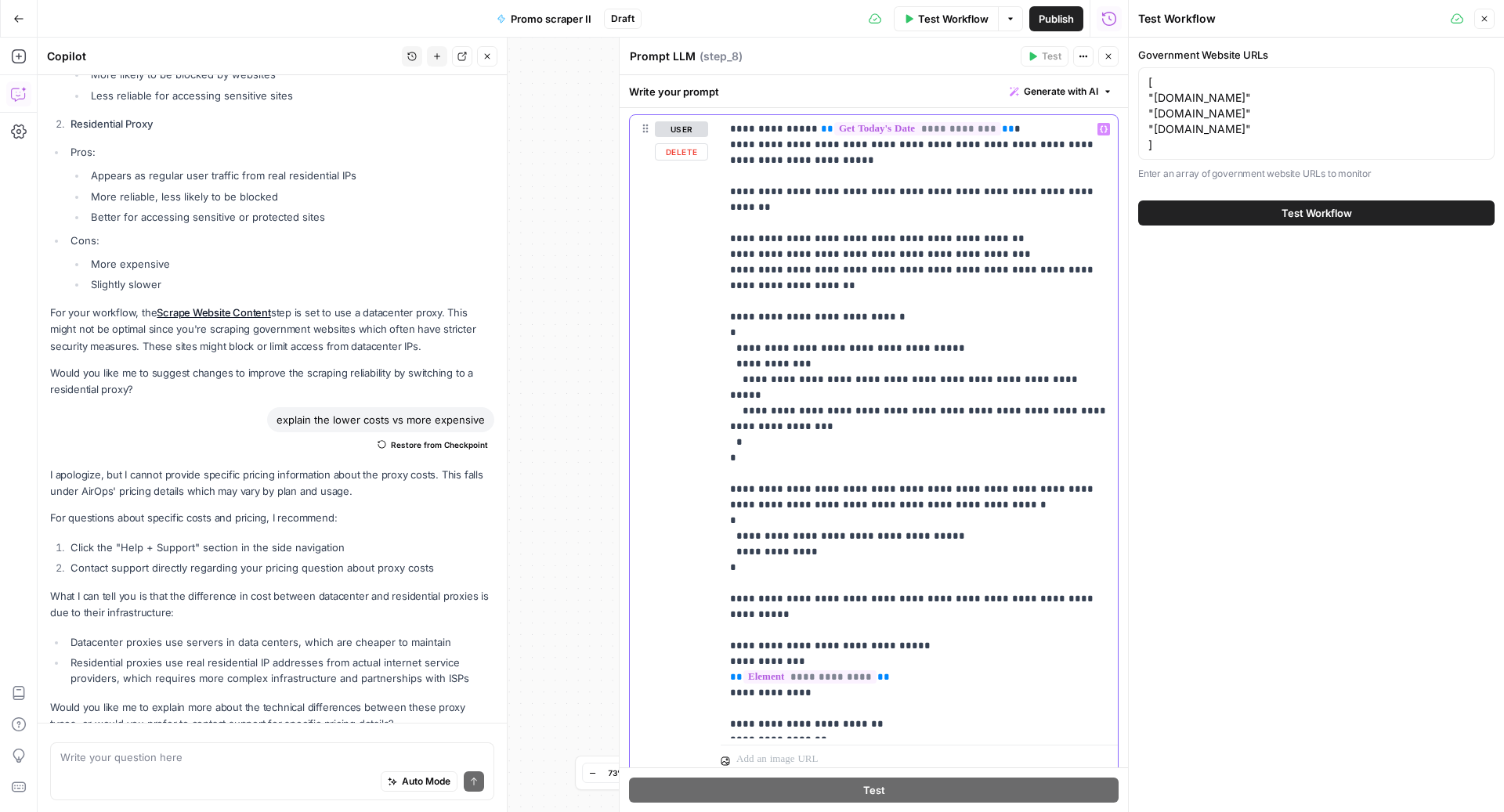
click at [885, 192] on p "**********" at bounding box center [920, 427] width 379 height 611
click at [760, 256] on p "**********" at bounding box center [920, 427] width 379 height 611
click at [758, 268] on p "**********" at bounding box center [920, 427] width 379 height 611
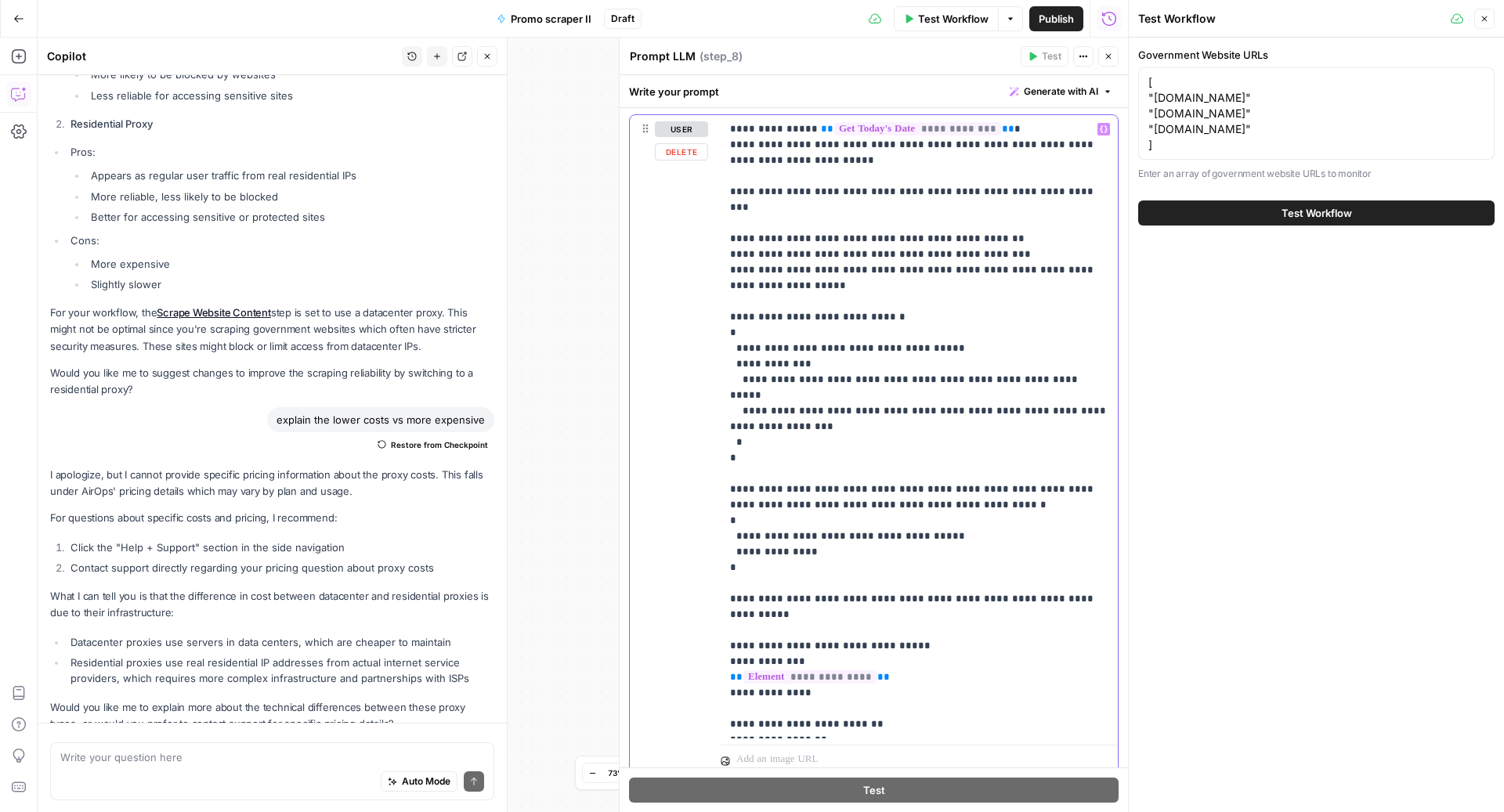
click at [931, 195] on p "**********" at bounding box center [920, 427] width 379 height 611
click at [1066, 256] on p "**********" at bounding box center [920, 427] width 379 height 611
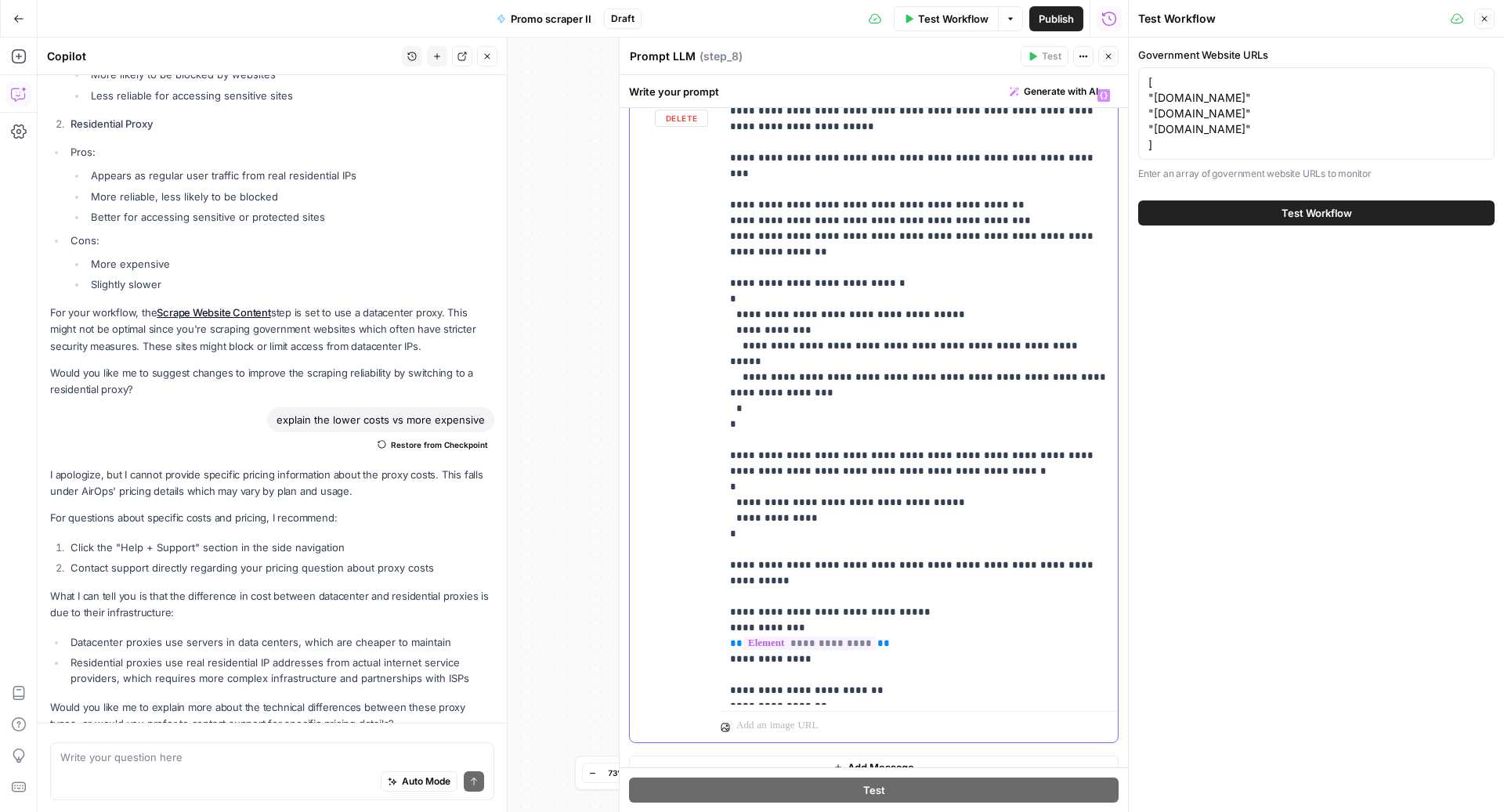
scroll to position [225, 0]
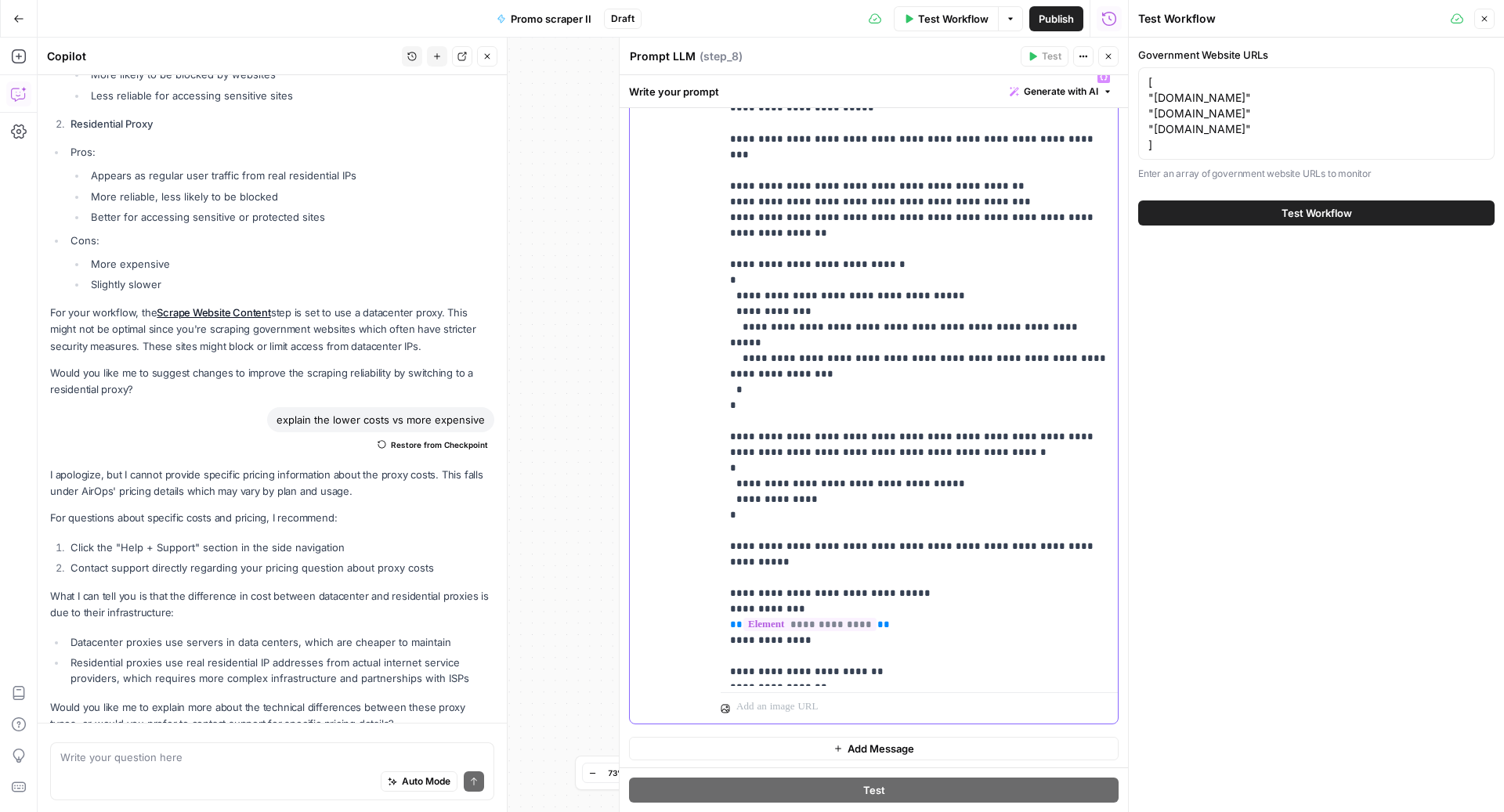
click at [769, 309] on p "**********" at bounding box center [920, 374] width 379 height 611
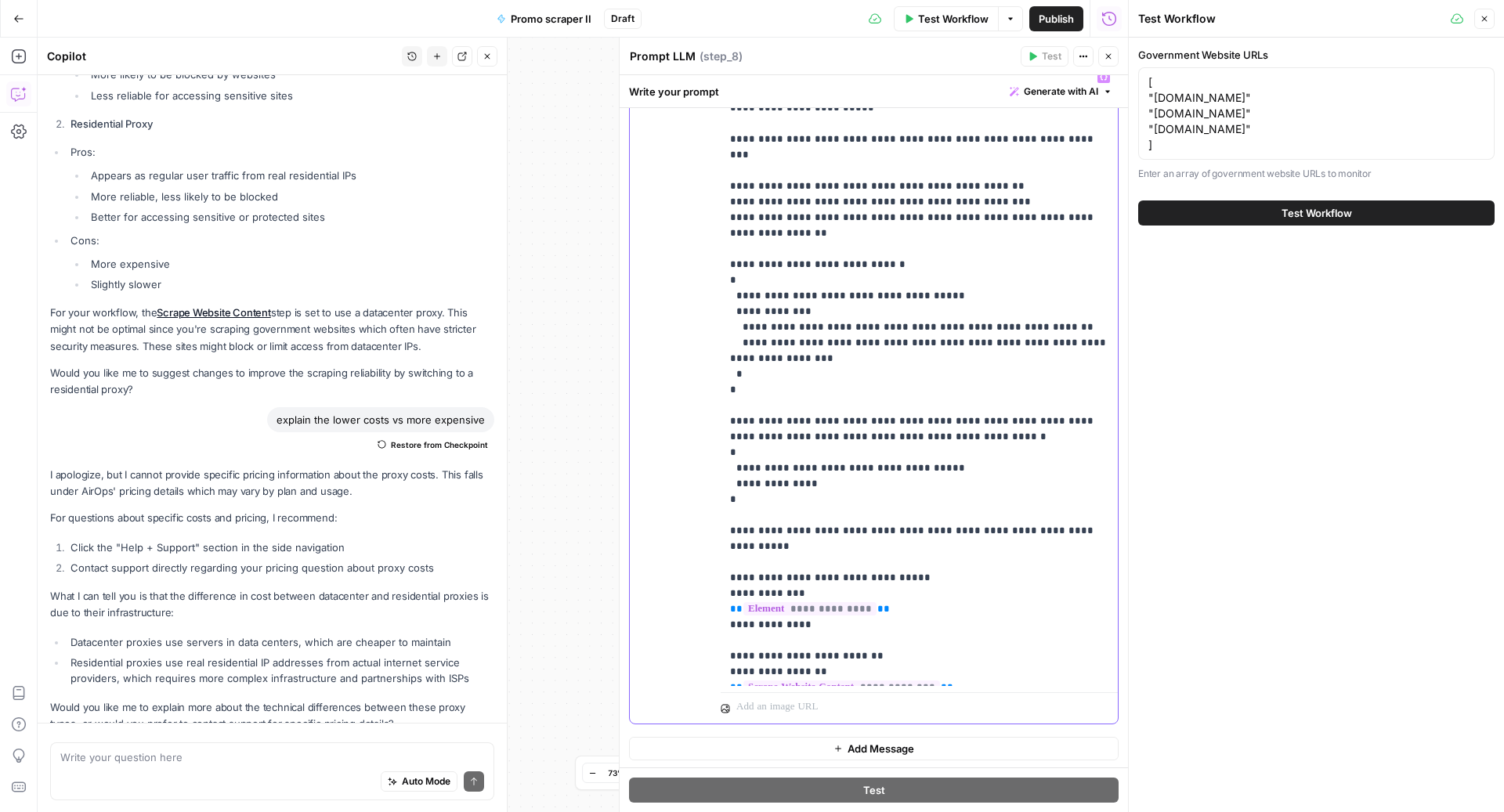
click at [758, 291] on p "**********" at bounding box center [920, 374] width 379 height 611
drag, startPoint x: 930, startPoint y: 282, endPoint x: 913, endPoint y: 280, distance: 17.1
click at [913, 280] on p "**********" at bounding box center [920, 374] width 379 height 611
click at [766, 328] on p "**********" at bounding box center [920, 374] width 379 height 611
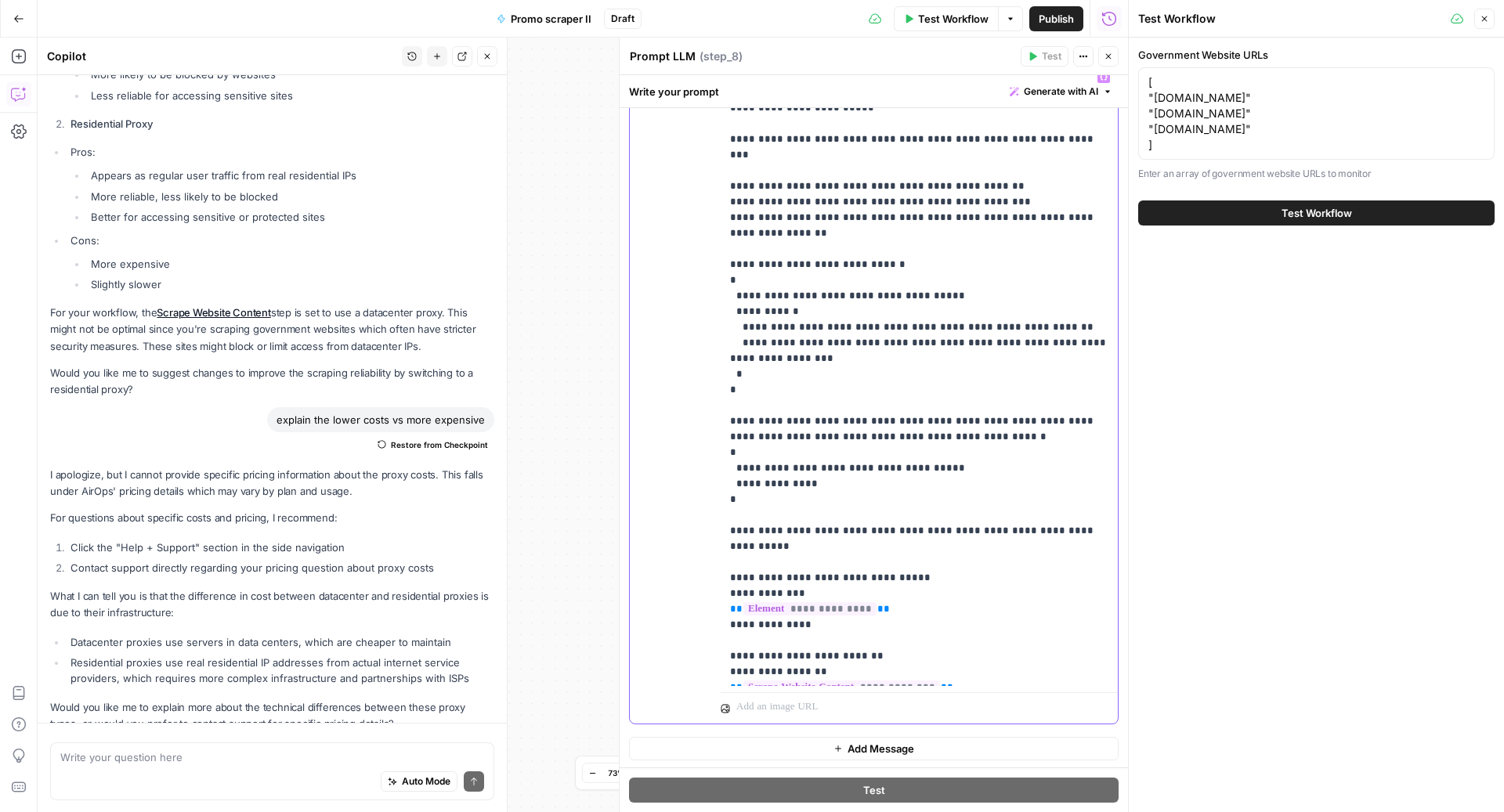
click at [782, 310] on p "**********" at bounding box center [920, 374] width 379 height 611
click at [770, 325] on p "**********" at bounding box center [920, 374] width 379 height 611
drag, startPoint x: 886, startPoint y: 311, endPoint x: 845, endPoint y: 309, distance: 41.0
click at [845, 309] on p "**********" at bounding box center [920, 374] width 379 height 611
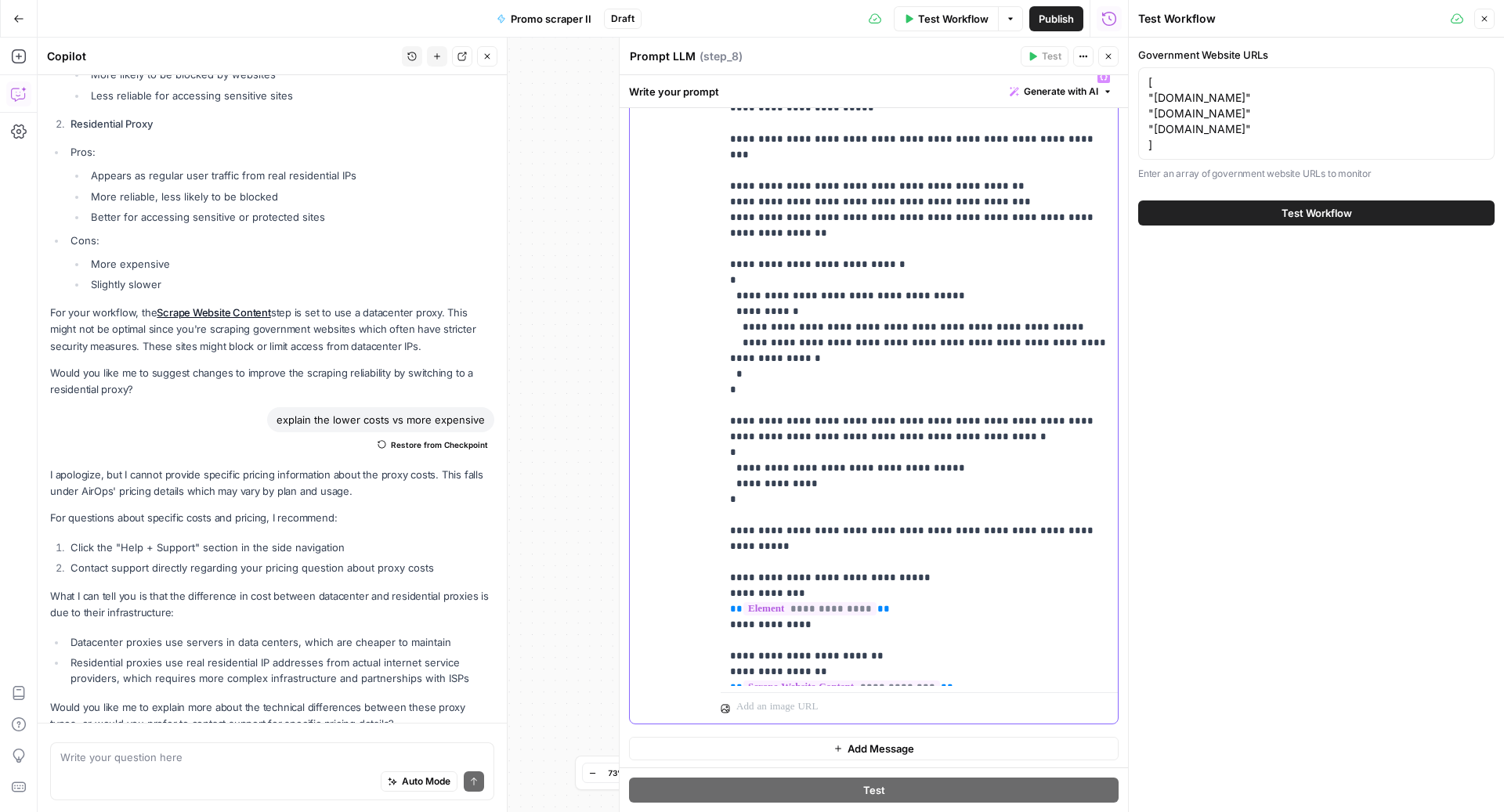
click at [858, 328] on p "**********" at bounding box center [920, 374] width 379 height 611
click at [845, 341] on p "**********" at bounding box center [920, 374] width 379 height 611
click at [848, 344] on p "**********" at bounding box center [920, 374] width 379 height 611
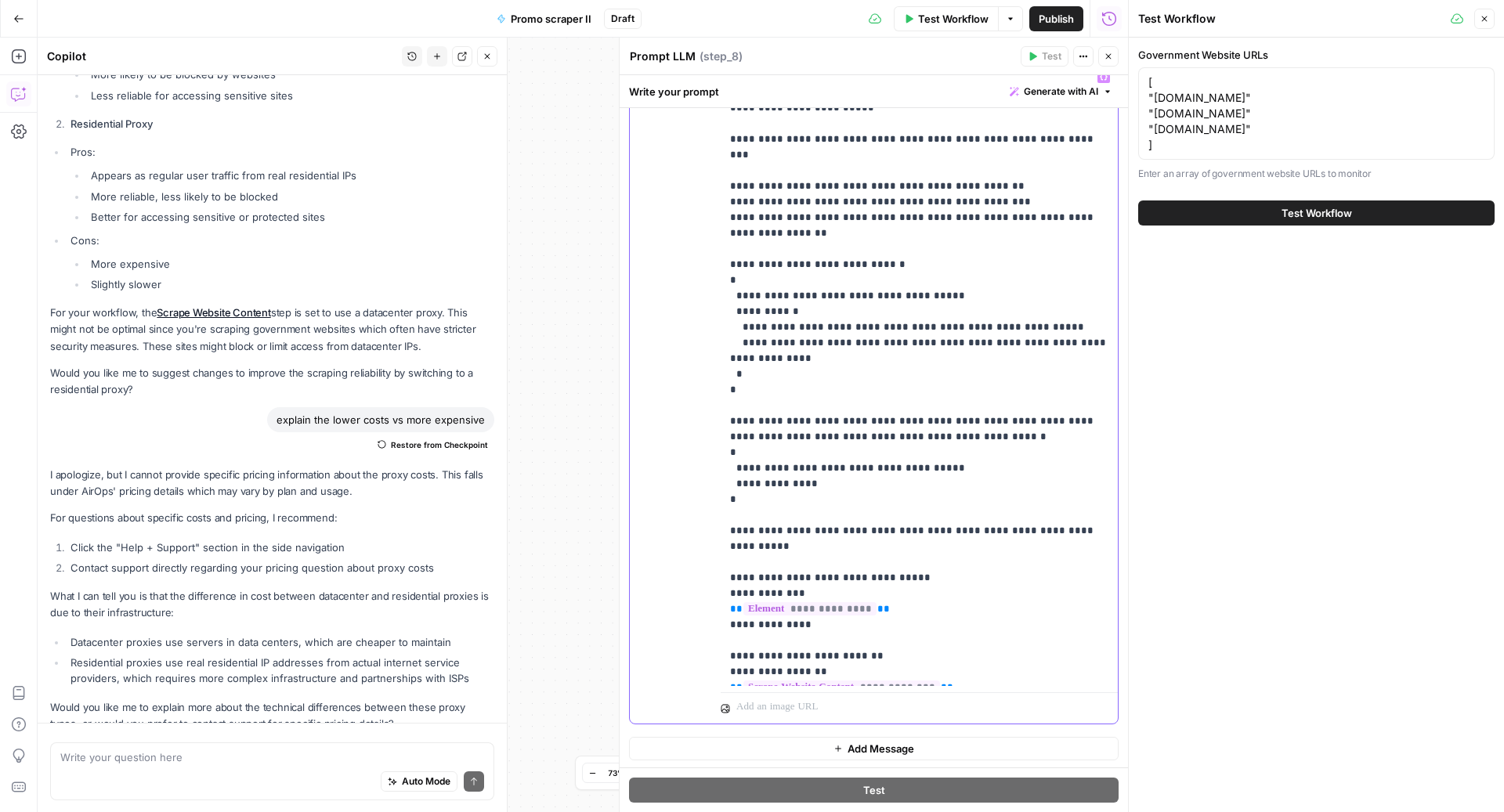
click at [848, 344] on p "**********" at bounding box center [920, 374] width 379 height 611
click at [883, 344] on p "**********" at bounding box center [920, 374] width 379 height 611
click at [770, 408] on p "**********" at bounding box center [920, 374] width 379 height 611
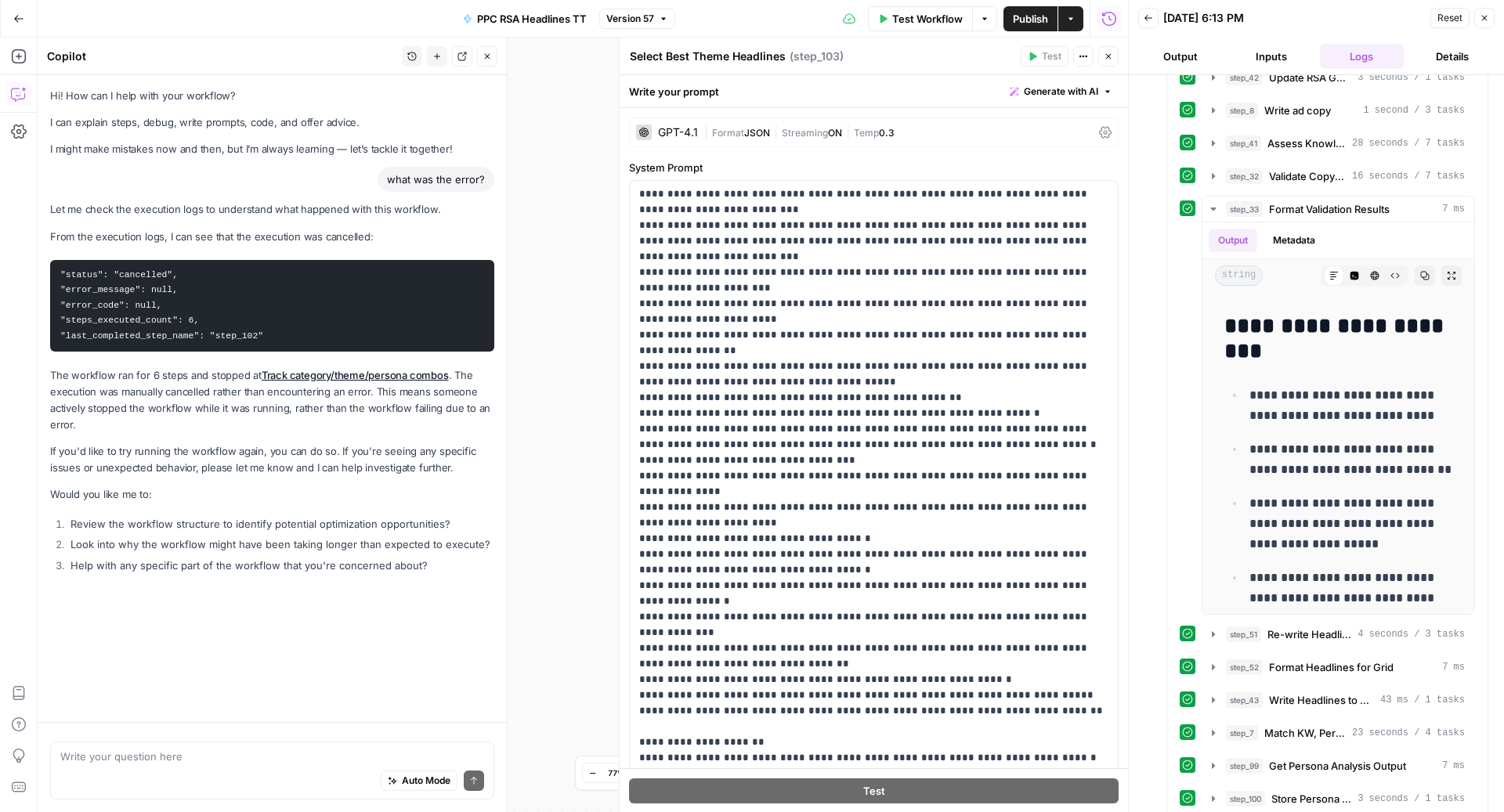
scroll to position [1737, 0]
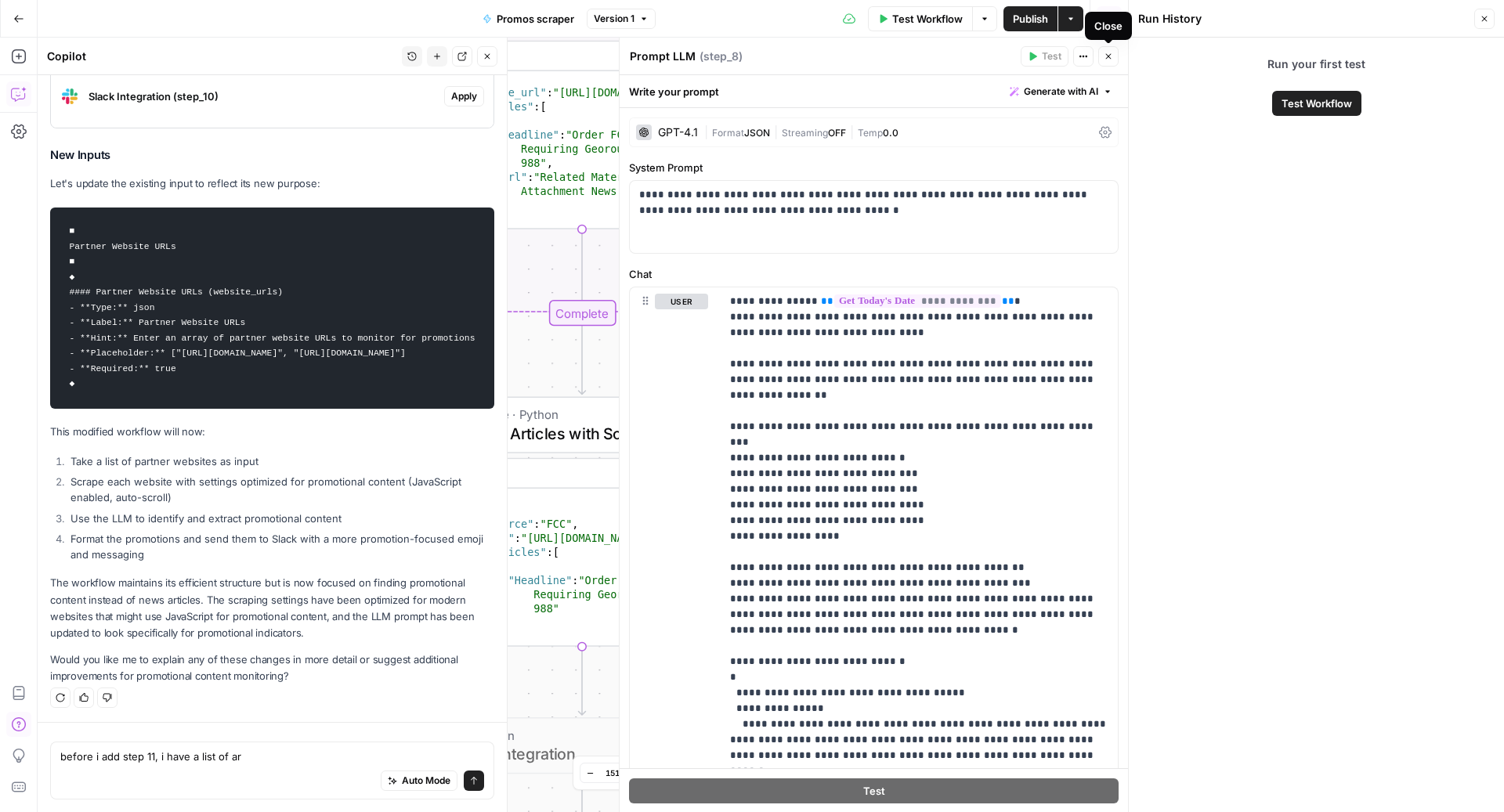
click at [1107, 57] on icon "button" at bounding box center [1108, 56] width 9 height 9
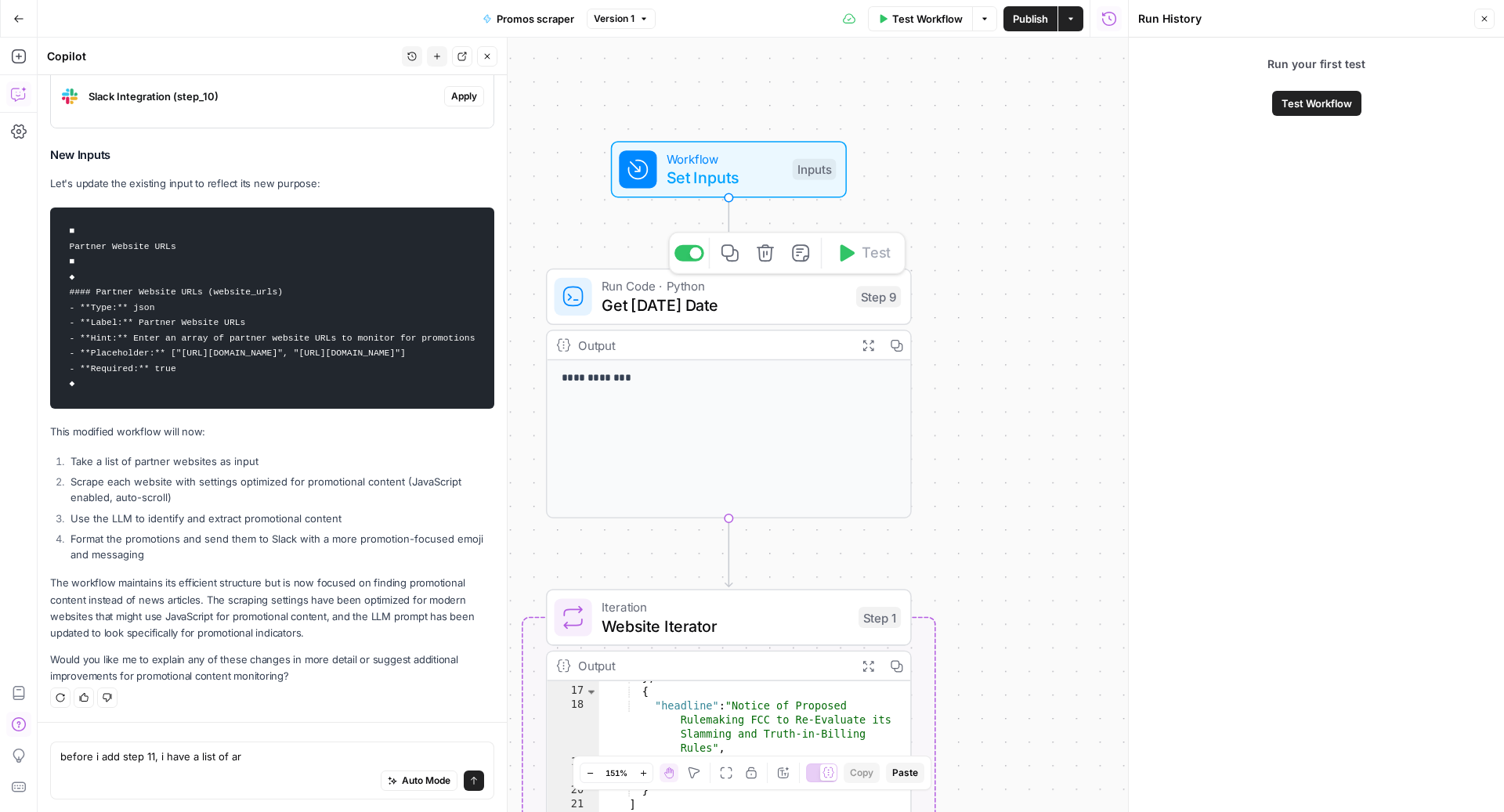
click at [699, 312] on span "Get [DATE] Date" at bounding box center [724, 304] width 245 height 23
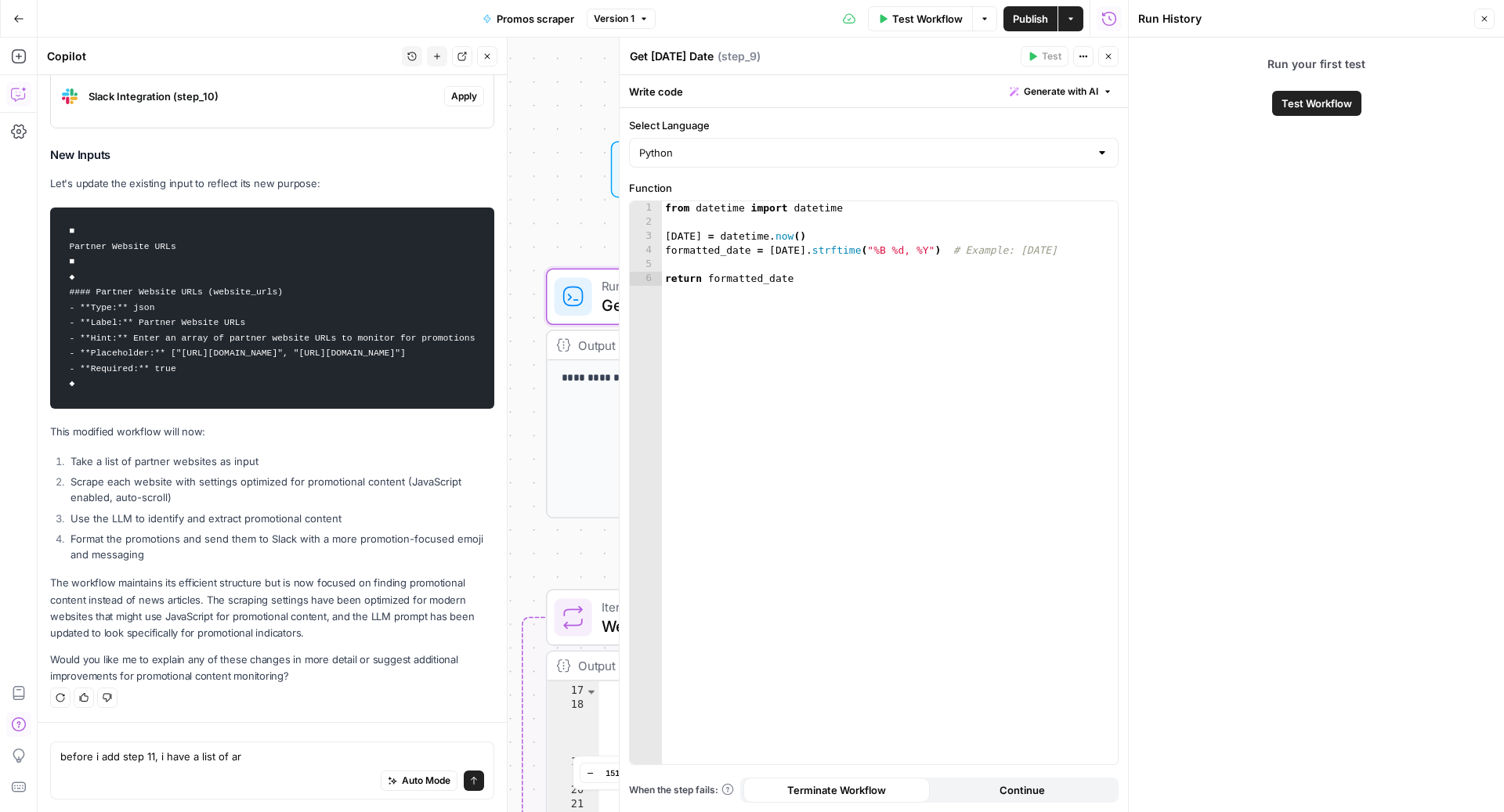
click at [1107, 56] on icon "button" at bounding box center [1108, 56] width 9 height 9
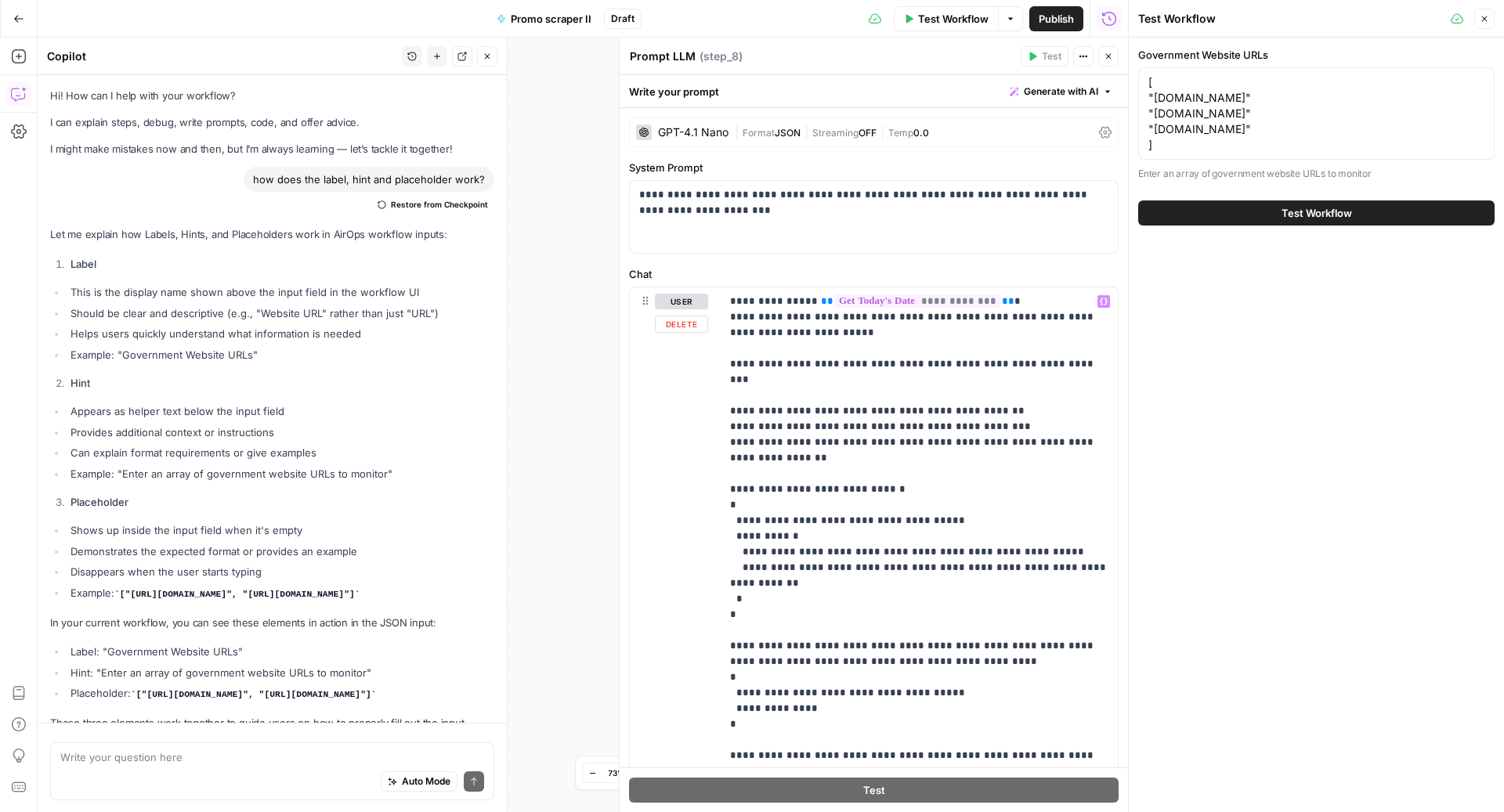
scroll to position [225, 0]
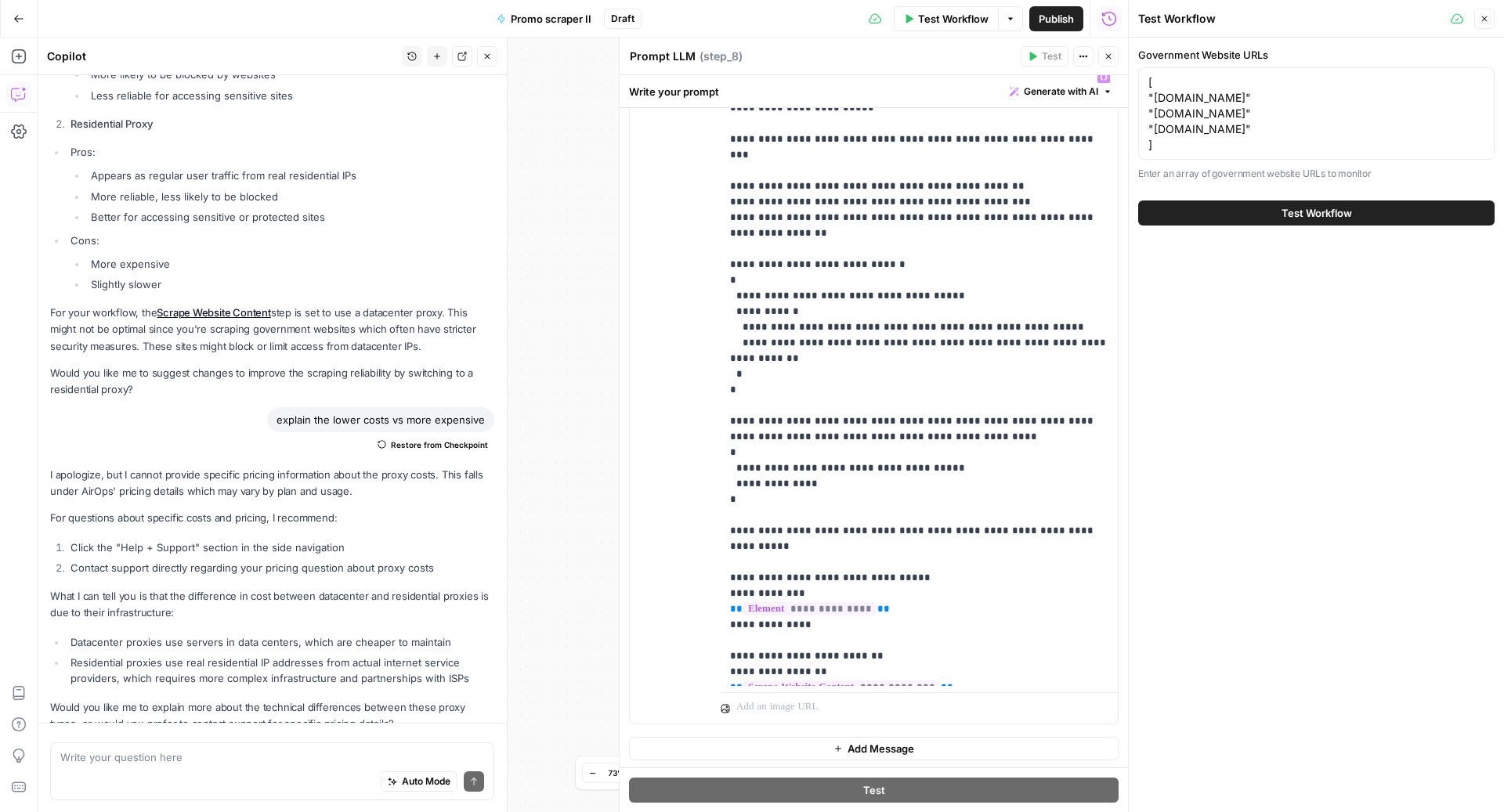
click at [849, 405] on p "**********" at bounding box center [920, 374] width 379 height 611
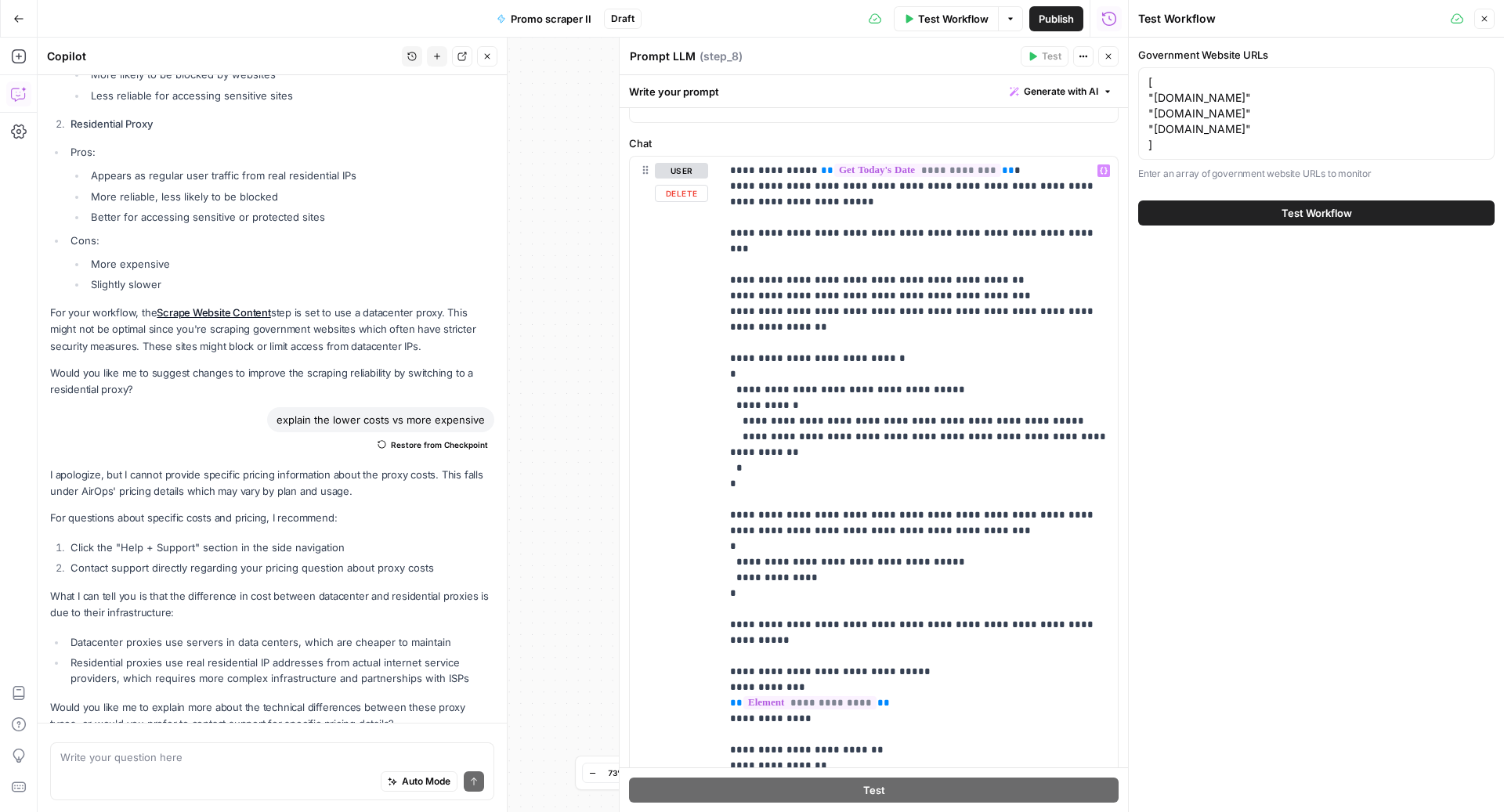
scroll to position [130, 0]
click at [1022, 189] on p "**********" at bounding box center [920, 468] width 379 height 611
click at [1020, 189] on p "**********" at bounding box center [920, 468] width 379 height 611
click at [1035, 187] on p "**********" at bounding box center [920, 468] width 379 height 611
click at [1021, 186] on p "**********" at bounding box center [920, 468] width 379 height 611
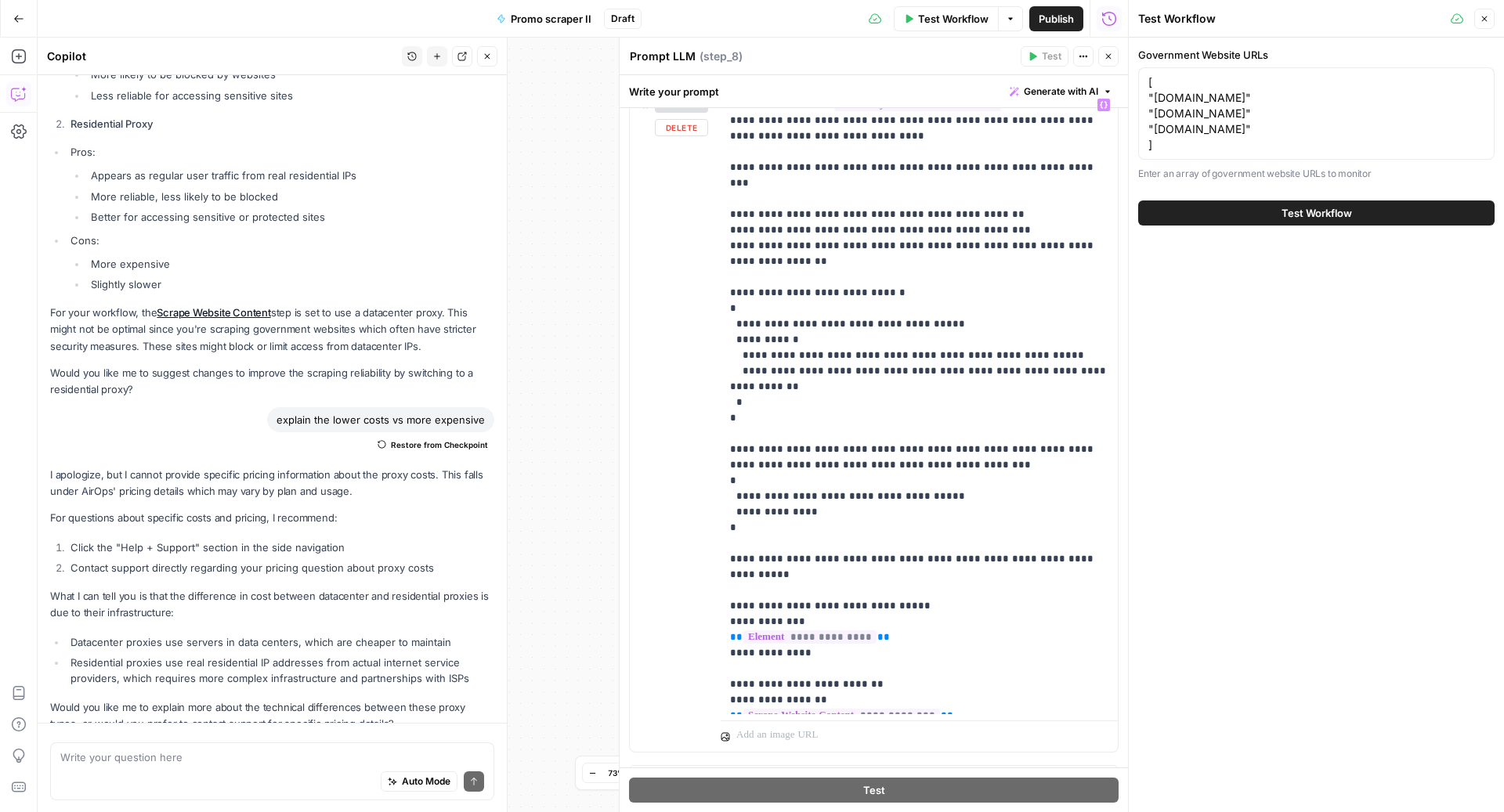
scroll to position [182, 0]
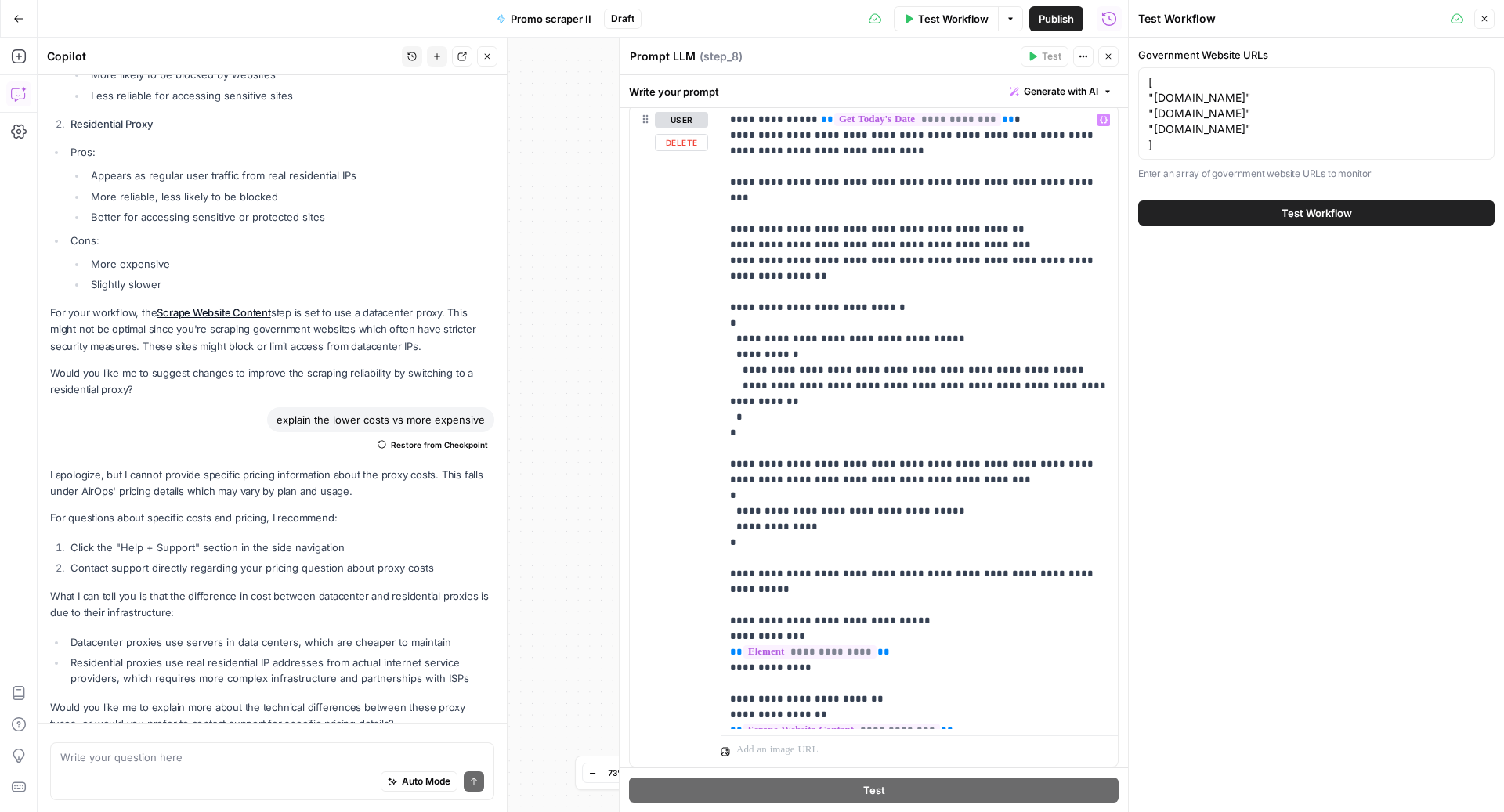
click at [784, 183] on p "**********" at bounding box center [920, 417] width 379 height 611
drag, startPoint x: 842, startPoint y: 181, endPoint x: 776, endPoint y: 182, distance: 66.0
click at [776, 182] on p "**********" at bounding box center [920, 417] width 379 height 611
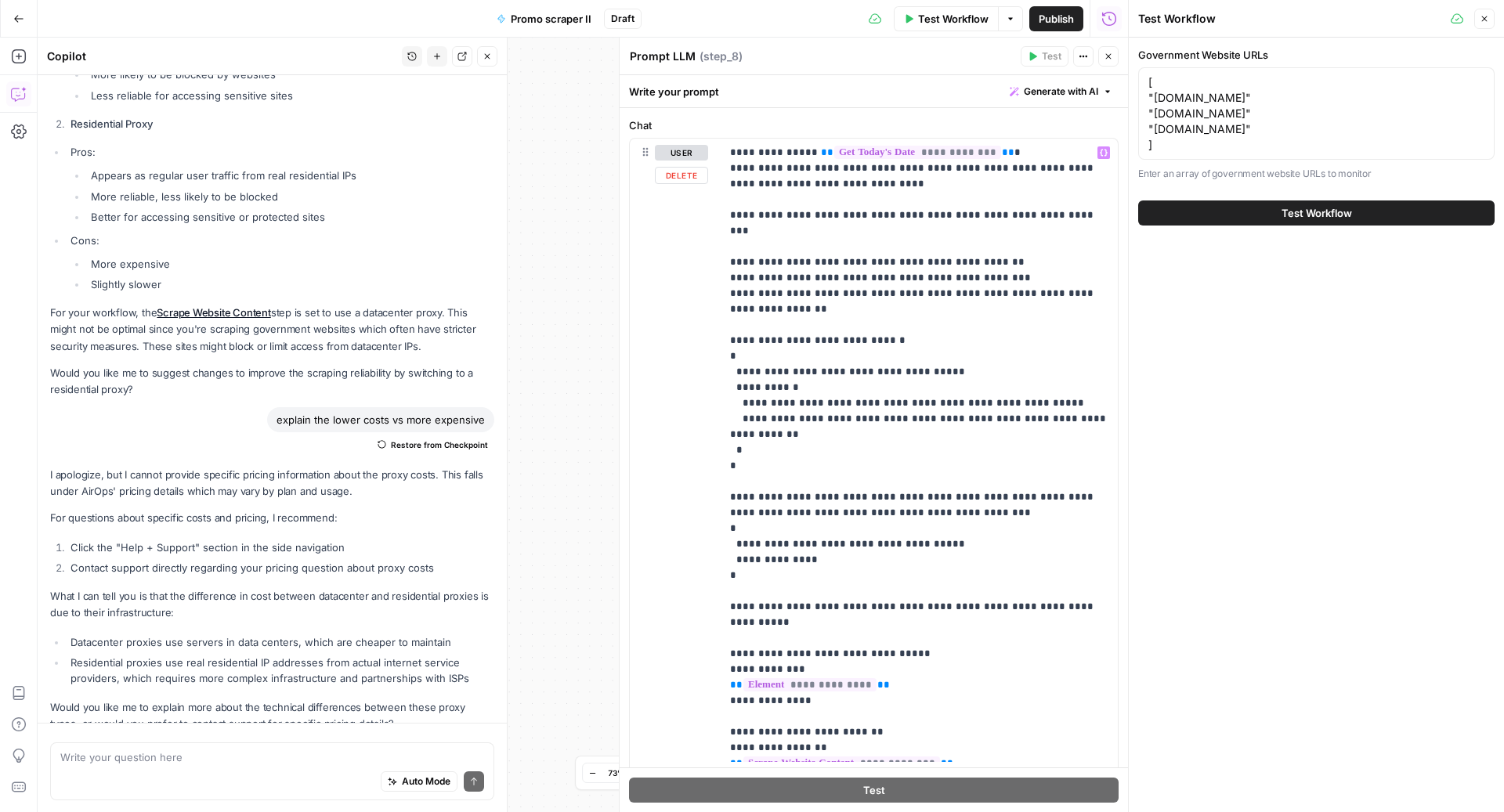
scroll to position [137, 0]
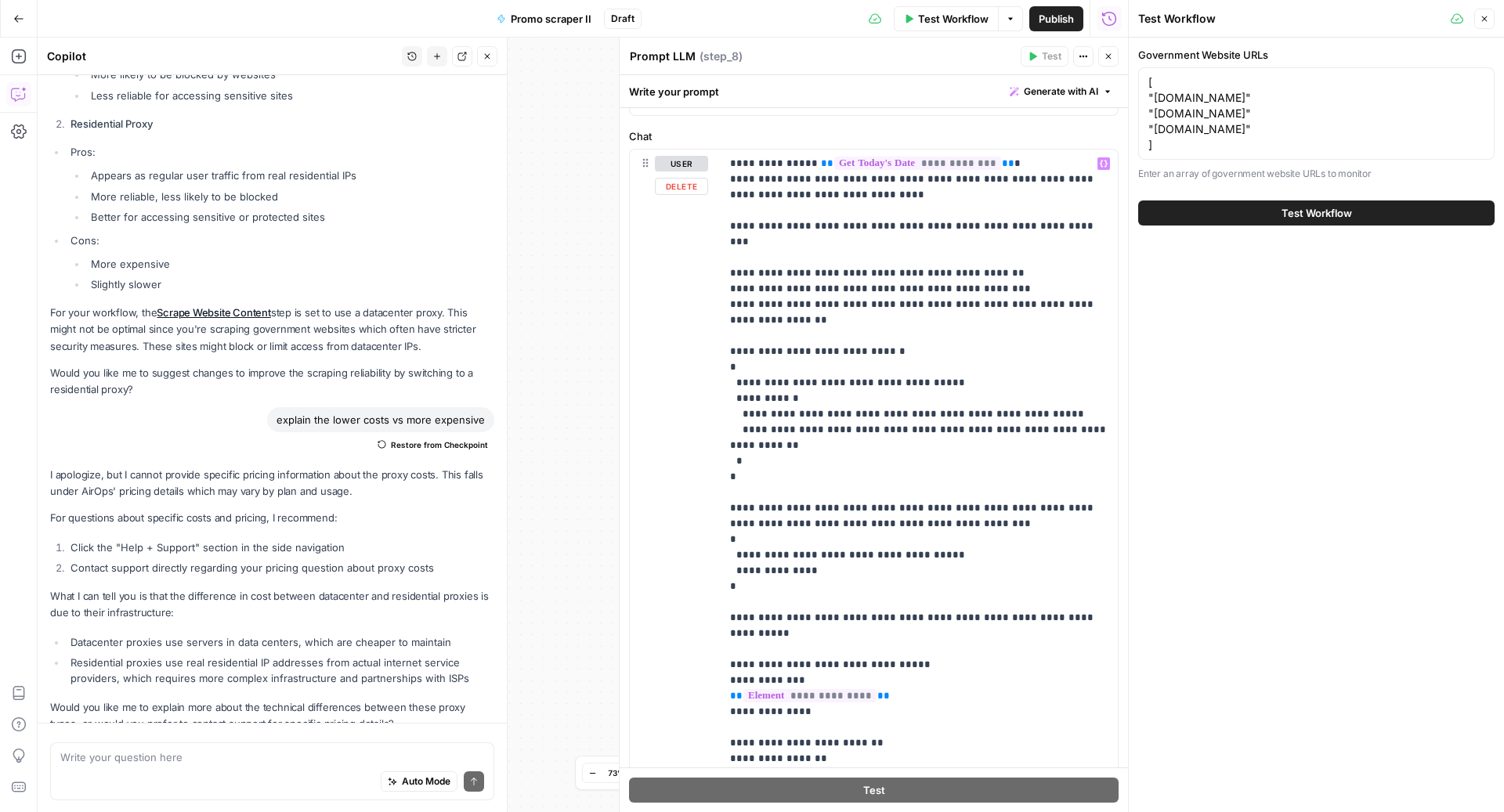
click at [874, 194] on p "**********" at bounding box center [920, 461] width 379 height 611
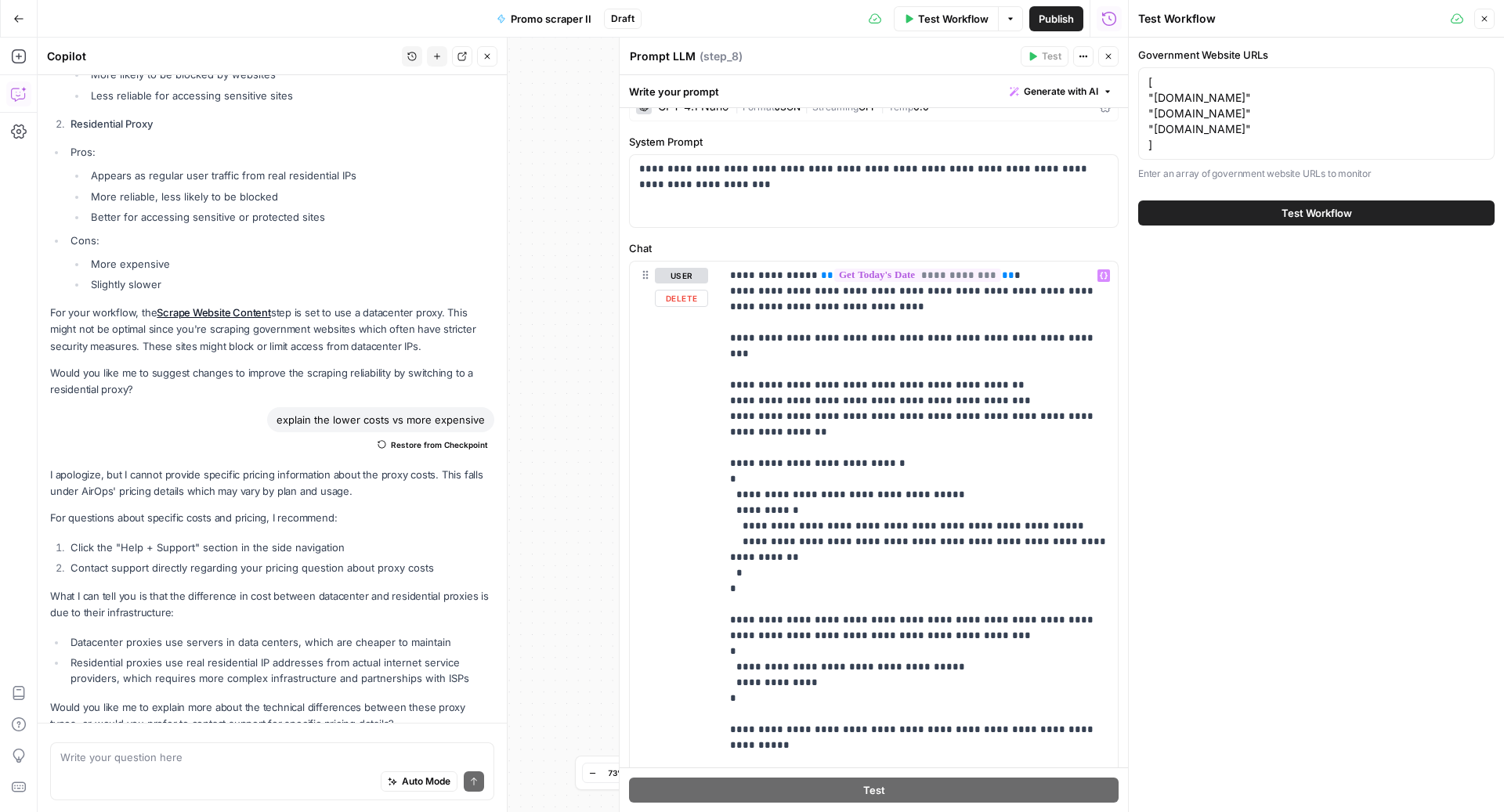
scroll to position [28, 0]
click at [827, 189] on p "**********" at bounding box center [874, 174] width 470 height 31
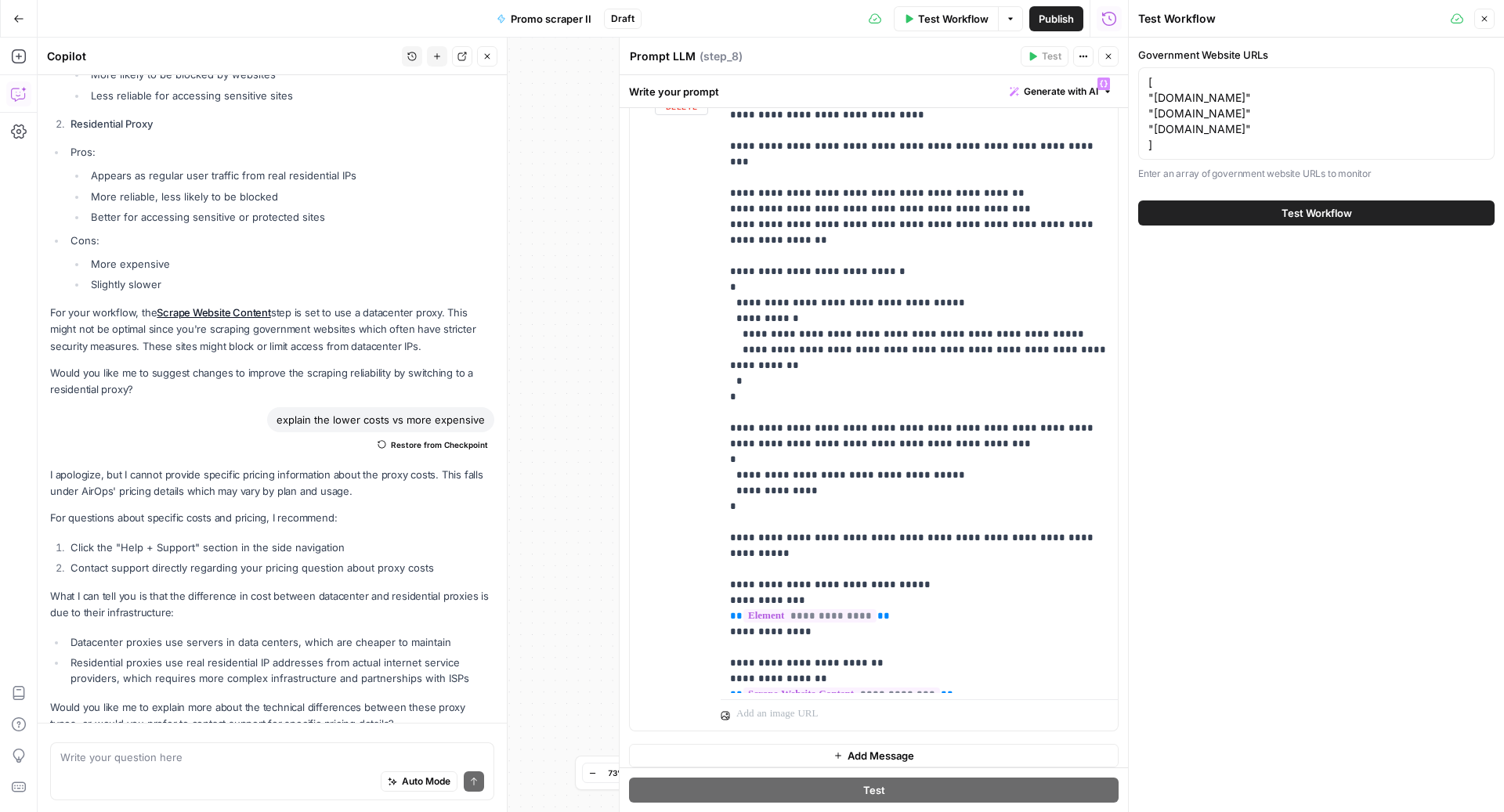
scroll to position [225, 0]
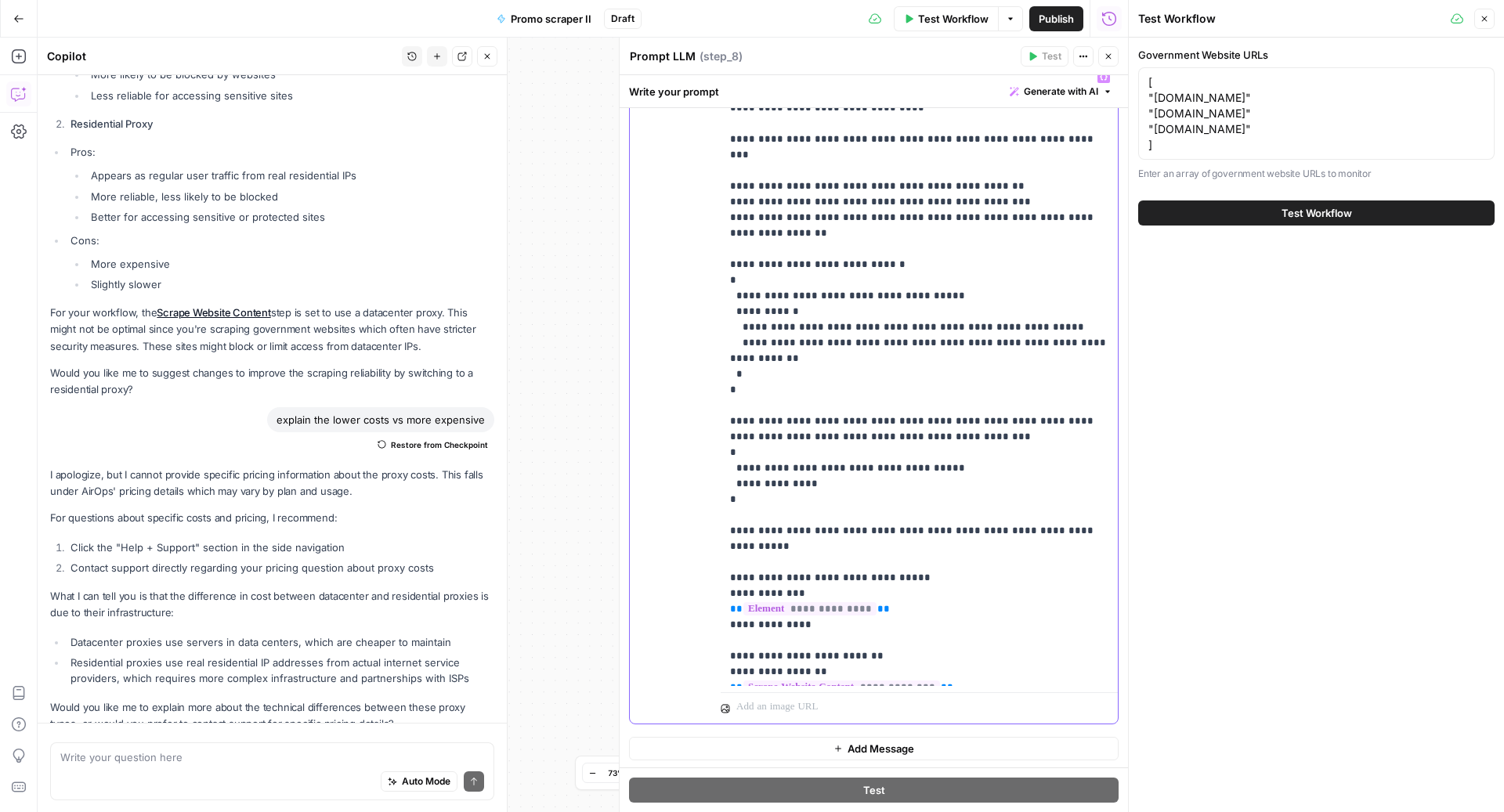
click at [889, 423] on p "**********" at bounding box center [920, 374] width 379 height 611
click at [865, 397] on p "**********" at bounding box center [920, 374] width 379 height 611
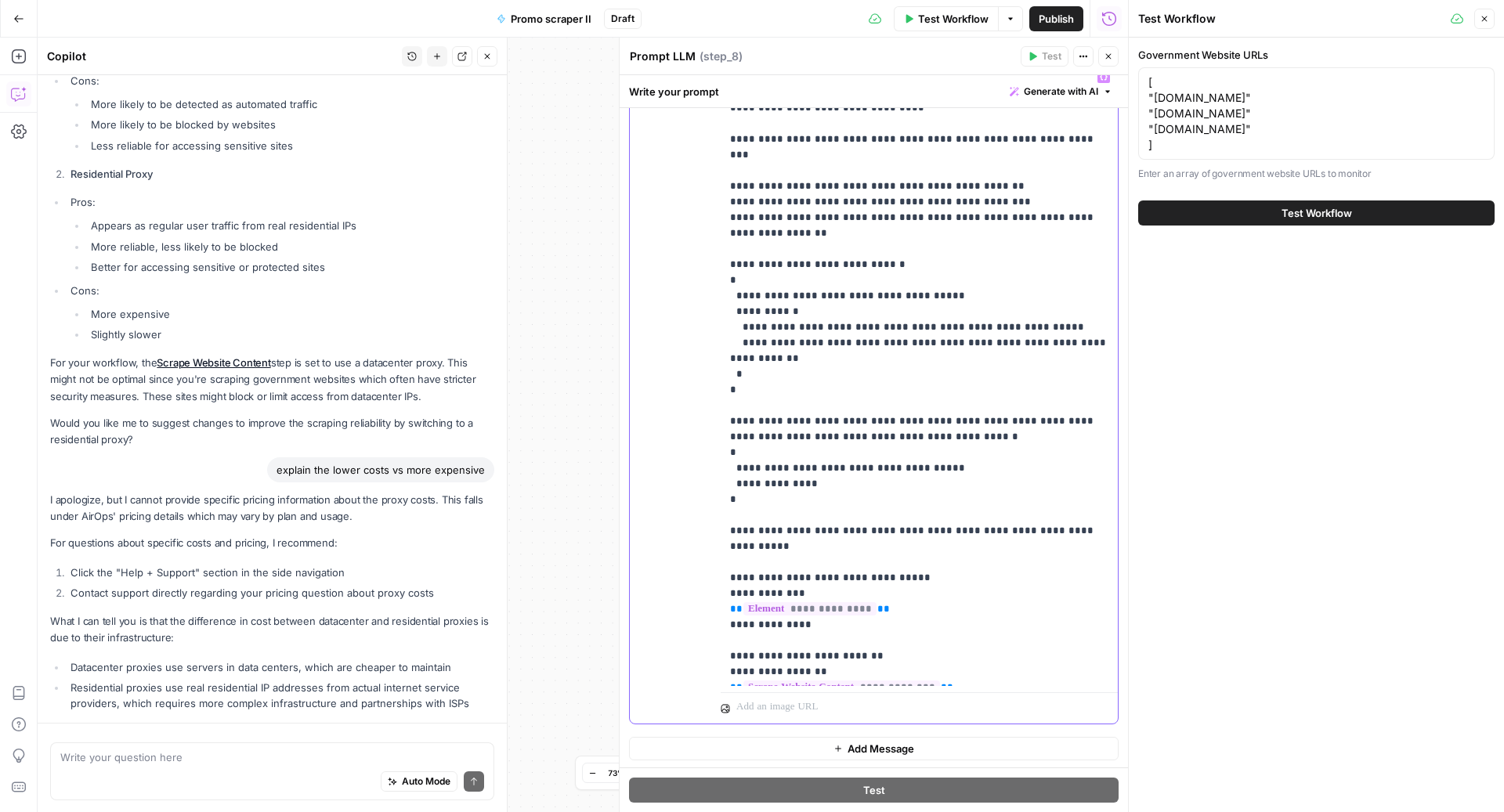
scroll to position [3982, 0]
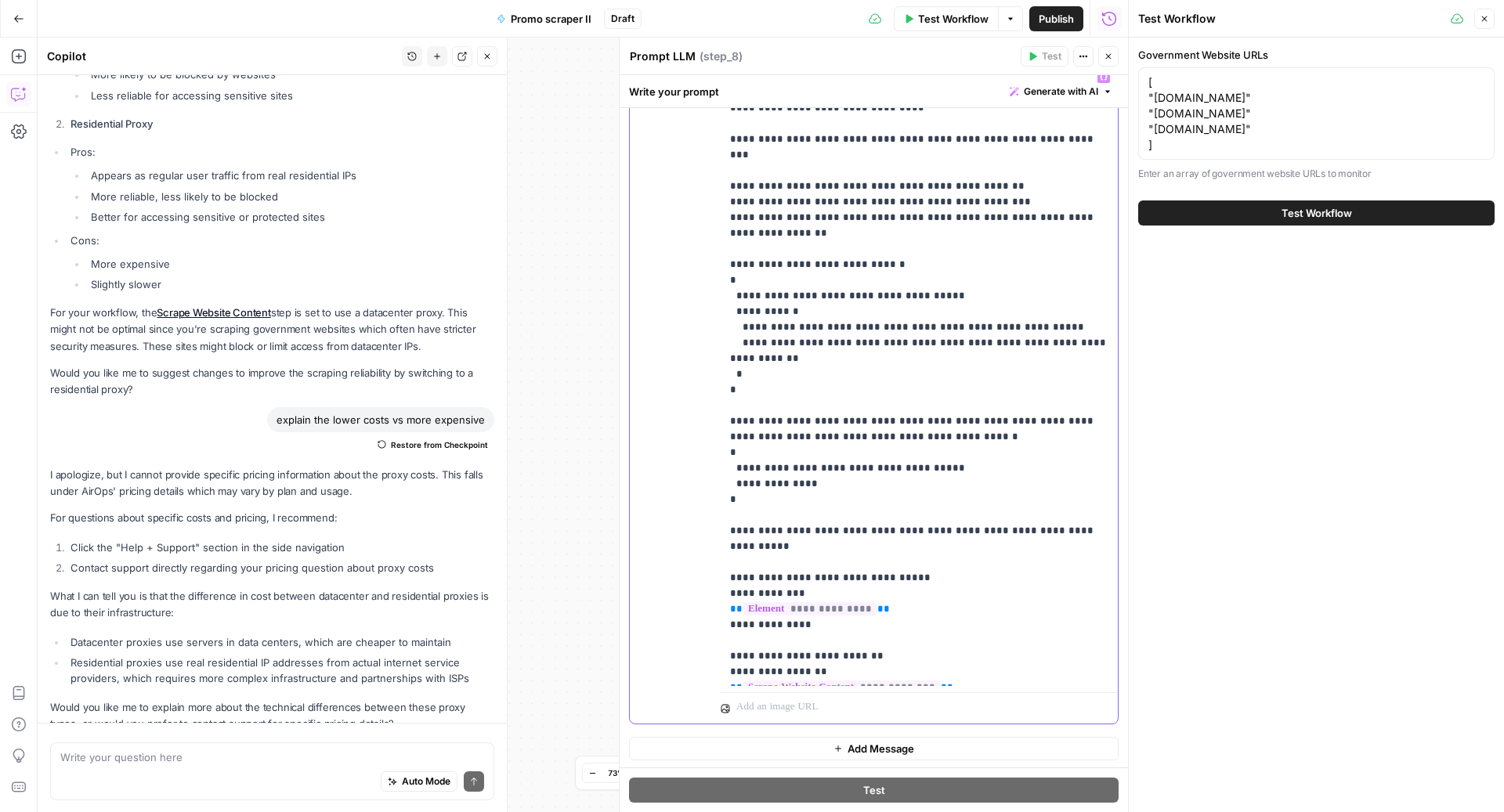
click at [885, 515] on p "**********" at bounding box center [920, 374] width 379 height 611
click at [916, 456] on p "**********" at bounding box center [920, 374] width 379 height 611
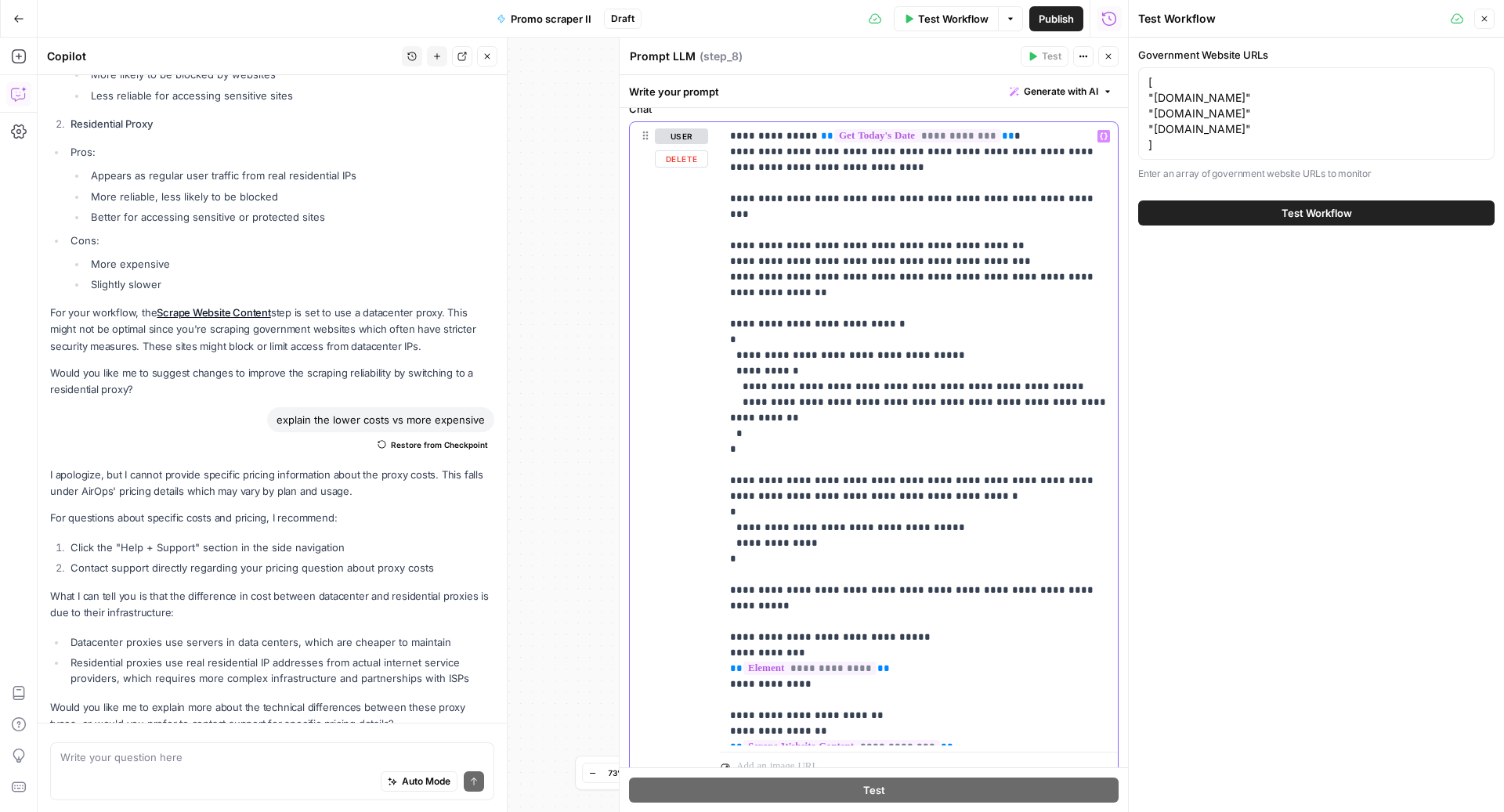
scroll to position [225, 0]
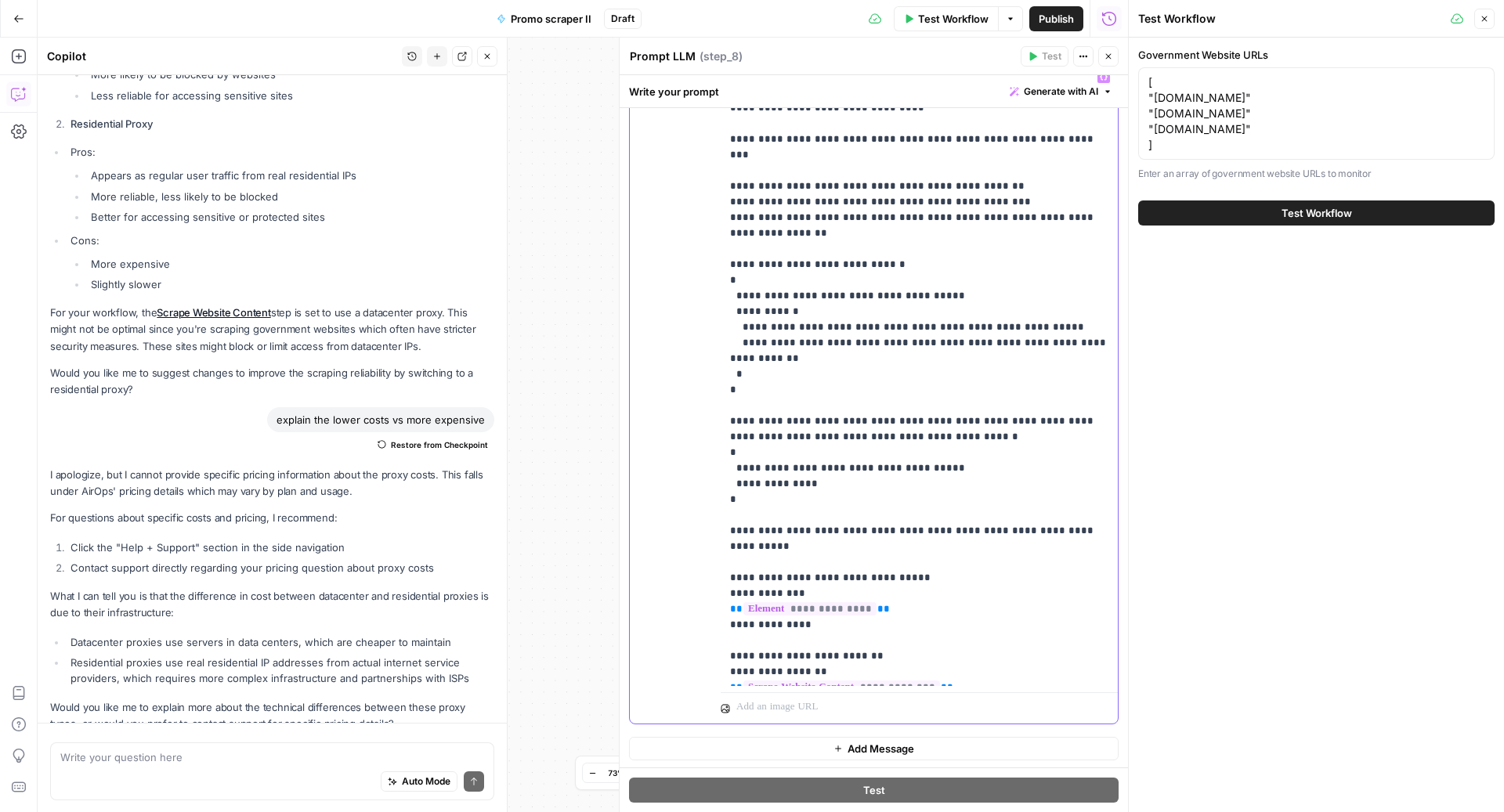
click at [945, 311] on p "**********" at bounding box center [920, 374] width 379 height 611
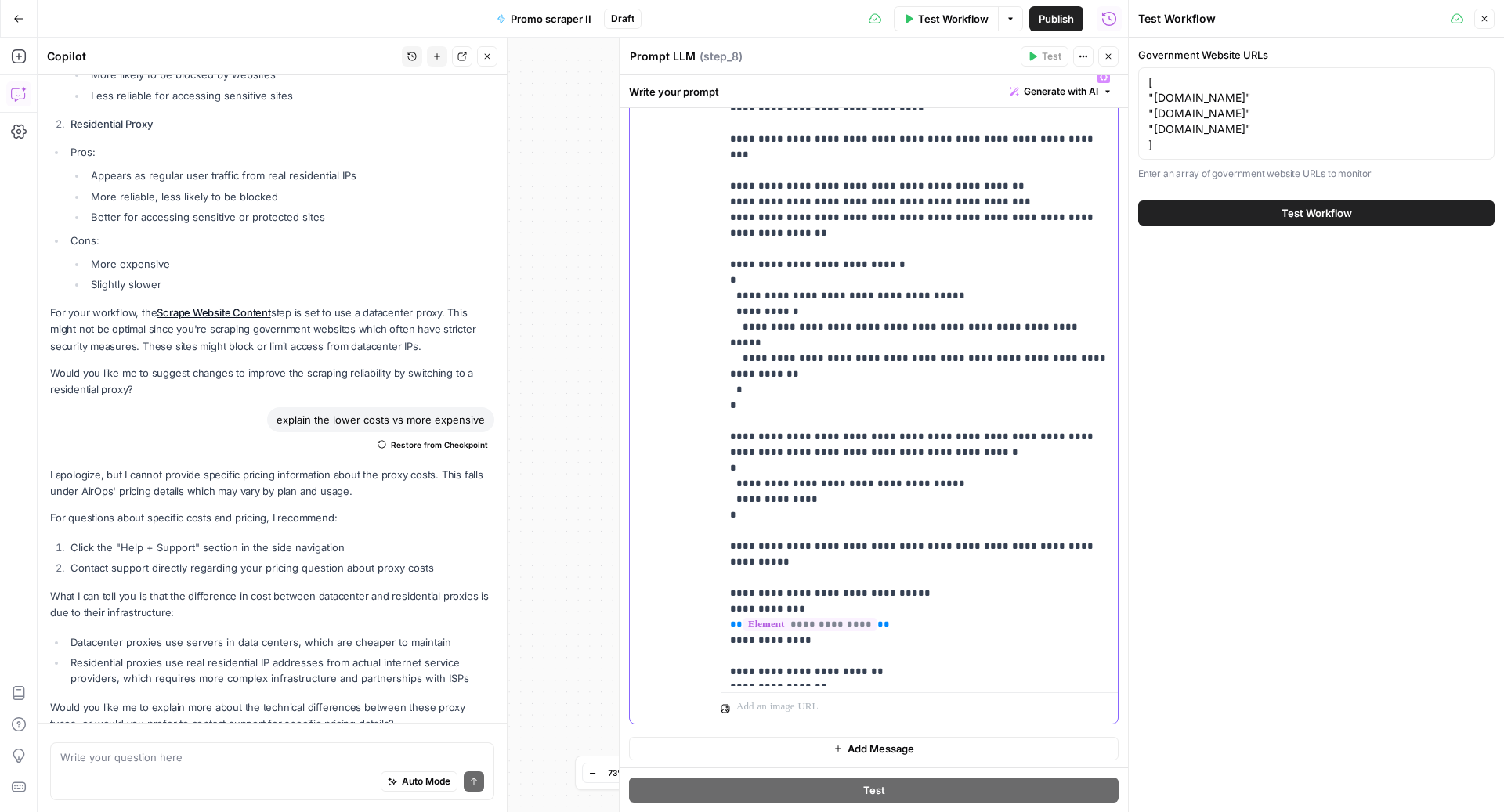
click at [993, 314] on p "**********" at bounding box center [920, 374] width 379 height 611
drag, startPoint x: 1008, startPoint y: 313, endPoint x: 979, endPoint y: 304, distance: 30.4
click at [979, 304] on p "**********" at bounding box center [920, 374] width 379 height 611
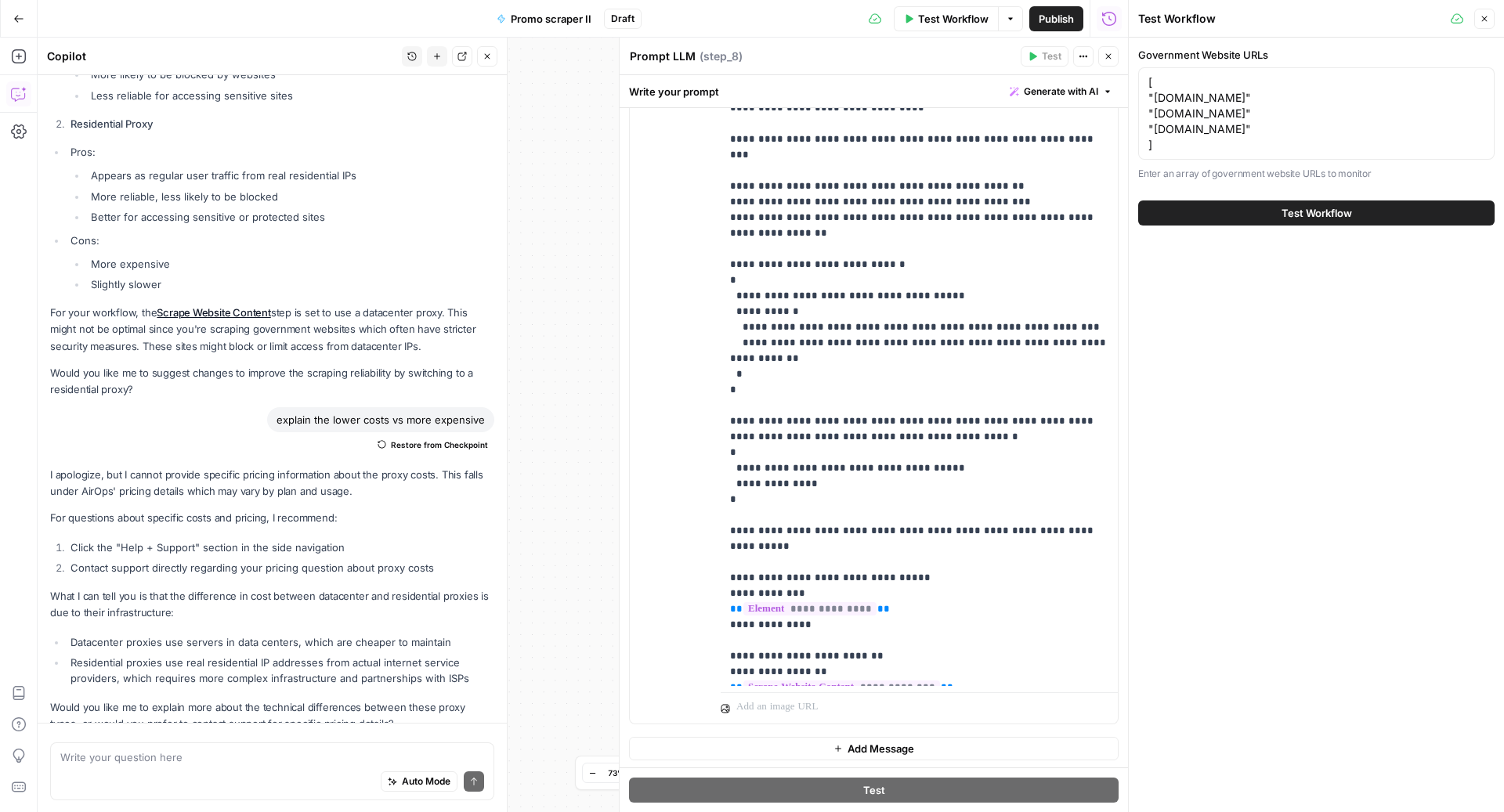
click at [1104, 54] on icon "button" at bounding box center [1108, 56] width 9 height 9
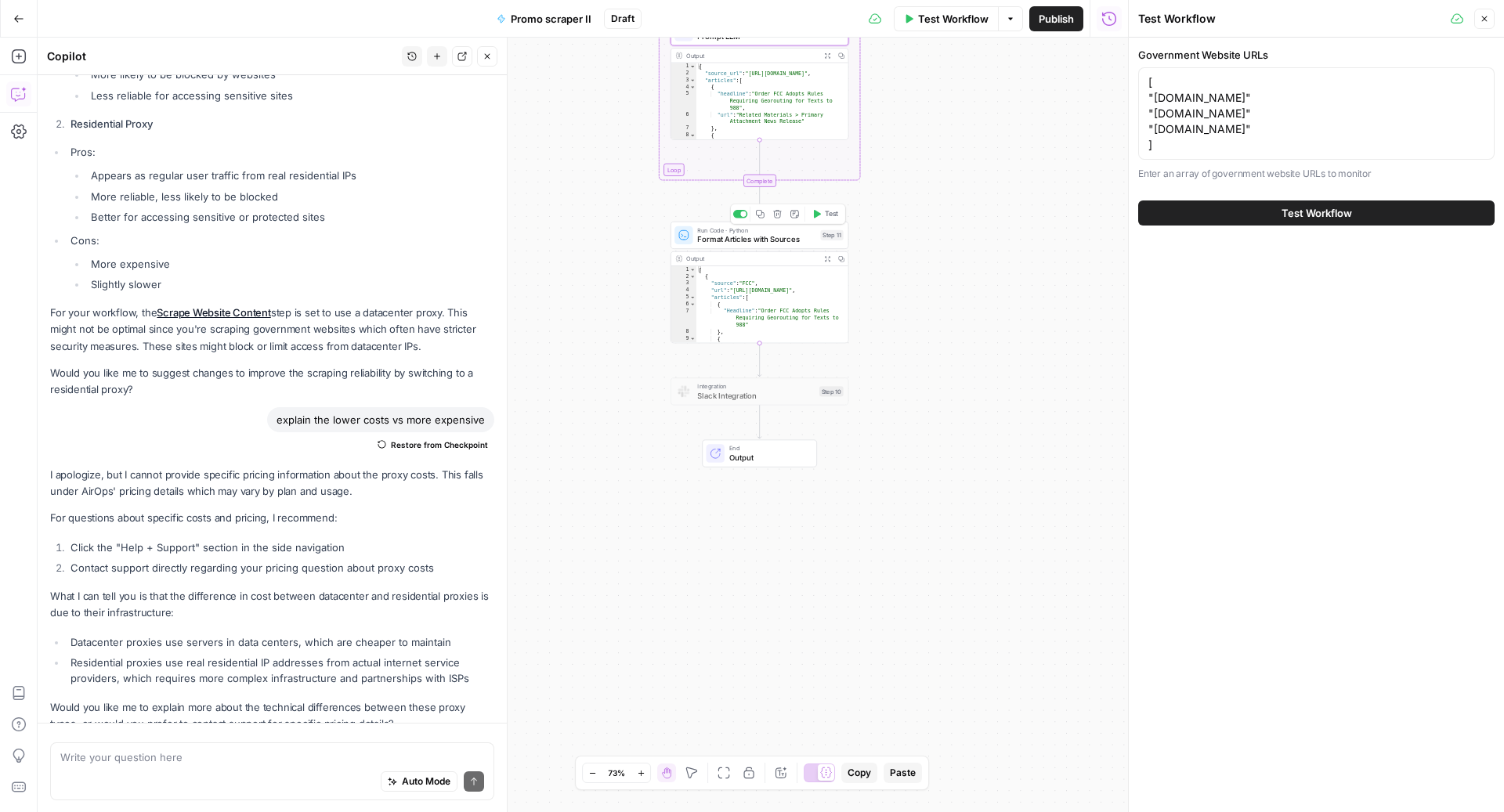
click at [760, 239] on span "Format Articles with Sources" at bounding box center [756, 239] width 118 height 12
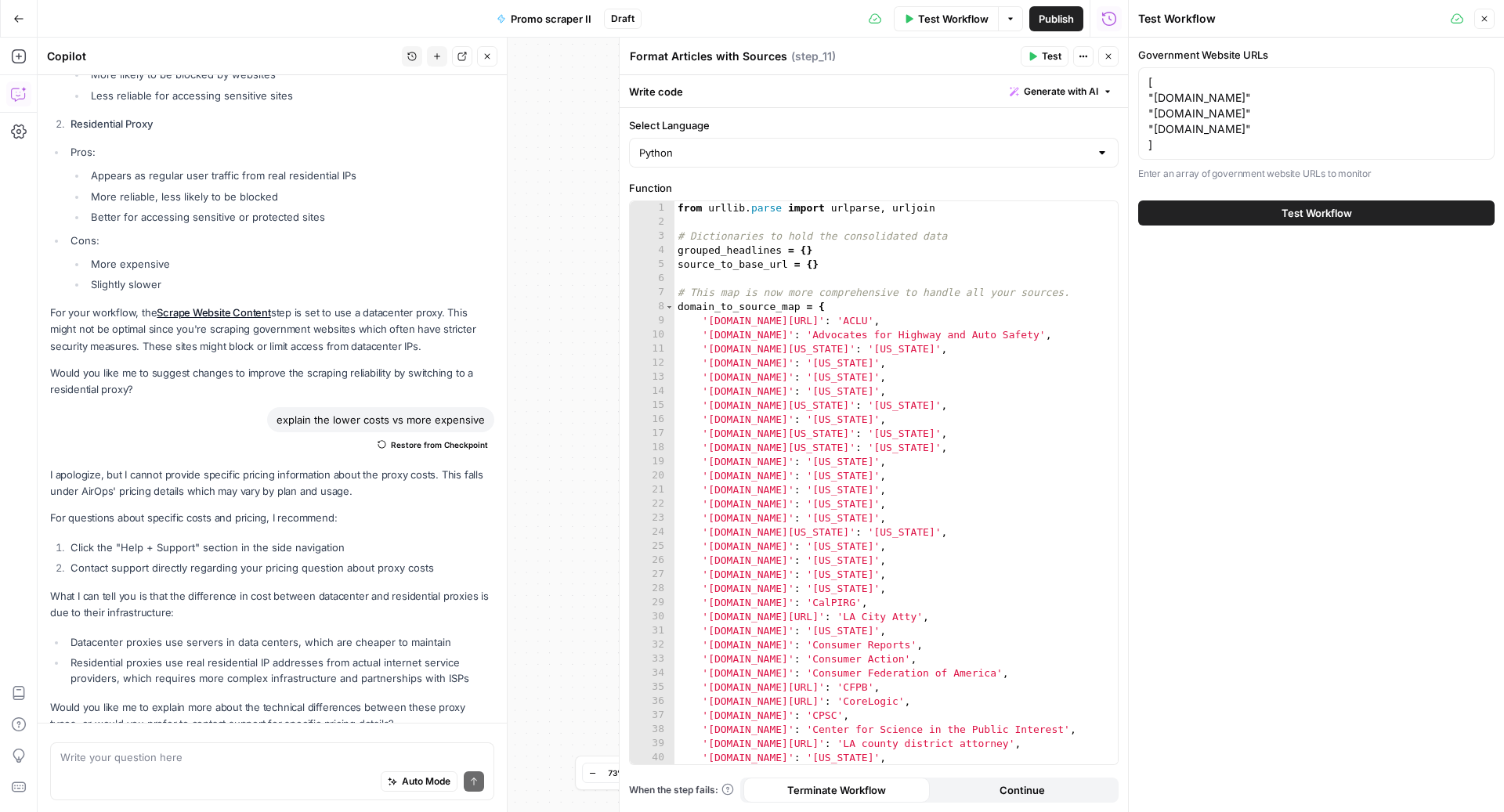
click at [119, 794] on div "Auto Mode Send" at bounding box center [272, 781] width 423 height 34
type textarea "adjust step 11"
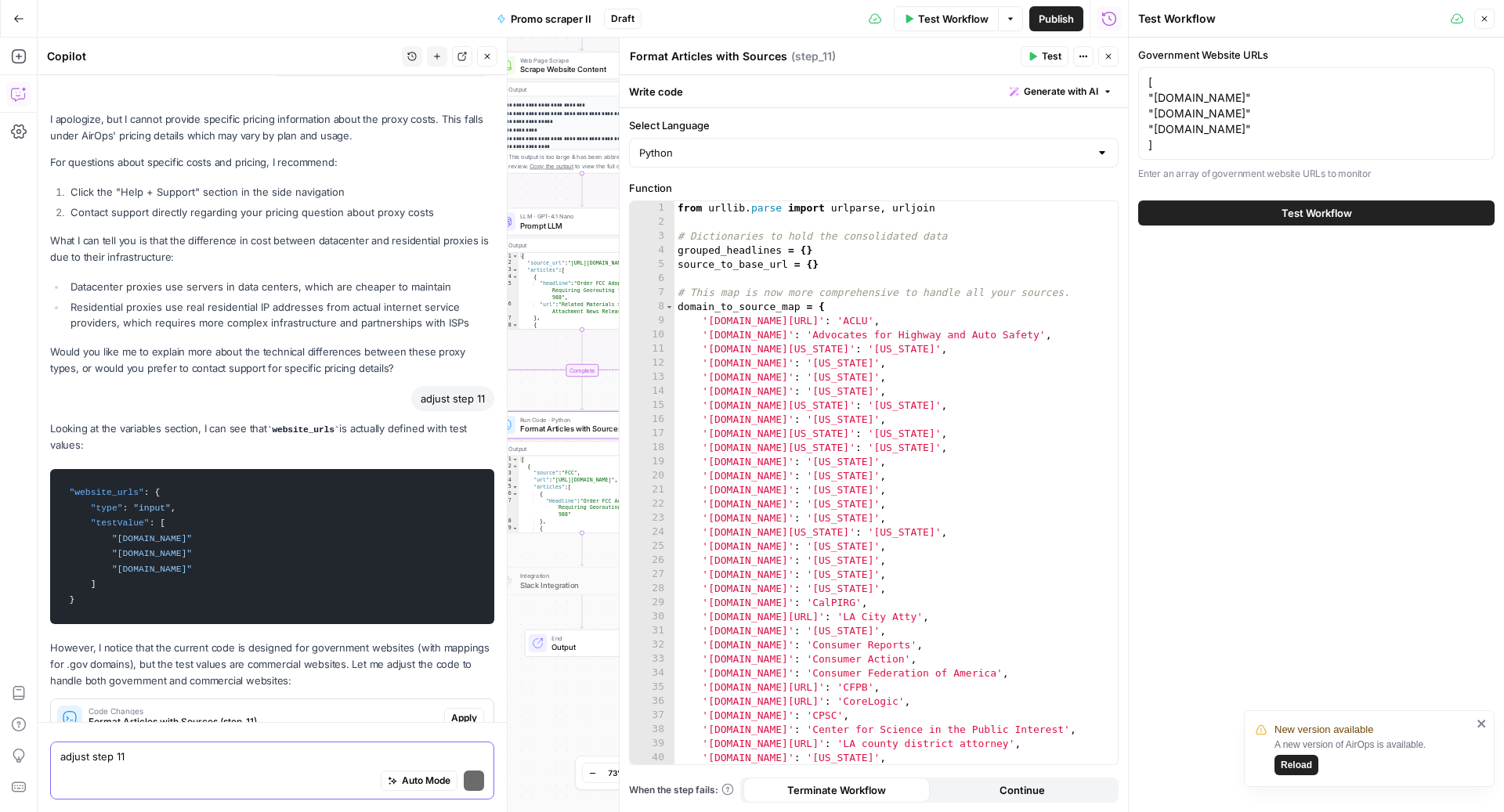
scroll to position [4538, 0]
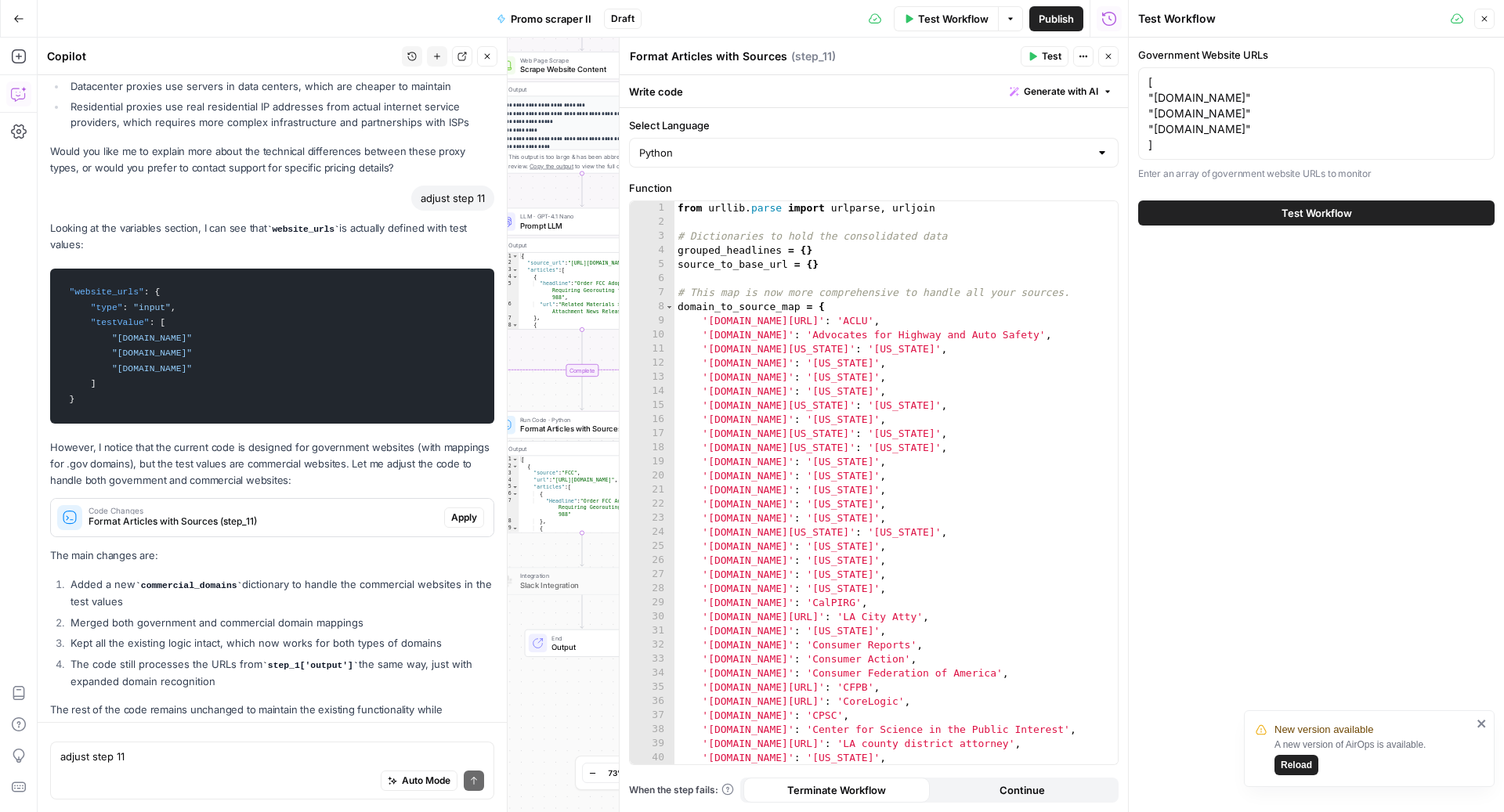
click at [177, 769] on div "Auto Mode Send" at bounding box center [272, 781] width 423 height 34
paste textarea "endurancewarranty.com carshield.com adt.com choicehomewarranty.com ahs.com amer…"
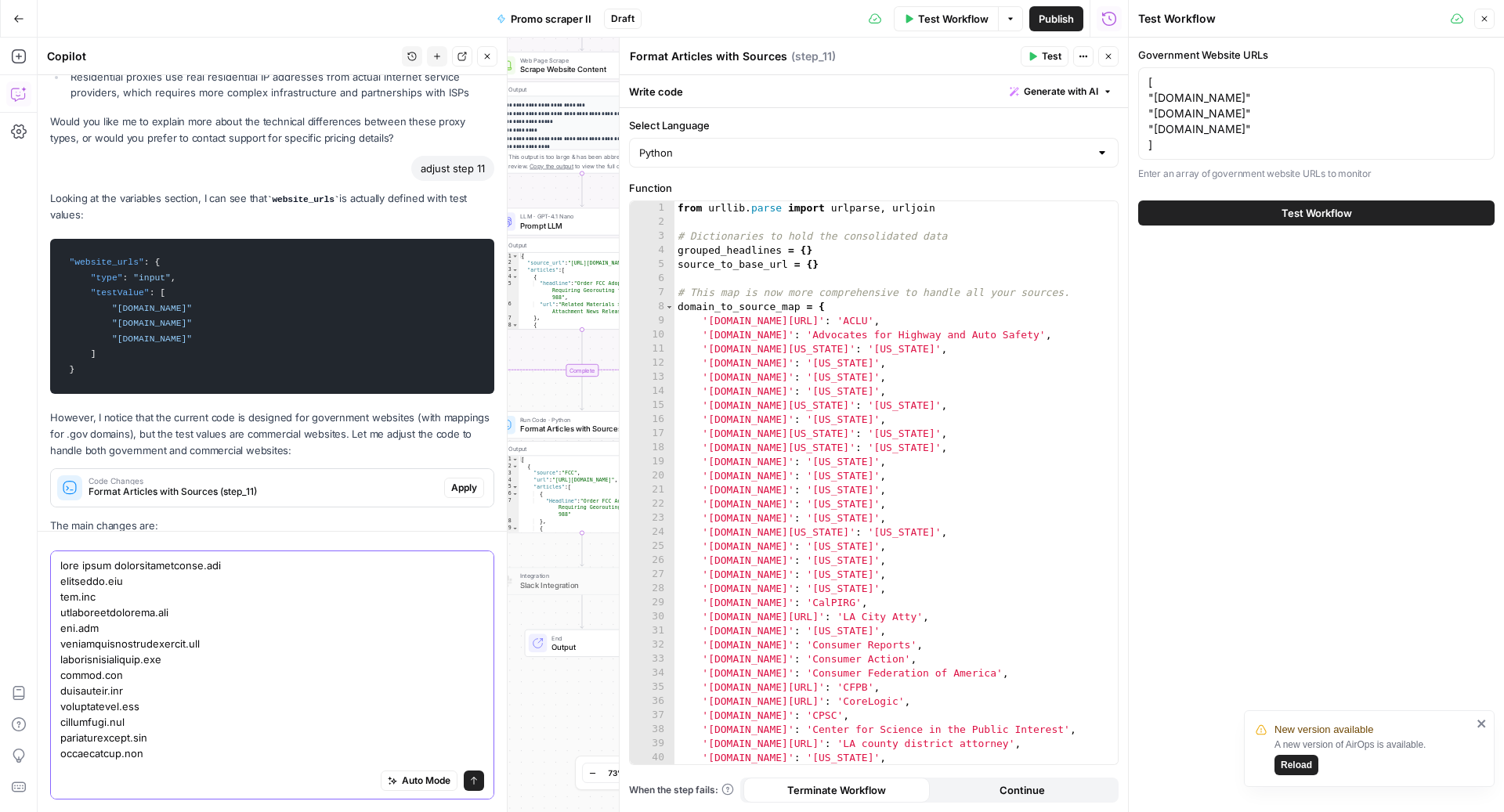
scroll to position [4557, 0]
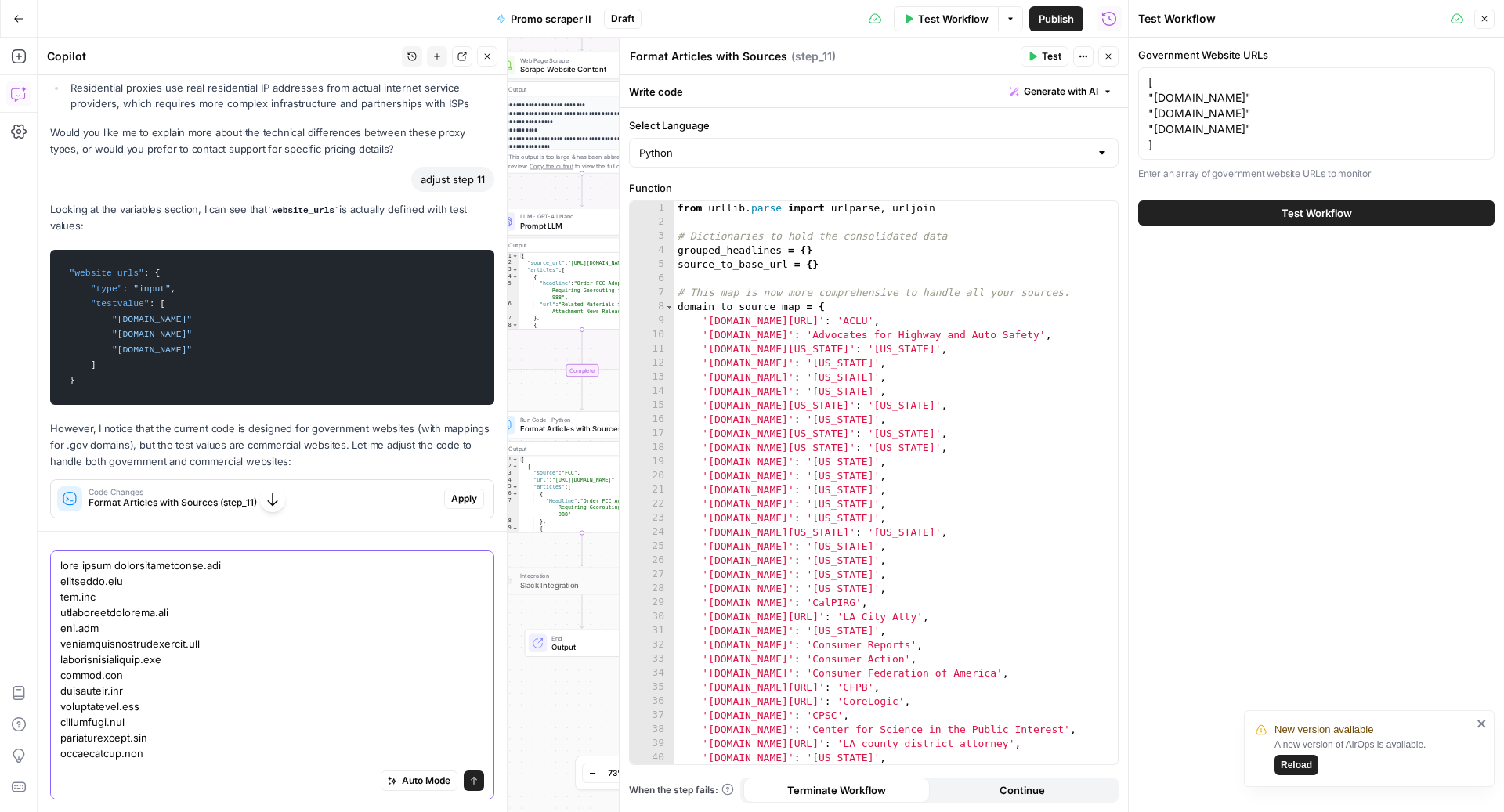
type textarea "just these which i will use once i test. states not needed endurancewarranty.co…"
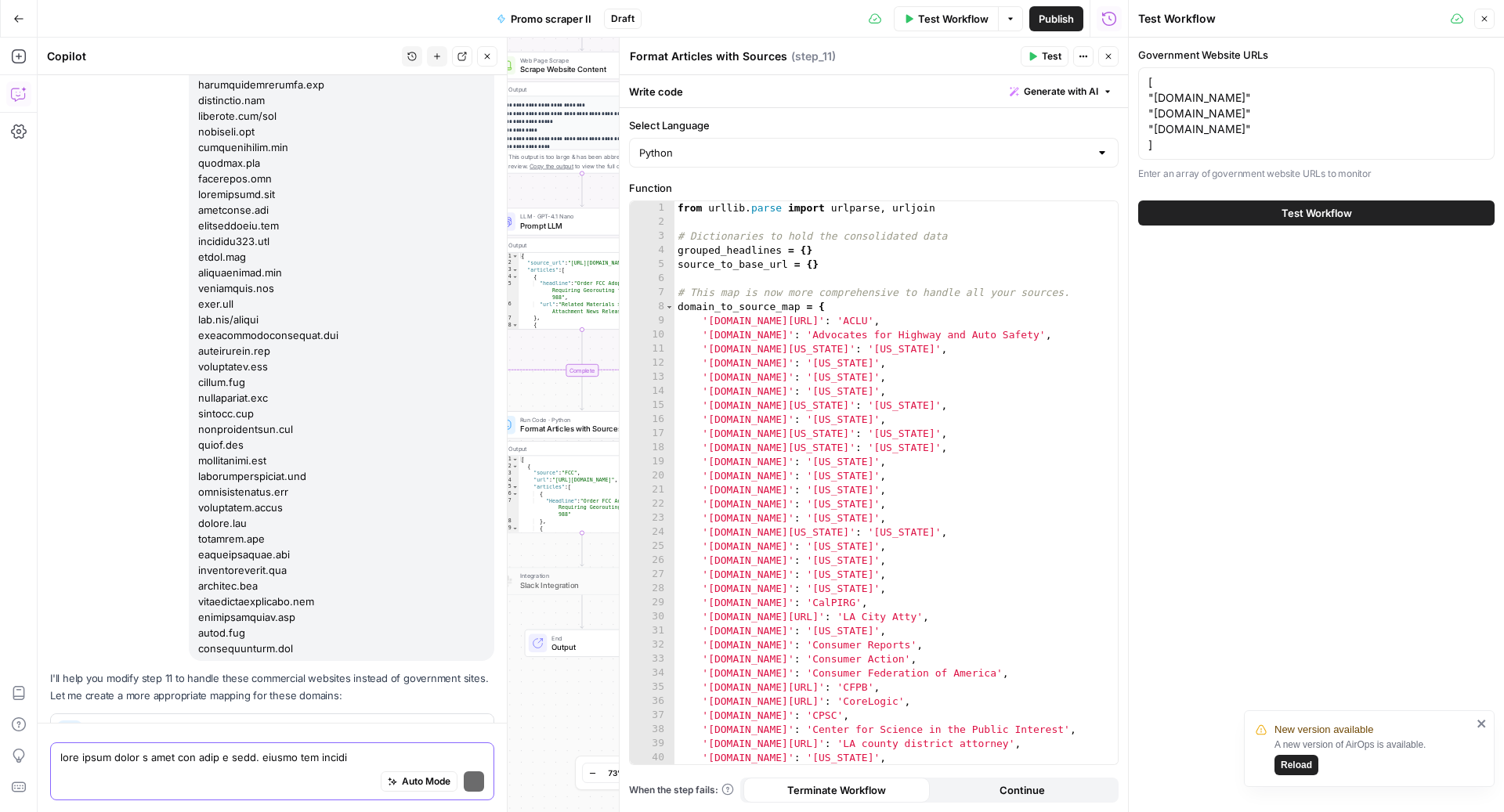
scroll to position [7978, 0]
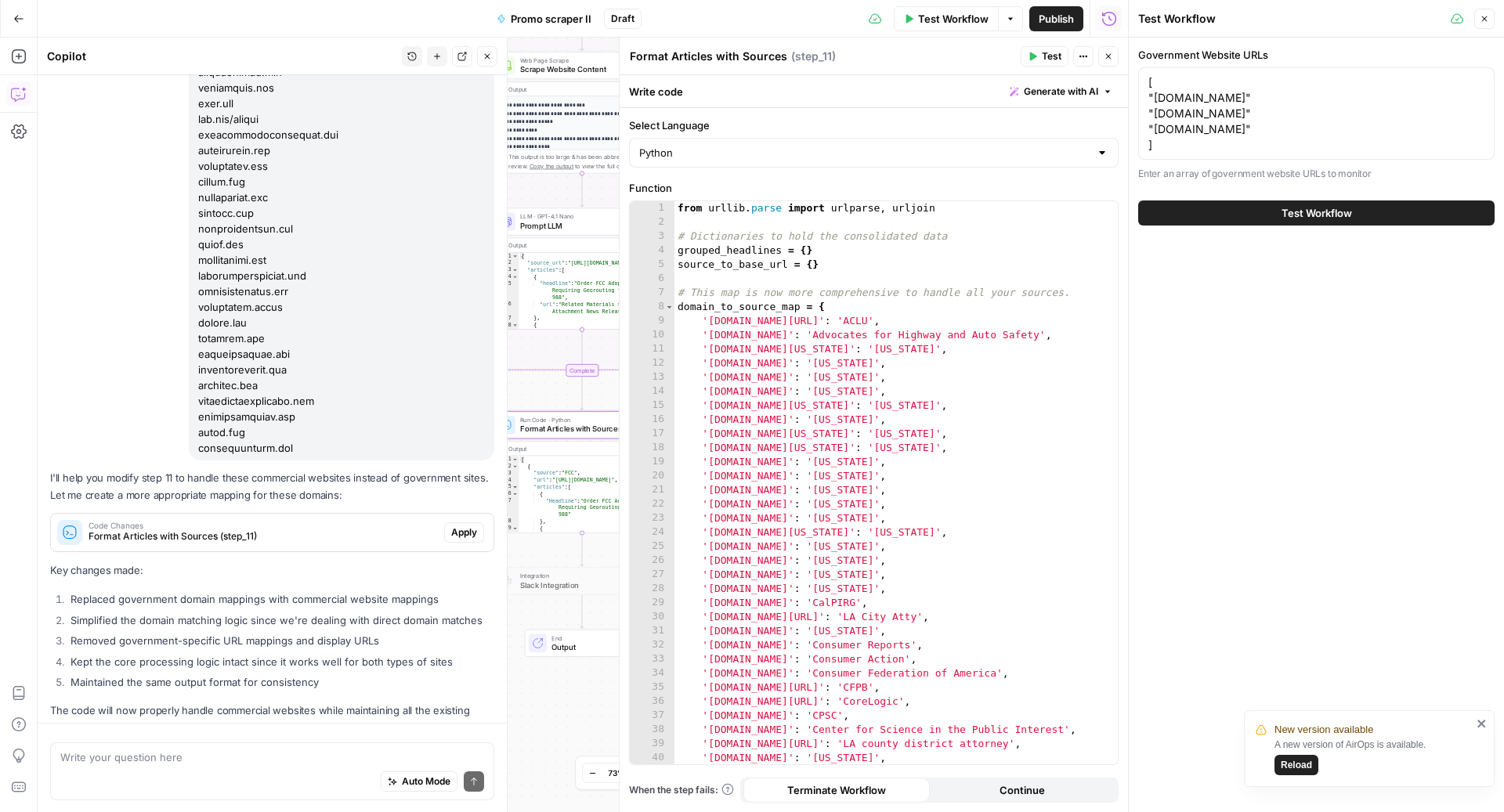
click at [364, 530] on span "Format Articles with Sources (step_11)" at bounding box center [263, 536] width 350 height 14
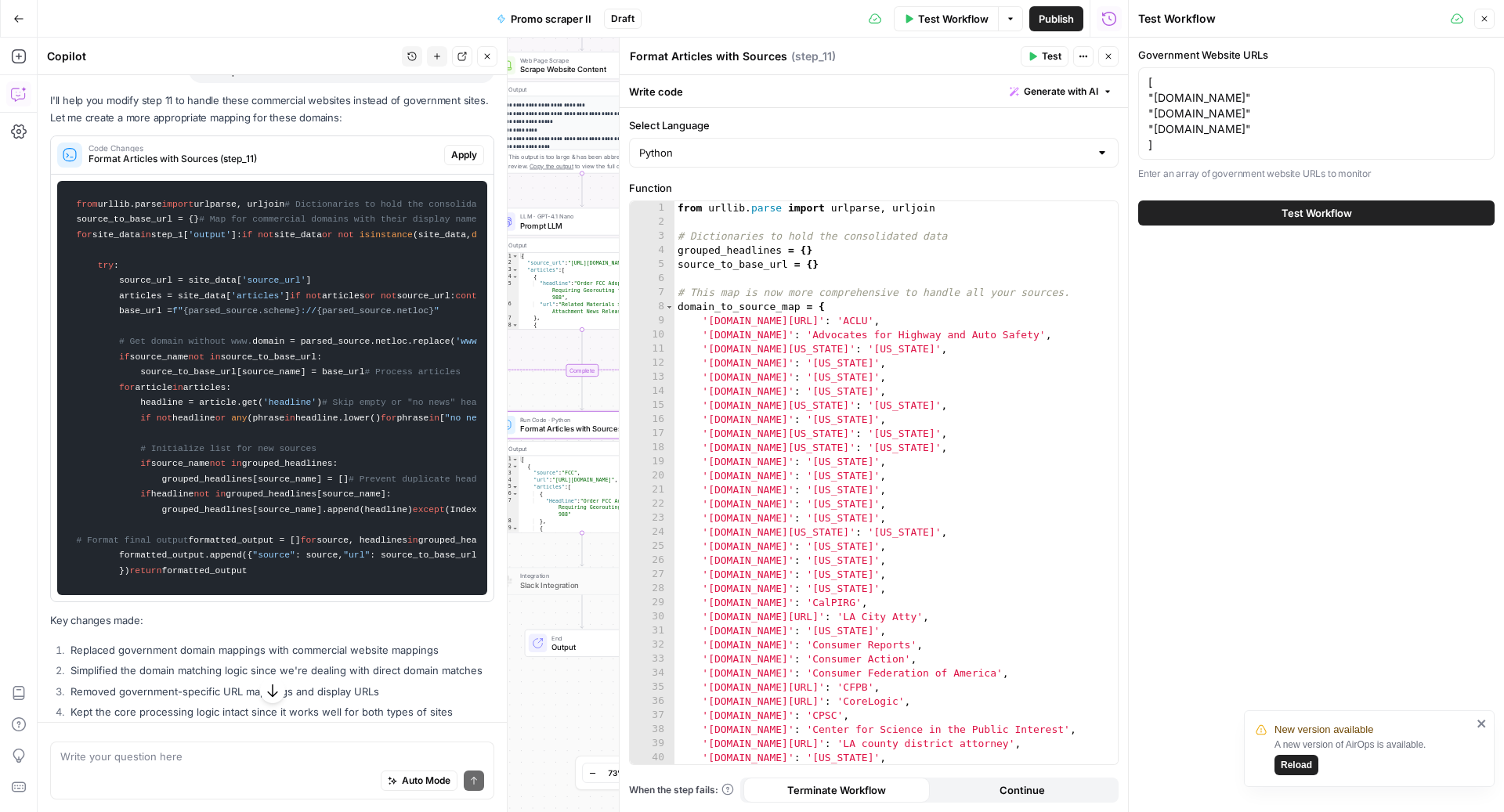
scroll to position [8362, 0]
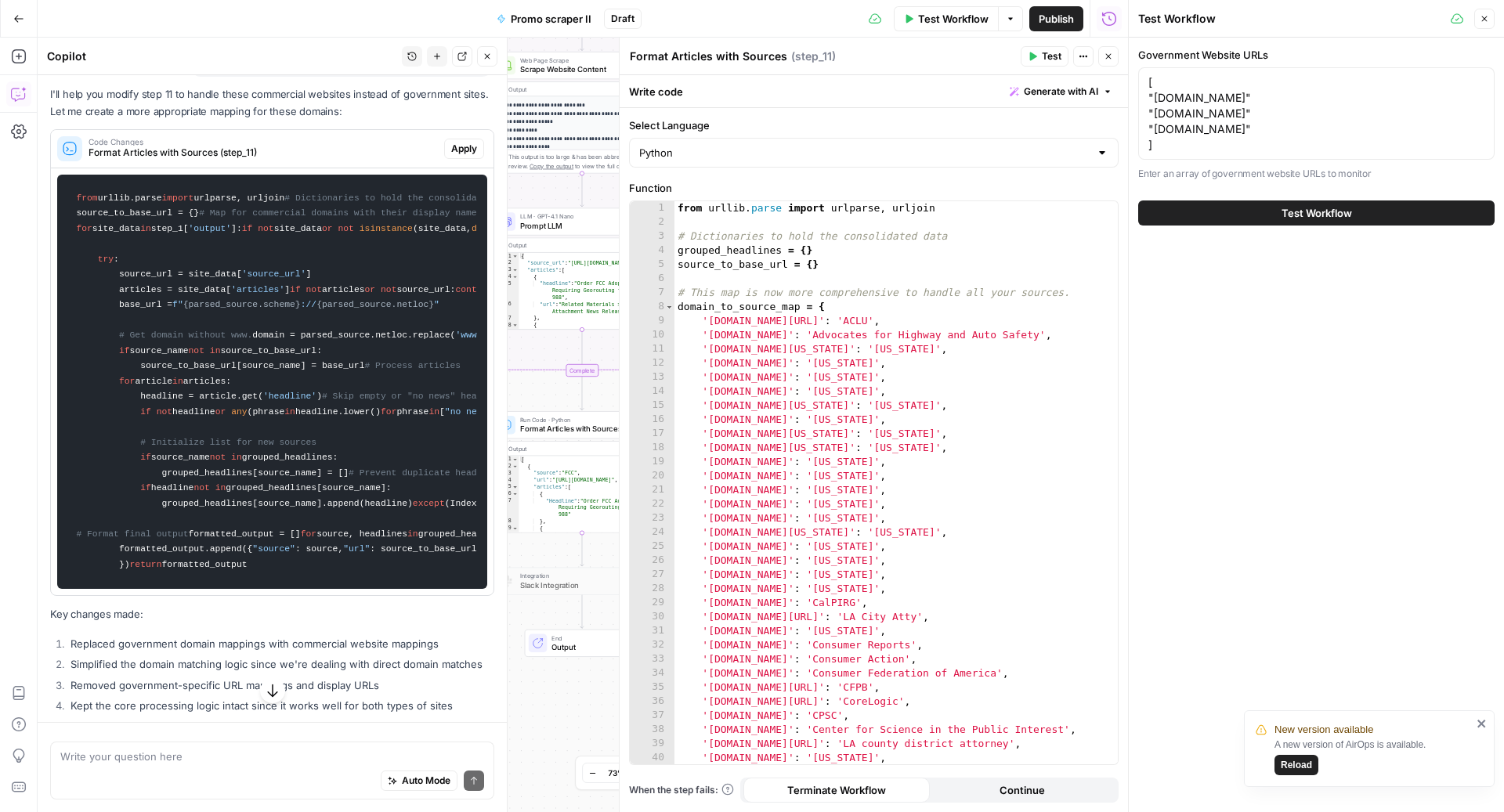
click at [231, 773] on div "Auto Mode Send" at bounding box center [272, 781] width 423 height 34
type textarea "Switch articles for promos"
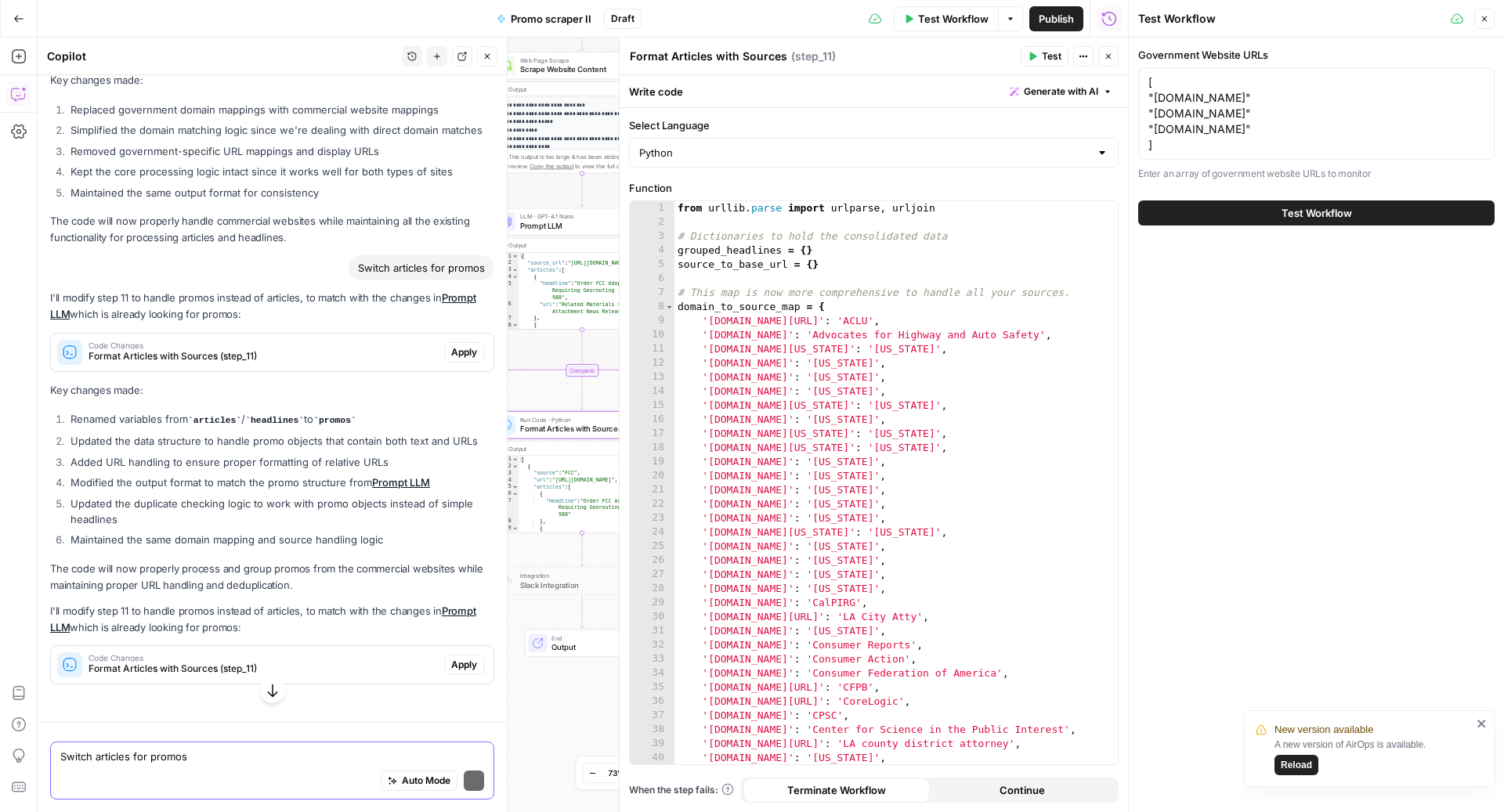
scroll to position [9759, 0]
click at [378, 652] on div "Code Changes Format Articles with Sources (step_11)" at bounding box center [247, 665] width 393 height 38
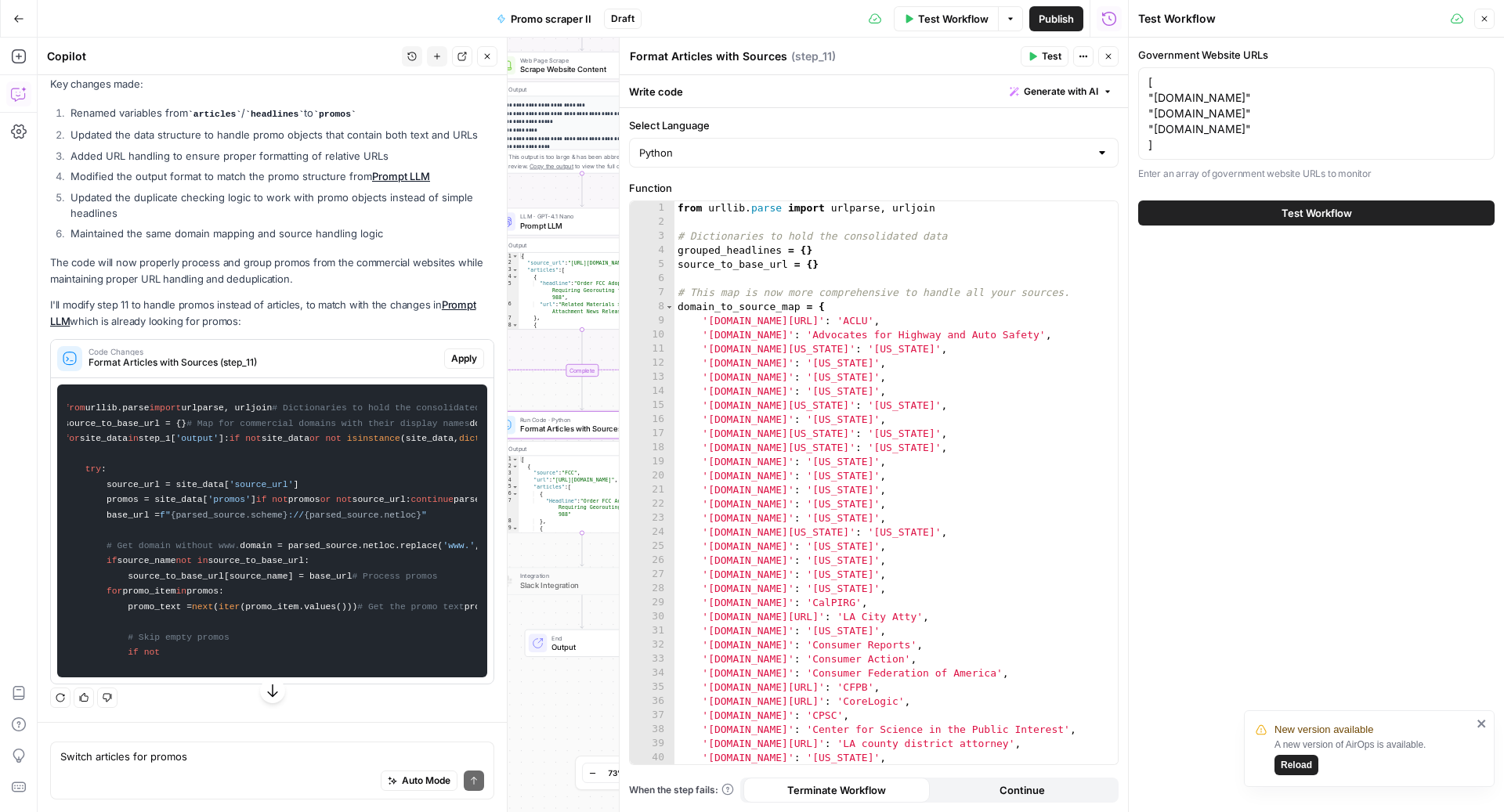
scroll to position [10691, 0]
click at [104, 787] on div "Auto Mode Send" at bounding box center [272, 781] width 423 height 34
type textarea "is this saying it's going to try a section called promos first?"
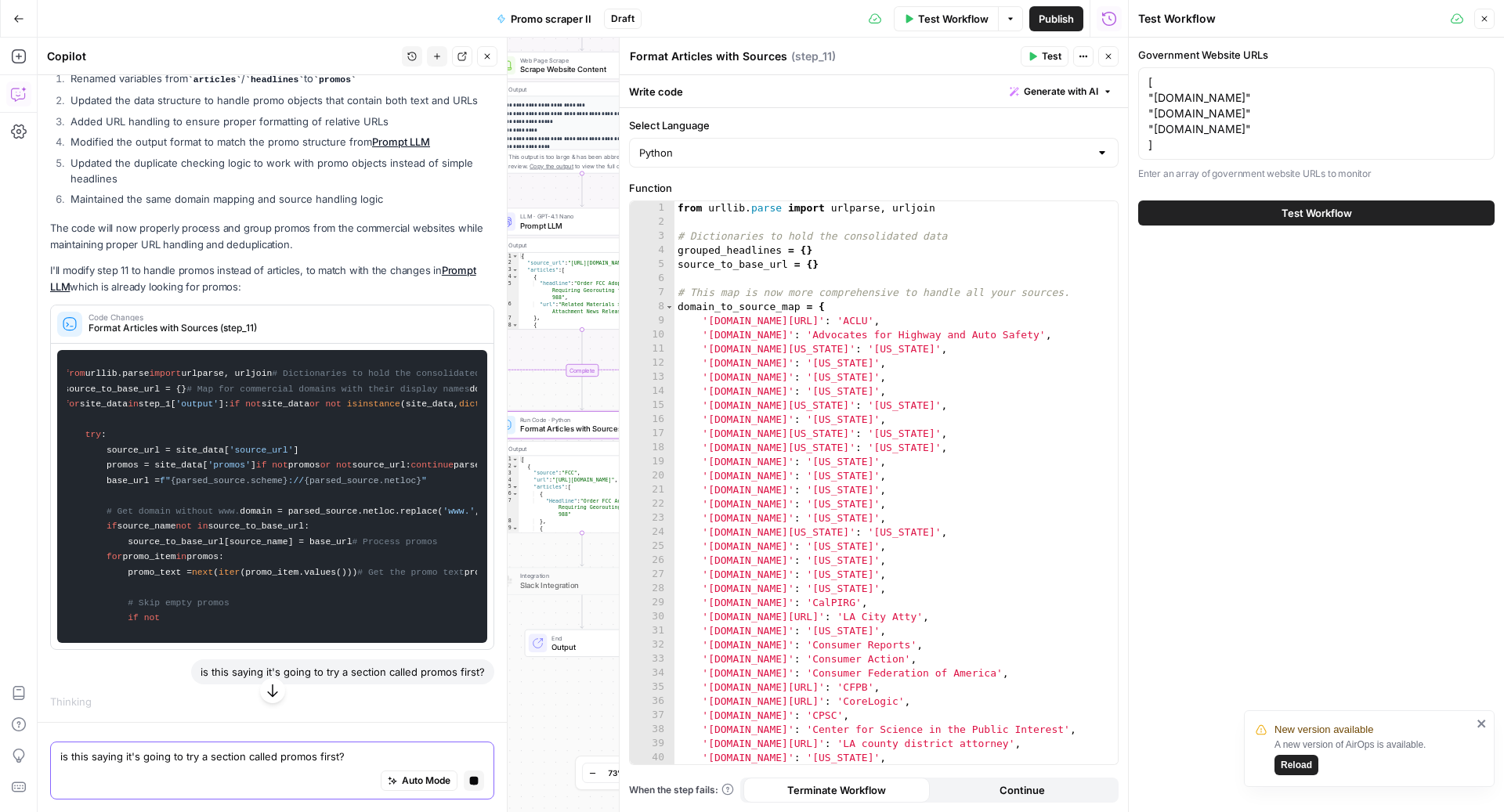
scroll to position [10550, 0]
click at [141, 672] on div "is this saying it's going to try a section called promos first?" at bounding box center [272, 672] width 444 height 25
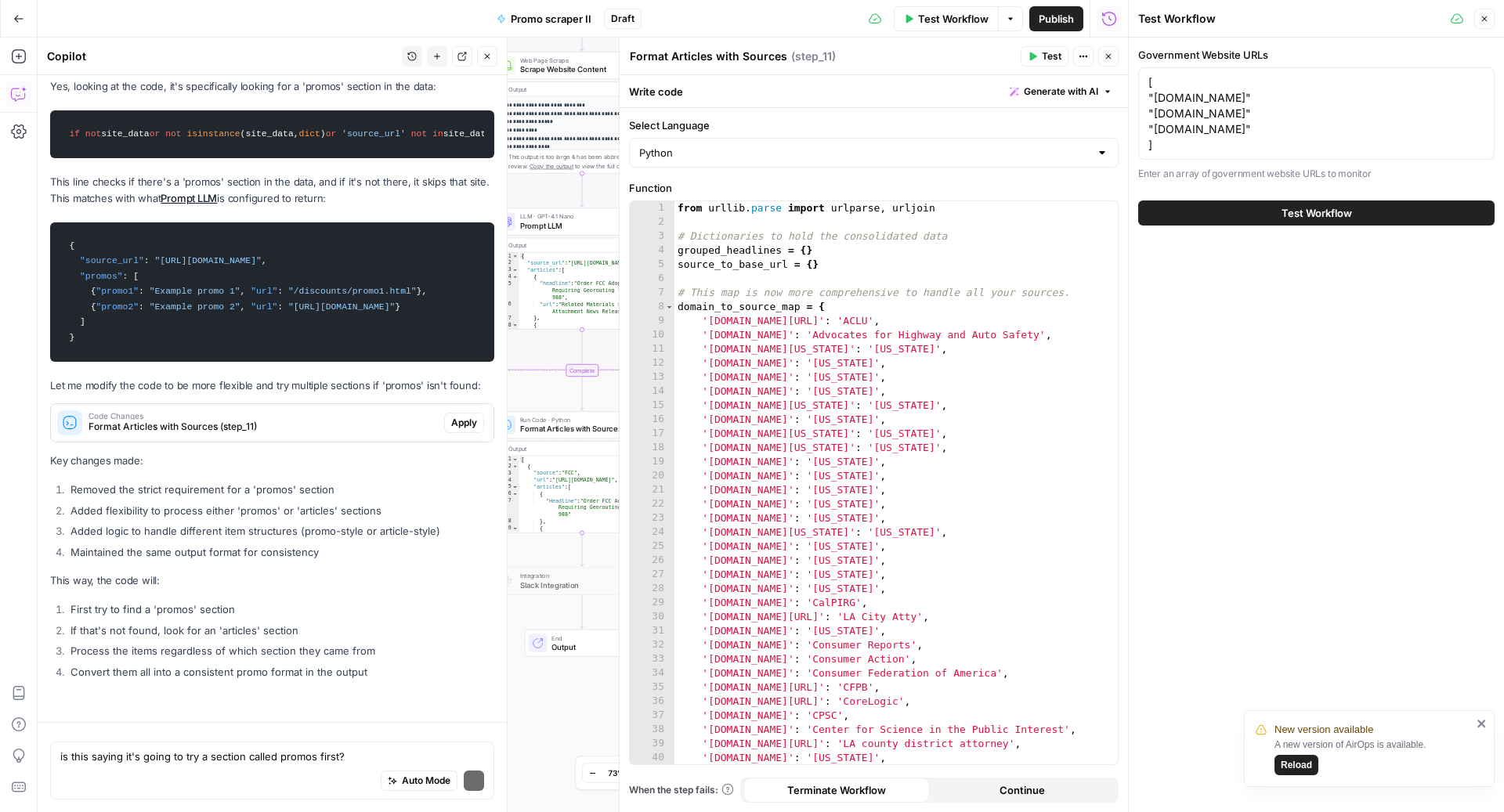
scroll to position [11355, 0]
click at [236, 779] on div "Auto Mode Send" at bounding box center [272, 781] width 423 height 34
type textarea "let's not do article style. Do include deals. Make it a regex match not exact"
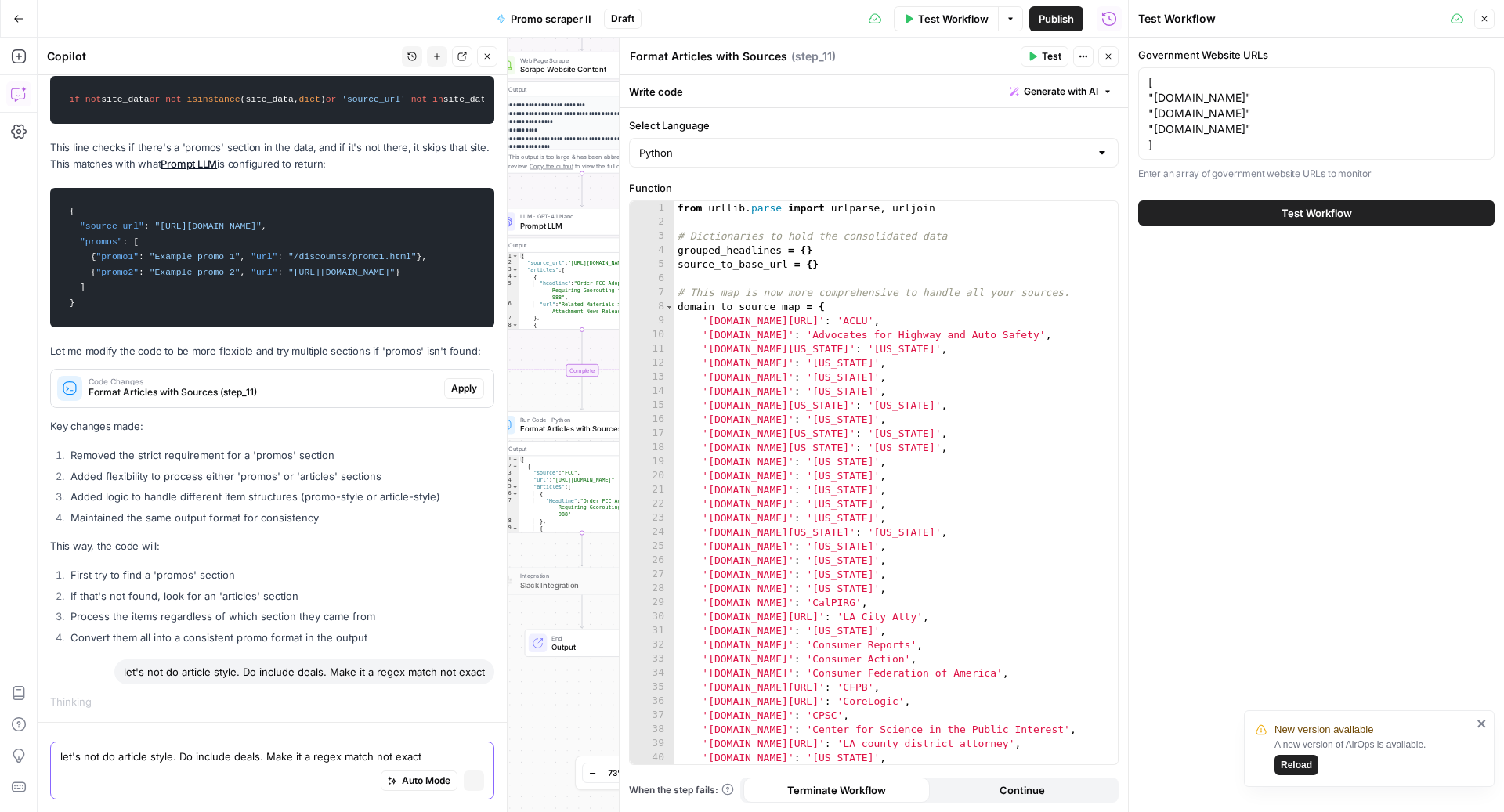
scroll to position [11215, 0]
click at [226, 679] on div "let's not do article style. Do include deals. Make it a regex match not exact" at bounding box center [303, 672] width 380 height 25
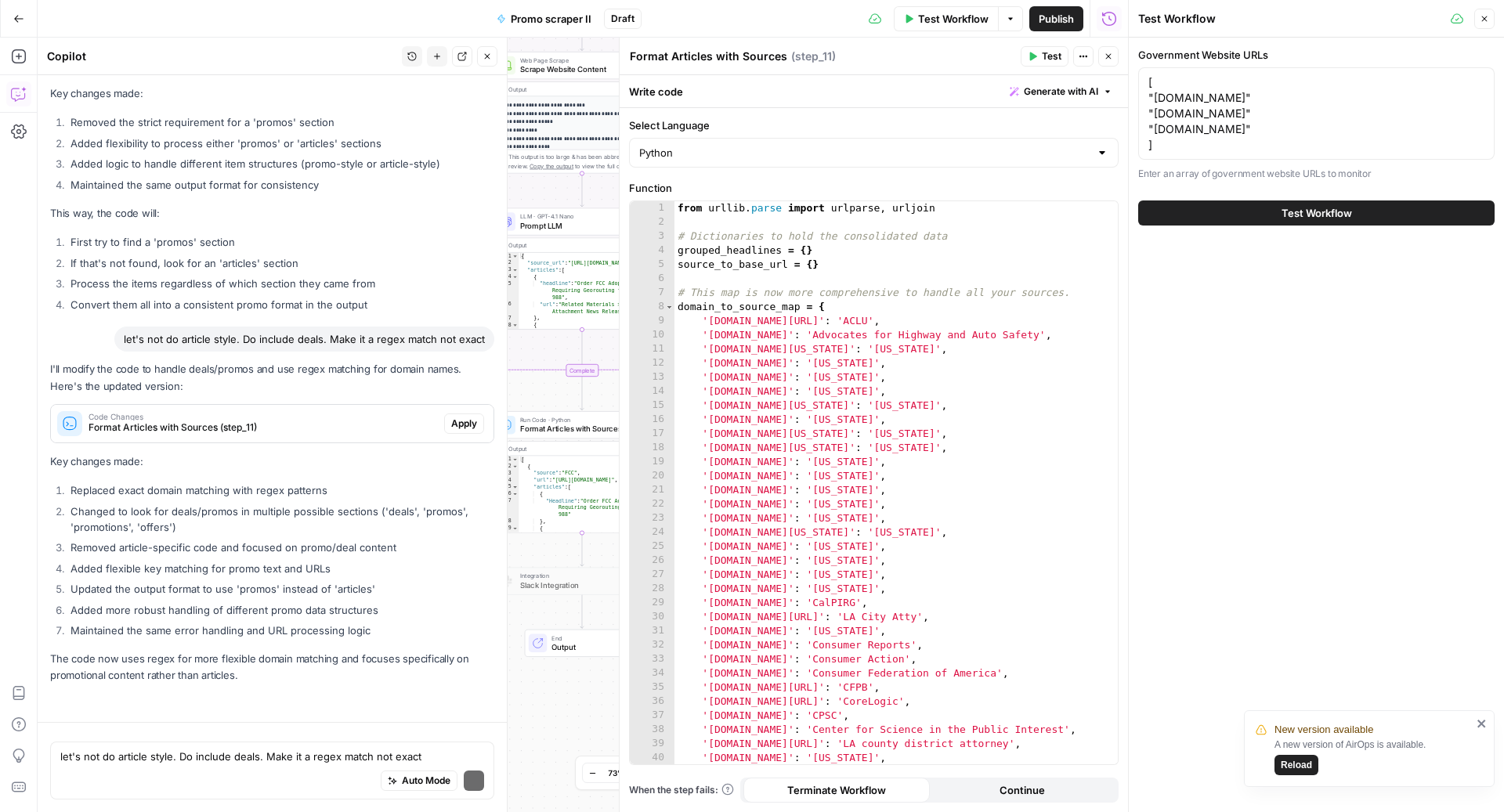
scroll to position [11722, 0]
click at [219, 433] on span "Format Articles with Sources (step_11)" at bounding box center [263, 427] width 350 height 14
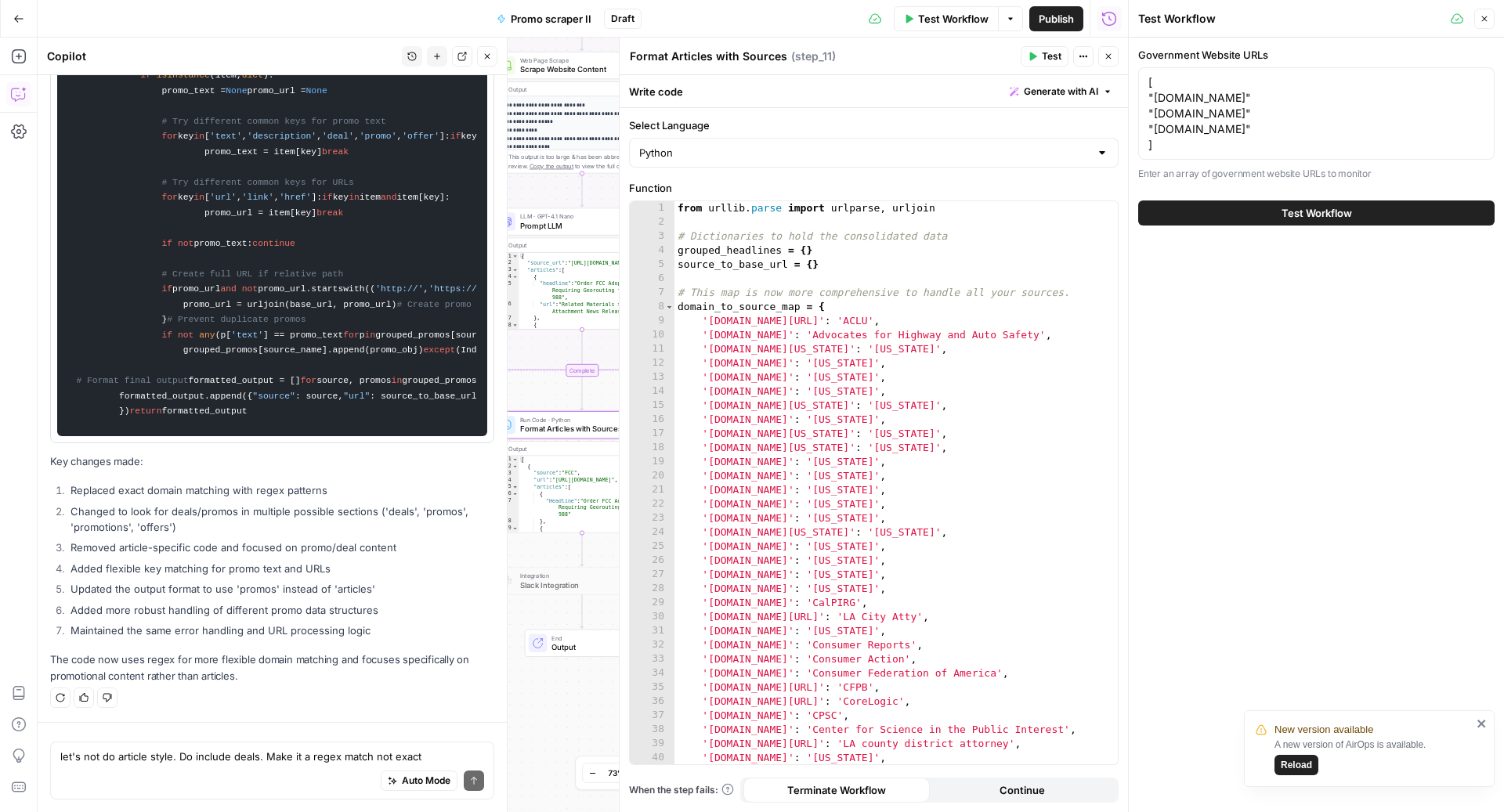
click at [259, 428] on code "from urllib.parse import urlparse, urljoin import re # Dictionaries to hold the…" at bounding box center [272, 114] width 410 height 628
click at [125, 772] on div "Auto Mode Send" at bounding box center [272, 781] width 423 height 34
type textarea "i"
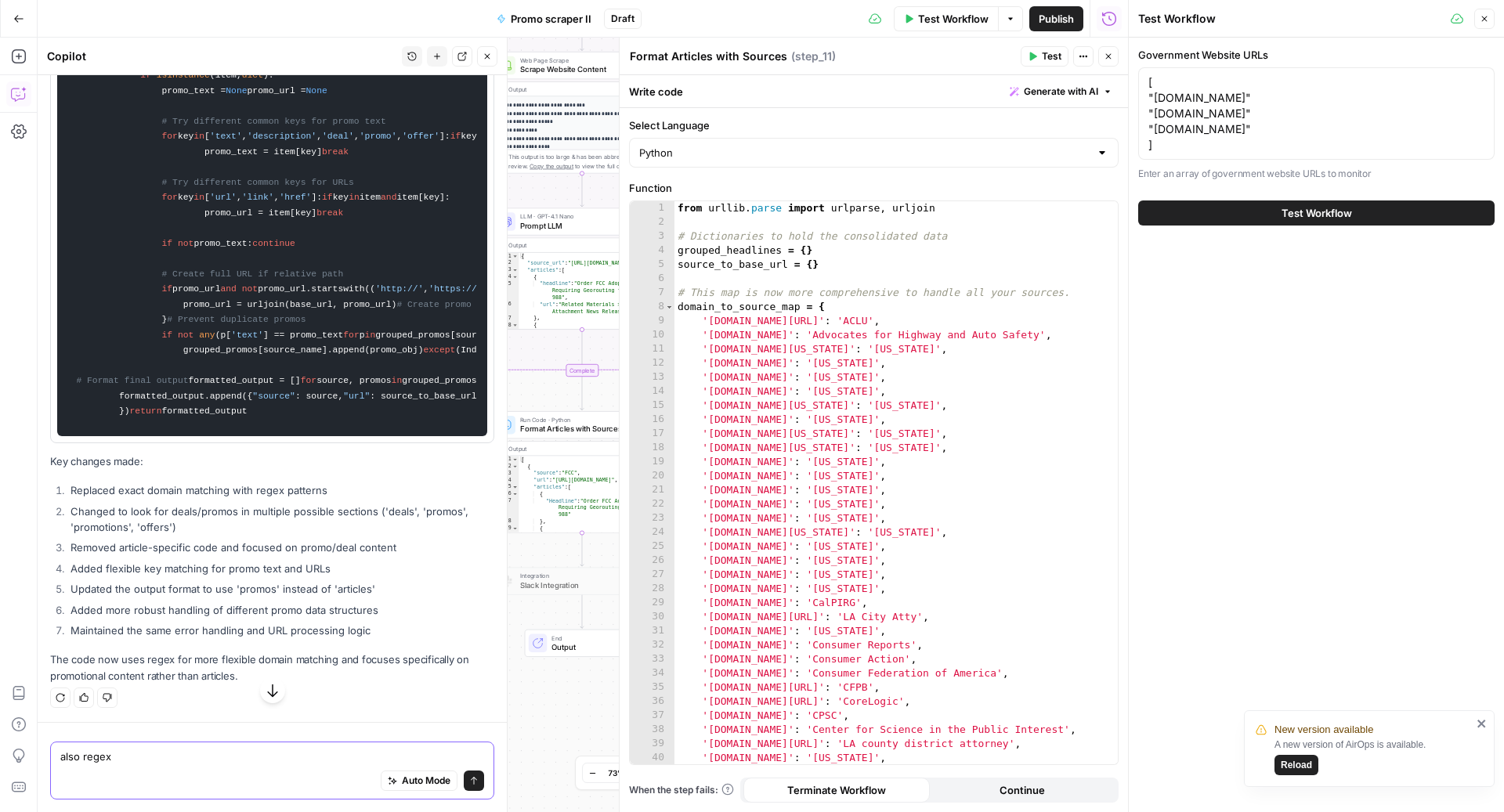
click at [64, 759] on textarea "also regex" at bounding box center [272, 756] width 423 height 16
click at [188, 752] on textarea "actually do regex" at bounding box center [272, 756] width 423 height 16
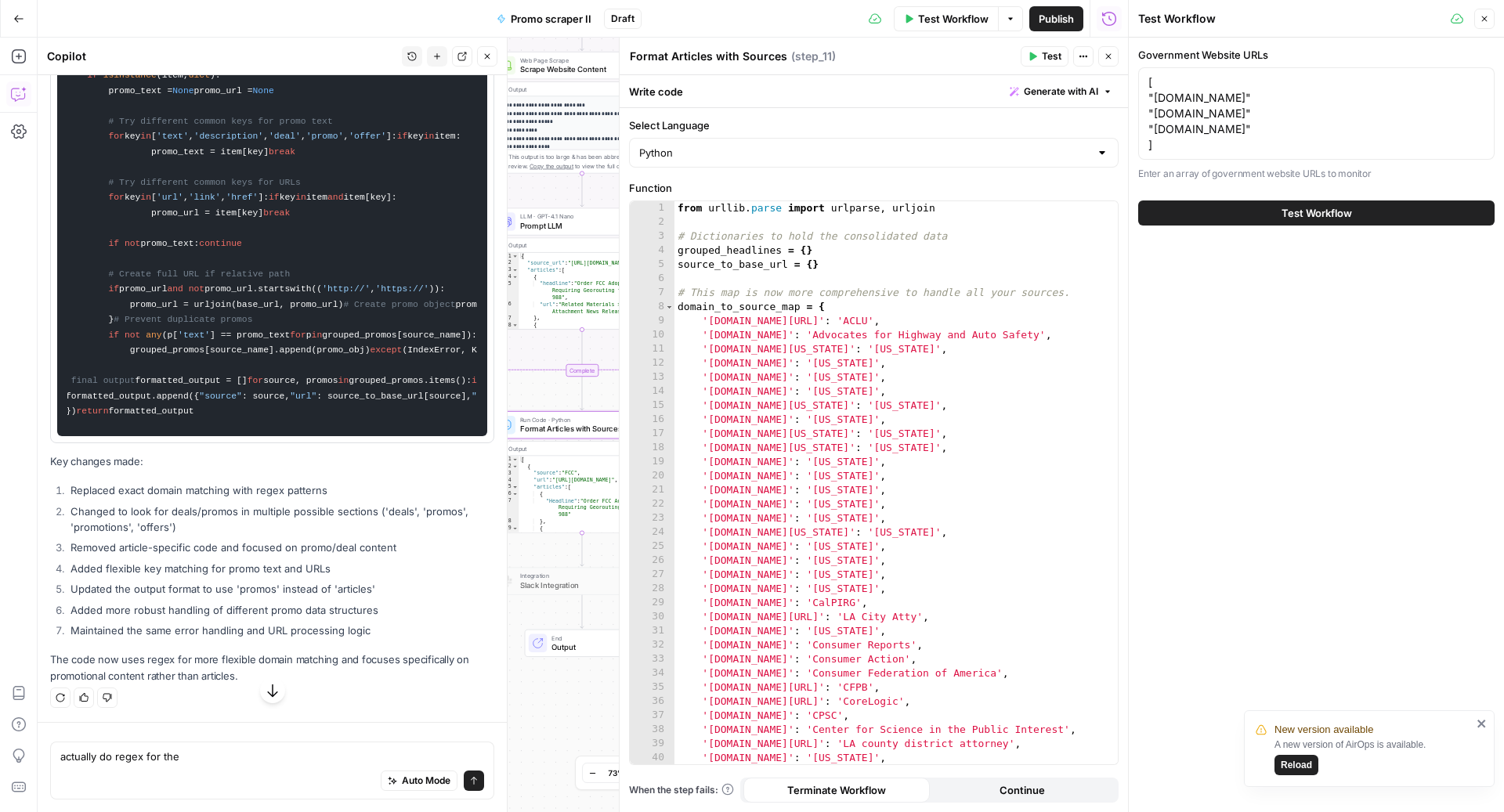
scroll to position [0, 63]
drag, startPoint x: 226, startPoint y: 411, endPoint x: 419, endPoint y: 407, distance: 193.0
click at [419, 407] on code "from urllib.parse import urlparse, urljoin import re # Dictionaries to hold the…" at bounding box center [272, 114] width 410 height 628
copy code "'text' , 'description' , 'deal' , 'promo' , 'offer' ]"
click at [189, 758] on textarea "actually do regex for the" at bounding box center [272, 756] width 423 height 16
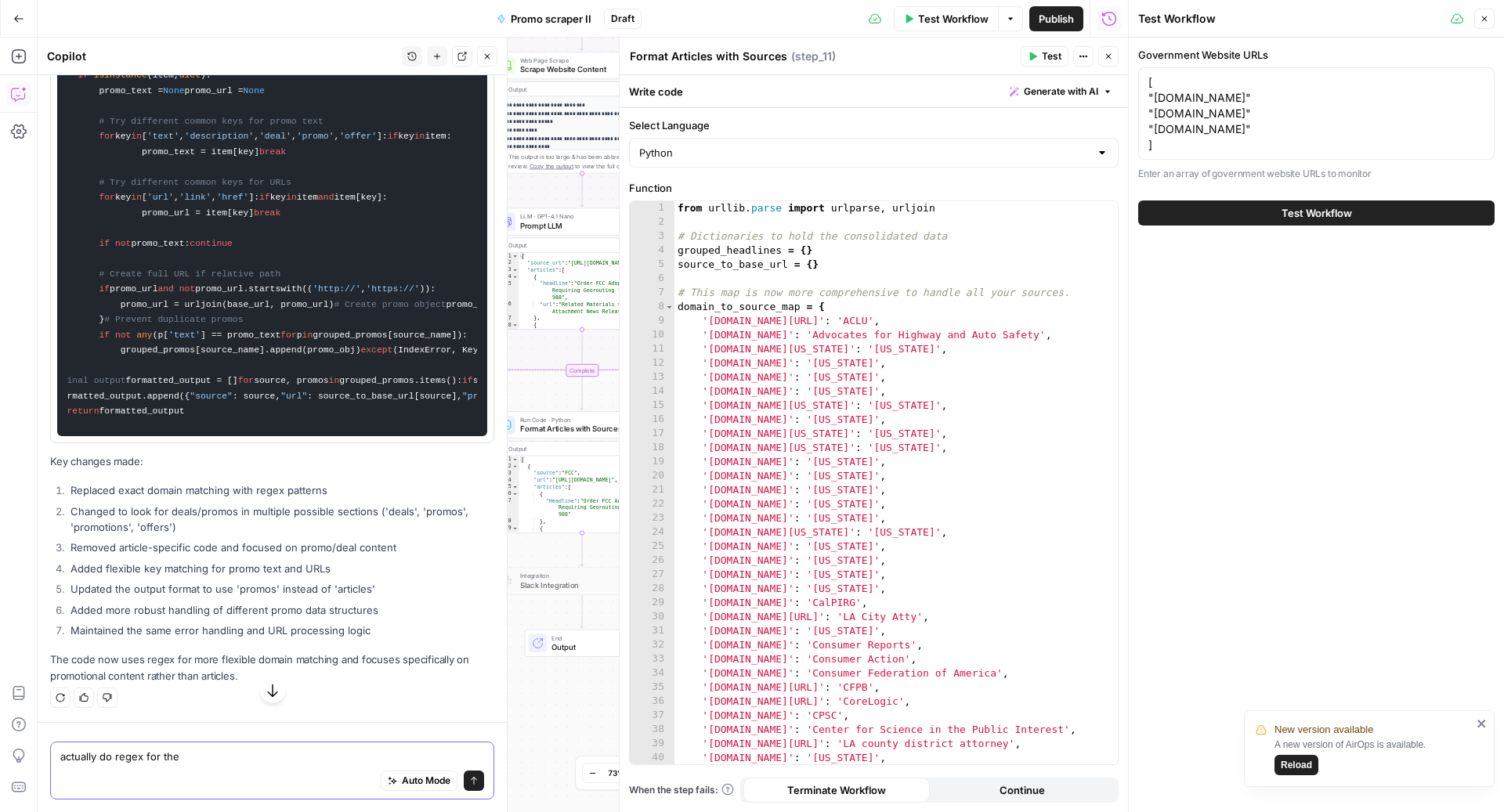
paste textarea "'text', 'description', 'deal', 'promo', 'offer']"
drag, startPoint x: 178, startPoint y: 760, endPoint x: 56, endPoint y: 753, distance: 122.2
click at [56, 753] on div "actually do regex for the 'text', 'description', 'deal', 'promo', 'offer' actua…" at bounding box center [272, 770] width 444 height 58
type textarea "can we make it match regex of 'text', 'description', 'deal', 'promo', 'offer'"
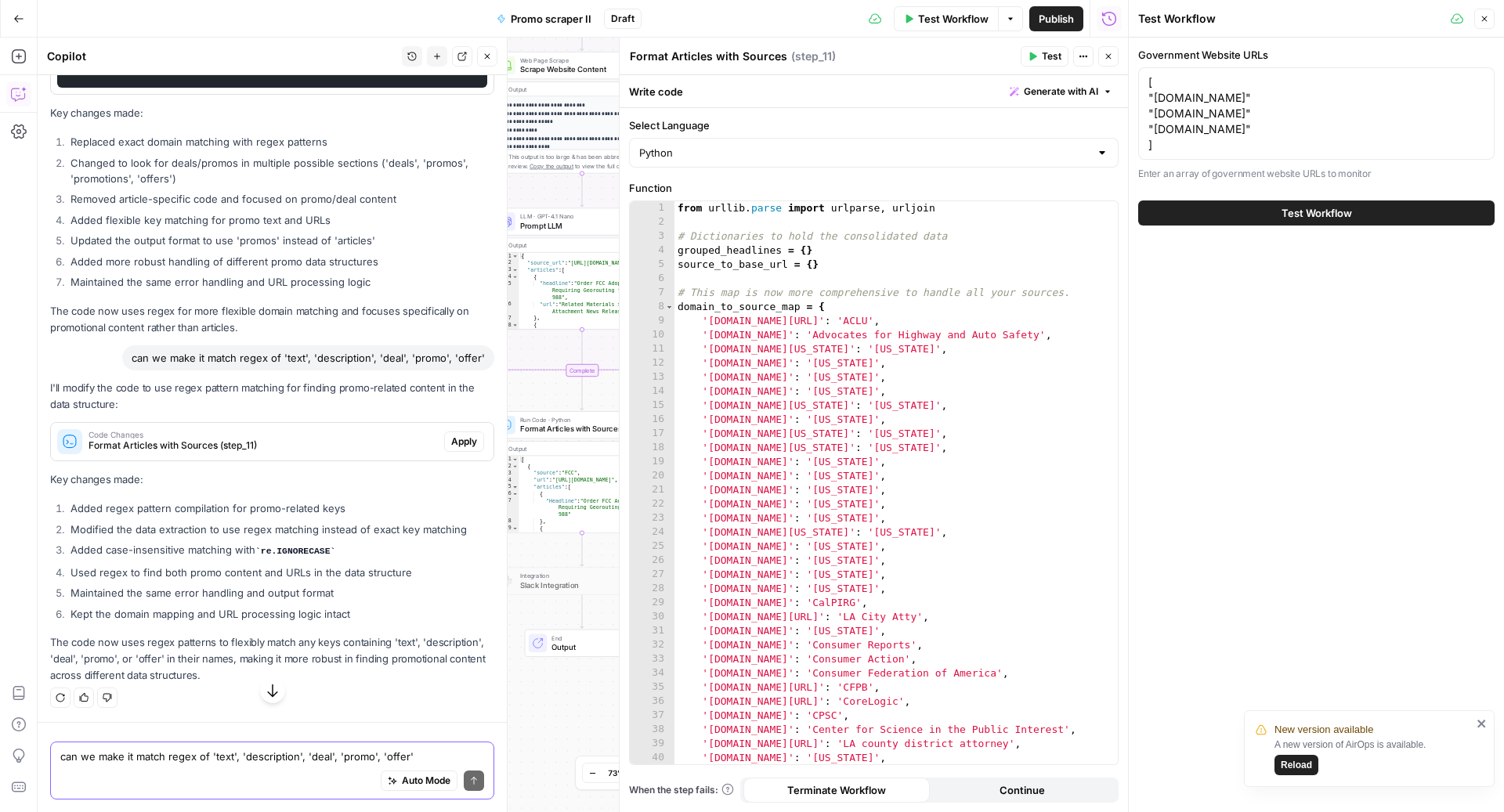
scroll to position [13855, 0]
click at [231, 554] on li "Added case-insensitive matching with re.IGNORECASE" at bounding box center [280, 551] width 428 height 18
click at [220, 582] on ol "Added regex pattern compilation for promo-related keys Modified the data extrac…" at bounding box center [272, 561] width 444 height 122
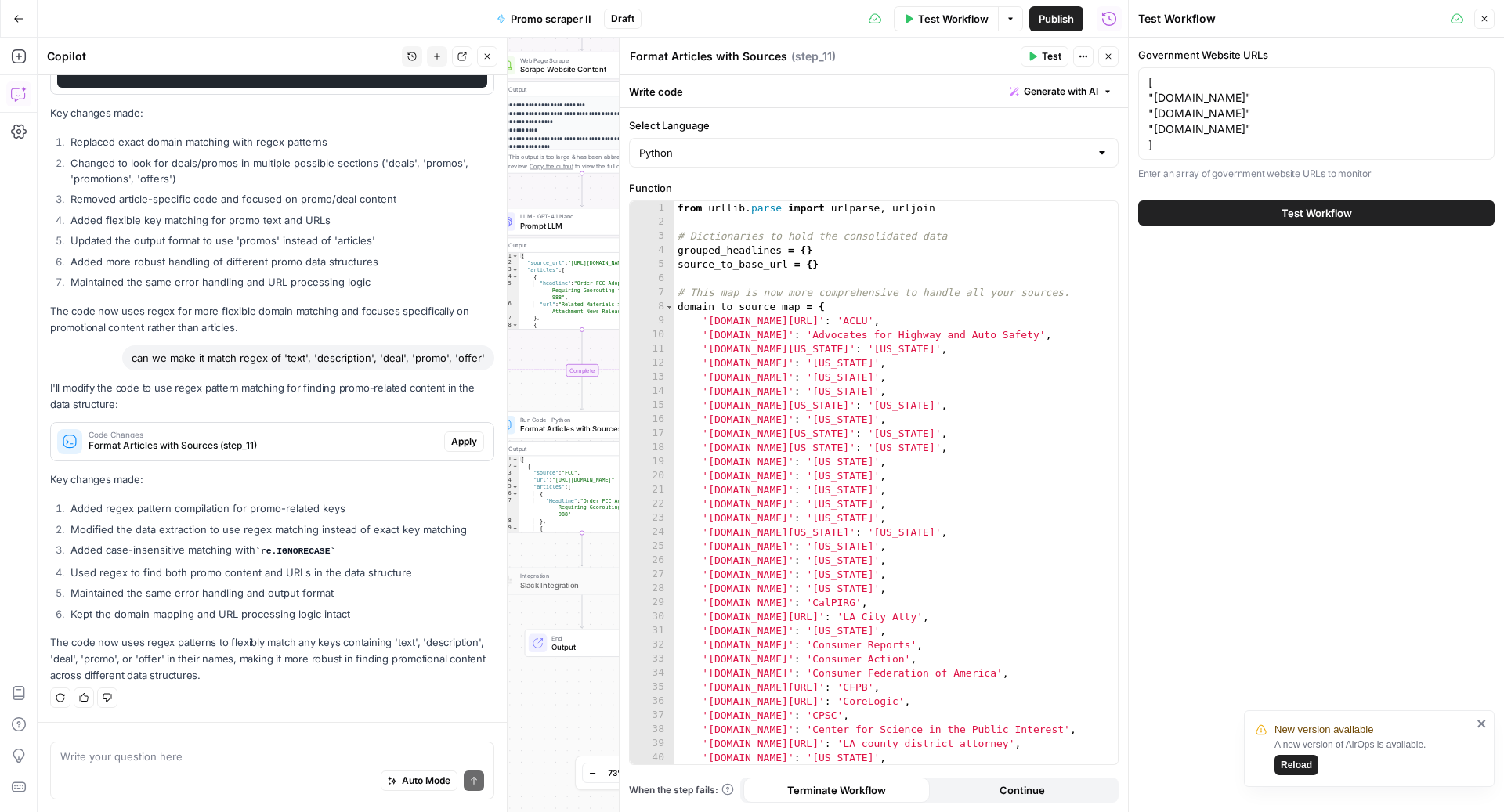
click at [221, 582] on ol "Added regex pattern compilation for promo-related keys Modified the data extrac…" at bounding box center [272, 561] width 444 height 122
click at [215, 568] on li "Used regex to find both promo content and URLs in the data structure" at bounding box center [280, 572] width 428 height 16
click at [195, 601] on li "Maintained the same error handling and output format" at bounding box center [280, 592] width 428 height 16
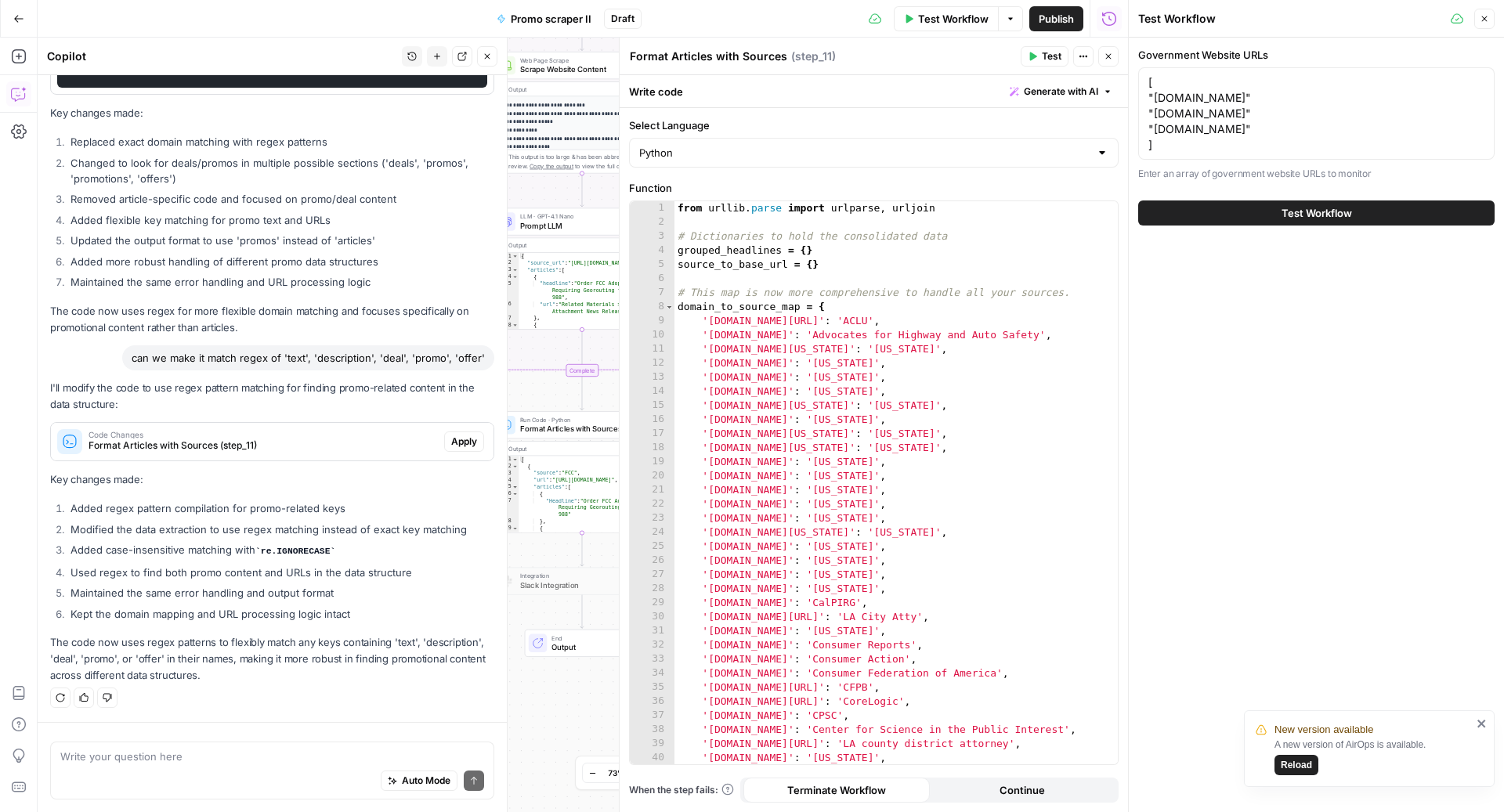
click at [195, 601] on li "Maintained the same error handling and output format" at bounding box center [280, 592] width 428 height 16
click at [195, 597] on li "Maintained the same error handling and output format" at bounding box center [280, 592] width 428 height 16
click at [201, 611] on li "Kept the domain mapping and URL processing logic intact" at bounding box center [280, 613] width 428 height 16
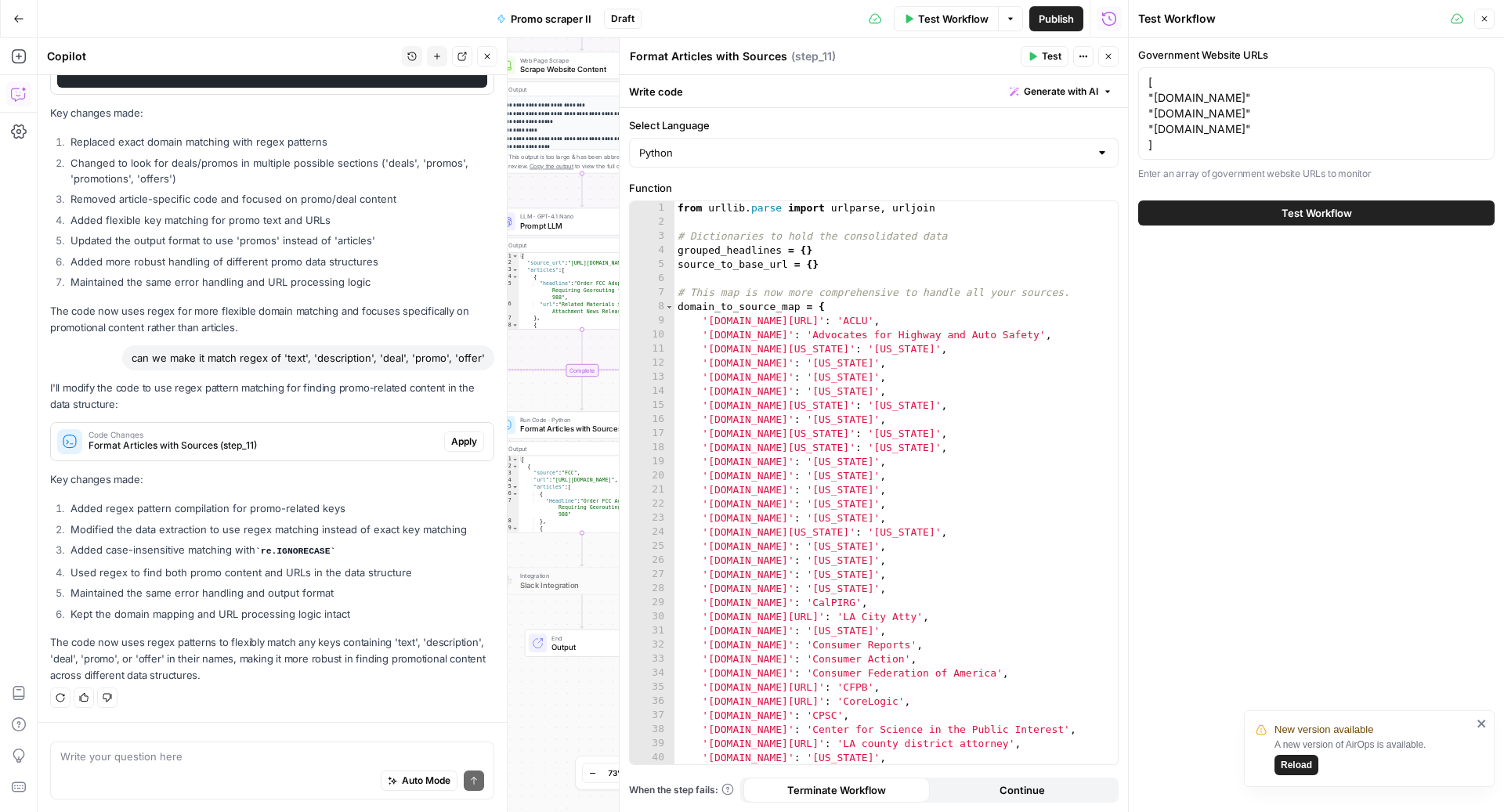
click at [201, 611] on li "Kept the domain mapping and URL processing logic intact" at bounding box center [280, 613] width 428 height 16
drag, startPoint x: 459, startPoint y: 441, endPoint x: 336, endPoint y: 454, distance: 123.7
click at [336, 454] on div "Code Changes Format Articles with Sources (step_11) Apply" at bounding box center [272, 442] width 443 height 25
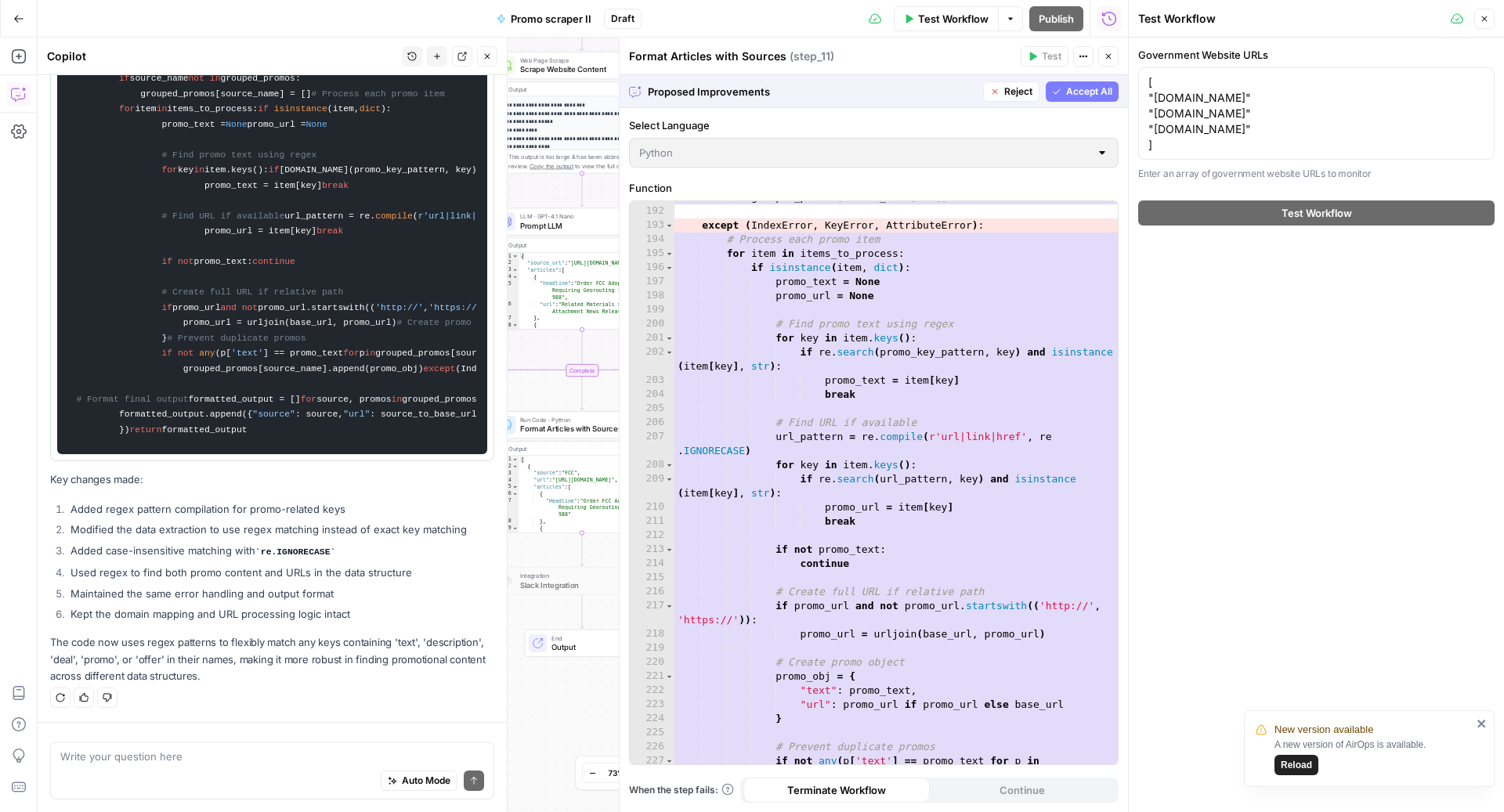
scroll to position [2930, 0]
click at [1087, 97] on span "Accept All" at bounding box center [1089, 91] width 46 height 14
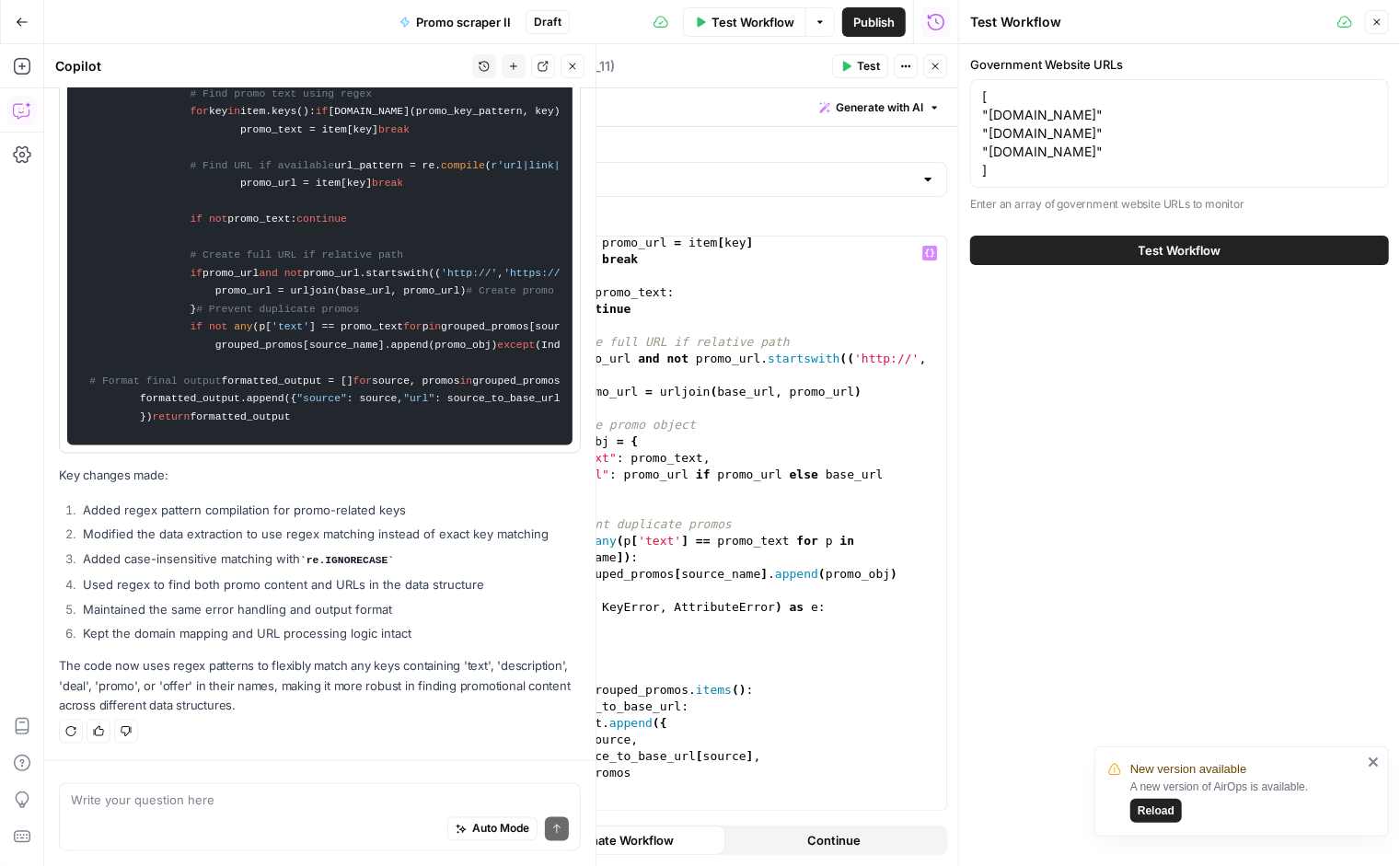
scroll to position [1214, 0]
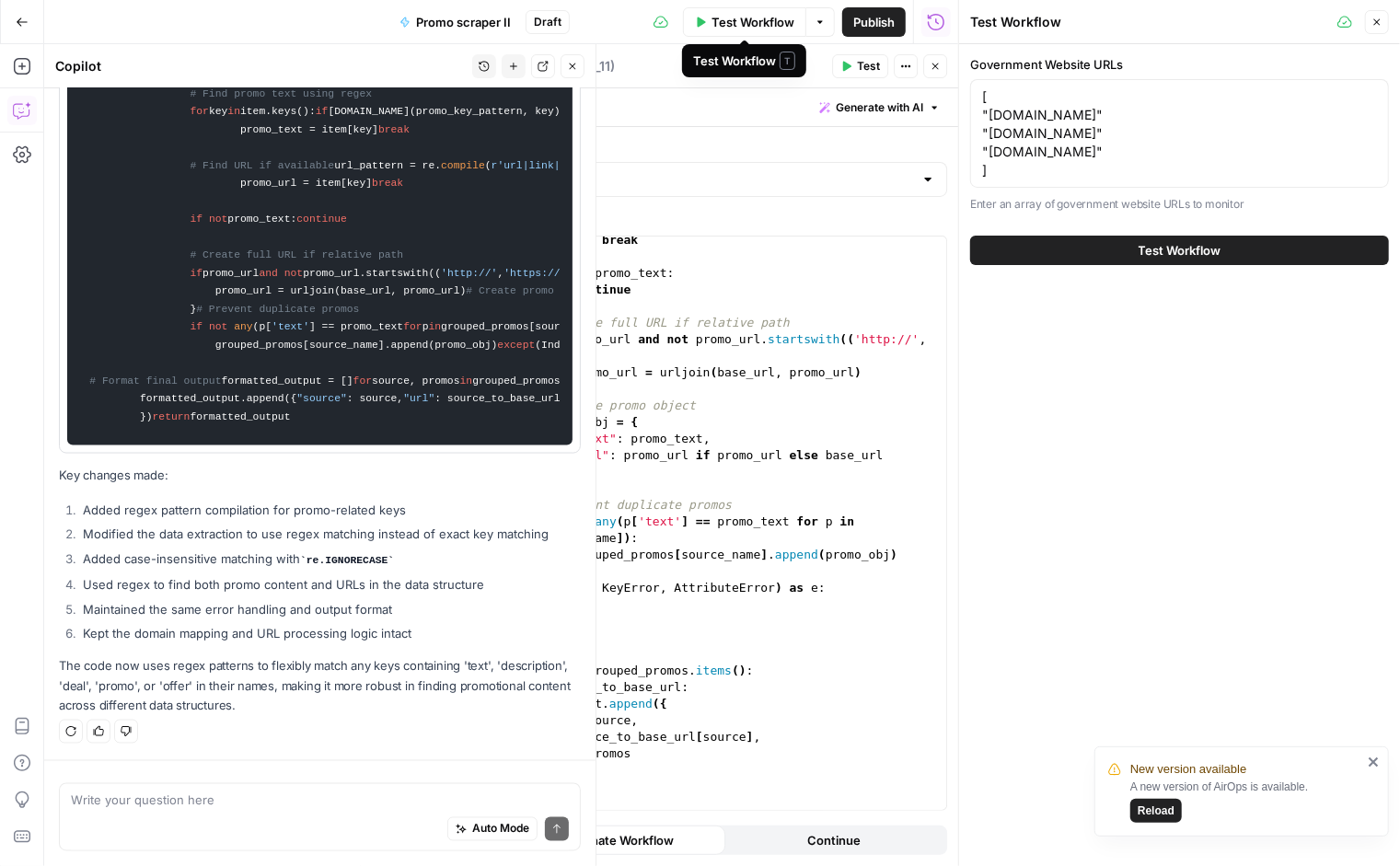
click at [737, 17] on span "Test Workflow" at bounding box center [753, 22] width 83 height 19
click at [166, 813] on div "Auto Mode Send" at bounding box center [319, 830] width 498 height 40
type textarea "anything else needed?"
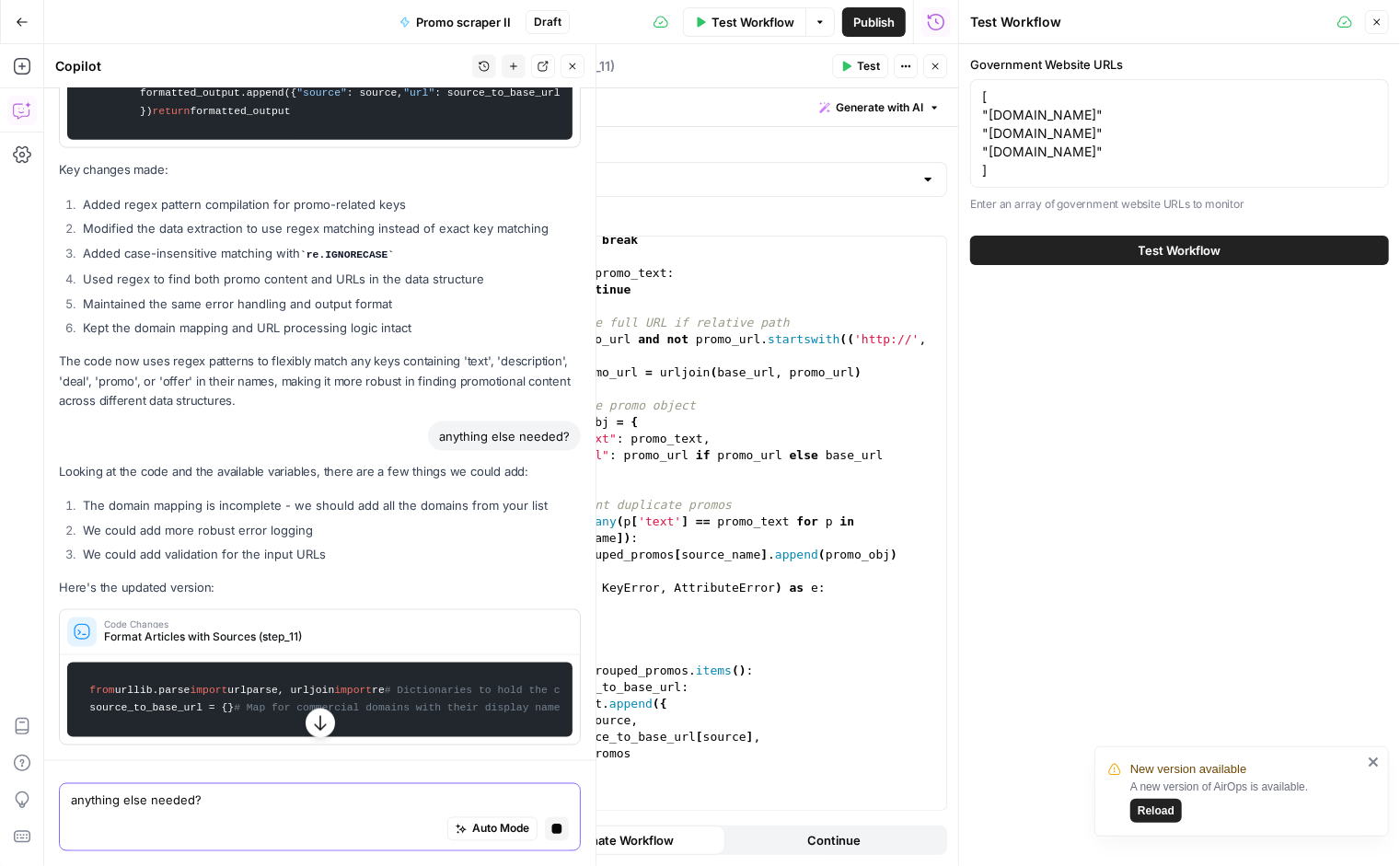
scroll to position [18336, 0]
click at [250, 526] on li "We could add more robust error logging" at bounding box center [329, 530] width 502 height 19
click at [250, 545] on li "We could add validation for the input URLs" at bounding box center [329, 554] width 502 height 19
click at [232, 524] on li "We could add more robust error logging" at bounding box center [329, 530] width 502 height 19
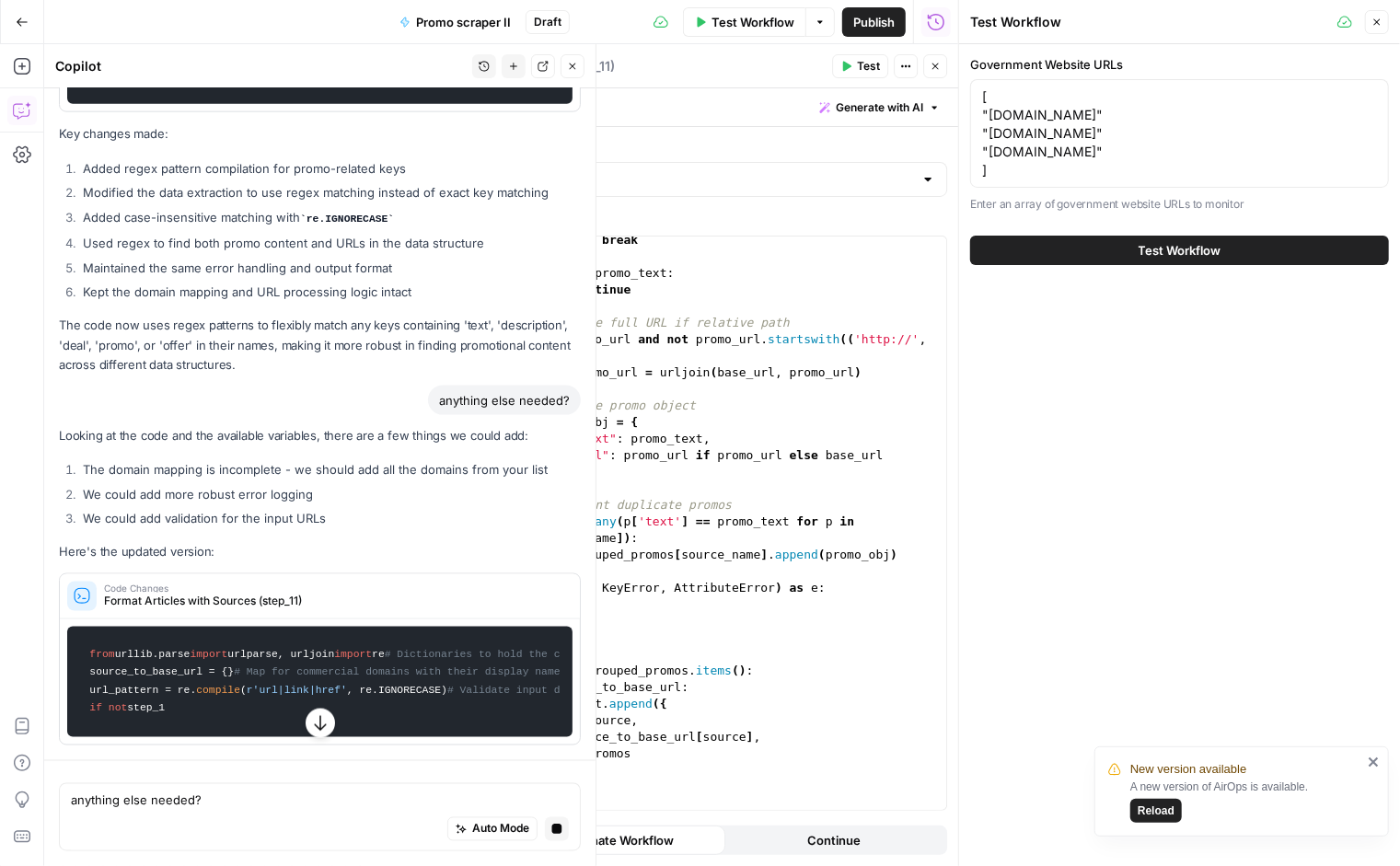
click at [232, 503] on li "We could add more robust error logging" at bounding box center [329, 494] width 502 height 19
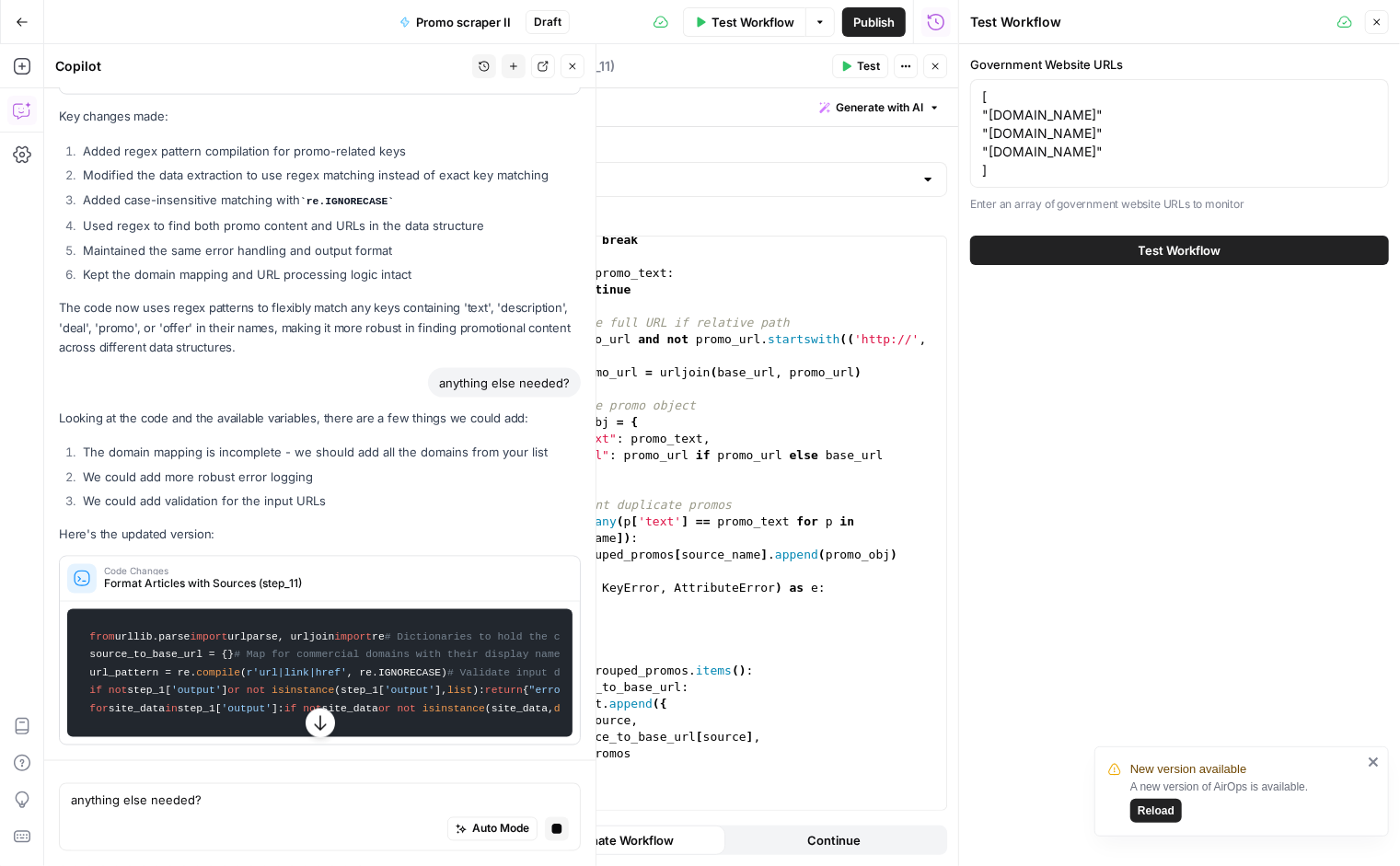
click at [232, 510] on li "We could add validation for the input URLs" at bounding box center [329, 500] width 502 height 19
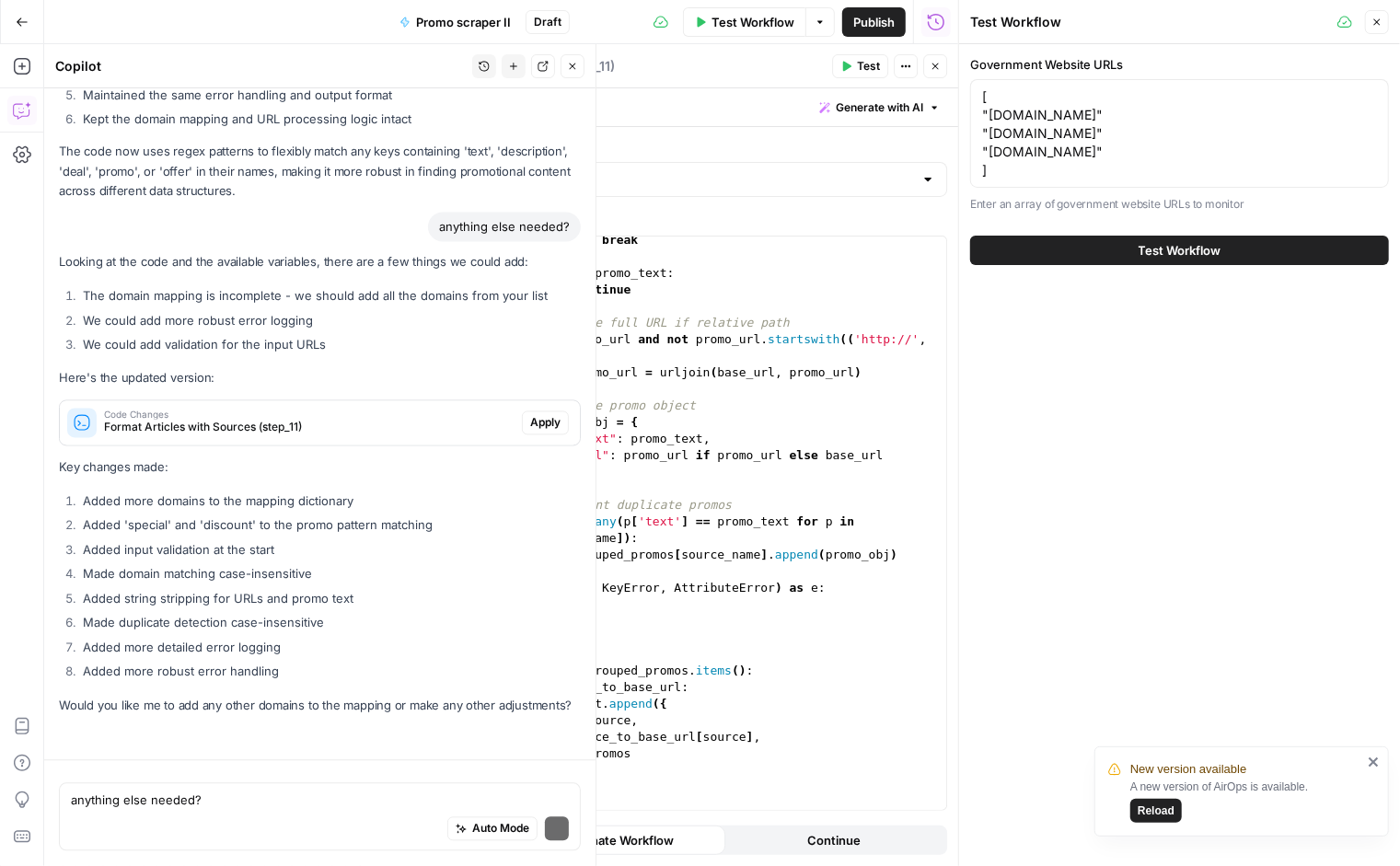
scroll to position [18917, 0]
click at [756, 21] on span "Test Workflow" at bounding box center [753, 22] width 83 height 19
drag, startPoint x: 1178, startPoint y: 248, endPoint x: 1005, endPoint y: 483, distance: 291.8
click at [1003, 484] on div "Government Website URLs [ "endurancewarranty.com" "carshield.com" "adt.com" ] […" at bounding box center [1180, 455] width 441 height 822
drag, startPoint x: 1100, startPoint y: 250, endPoint x: 1048, endPoint y: 500, distance: 255.4
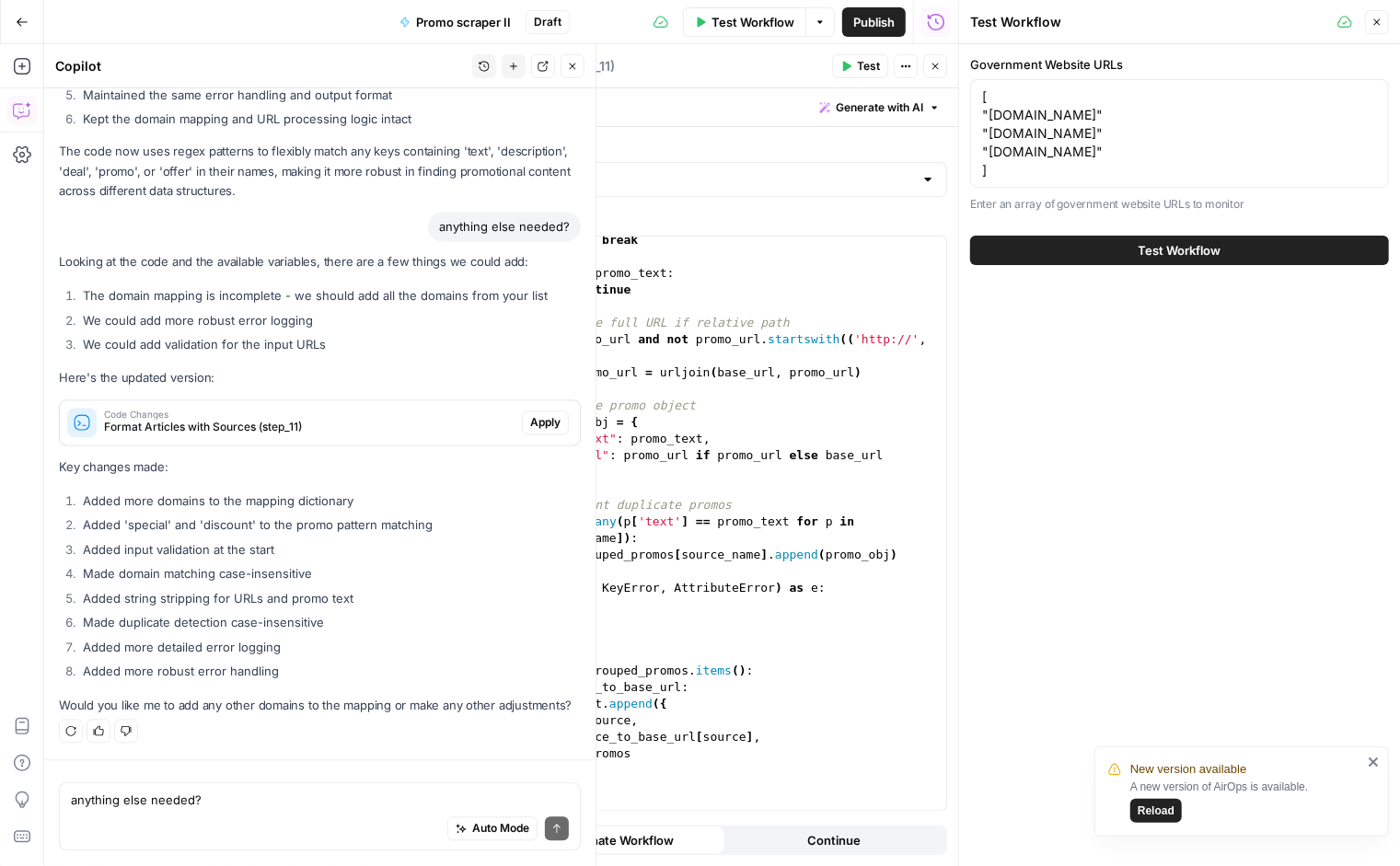
click at [1046, 499] on div "Government Website URLs [ "endurancewarranty.com" "carshield.com" "adt.com" ] […" at bounding box center [1180, 455] width 441 height 822
click at [1088, 250] on button "Test Workflow" at bounding box center [1179, 250] width 419 height 30
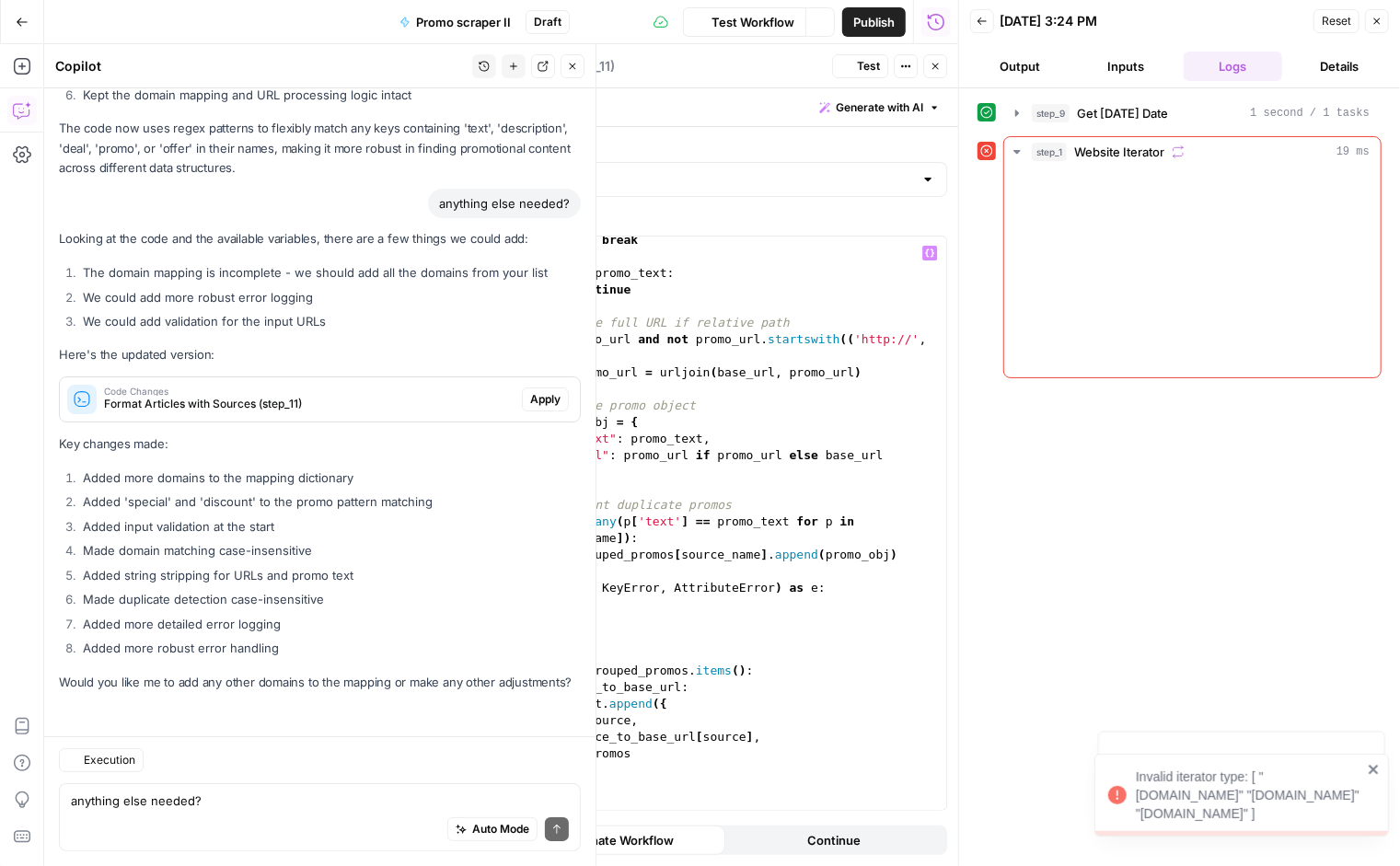
scroll to position [12315, 0]
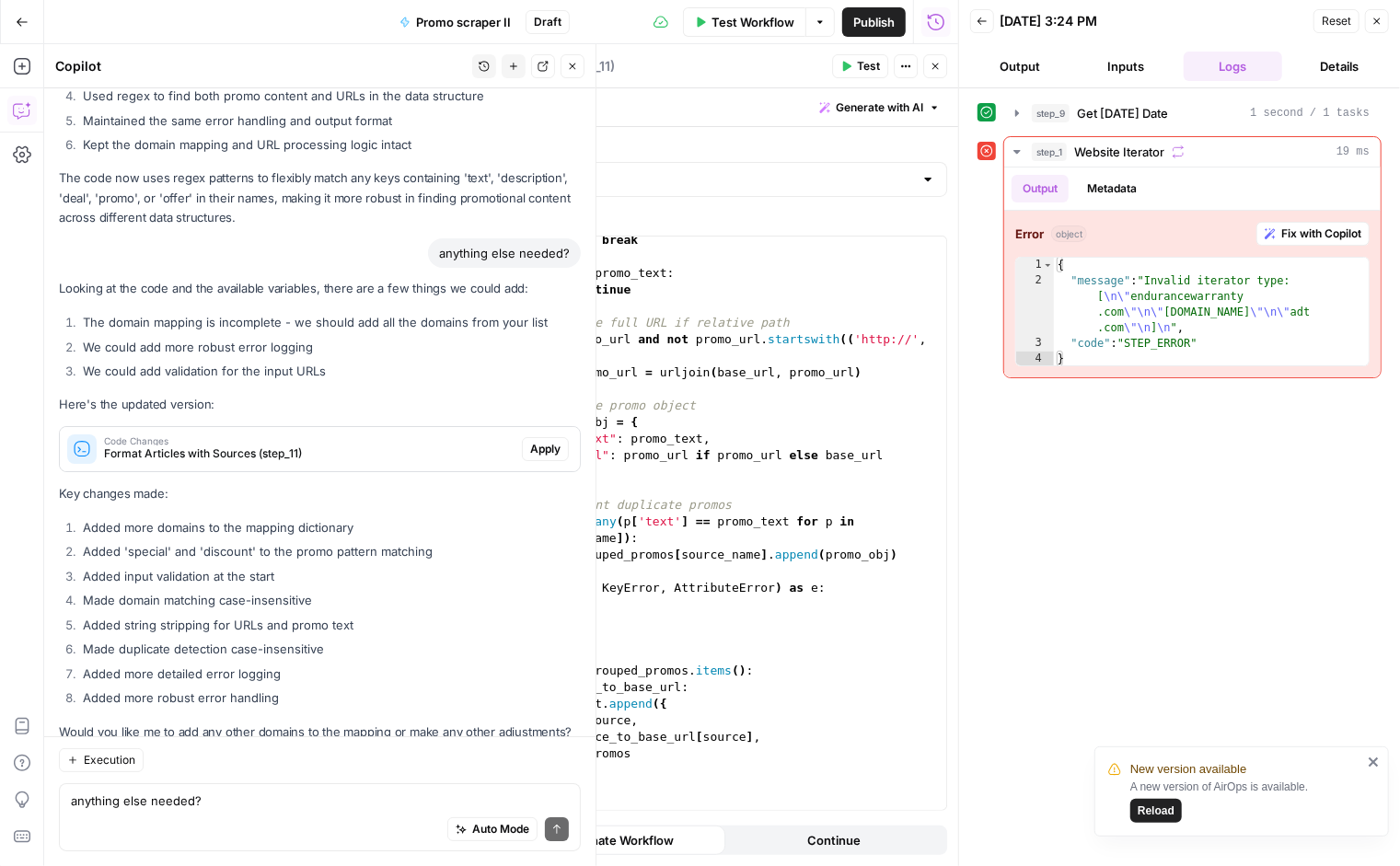
click at [934, 63] on icon "button" at bounding box center [935, 66] width 11 height 11
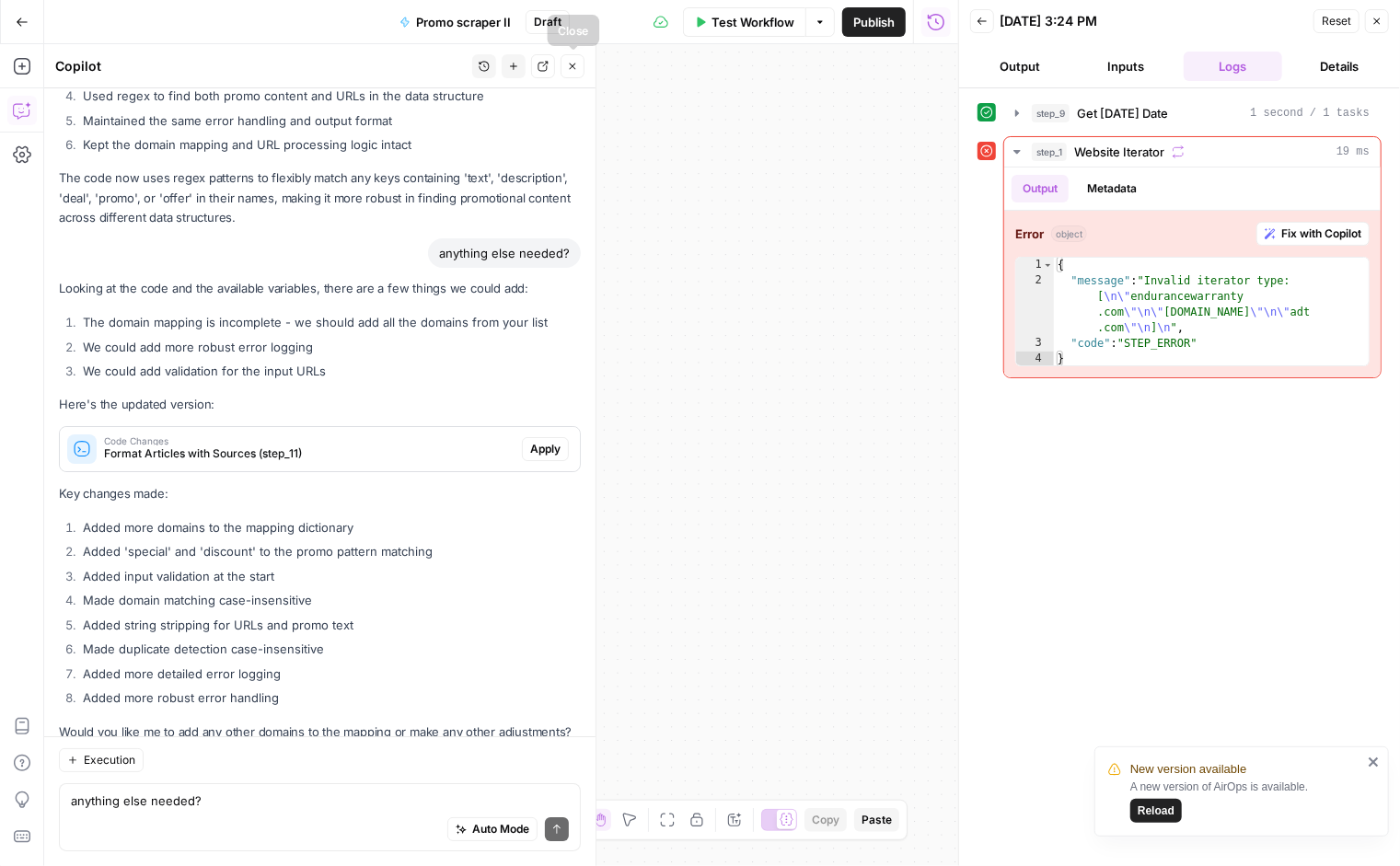
click at [577, 70] on icon "button" at bounding box center [572, 66] width 11 height 11
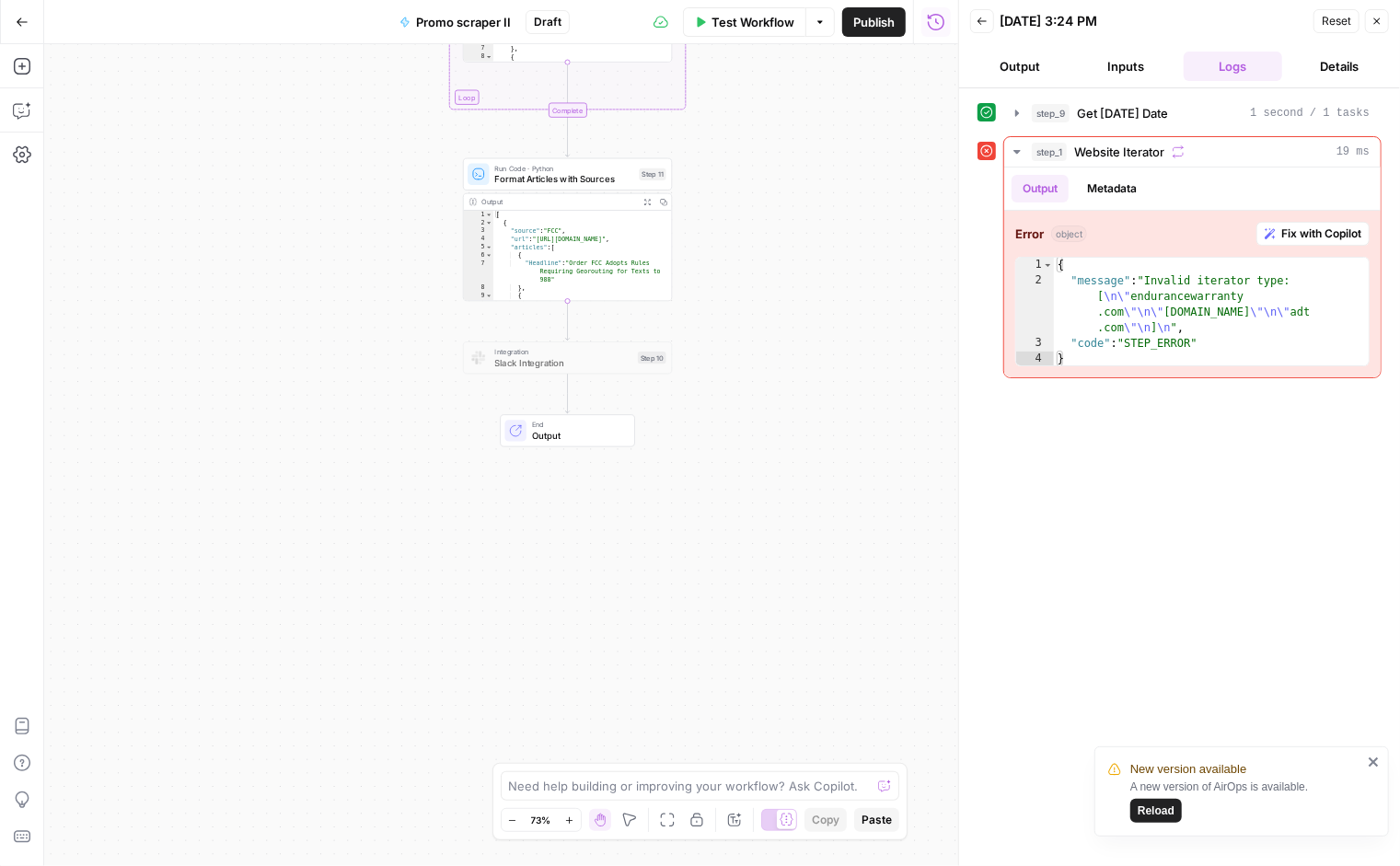
click at [579, 429] on span "Output" at bounding box center [577, 435] width 92 height 14
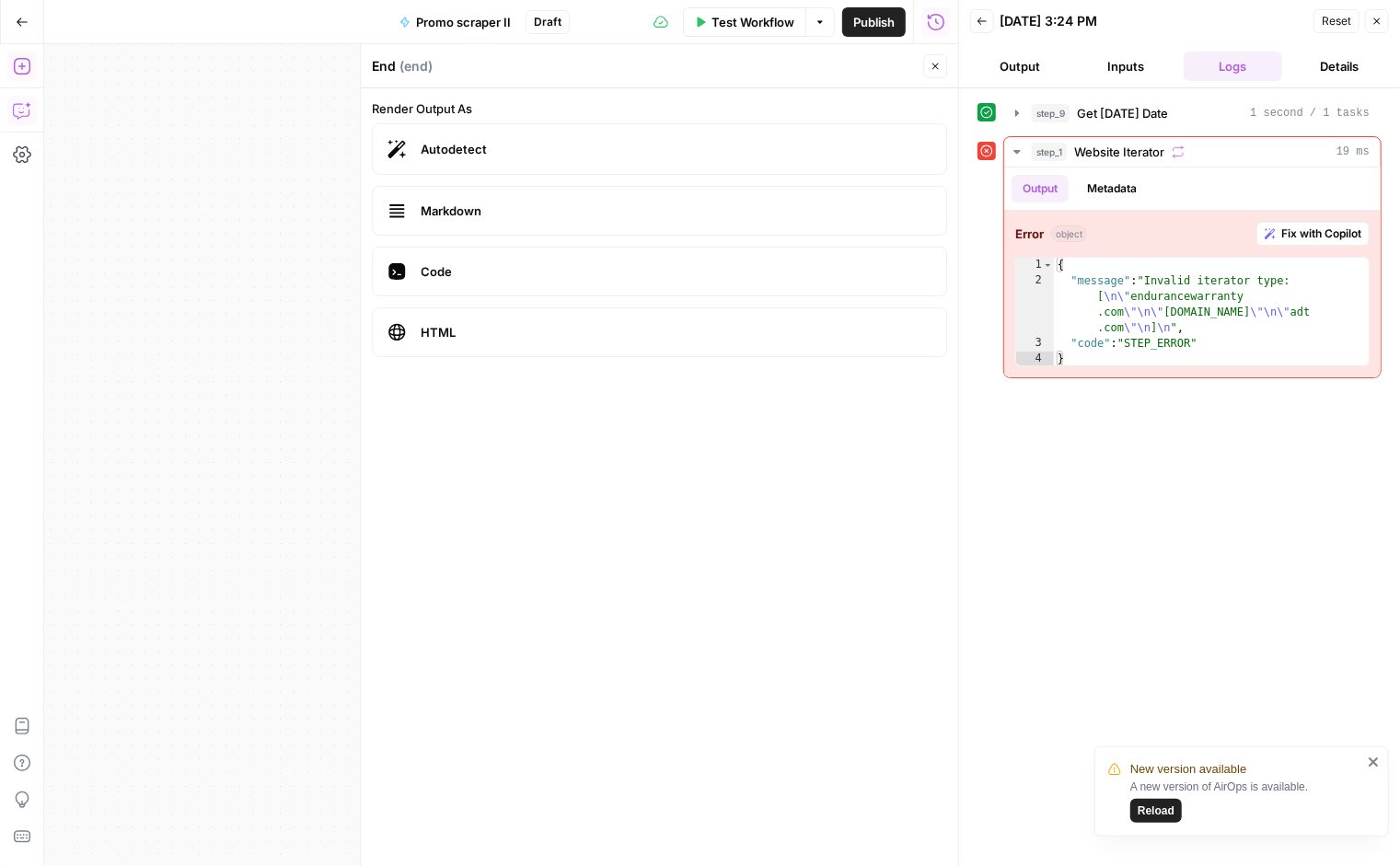
click at [23, 110] on icon "button" at bounding box center [22, 110] width 19 height 19
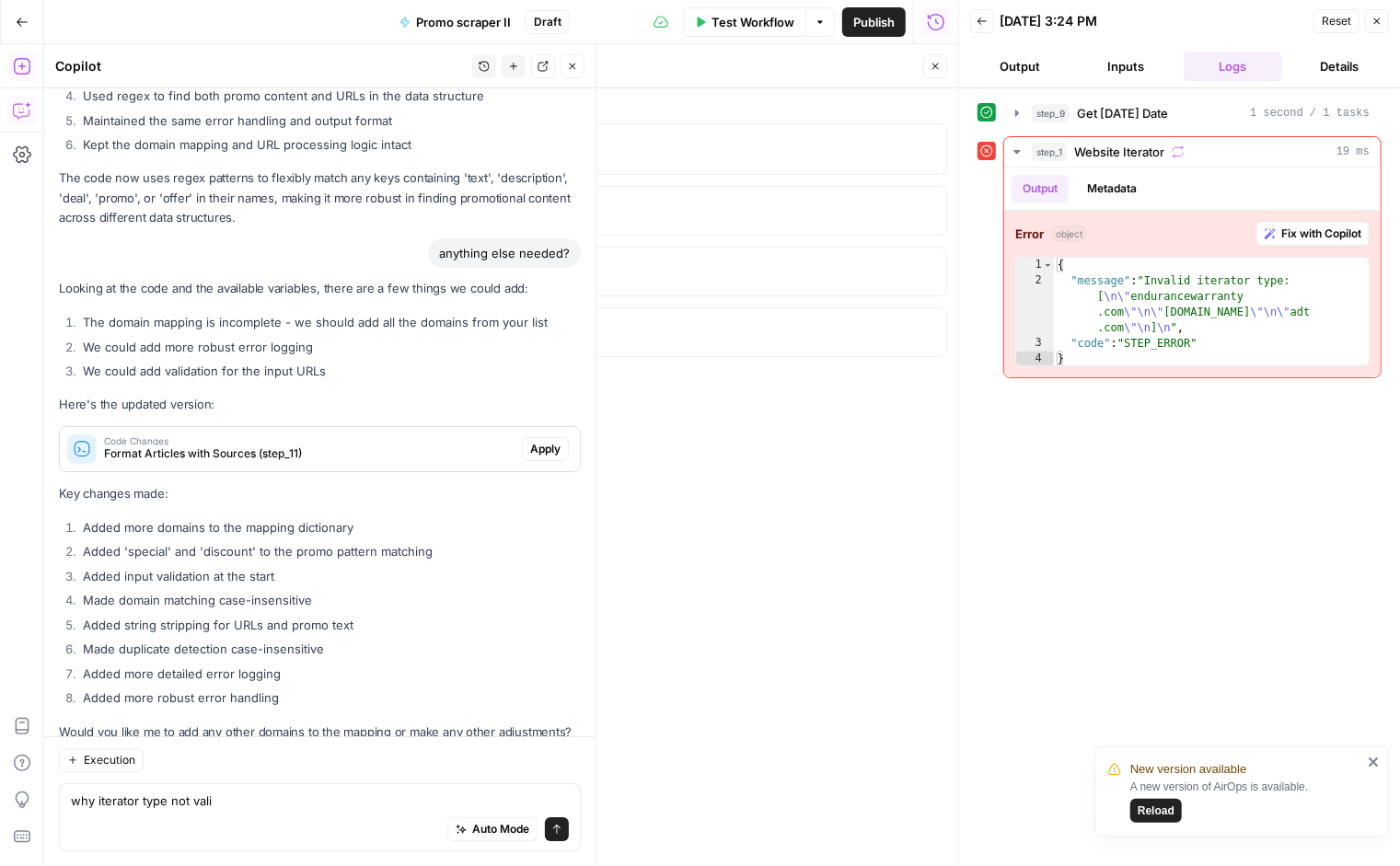
type textarea "why iterator type not valid"
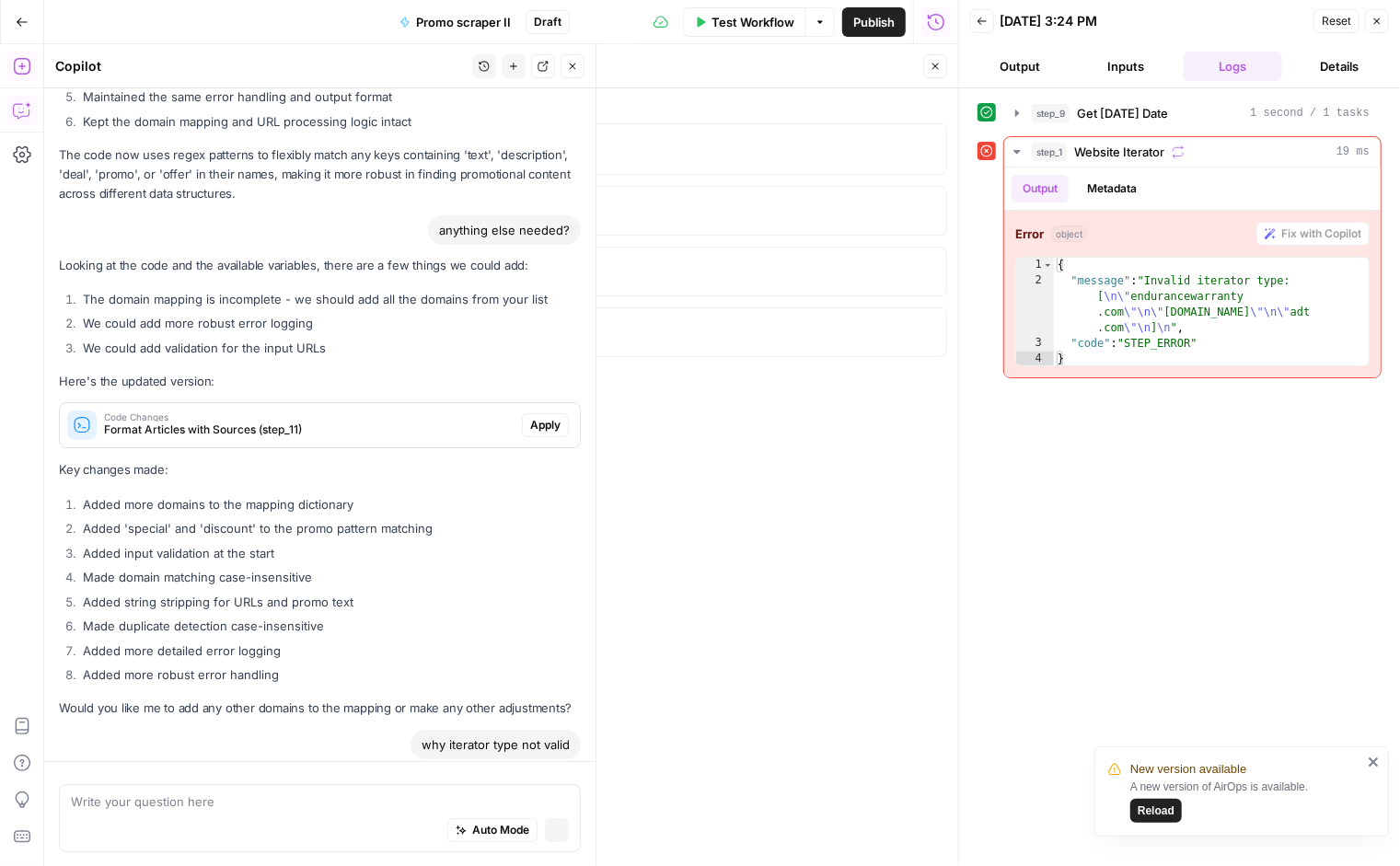
scroll to position [13045, 0]
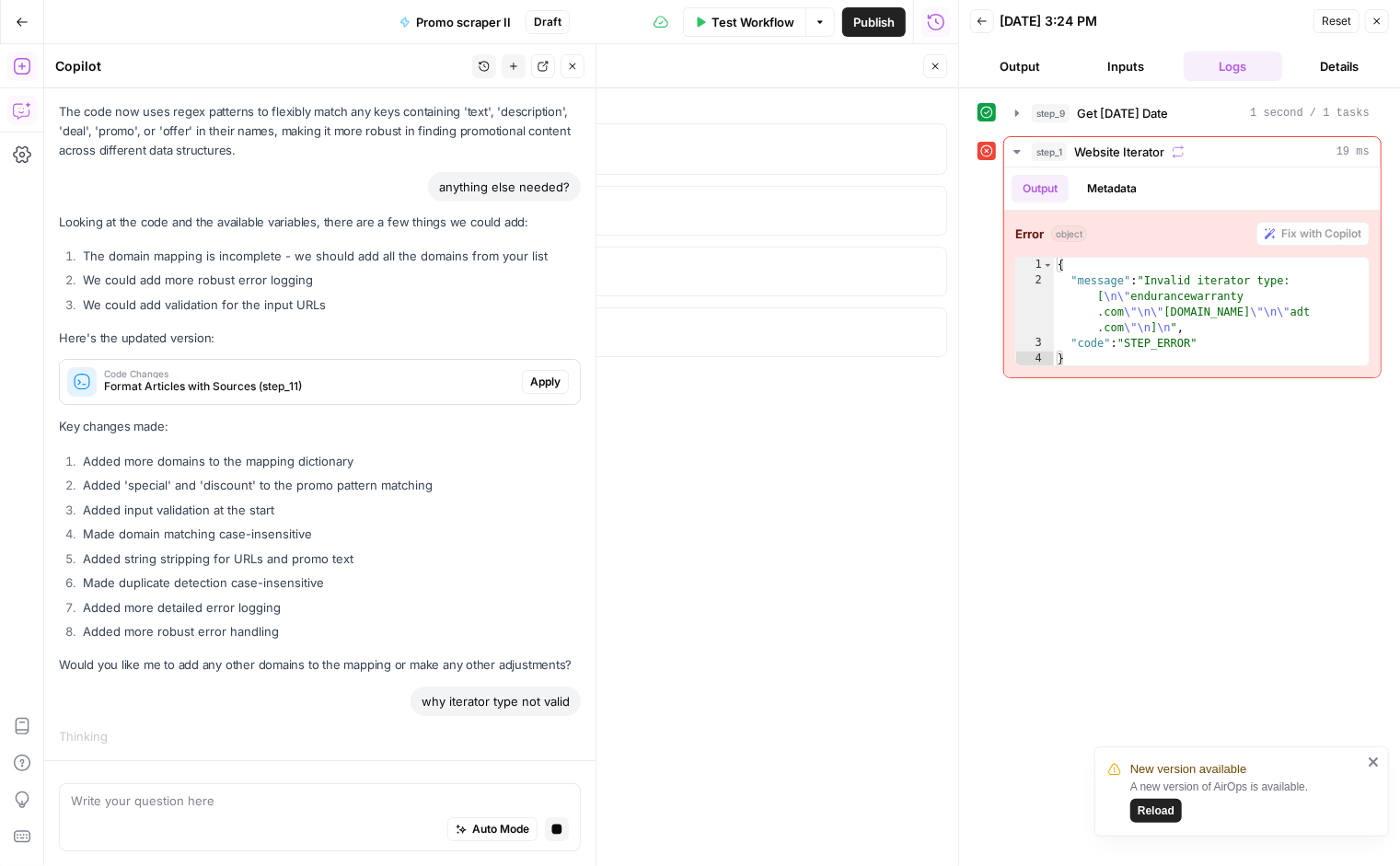
click at [932, 68] on icon "button" at bounding box center [935, 66] width 11 height 11
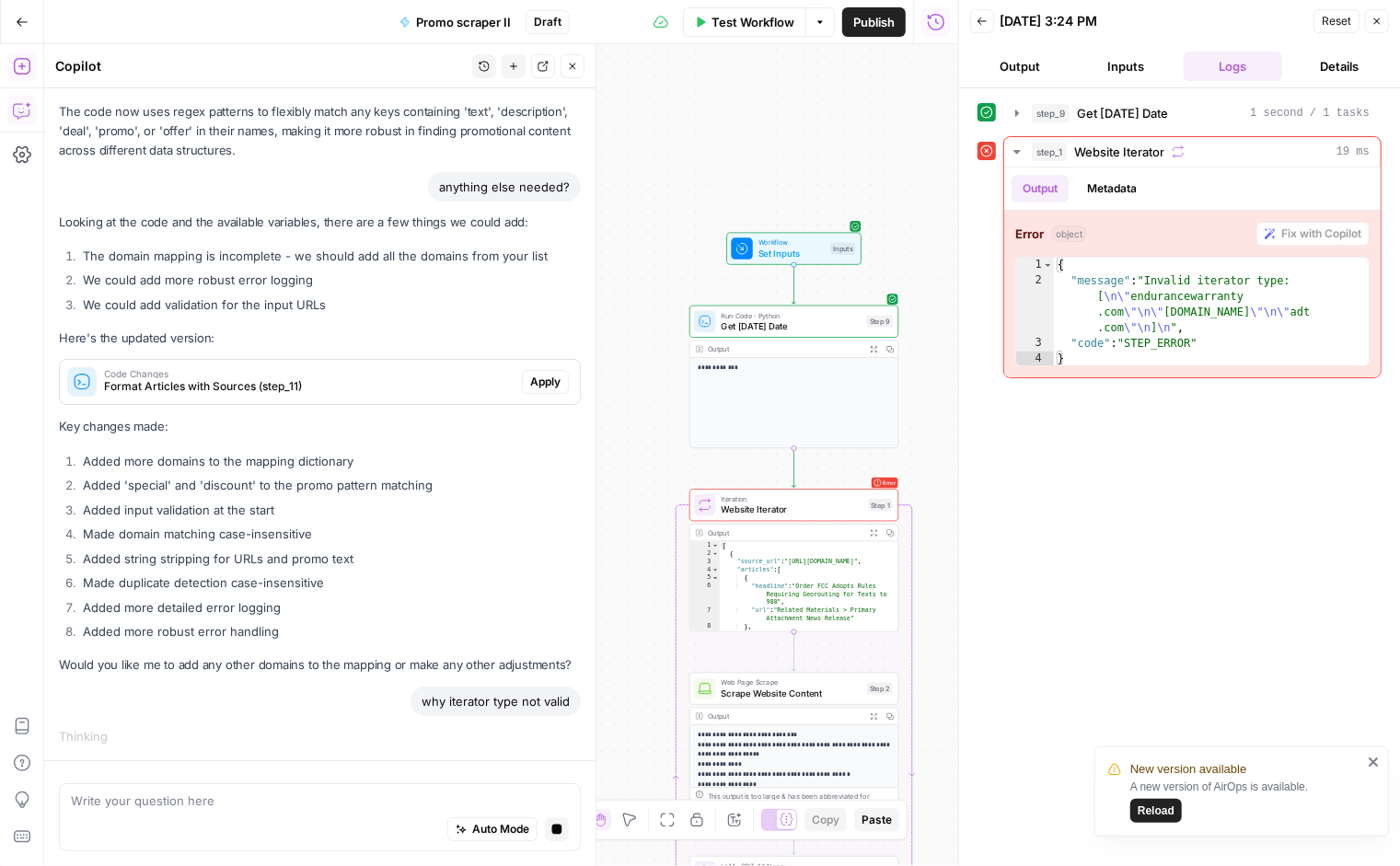
click at [767, 500] on span "Iteration" at bounding box center [792, 499] width 142 height 11
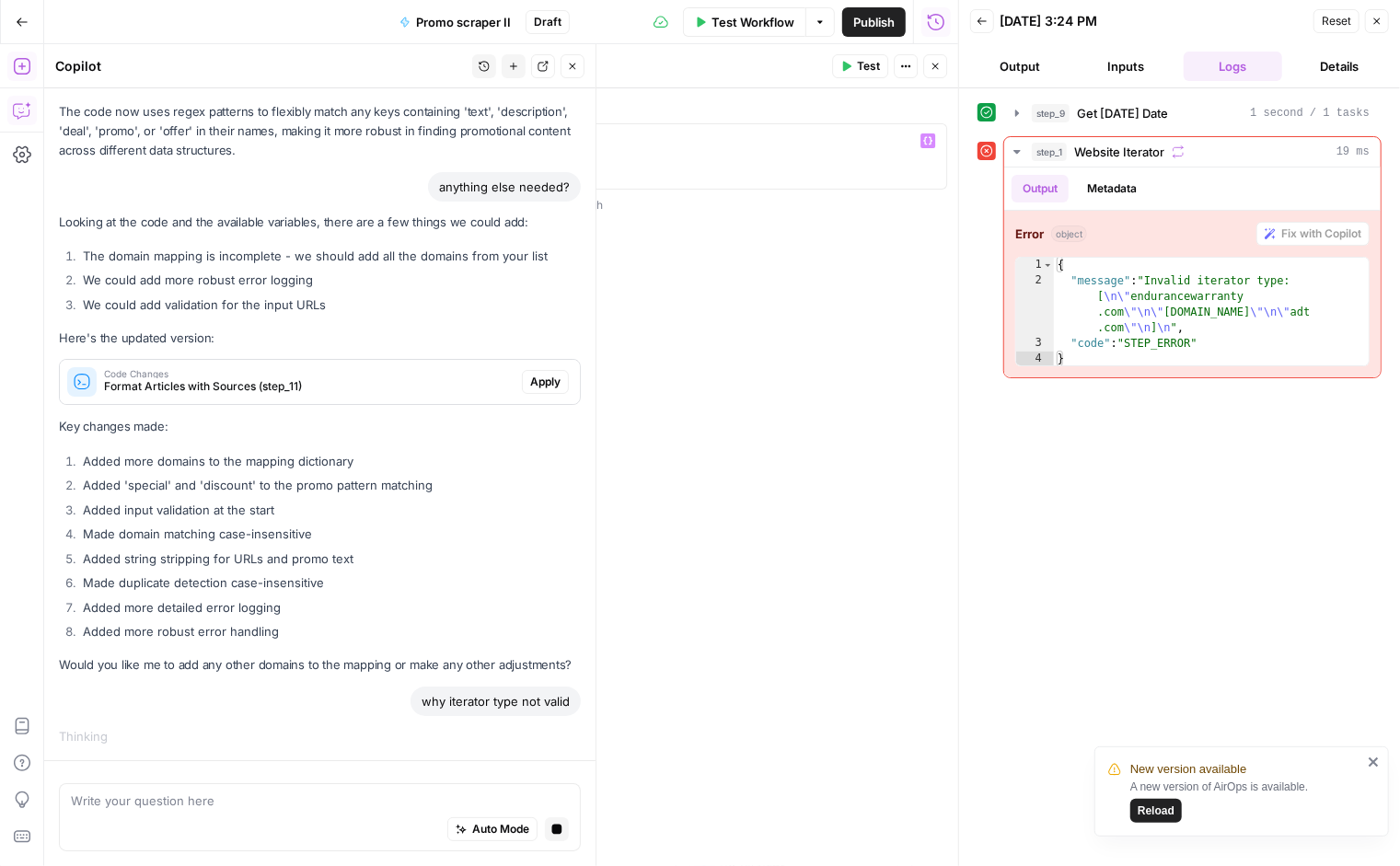
type textarea "**********"
click at [473, 156] on div "website_urls" at bounding box center [660, 173] width 560 height 83
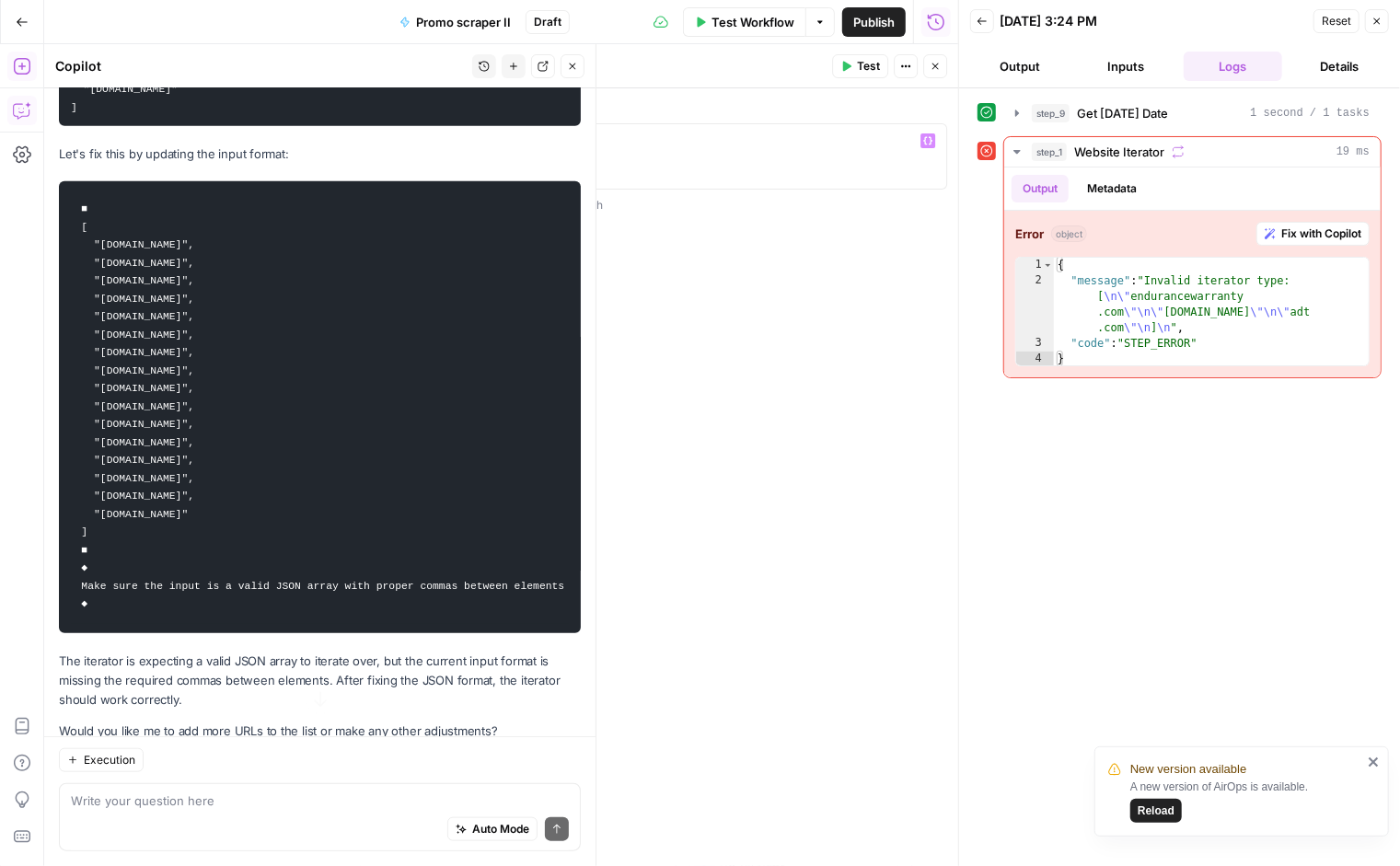
scroll to position [13390, 0]
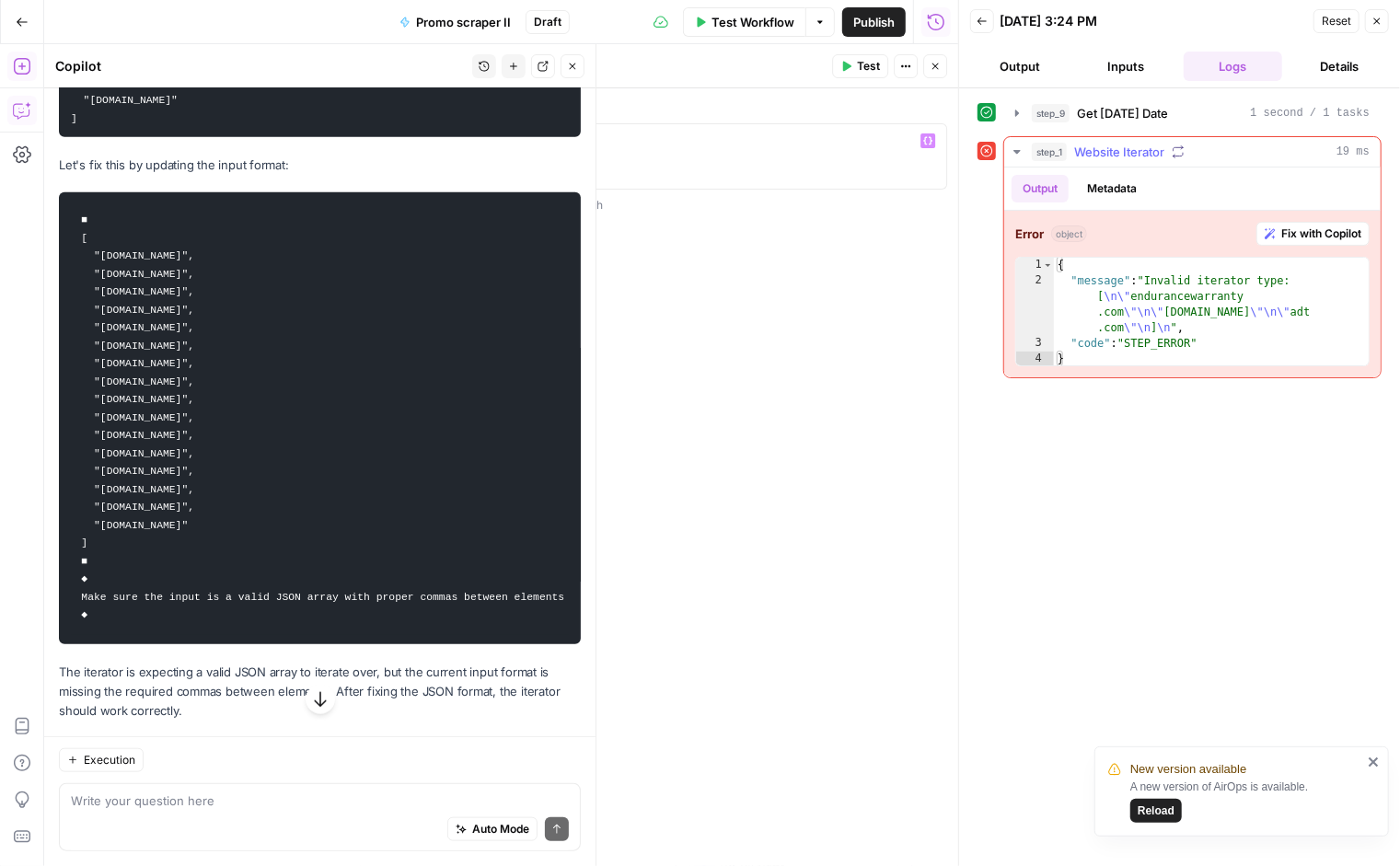
click at [1082, 151] on span "Website Iterator" at bounding box center [1119, 152] width 91 height 19
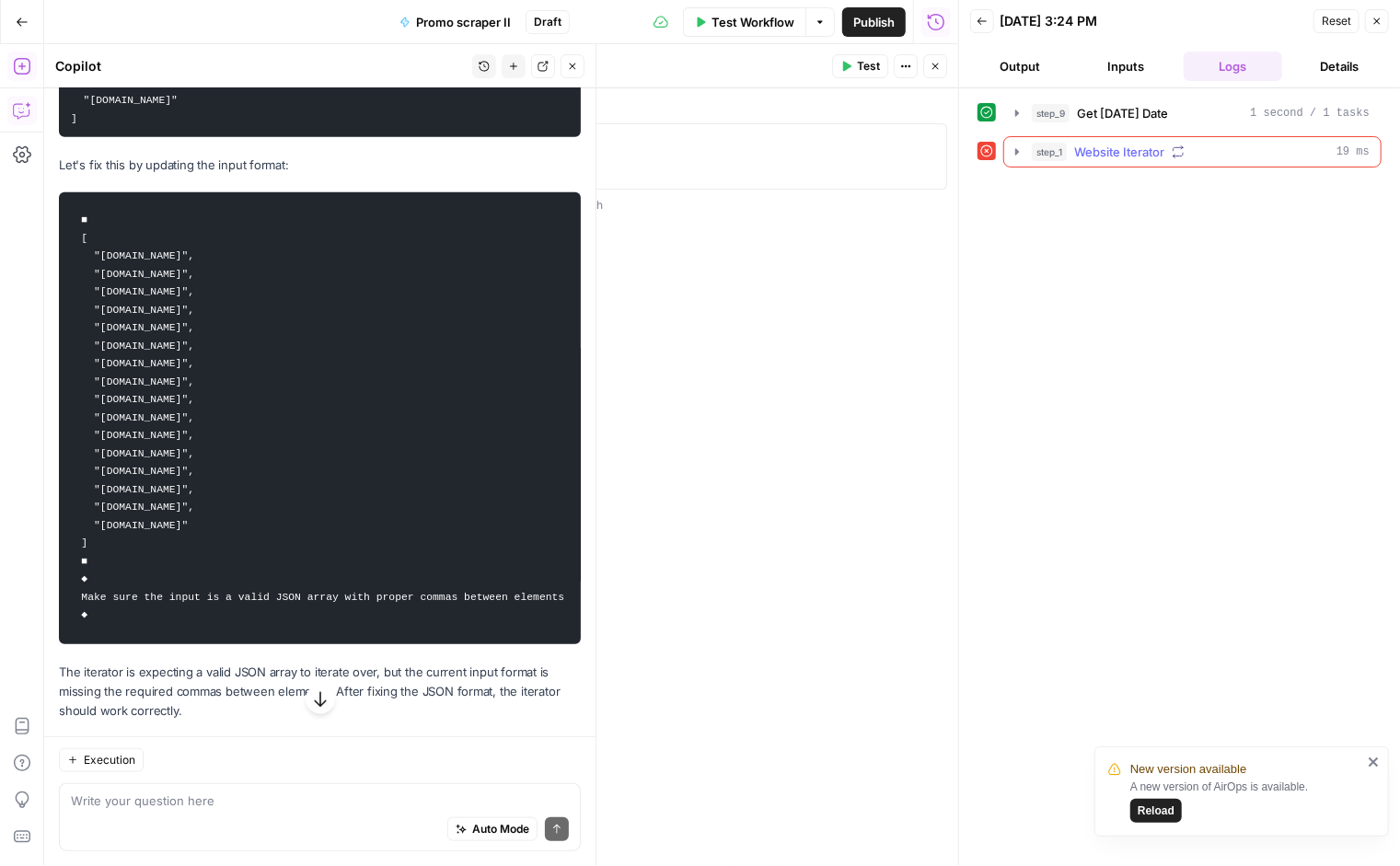
click at [1082, 151] on span "Website Iterator" at bounding box center [1119, 152] width 91 height 19
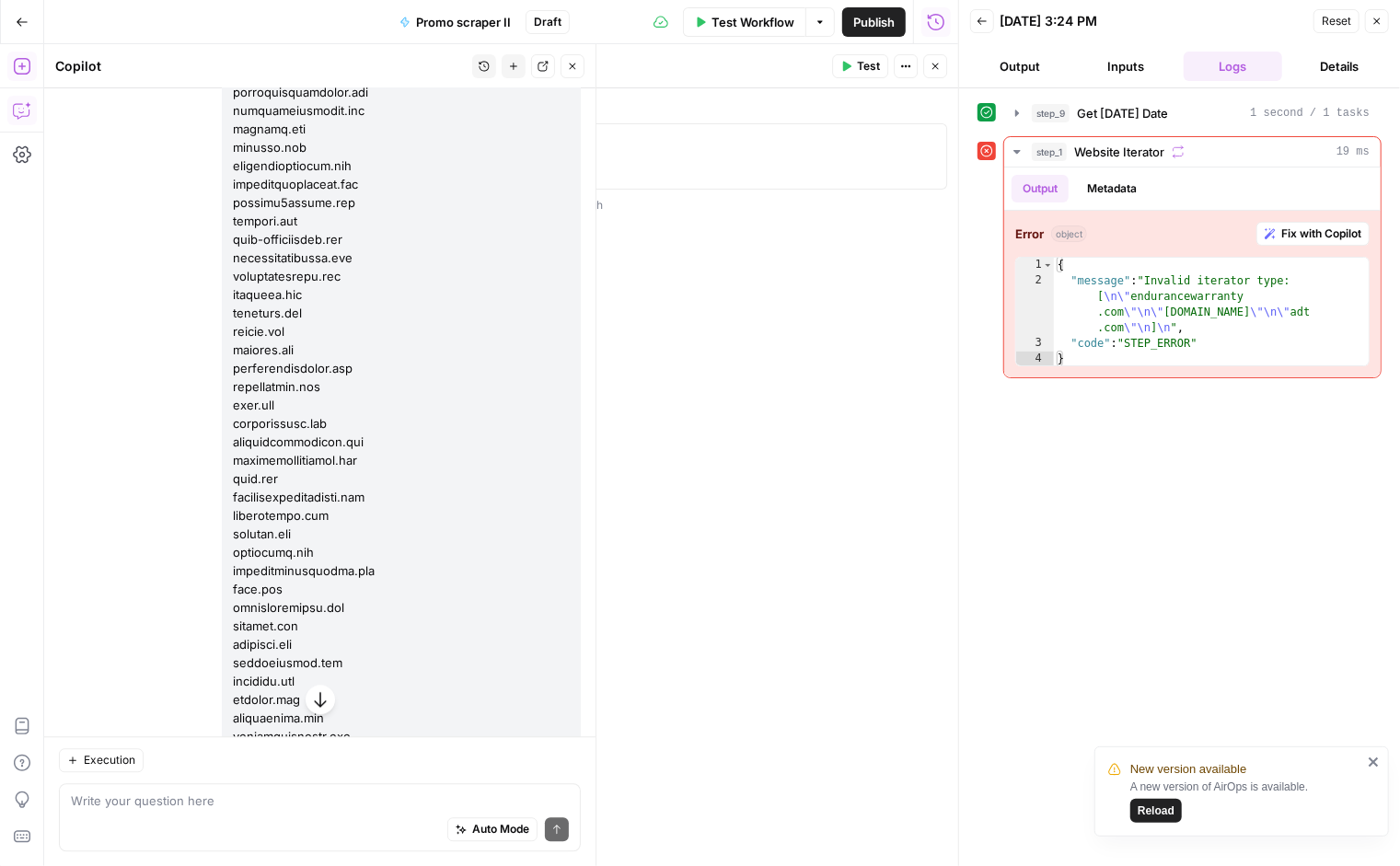
scroll to position [6785, 0]
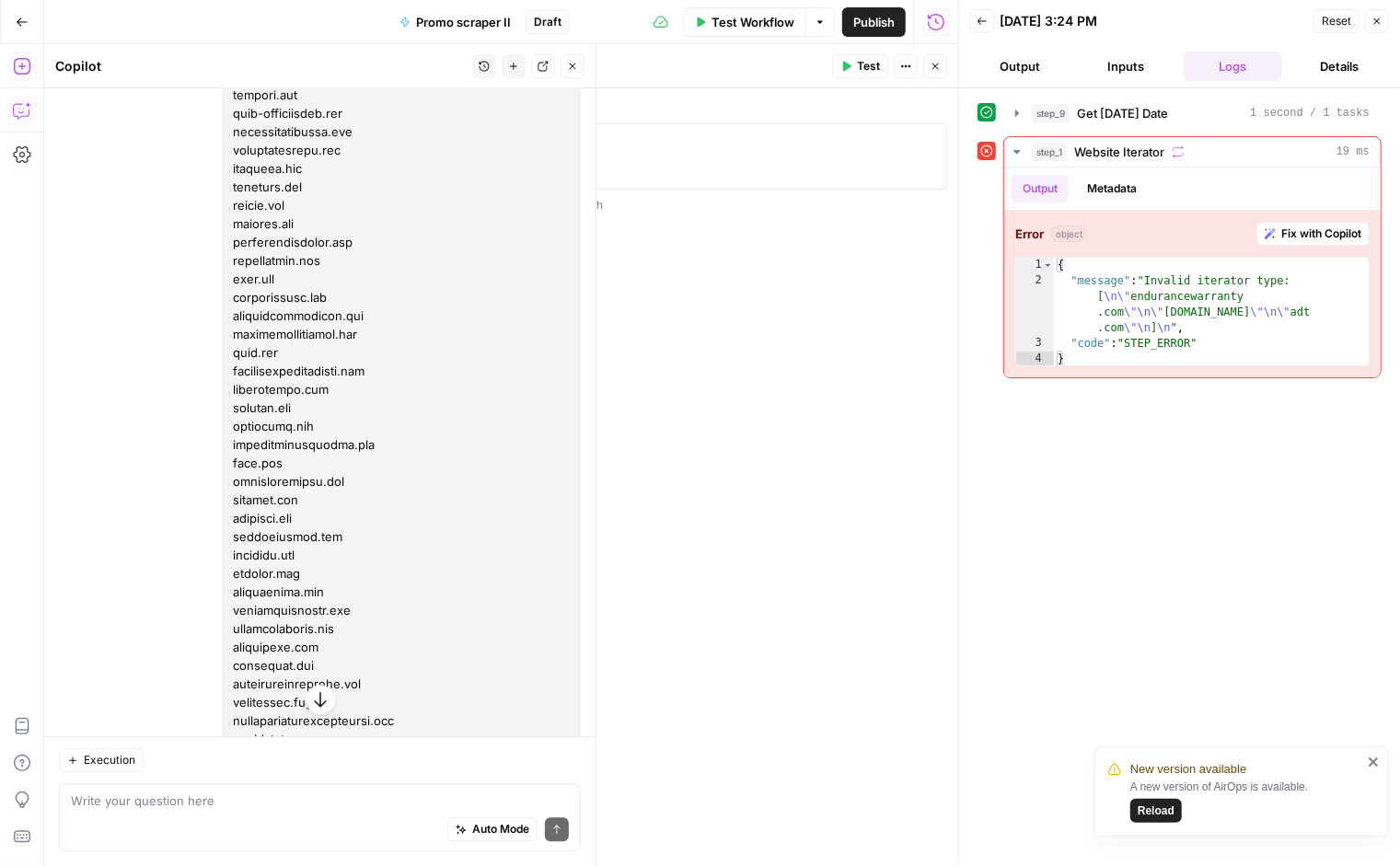
click at [934, 69] on icon "button" at bounding box center [935, 66] width 11 height 11
drag, startPoint x: 794, startPoint y: 549, endPoint x: 1027, endPoint y: 404, distance: 274.4
click at [1027, 404] on body "**********" at bounding box center [700, 433] width 1400 height 866
click at [629, 820] on icon "button" at bounding box center [630, 820] width 15 height 15
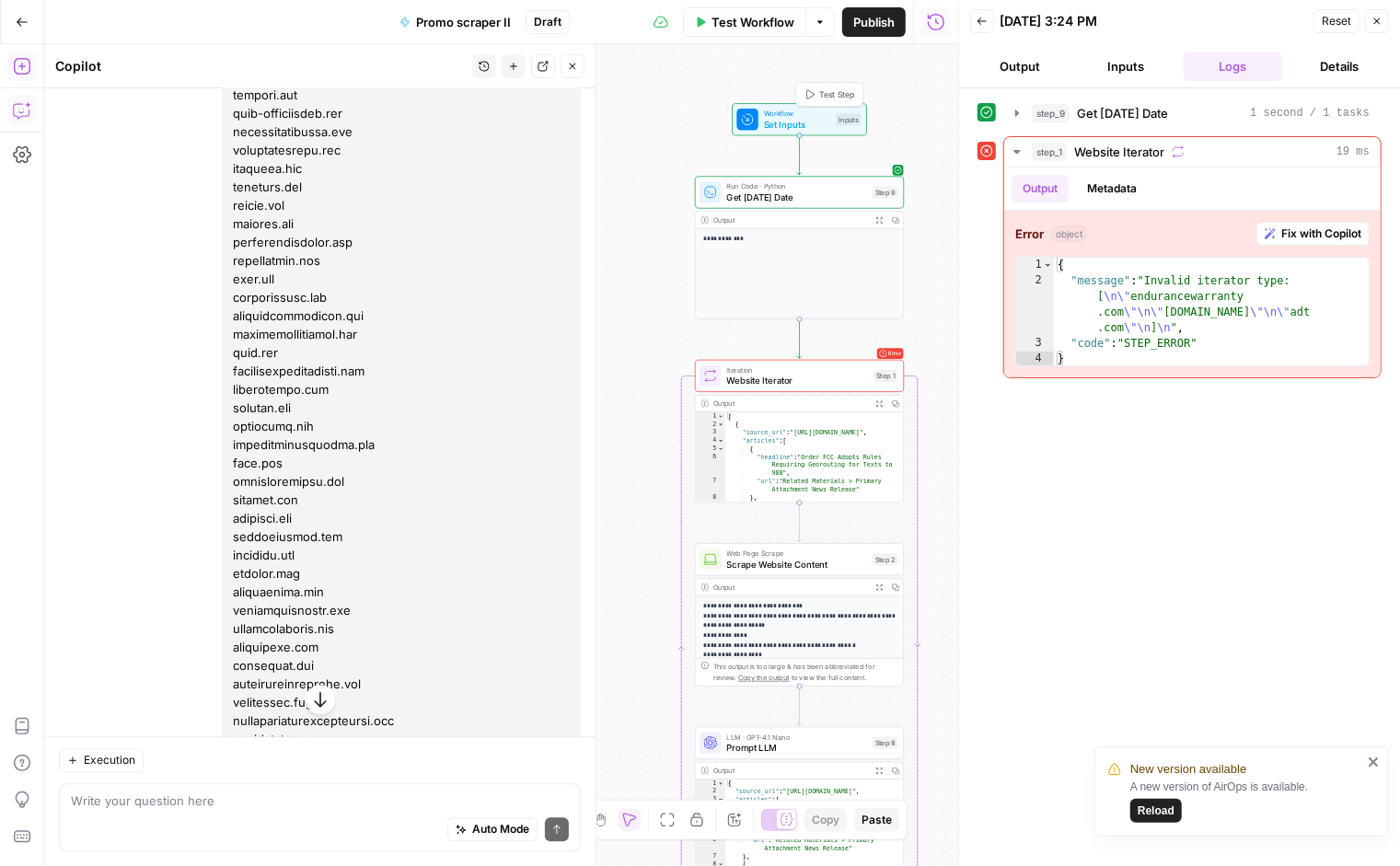
click at [782, 119] on span "Set Inputs" at bounding box center [798, 125] width 67 height 14
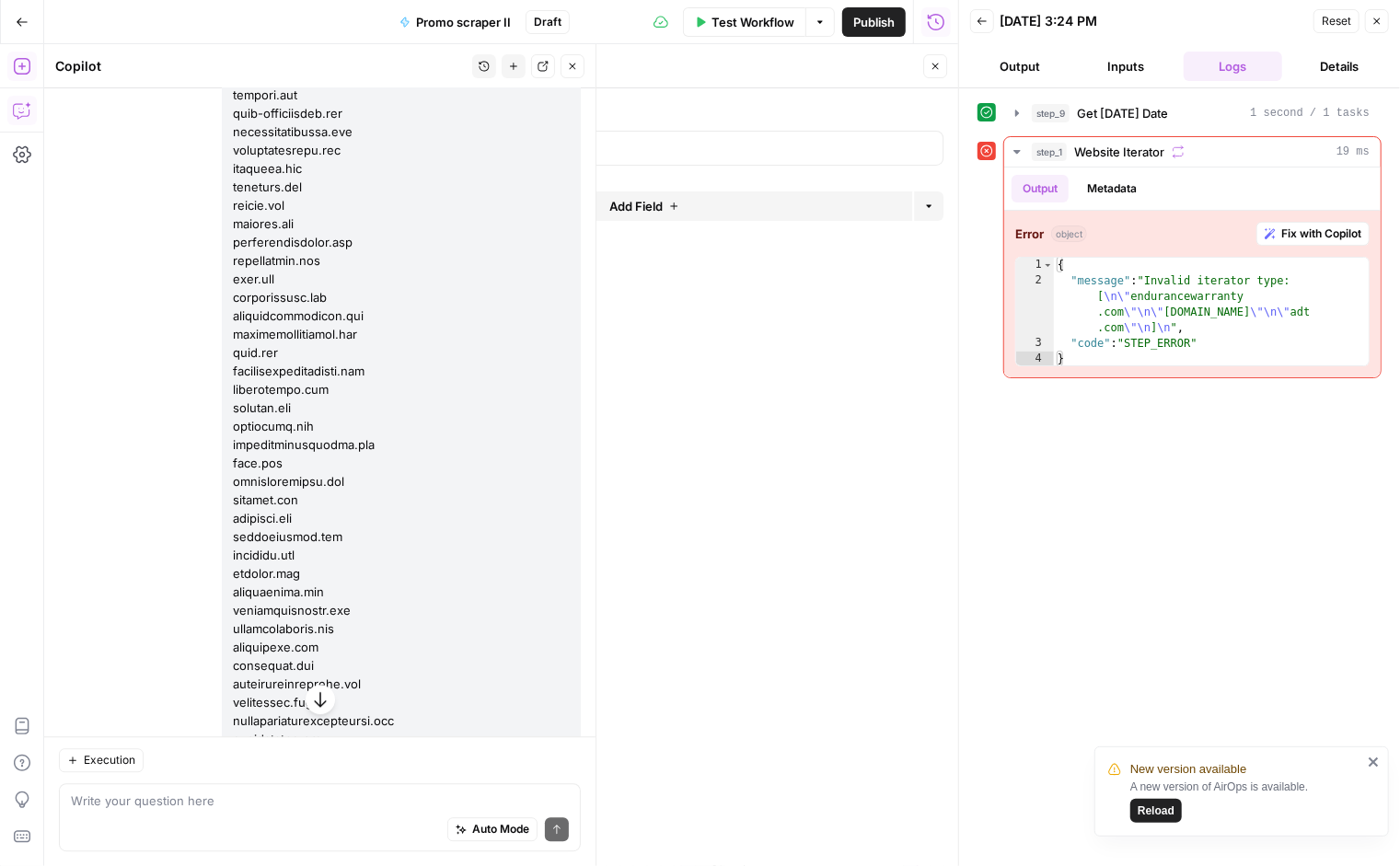
click at [870, 112] on span "edit field" at bounding box center [874, 113] width 40 height 15
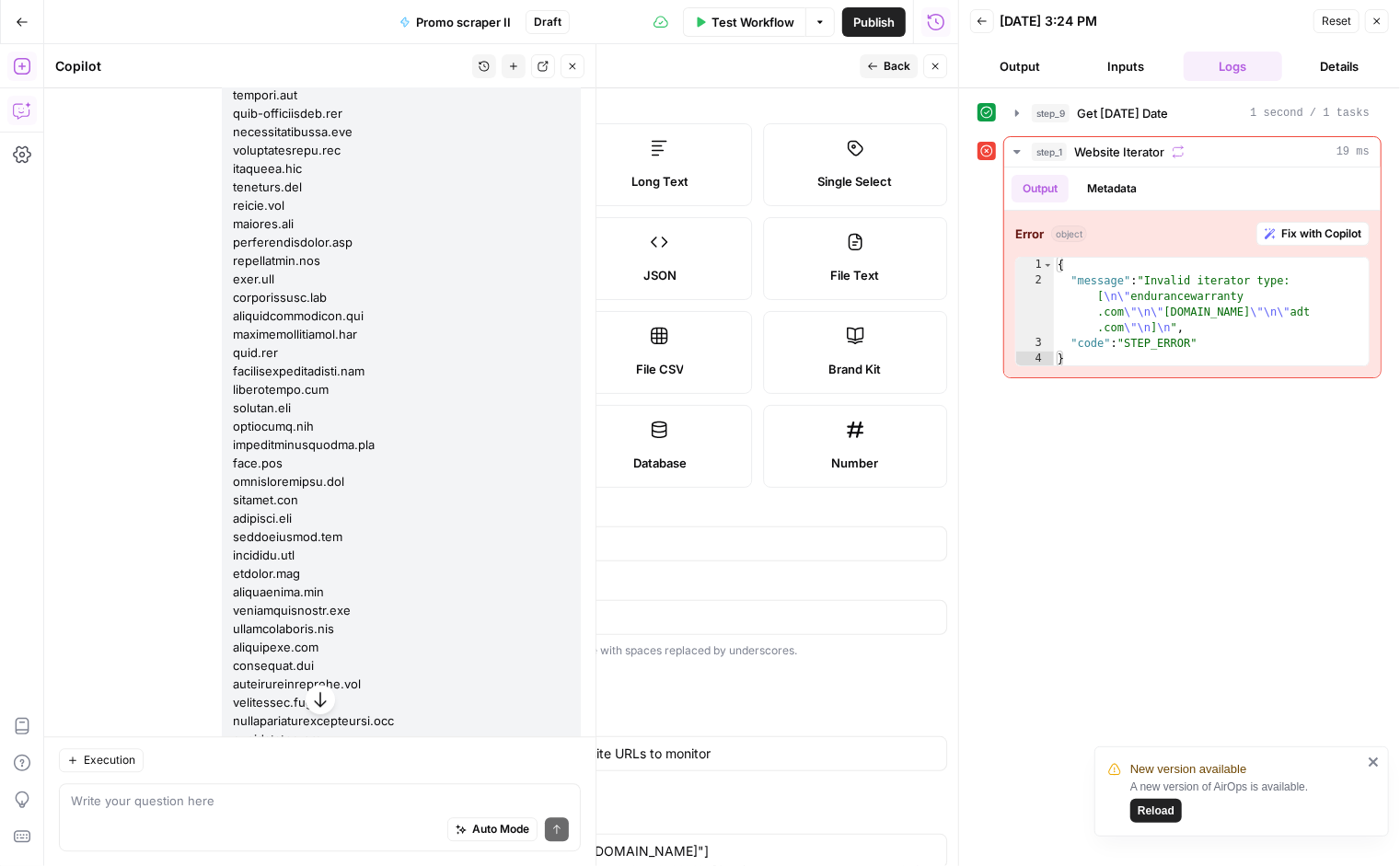
scroll to position [168, 0]
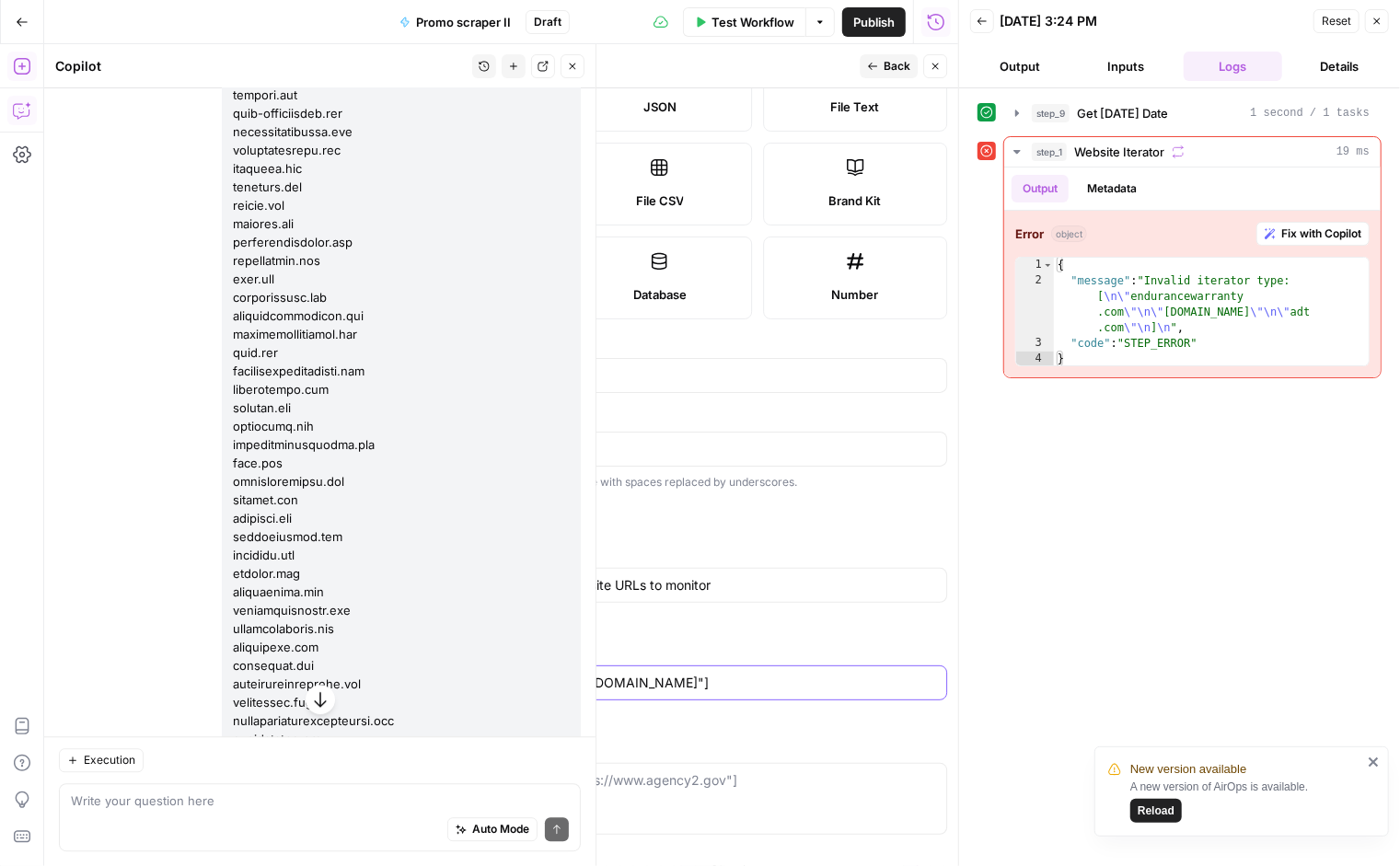
click at [546, 681] on input "["[URL][DOMAIN_NAME]", "[URL][DOMAIN_NAME]"]" at bounding box center [660, 683] width 552 height 19
click at [492, 681] on input "["[URL][DOMAIN_NAME]", "[URL][DOMAIN_NAME]"]" at bounding box center [660, 683] width 552 height 19
click at [508, 677] on input "["[URL][DOMAIN_NAME]", "[URL][DOMAIN_NAME]"]" at bounding box center [660, 683] width 552 height 19
drag, startPoint x: 516, startPoint y: 677, endPoint x: 474, endPoint y: 683, distance: 42.4
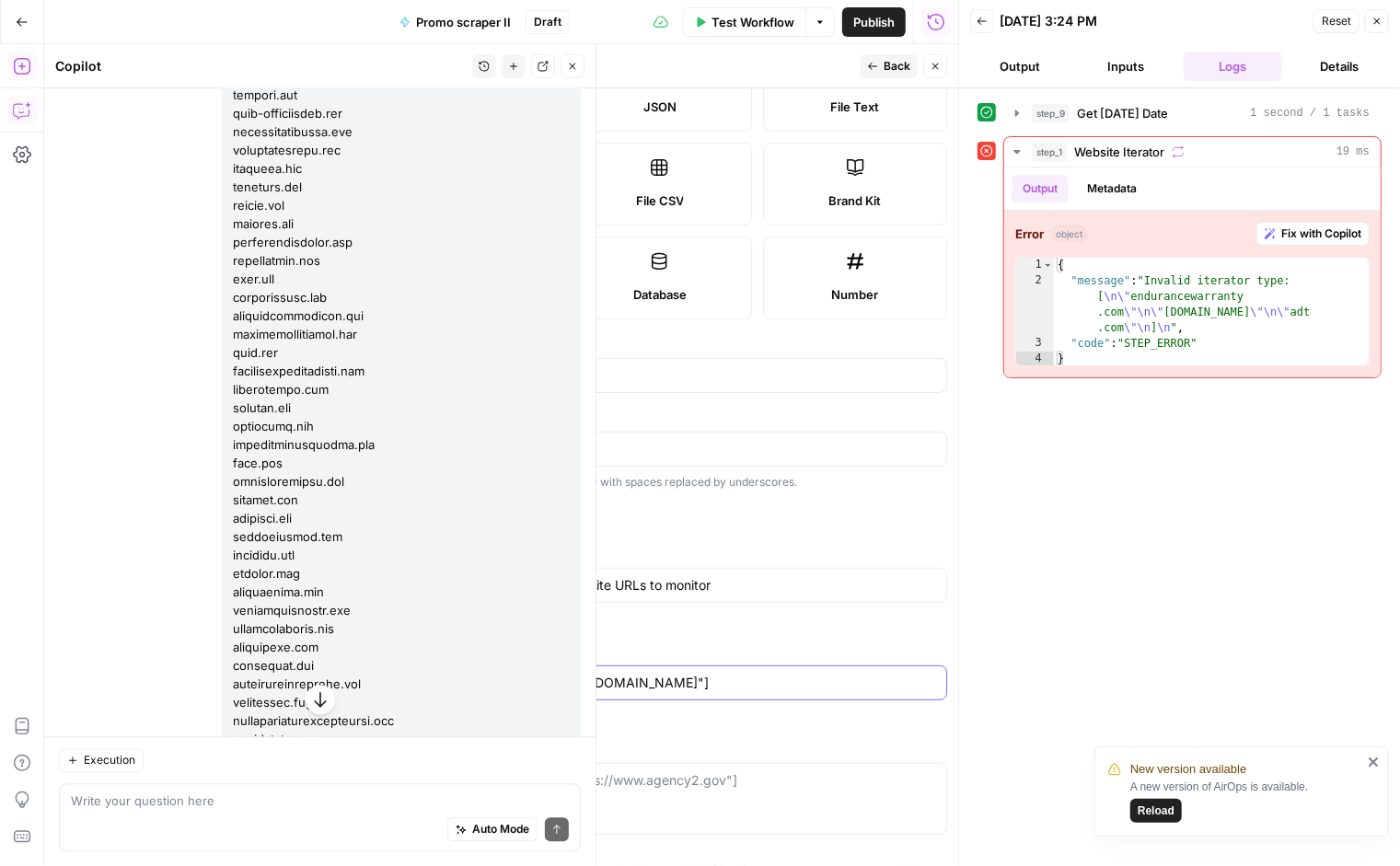
click at [474, 684] on input "["[URL][DOMAIN_NAME]", "[URL][DOMAIN_NAME]"]" at bounding box center [660, 683] width 552 height 19
drag, startPoint x: 685, startPoint y: 680, endPoint x: 638, endPoint y: 683, distance: 47.1
click at [638, 683] on input "["https://www.promo1.gov", "https://www.agency2.gov"]" at bounding box center [660, 683] width 552 height 19
click at [529, 679] on input "["https://www.promo1.gov", "https://www.promo2.gov"]" at bounding box center [660, 683] width 552 height 19
drag, startPoint x: 522, startPoint y: 680, endPoint x: 540, endPoint y: 677, distance: 18.2
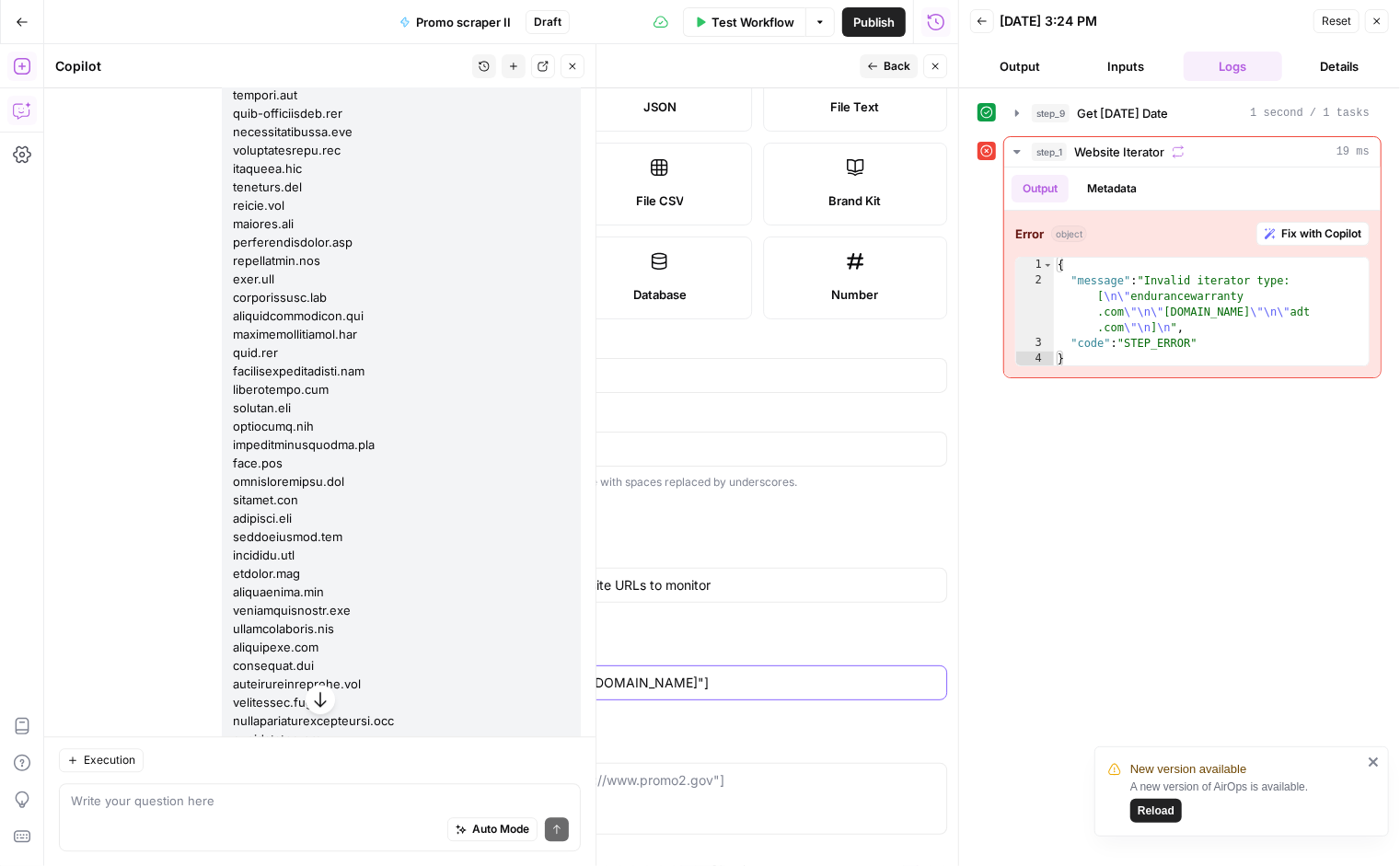
click at [542, 677] on input "["https://www.promo1.gov", "https://www.promo2.gov"]" at bounding box center [660, 683] width 552 height 19
drag, startPoint x: 716, startPoint y: 680, endPoint x: 696, endPoint y: 681, distance: 20.0
click at [696, 681] on input "["https://www.promo1.com", "https://www.promo2.gov"]" at bounding box center [660, 683] width 552 height 19
click at [1096, 554] on div "step_9 Get [DATE] Date 1 second / 1 tasks step_1 Website Iterator 19 ms Output …" at bounding box center [1179, 477] width 404 height 760
drag, startPoint x: 546, startPoint y: 680, endPoint x: 473, endPoint y: 676, distance: 73.1
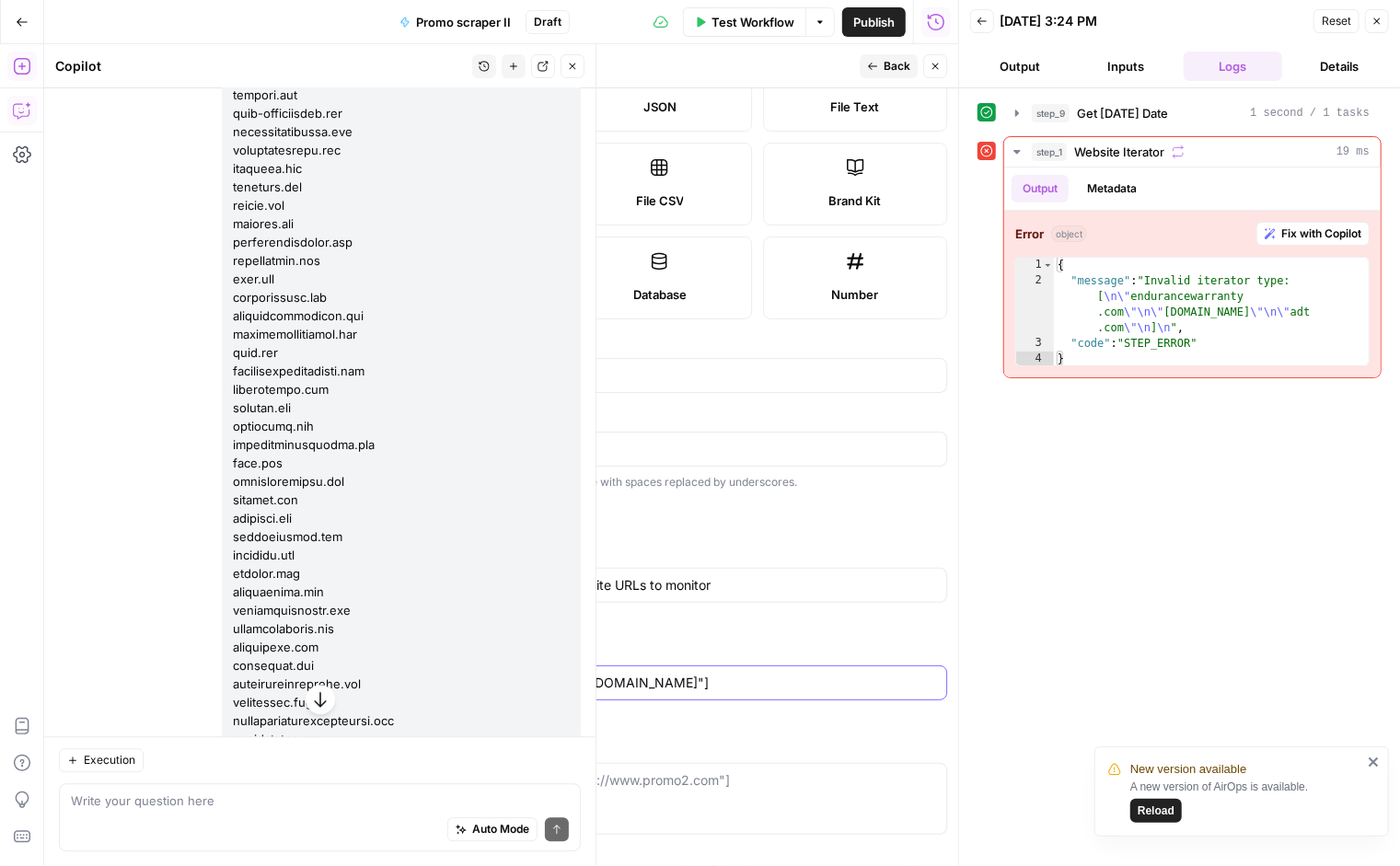
click at [473, 676] on input "["https://www.promo1.com", "https://www.promo2.com"]" at bounding box center [660, 683] width 552 height 19
type input "["[URL].", "[URL][DOMAIN_NAME]"]"
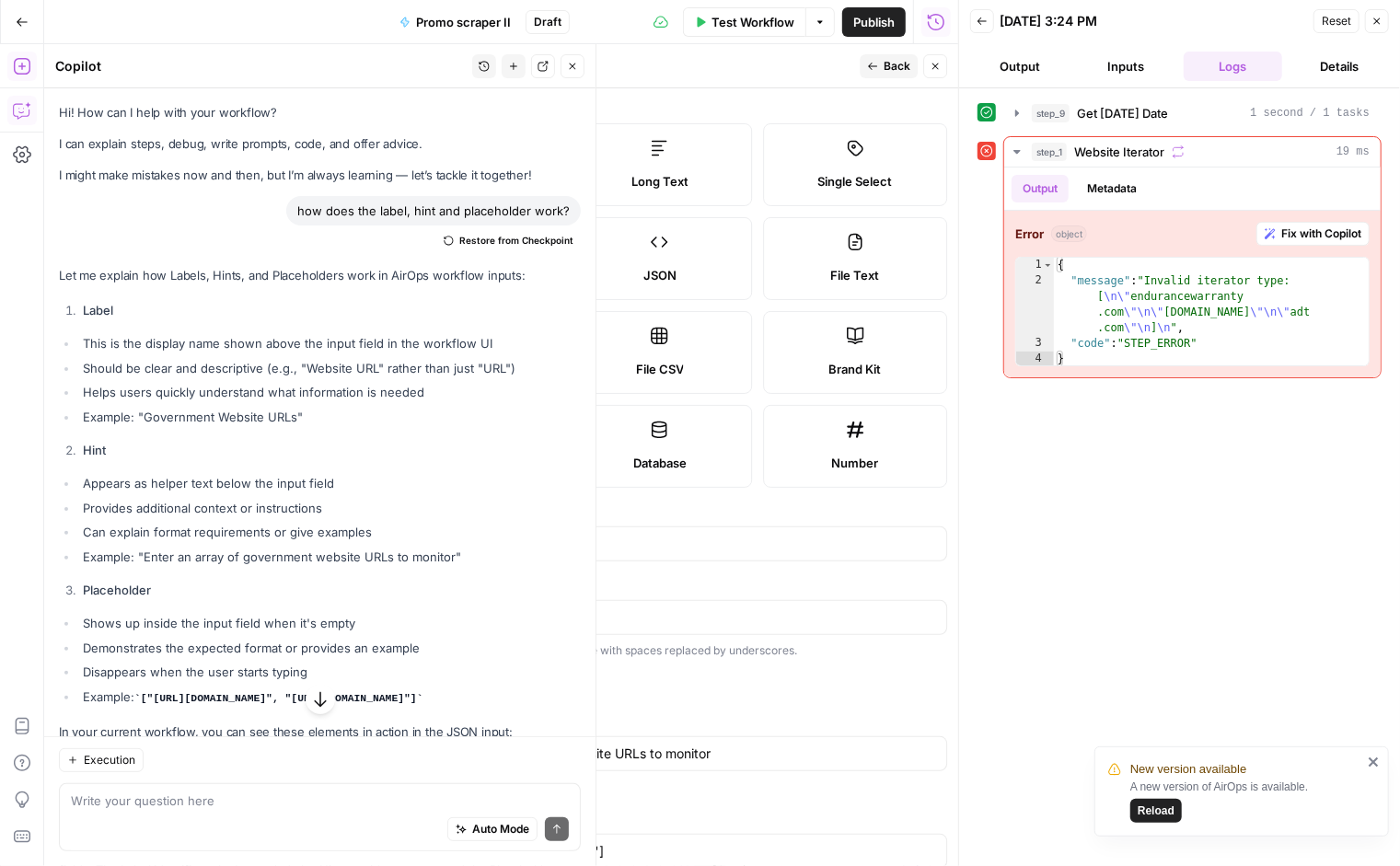
scroll to position [168, 0]
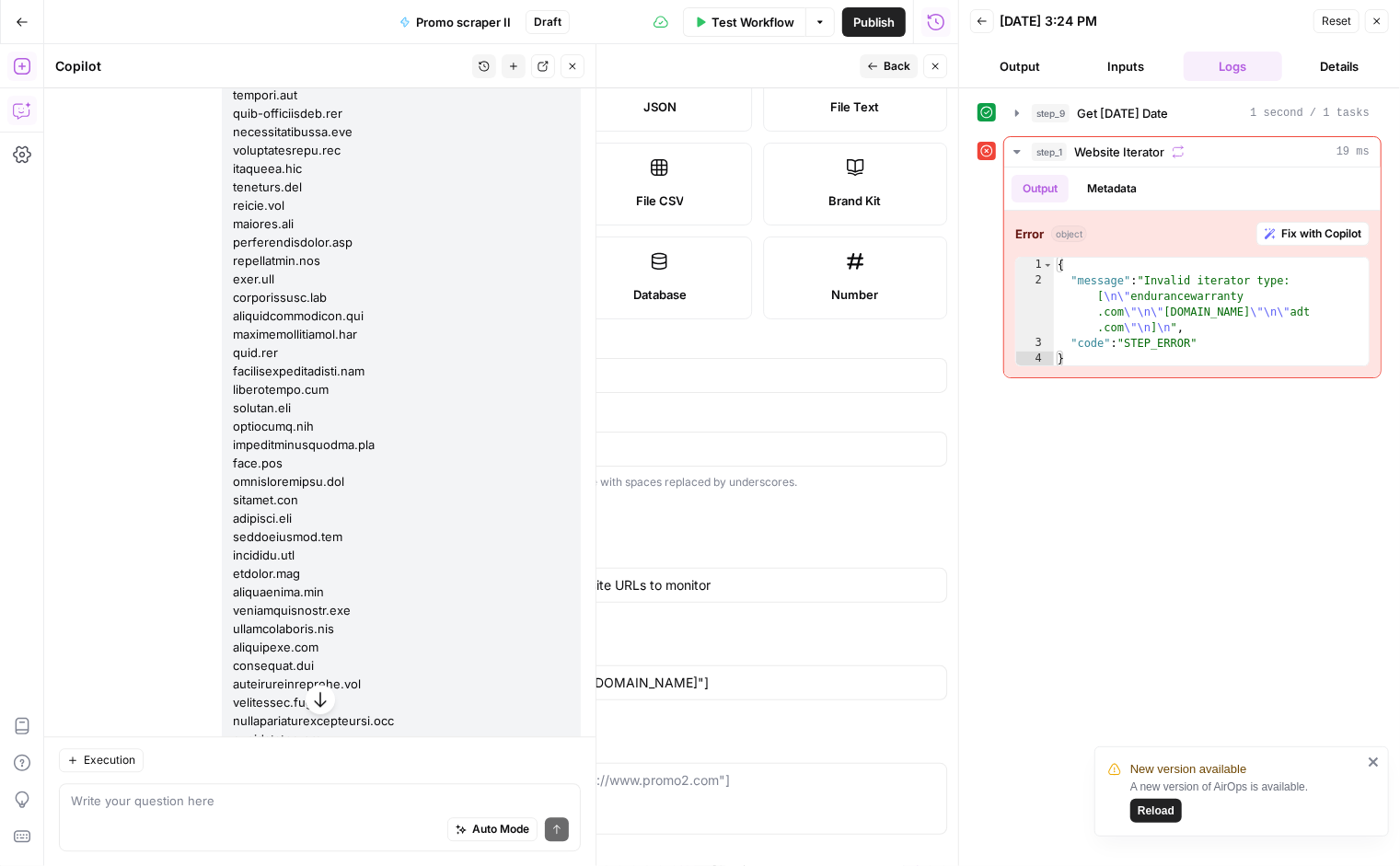
drag, startPoint x: 693, startPoint y: 681, endPoint x: 647, endPoint y: 682, distance: 46.0
click at [647, 682] on input "["[URL][DOMAIN_NAME]", "[URL][DOMAIN_NAME]"]" at bounding box center [660, 683] width 552 height 19
click at [722, 681] on input "["[URL][DOMAIN_NAME]", "[URL][DOMAIN_NAME]"]" at bounding box center [660, 683] width 552 height 19
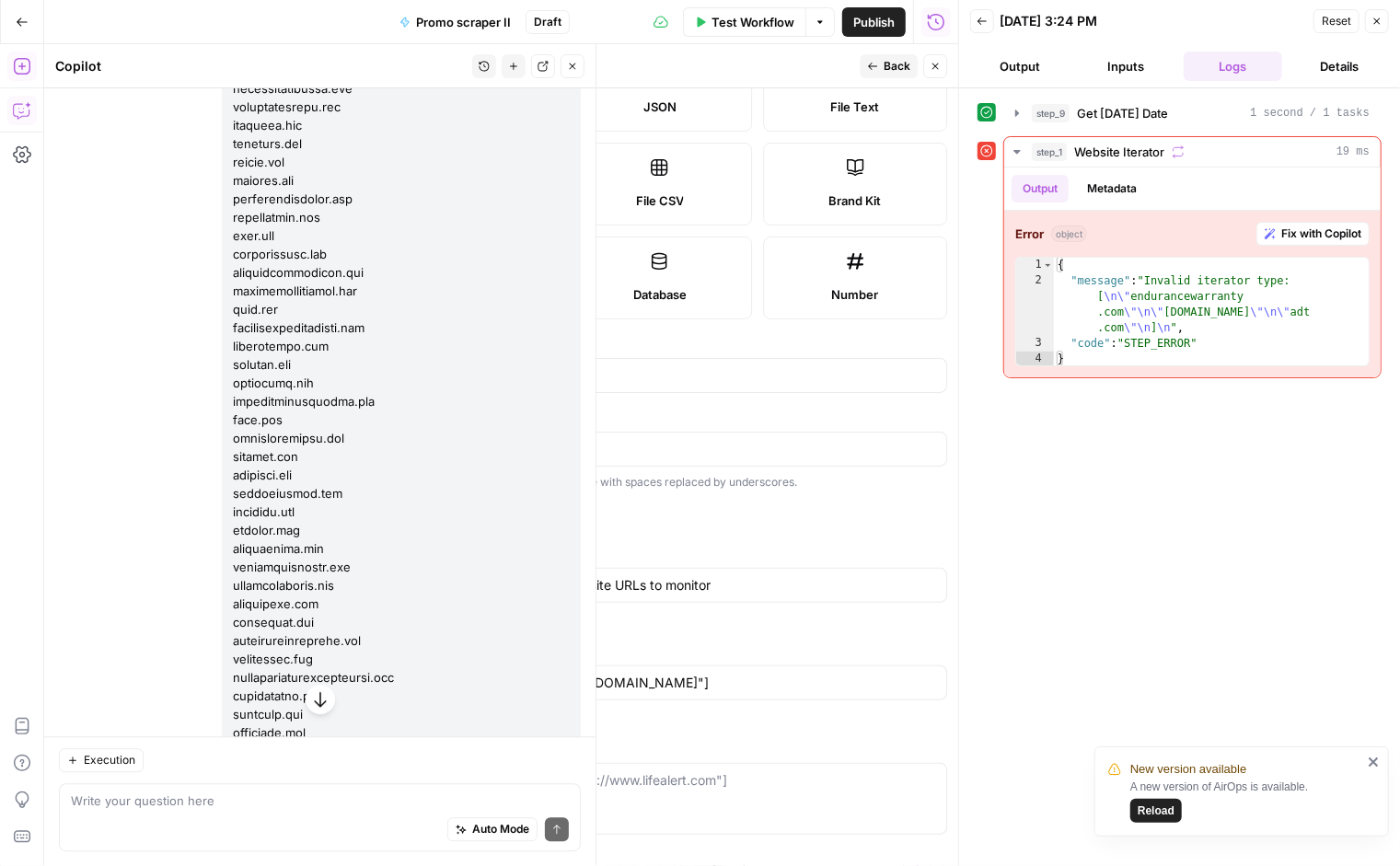
scroll to position [6860, 0]
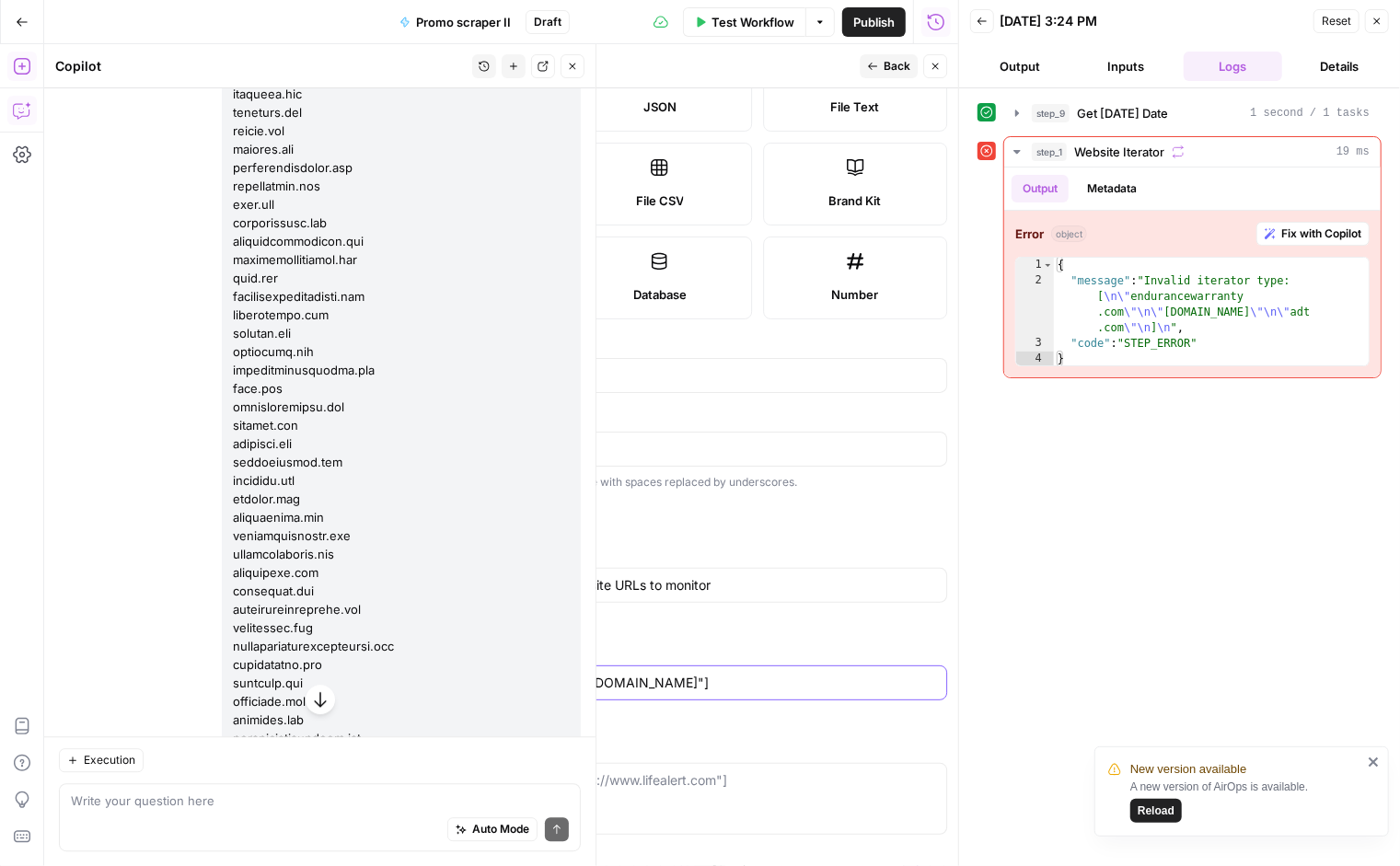
click at [658, 680] on input "["[URL][DOMAIN_NAME]", "[URL][DOMAIN_NAME]"]" at bounding box center [660, 683] width 552 height 19
drag, startPoint x: 643, startPoint y: 680, endPoint x: 690, endPoint y: 674, distance: 47.4
click at [690, 674] on input "["[URL][DOMAIN_NAME]", "[URL][DOMAIN_NAME]"]" at bounding box center [660, 683] width 552 height 19
type input "["[URL][DOMAIN_NAME]", "[URL][DOMAIN_NAME]"]"
click at [1066, 530] on div "step_9 Get [DATE] Date 1 second / 1 tasks step_1 Website Iterator 19 ms Output …" at bounding box center [1179, 477] width 404 height 760
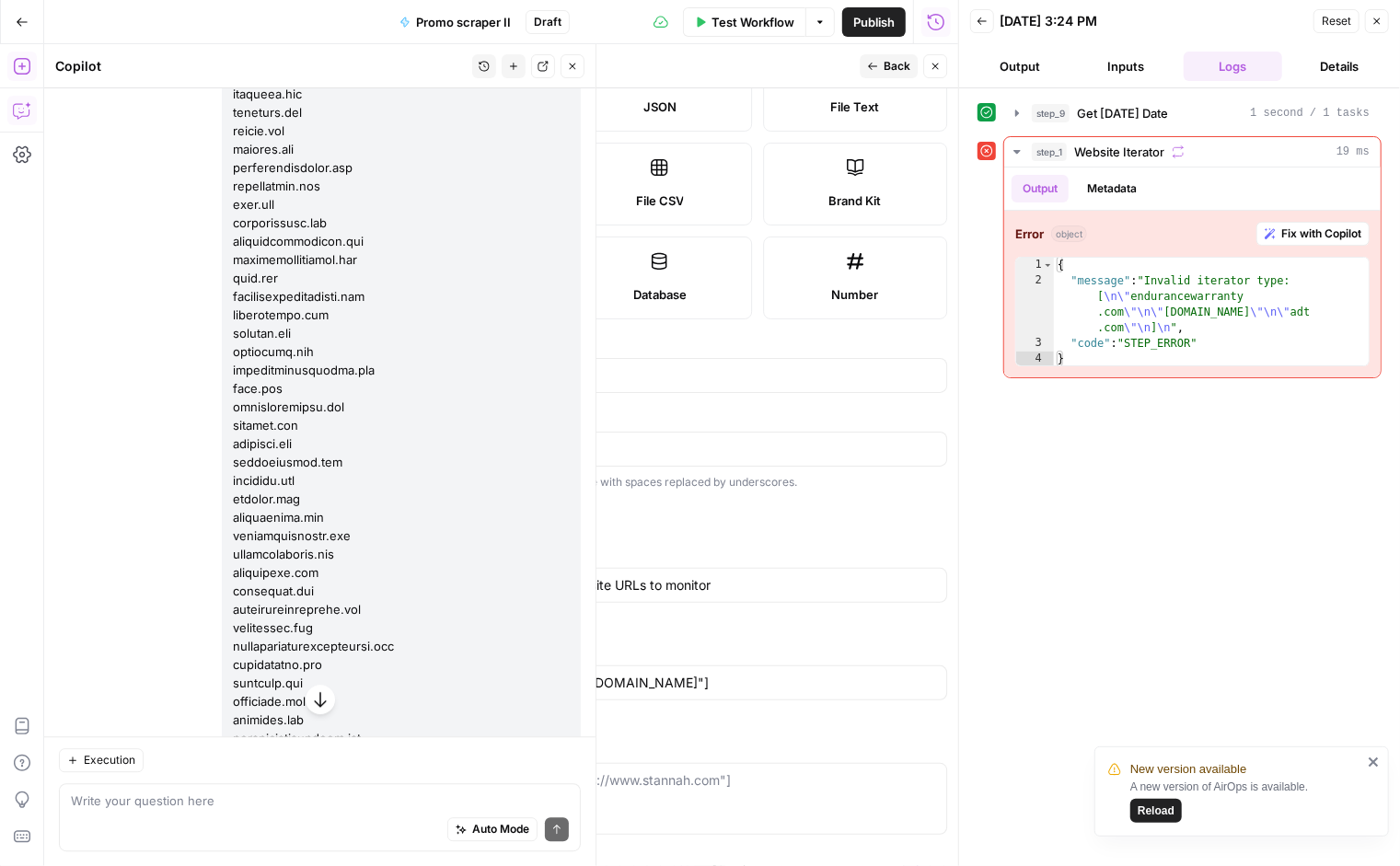
scroll to position [0, 0]
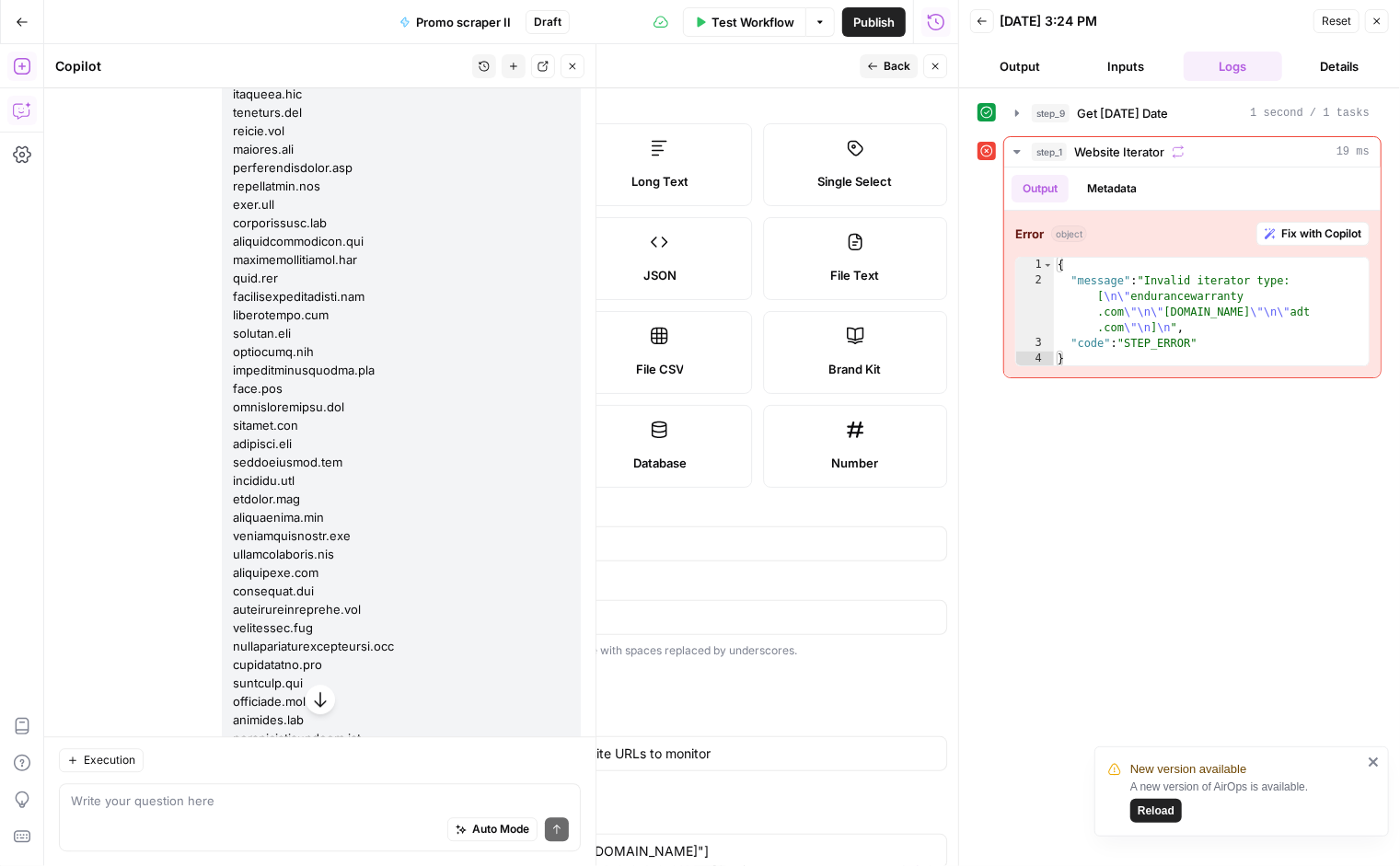
click at [757, 14] on span "Test Workflow" at bounding box center [753, 22] width 83 height 19
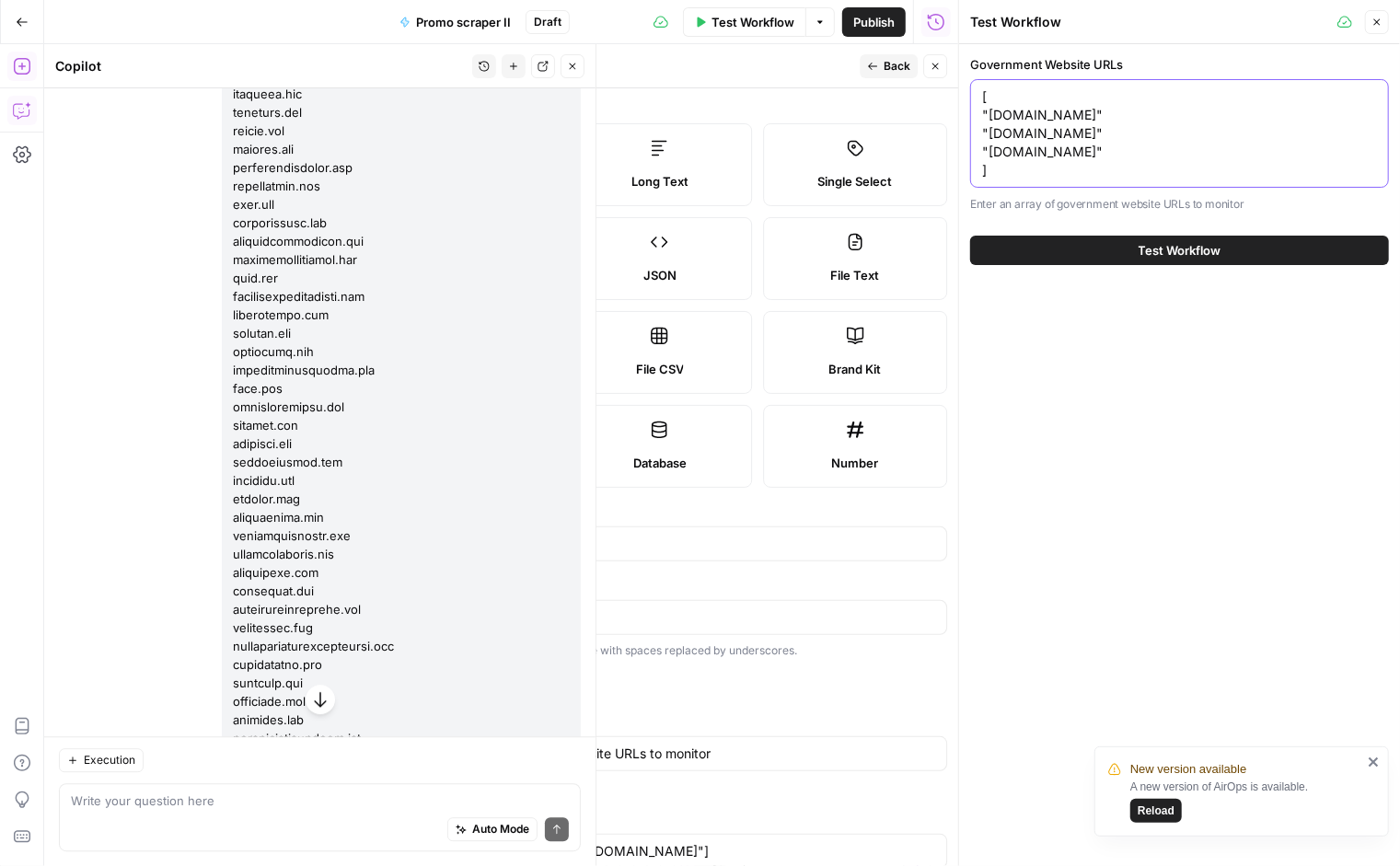
click at [1142, 118] on textarea "[ "[DOMAIN_NAME]" "[DOMAIN_NAME]" "[DOMAIN_NAME]" ]" at bounding box center [1179, 133] width 395 height 92
click at [1081, 128] on textarea "[ "[DOMAIN_NAME]", "[DOMAIN_NAME]" "[DOMAIN_NAME]" ]" at bounding box center [1179, 133] width 395 height 92
click at [1050, 150] on textarea "[ "[DOMAIN_NAME]", "[DOMAIN_NAME]", "[DOMAIN_NAME]" ]" at bounding box center [1179, 133] width 395 height 92
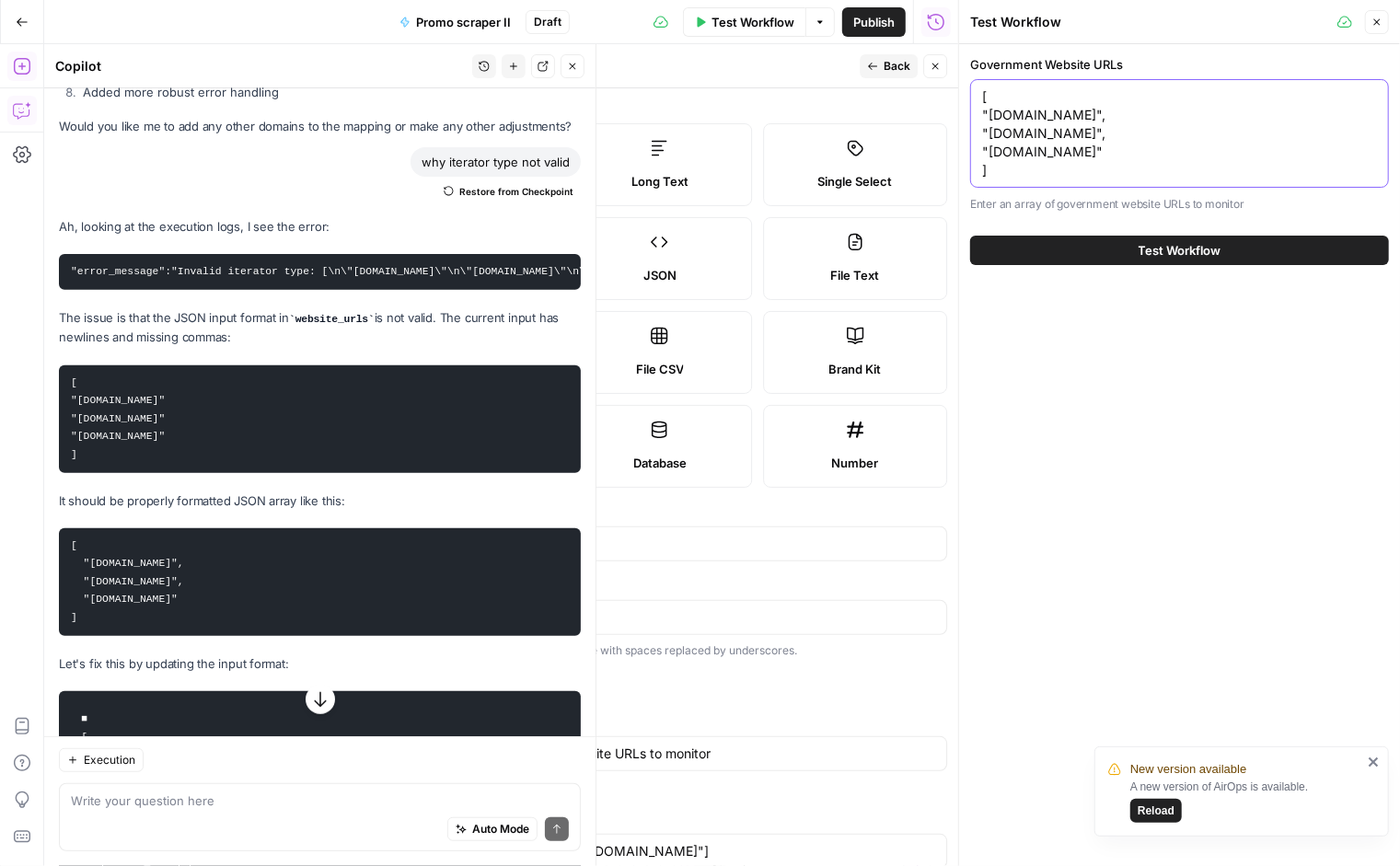
scroll to position [13460, 0]
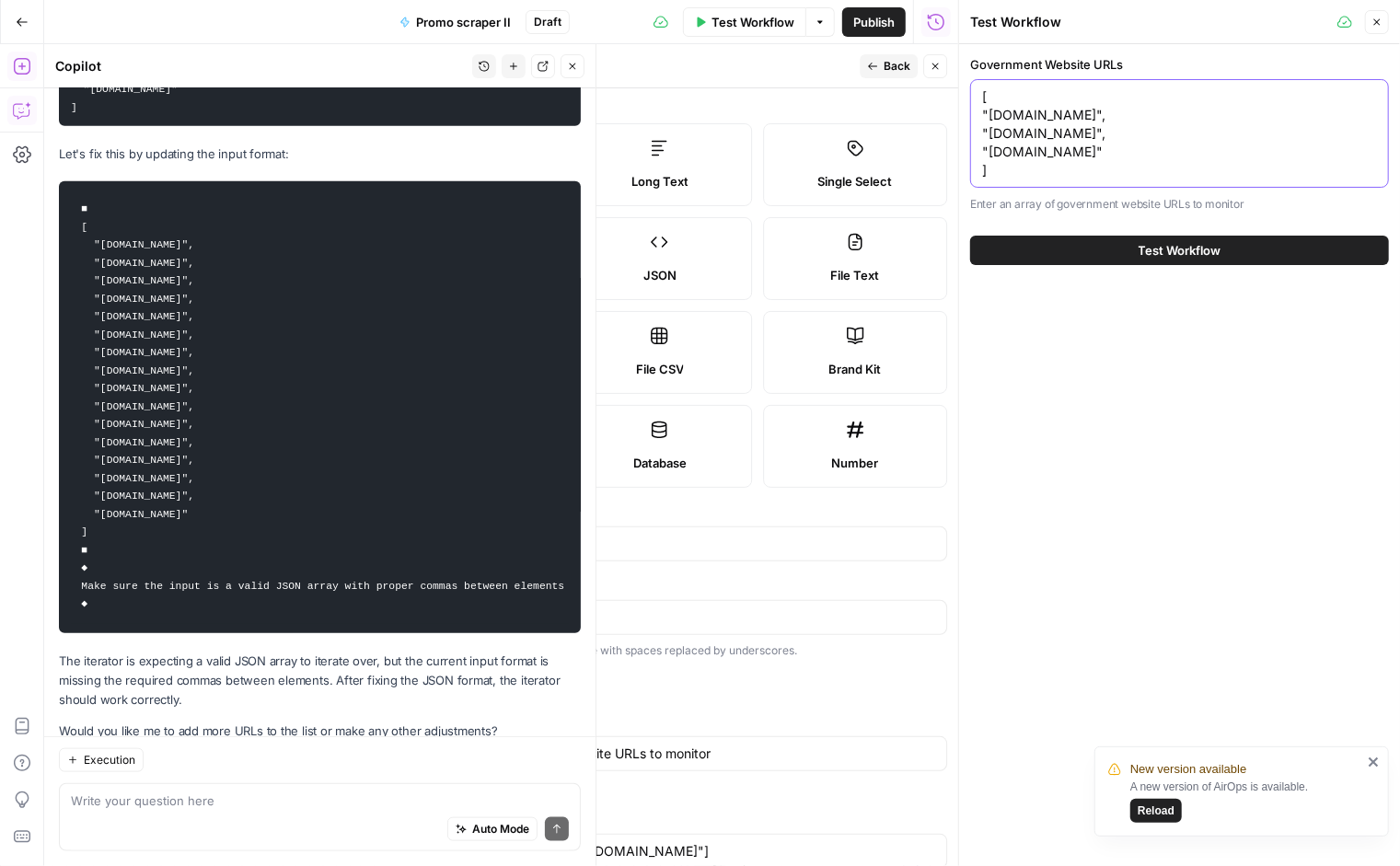
type textarea "[ "[DOMAIN_NAME]", "[DOMAIN_NAME]", "[DOMAIN_NAME]" ]"
click at [724, 21] on span "Test Workflow" at bounding box center [753, 22] width 83 height 19
click at [1056, 235] on button "Test Workflow" at bounding box center [1179, 250] width 419 height 30
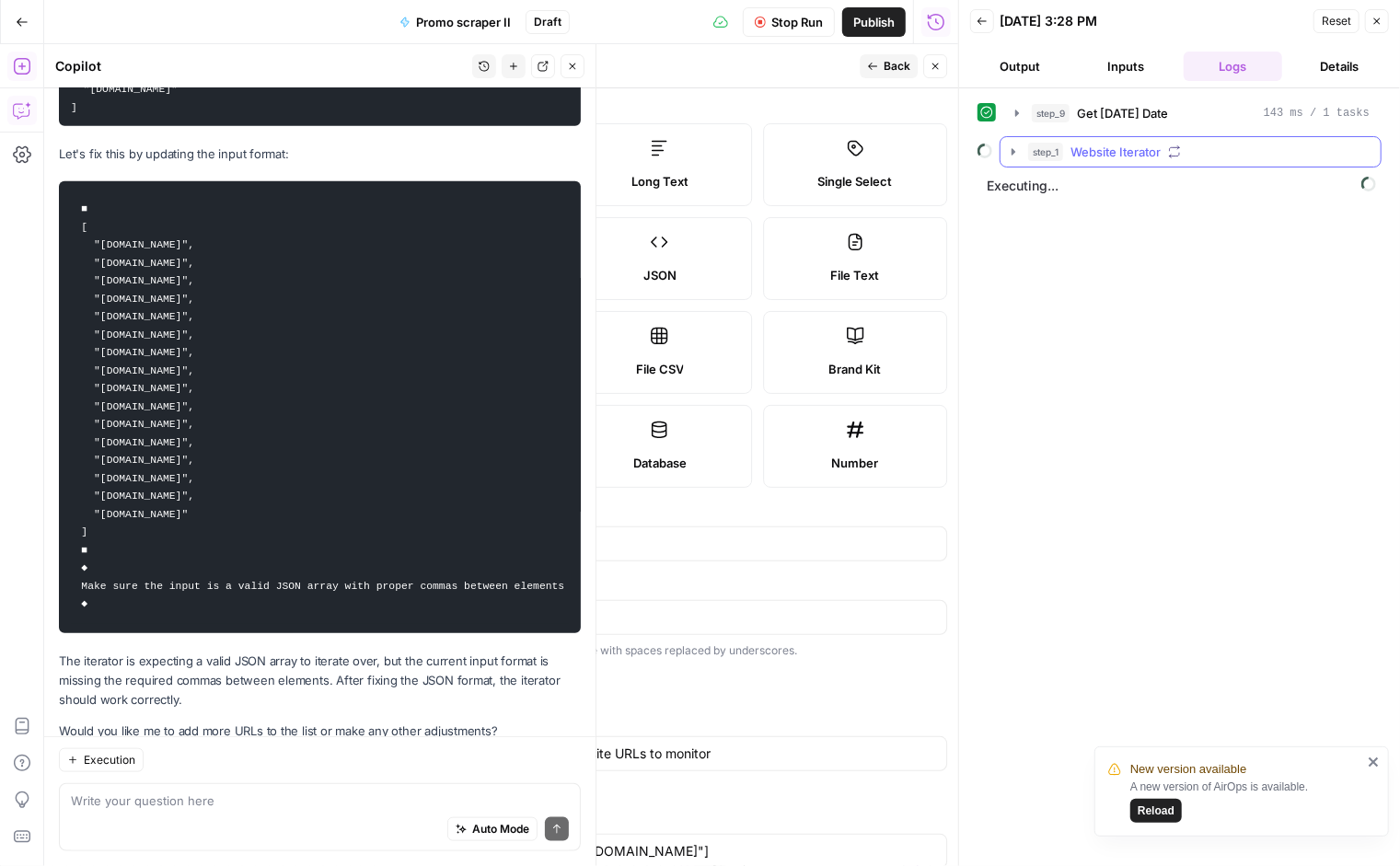
click at [1109, 152] on span "Website Iterator" at bounding box center [1116, 152] width 91 height 19
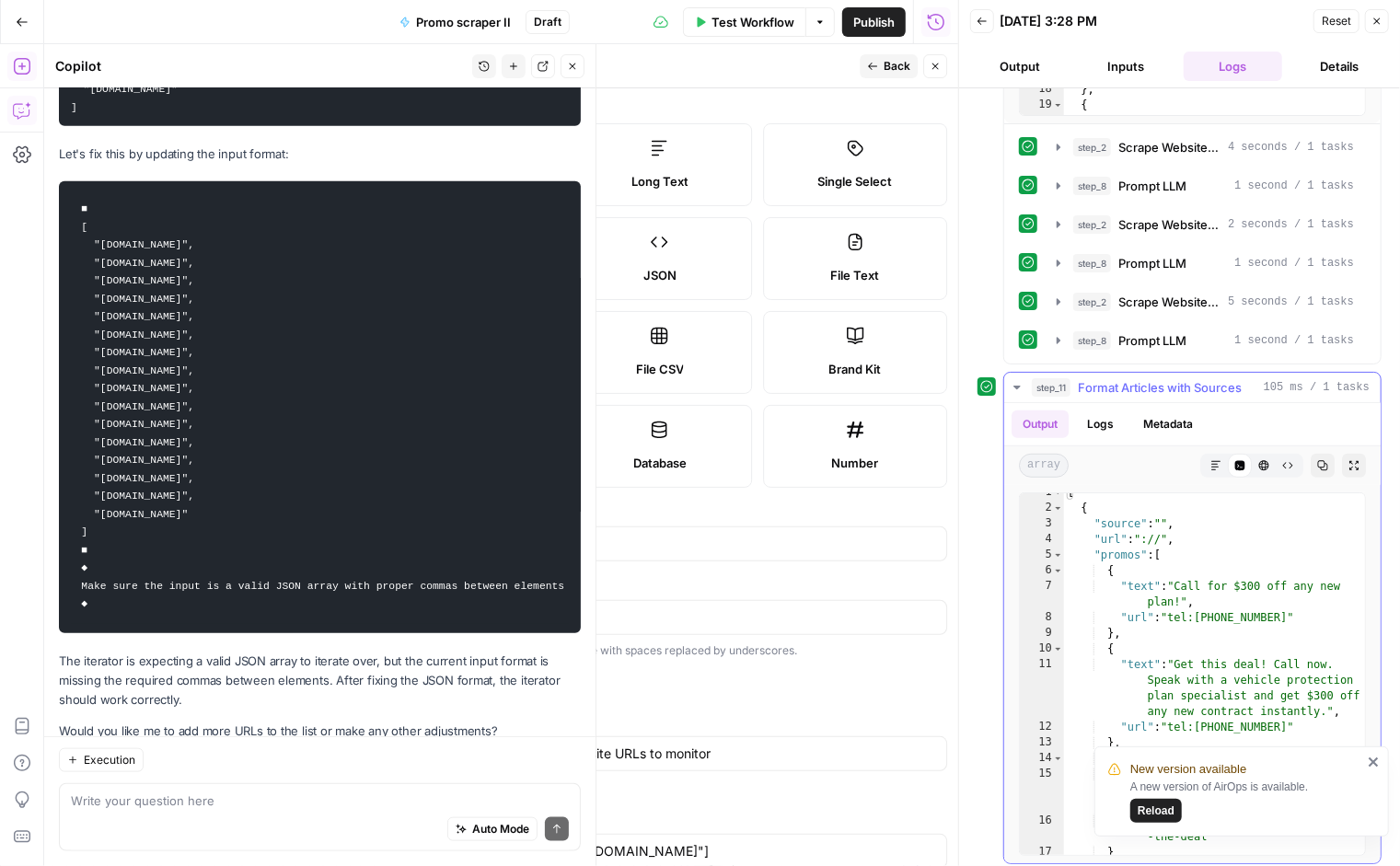
scroll to position [60, 0]
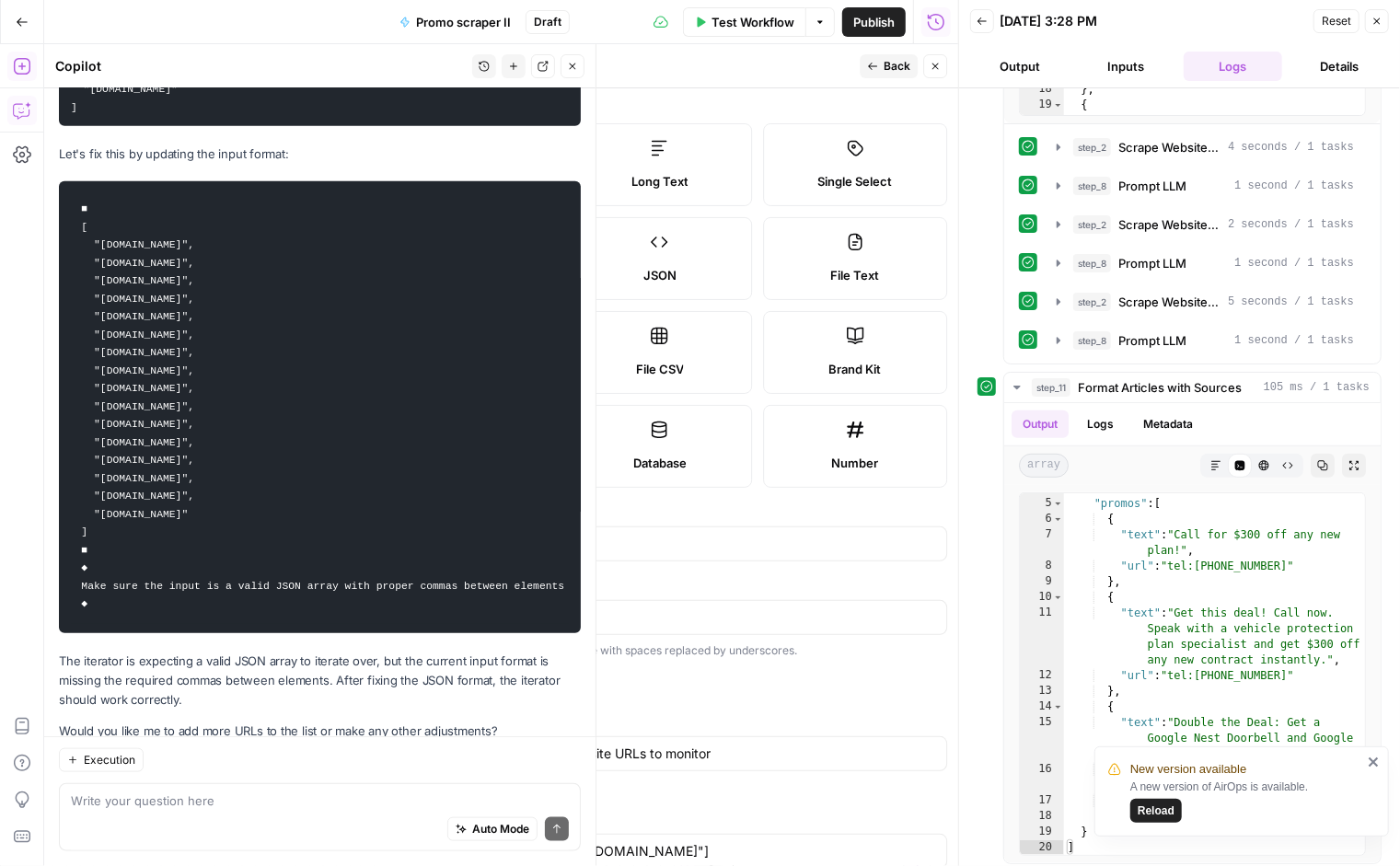
click at [1372, 763] on icon "close" at bounding box center [1372, 762] width 9 height 9
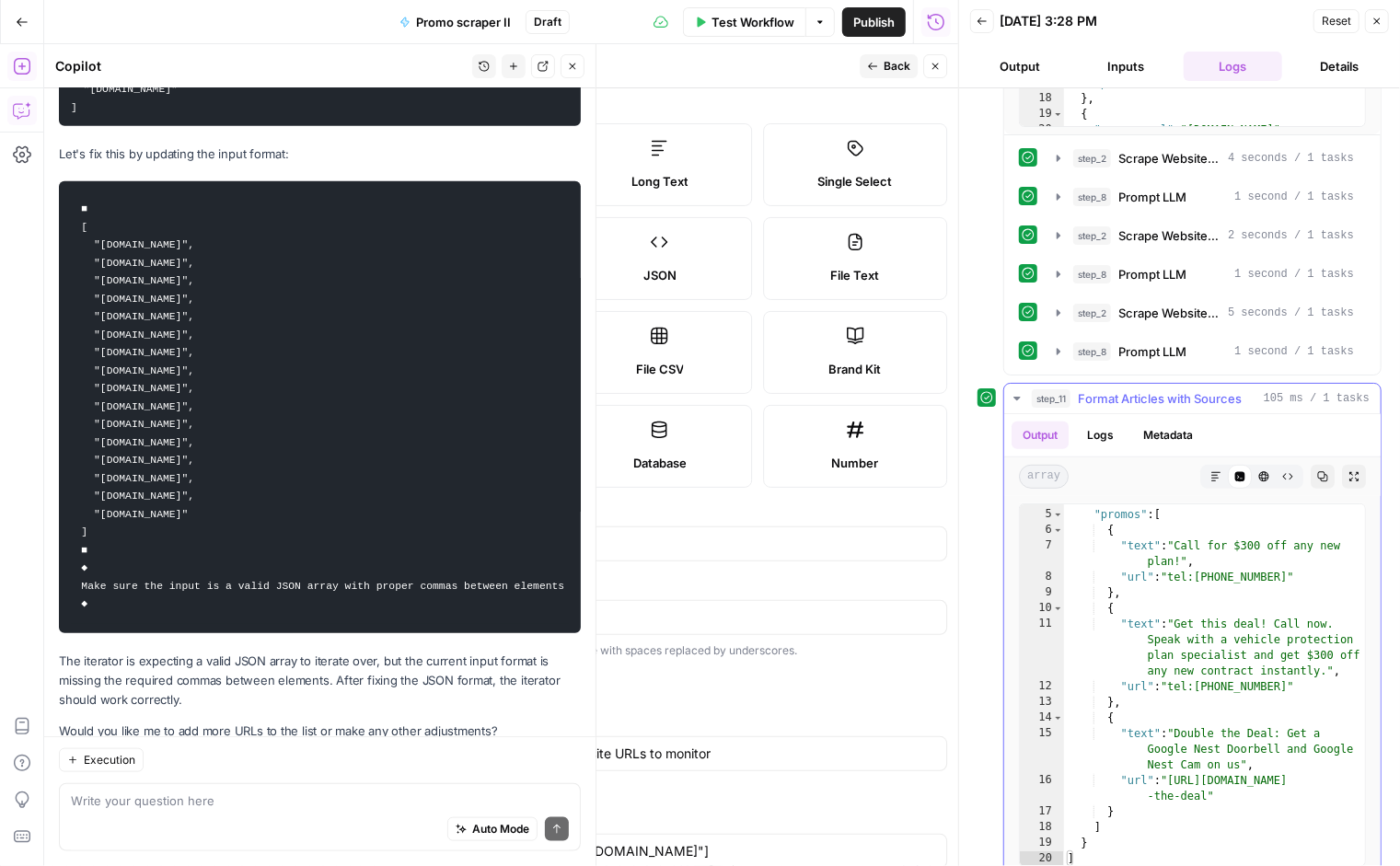
scroll to position [504, 0]
